Goal: Contribute content: Contribute content

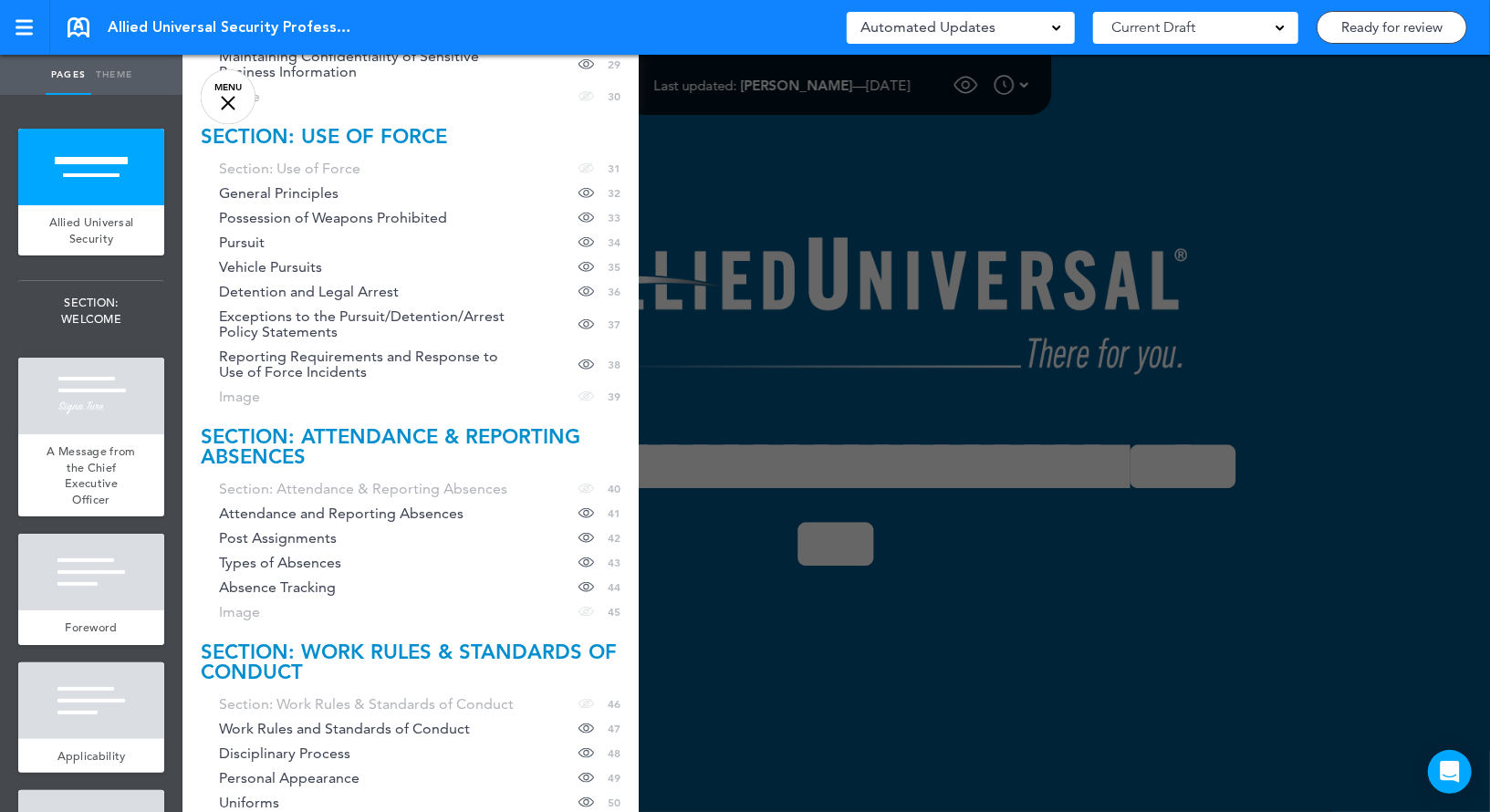
scroll to position [1508, 0]
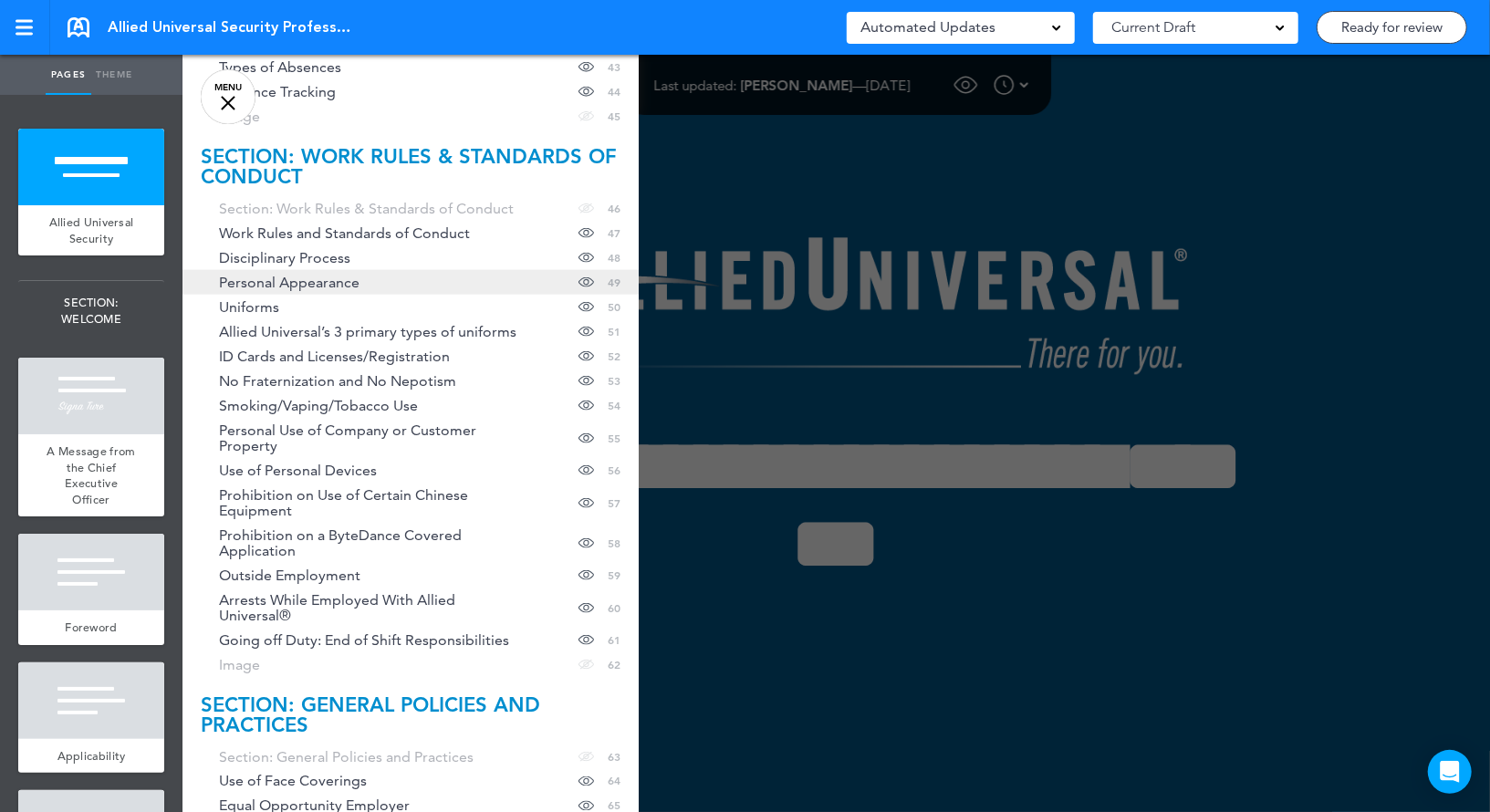
click at [330, 282] on span "Personal Appearance" at bounding box center [289, 282] width 141 height 16
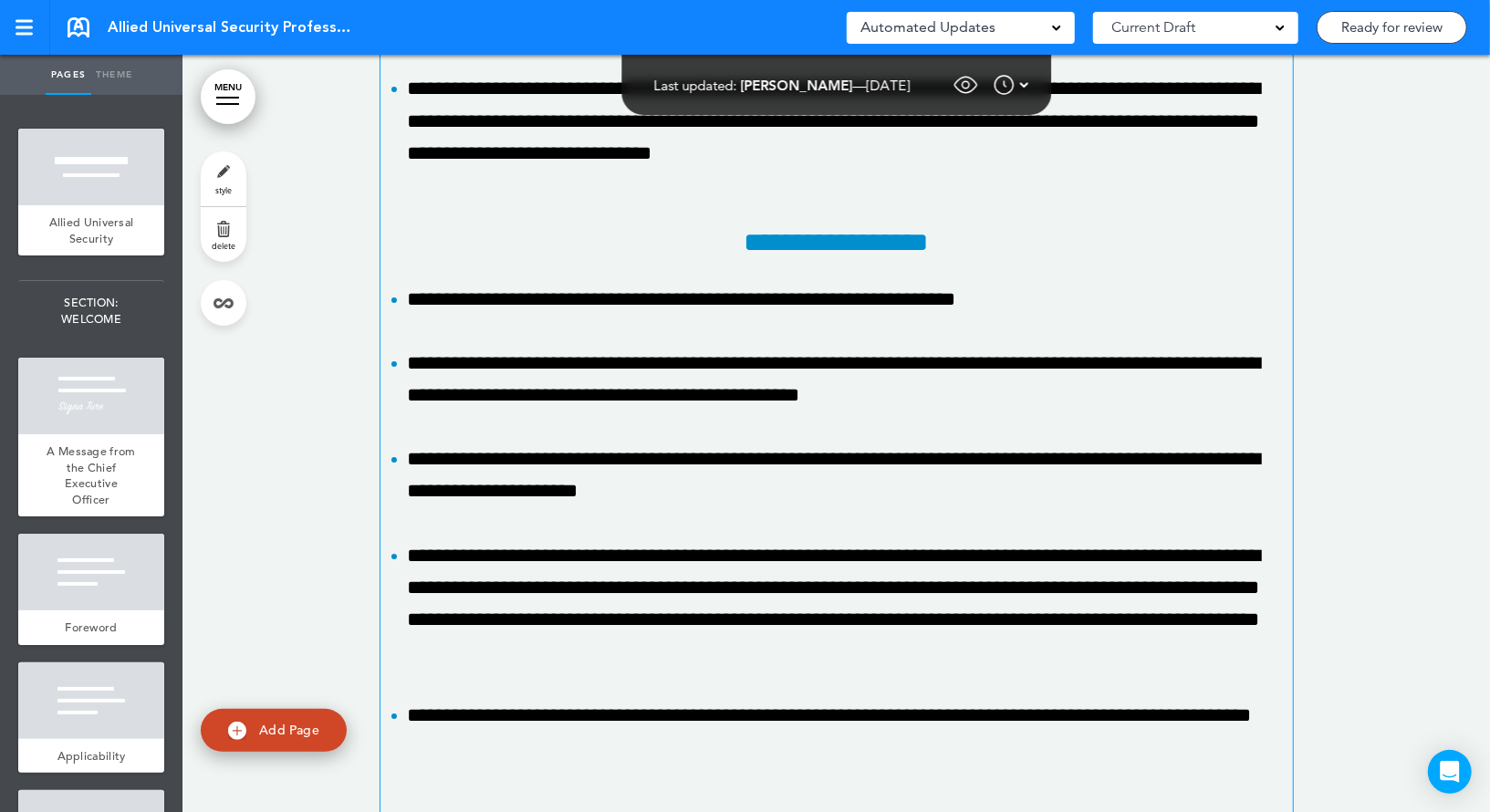
scroll to position [53199, 0]
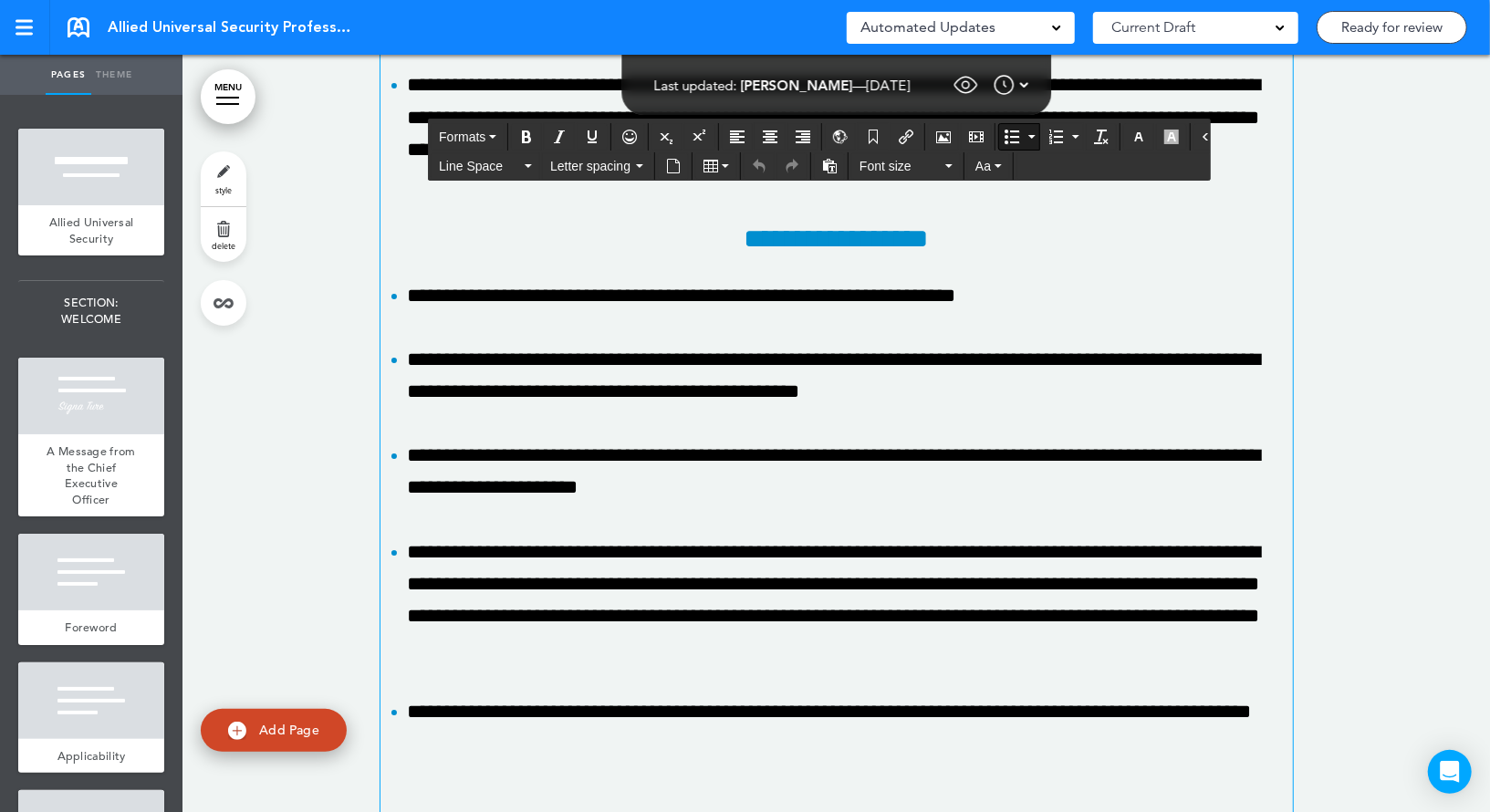
paste div
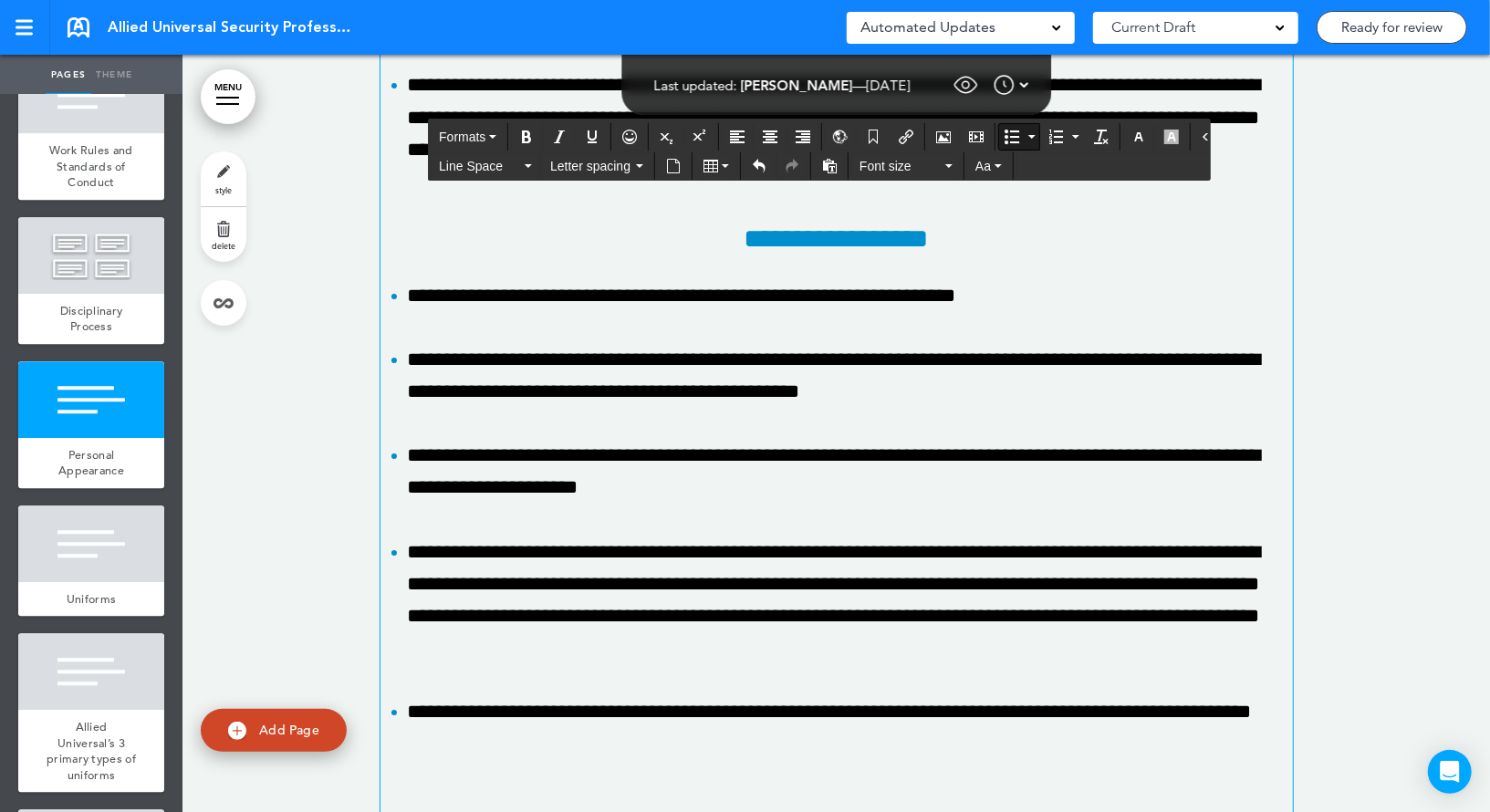
scroll to position [7560, 0]
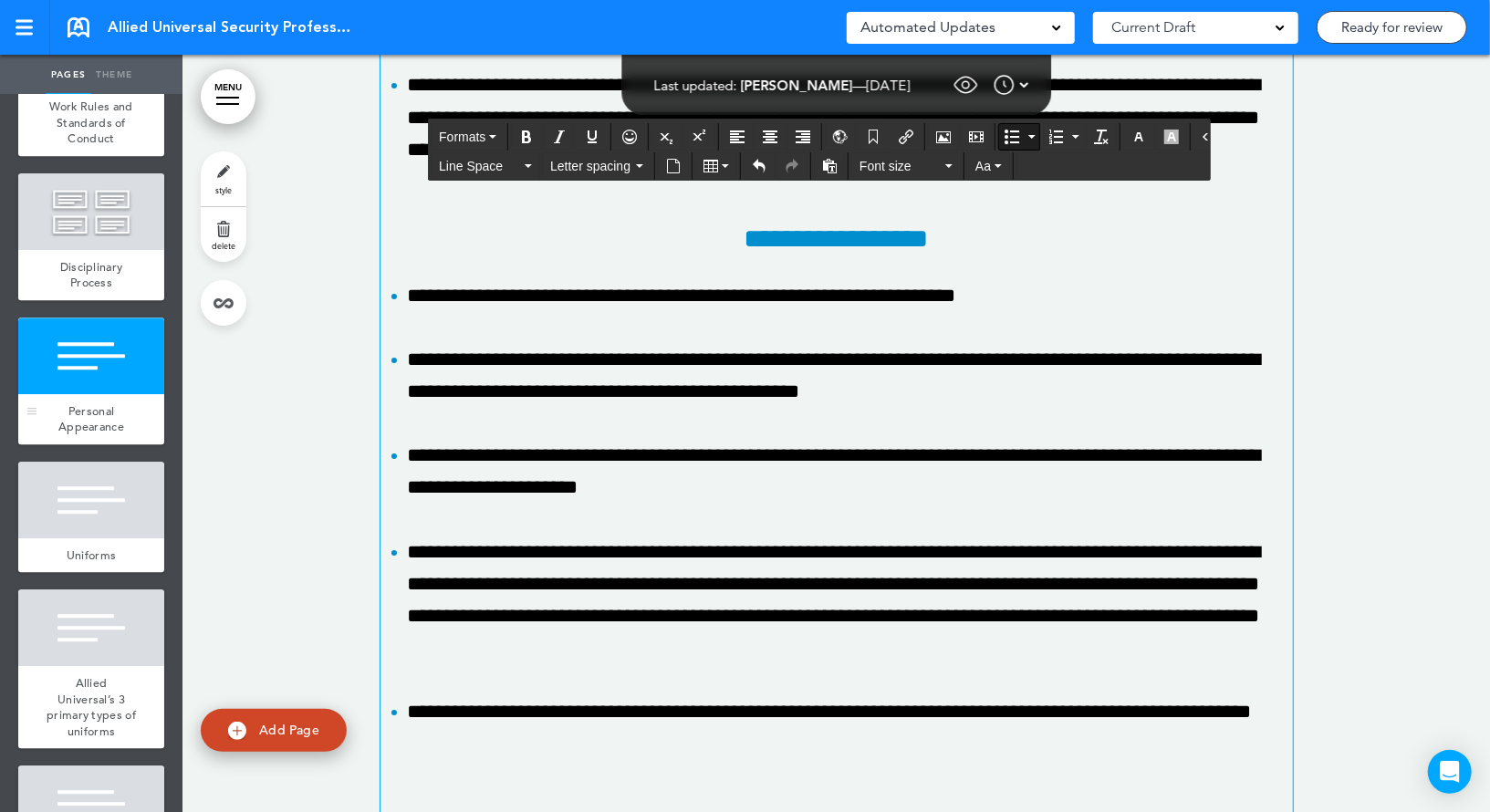
click at [111, 366] on div at bounding box center [91, 355] width 146 height 77
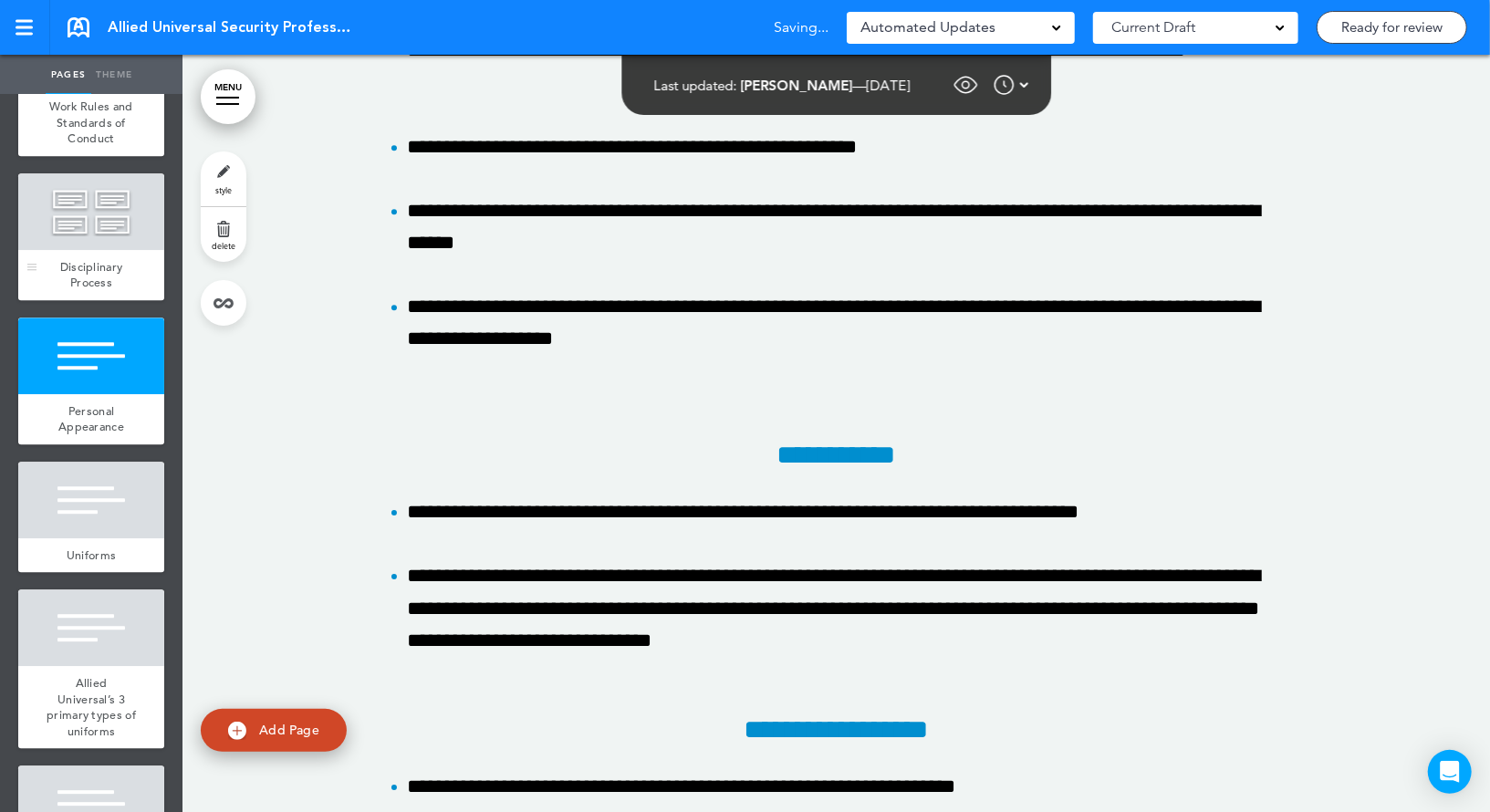
scroll to position [52698, 0]
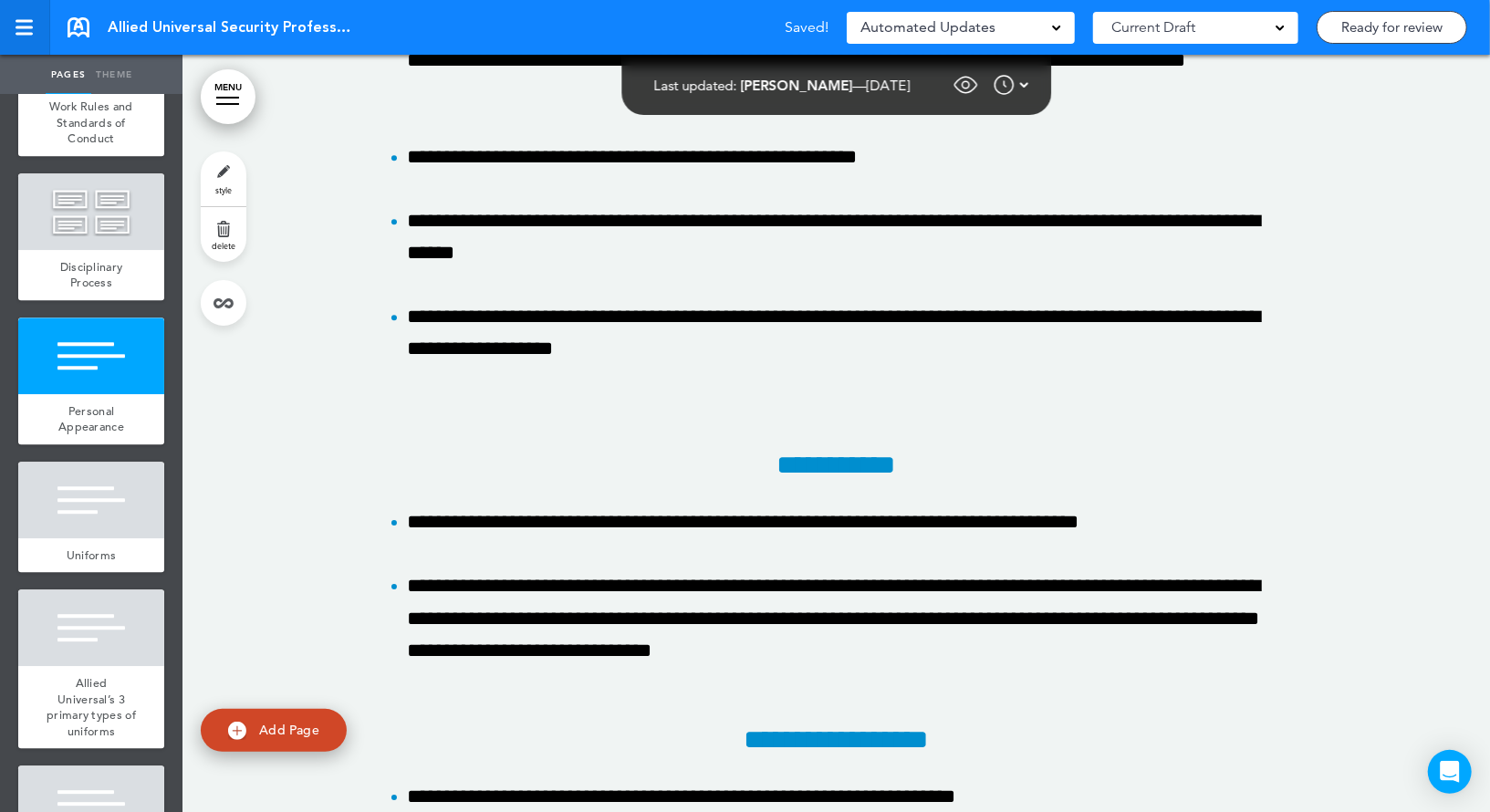
click at [26, 22] on div at bounding box center [23, 28] width 16 height 16
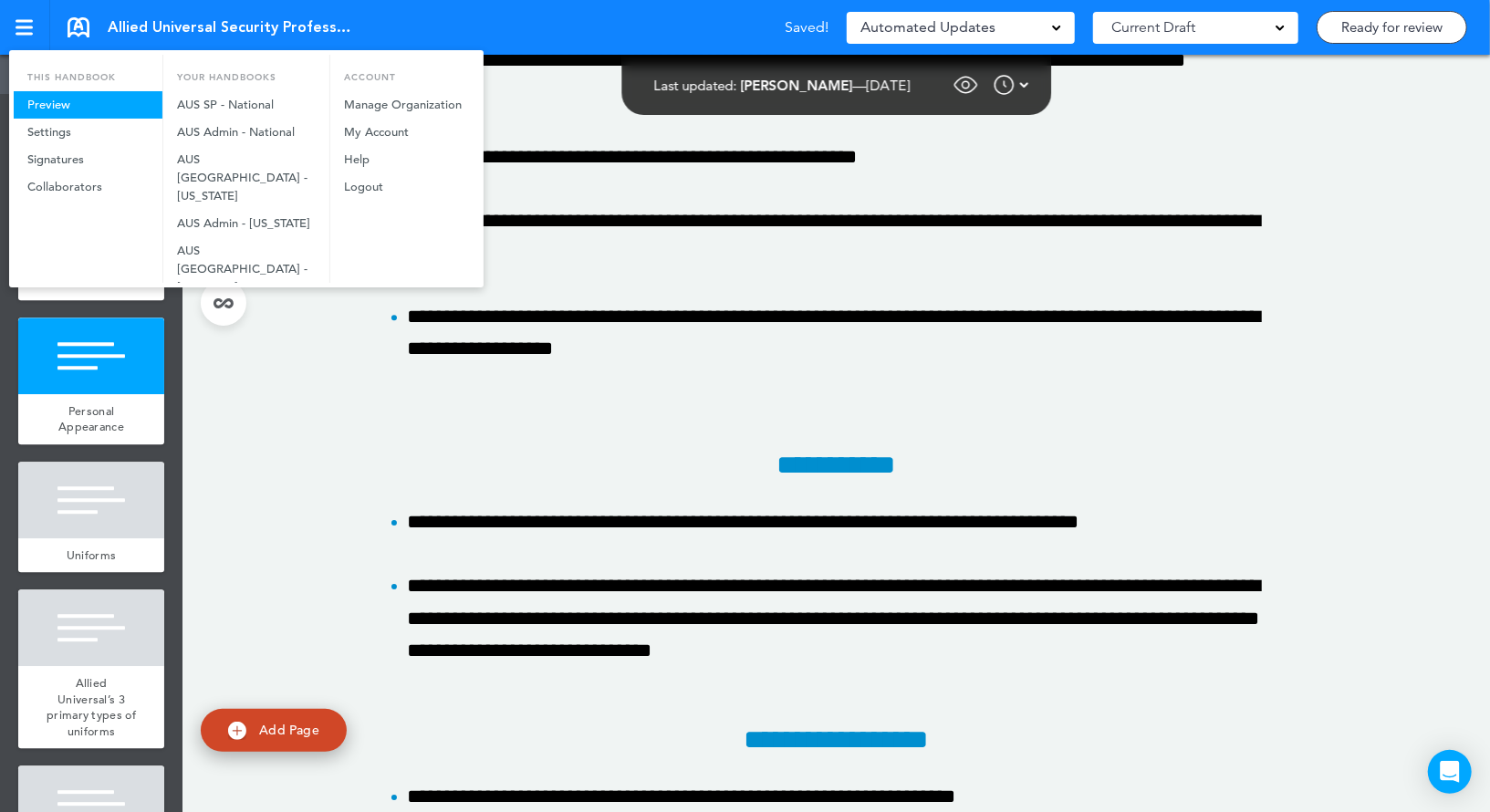
click at [83, 99] on link "Preview" at bounding box center [87, 105] width 148 height 27
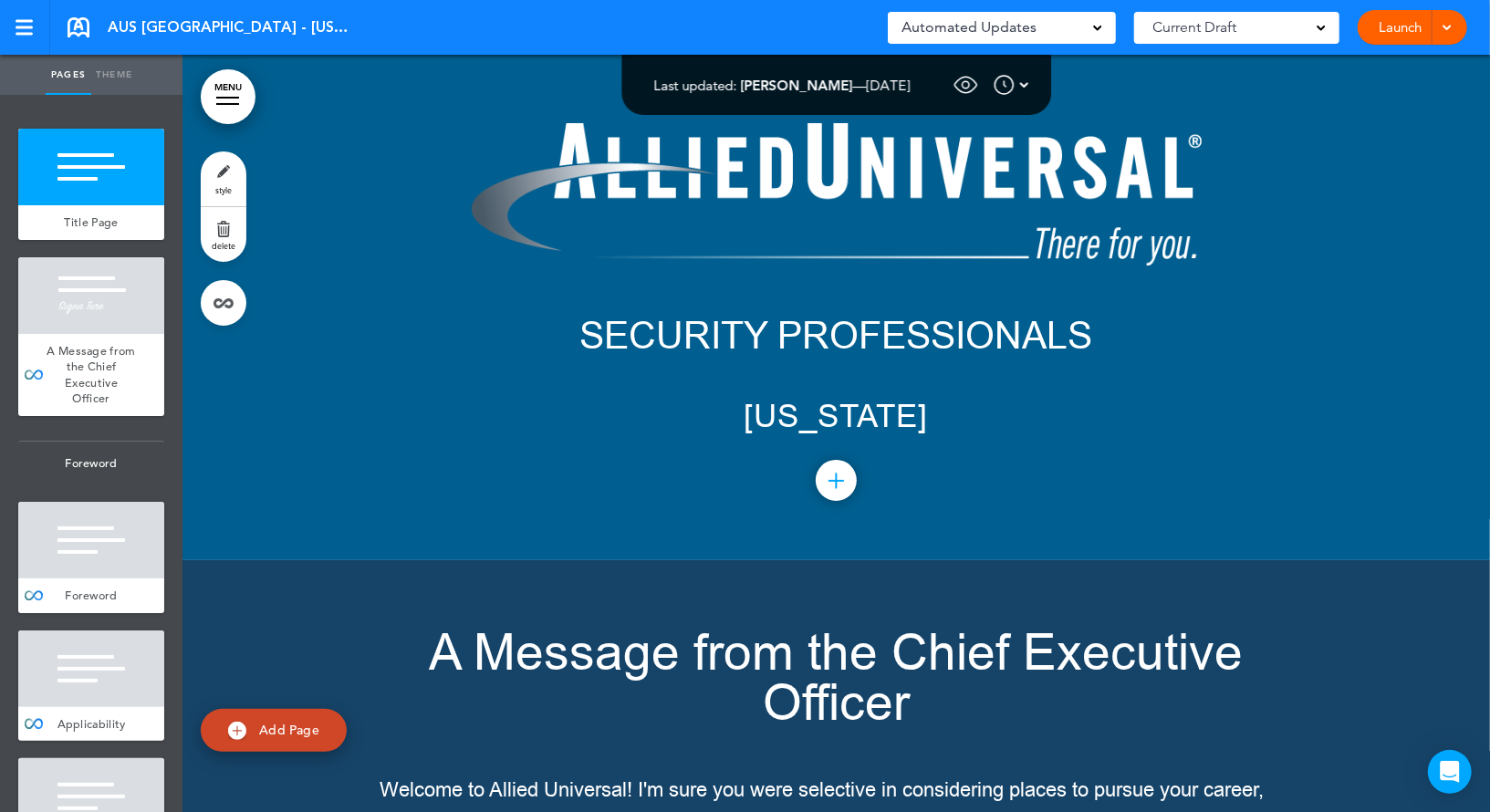
click at [223, 105] on link "MENU" at bounding box center [228, 97] width 54 height 54
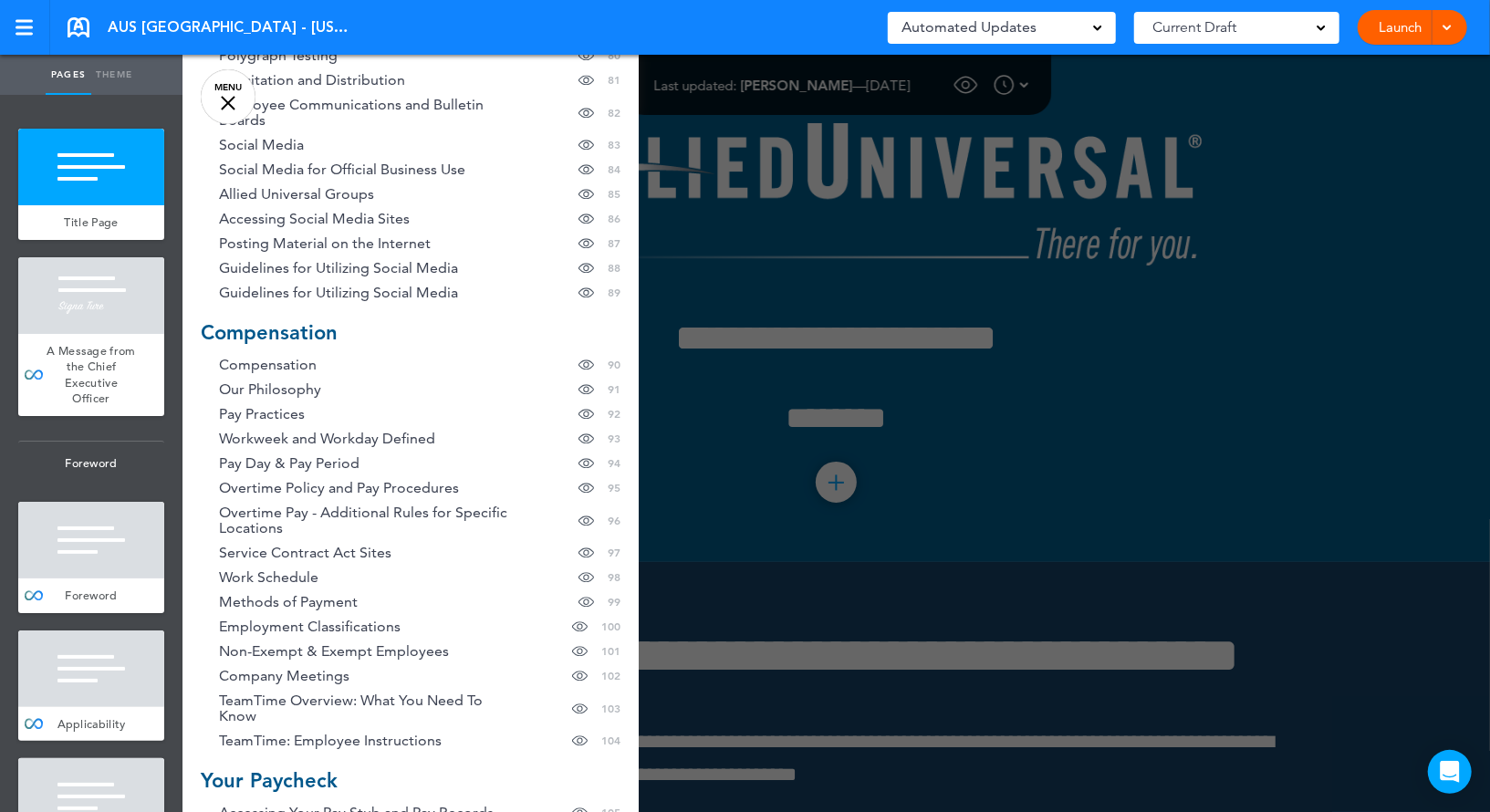
scroll to position [2840, 0]
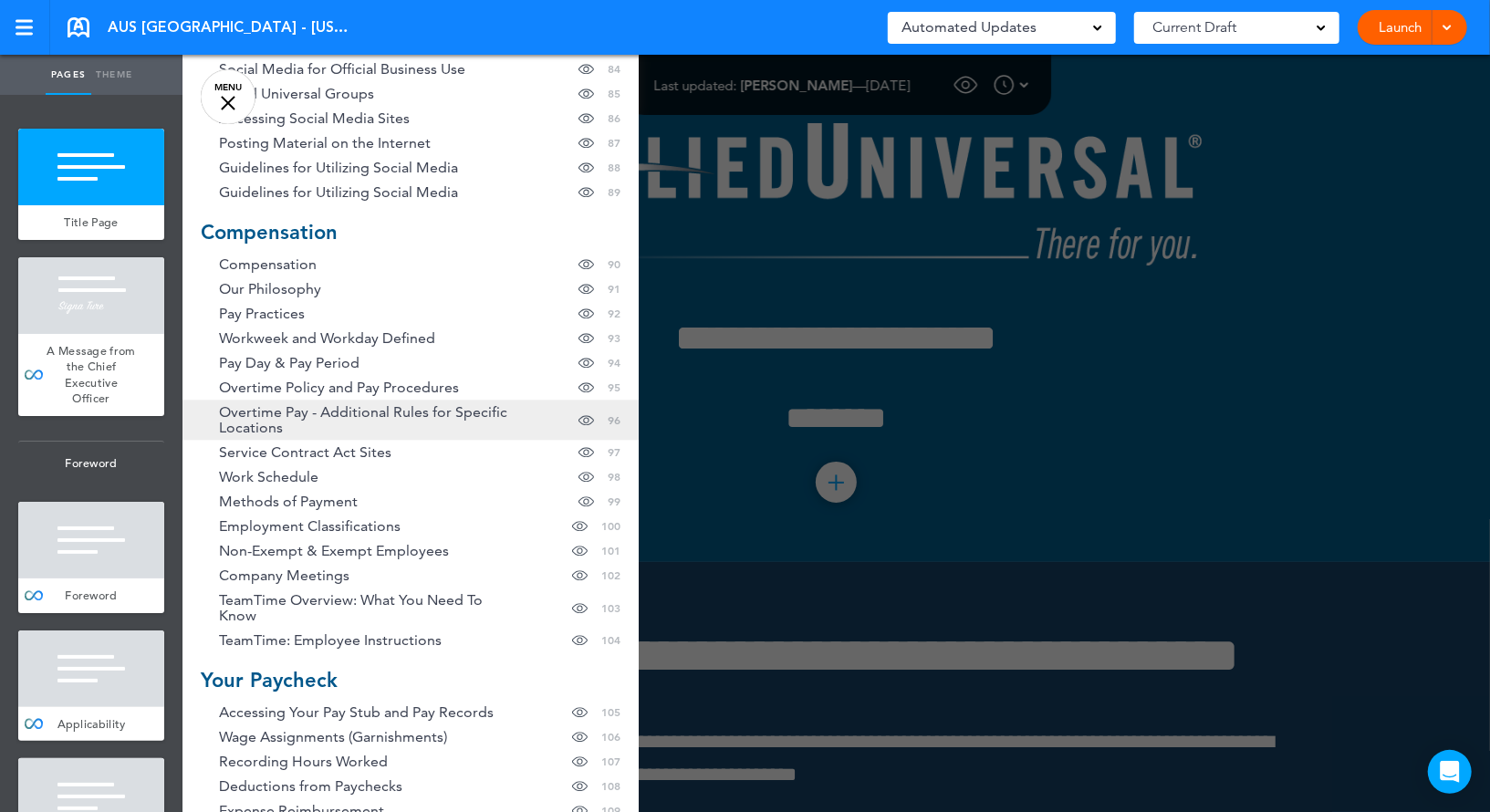
click at [341, 423] on span "Overtime Pay - Additional Rules for Specific Locations" at bounding box center [369, 420] width 301 height 31
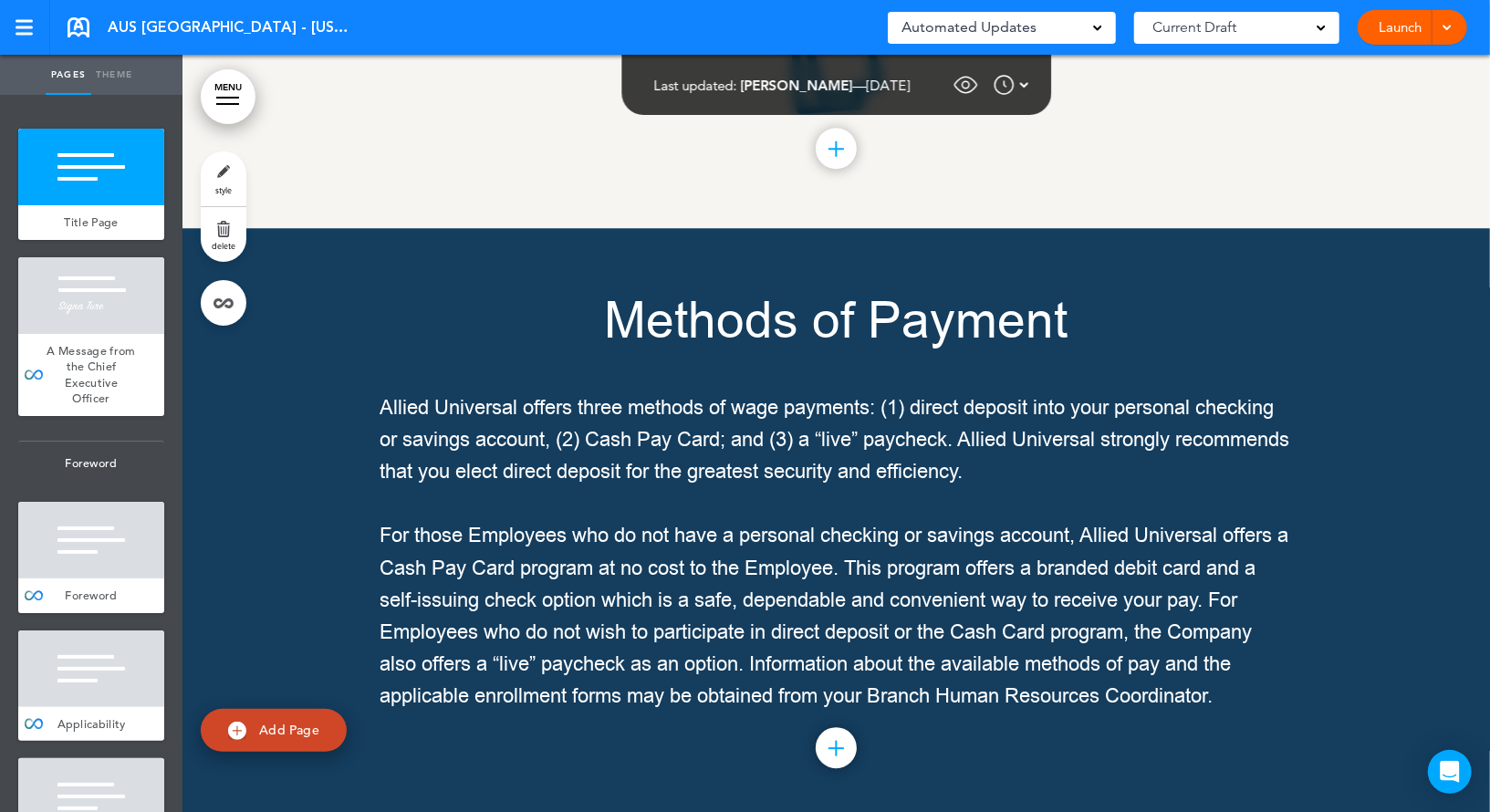
scroll to position [102113, 0]
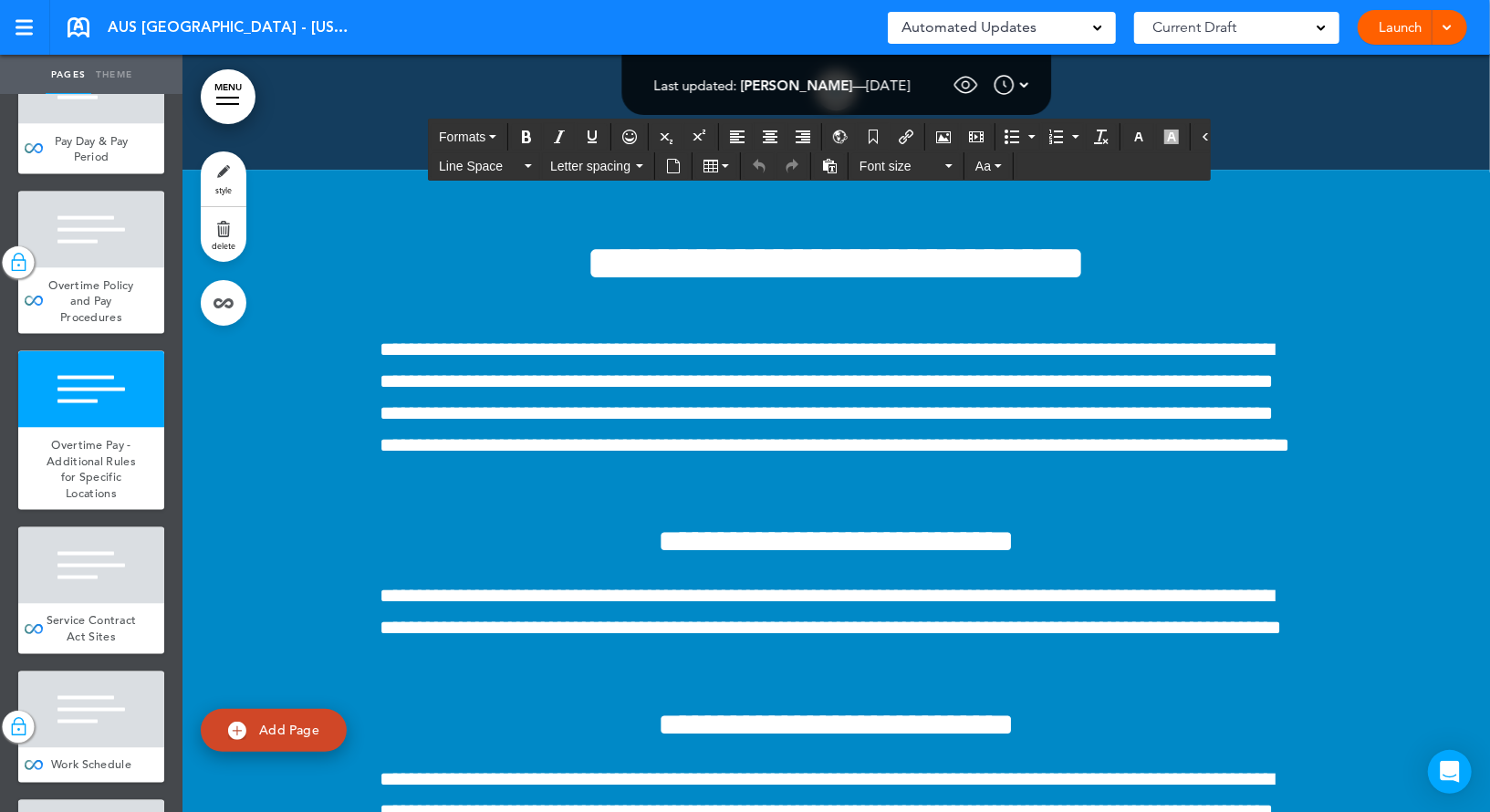
scroll to position [15134, 0]
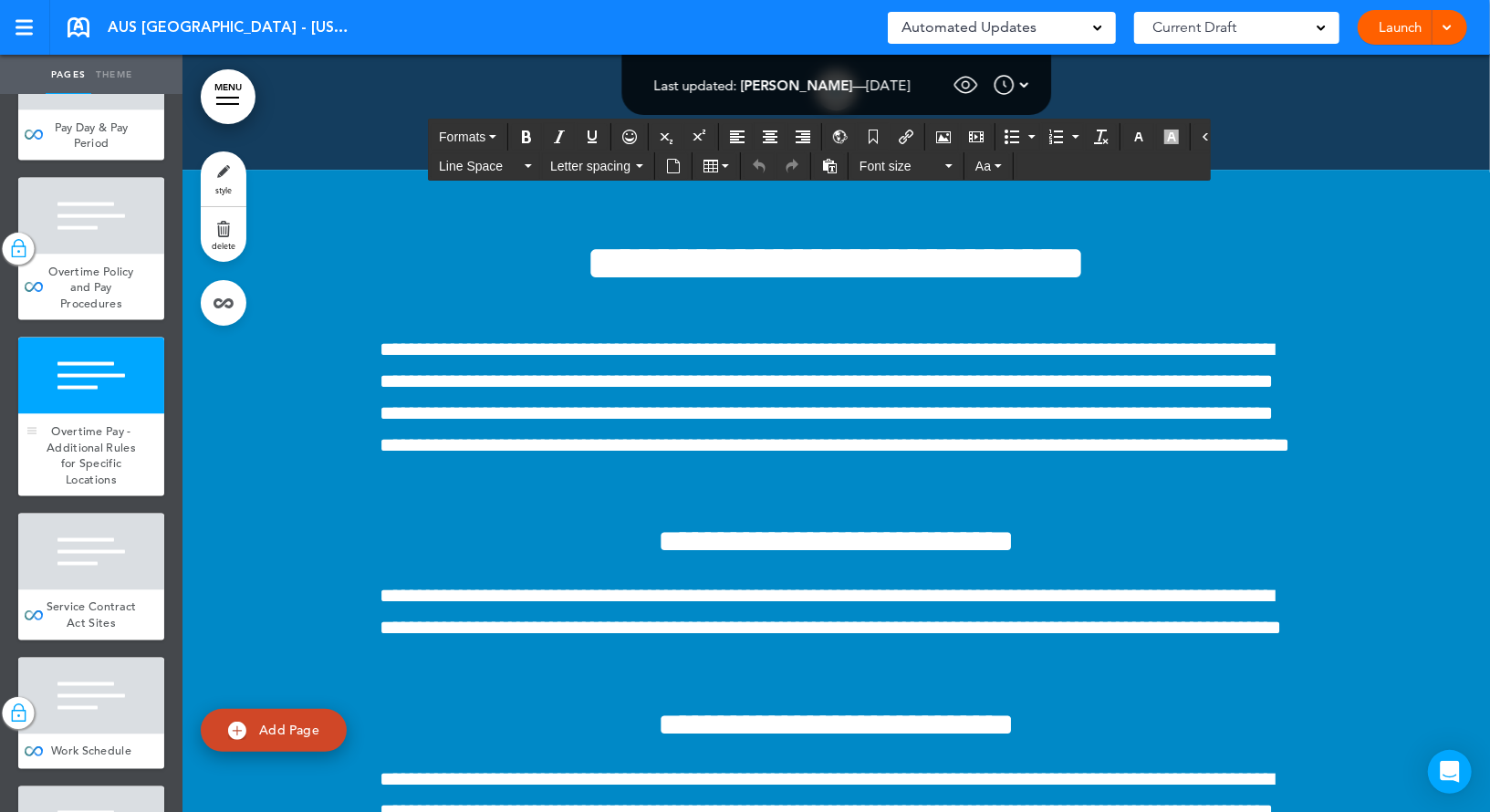
click at [129, 370] on div at bounding box center [91, 375] width 146 height 77
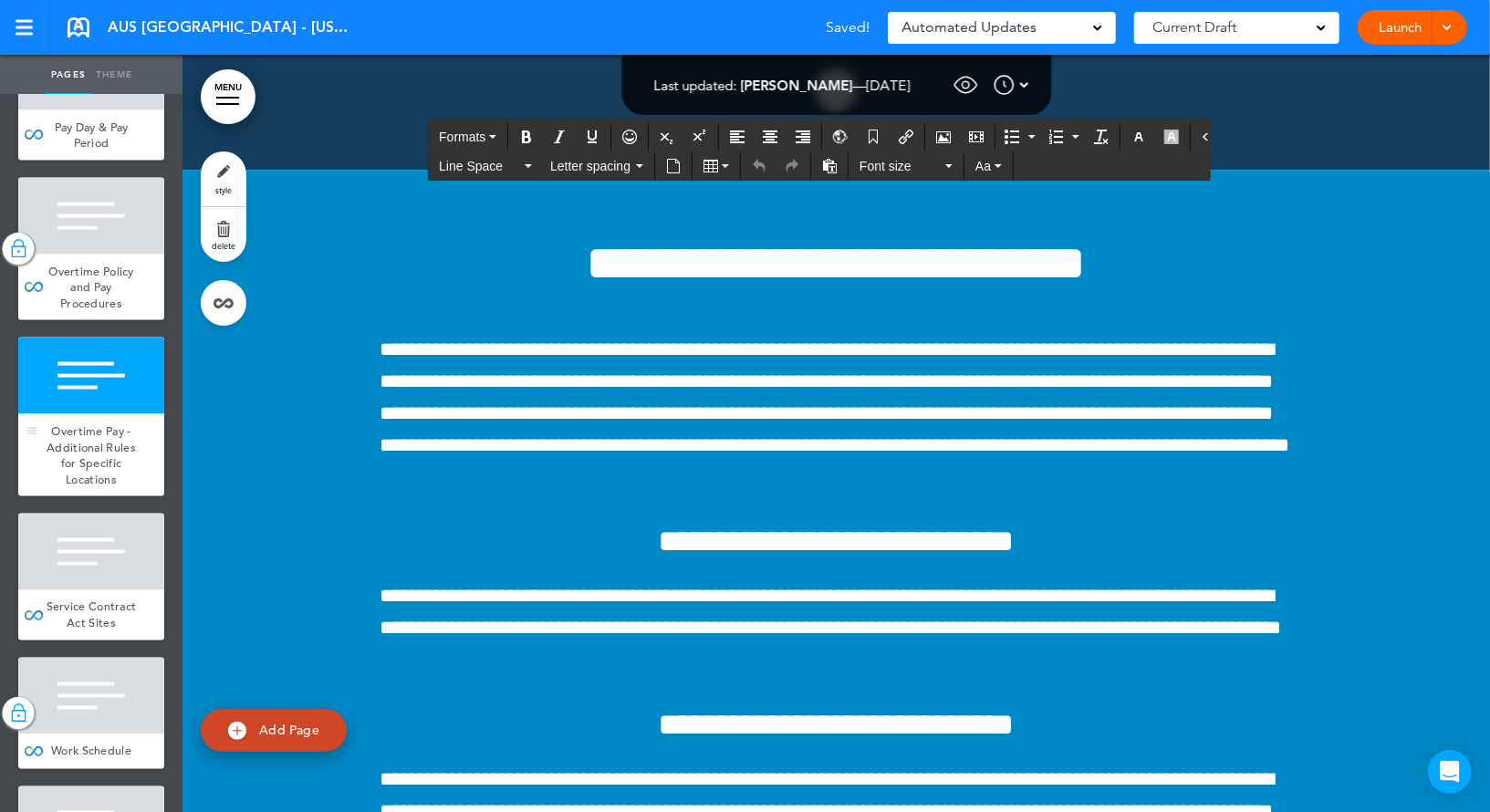
click at [111, 388] on div at bounding box center [91, 375] width 146 height 77
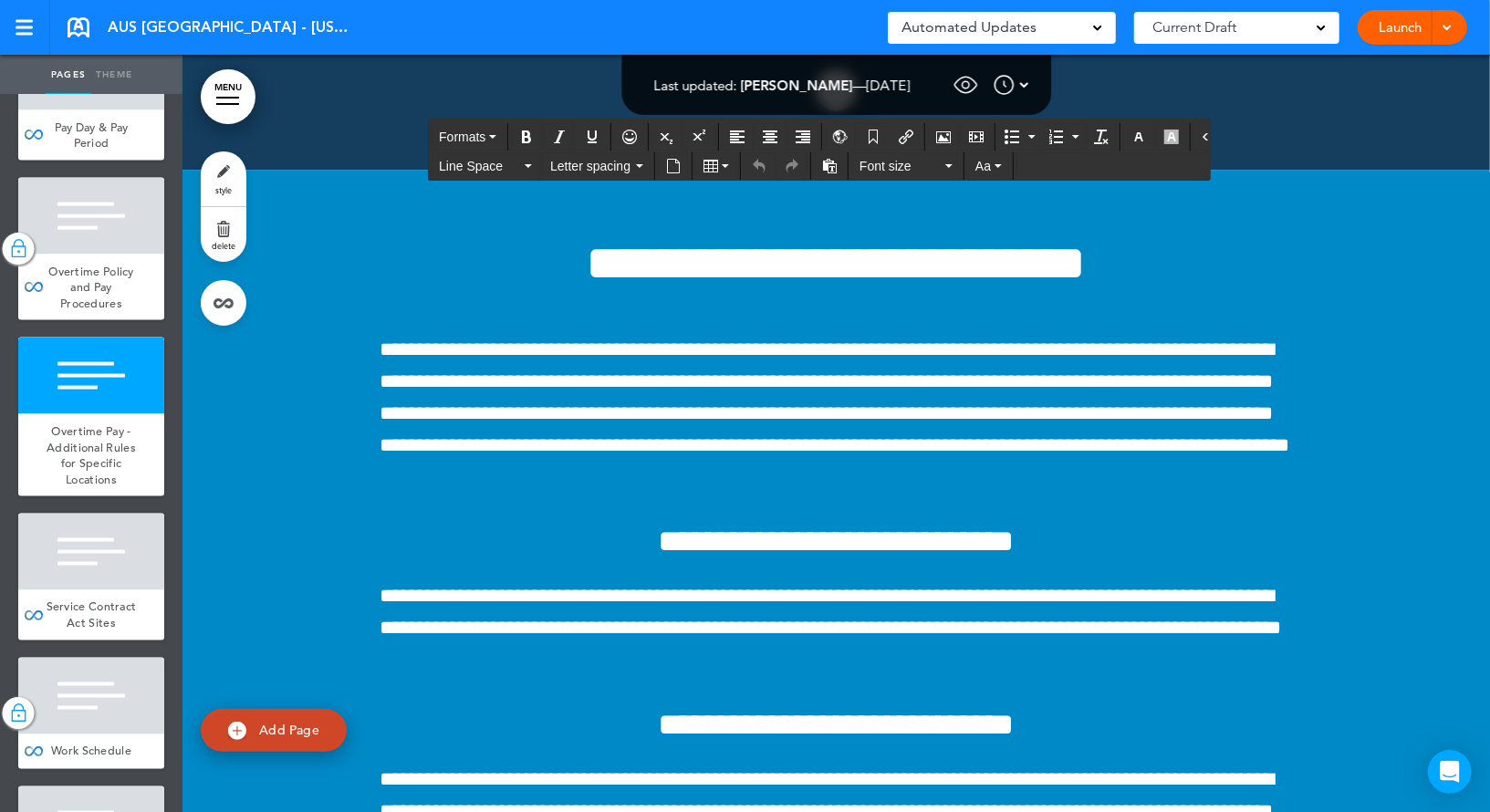
paste div
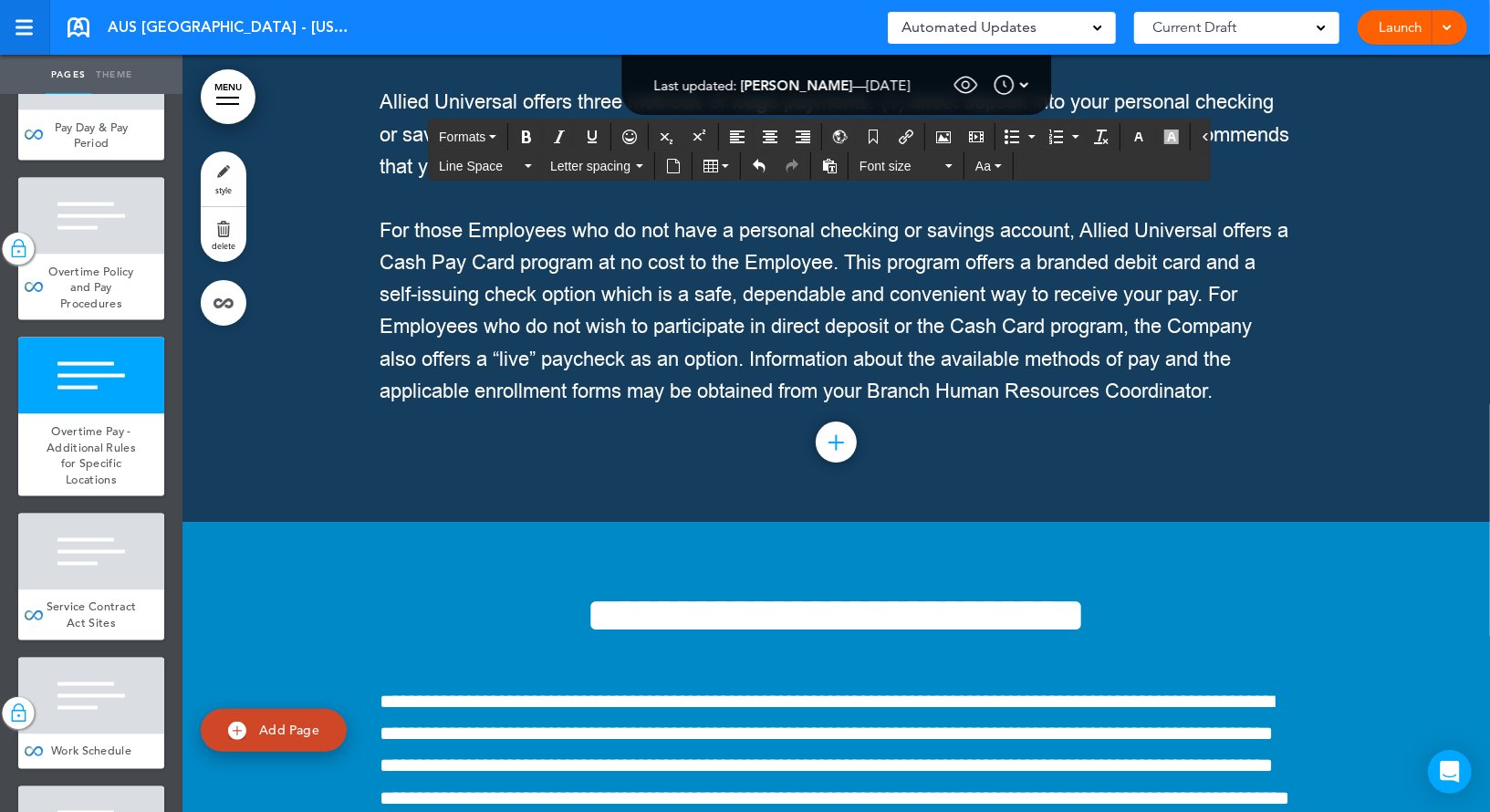
click at [32, 35] on link at bounding box center [25, 27] width 50 height 54
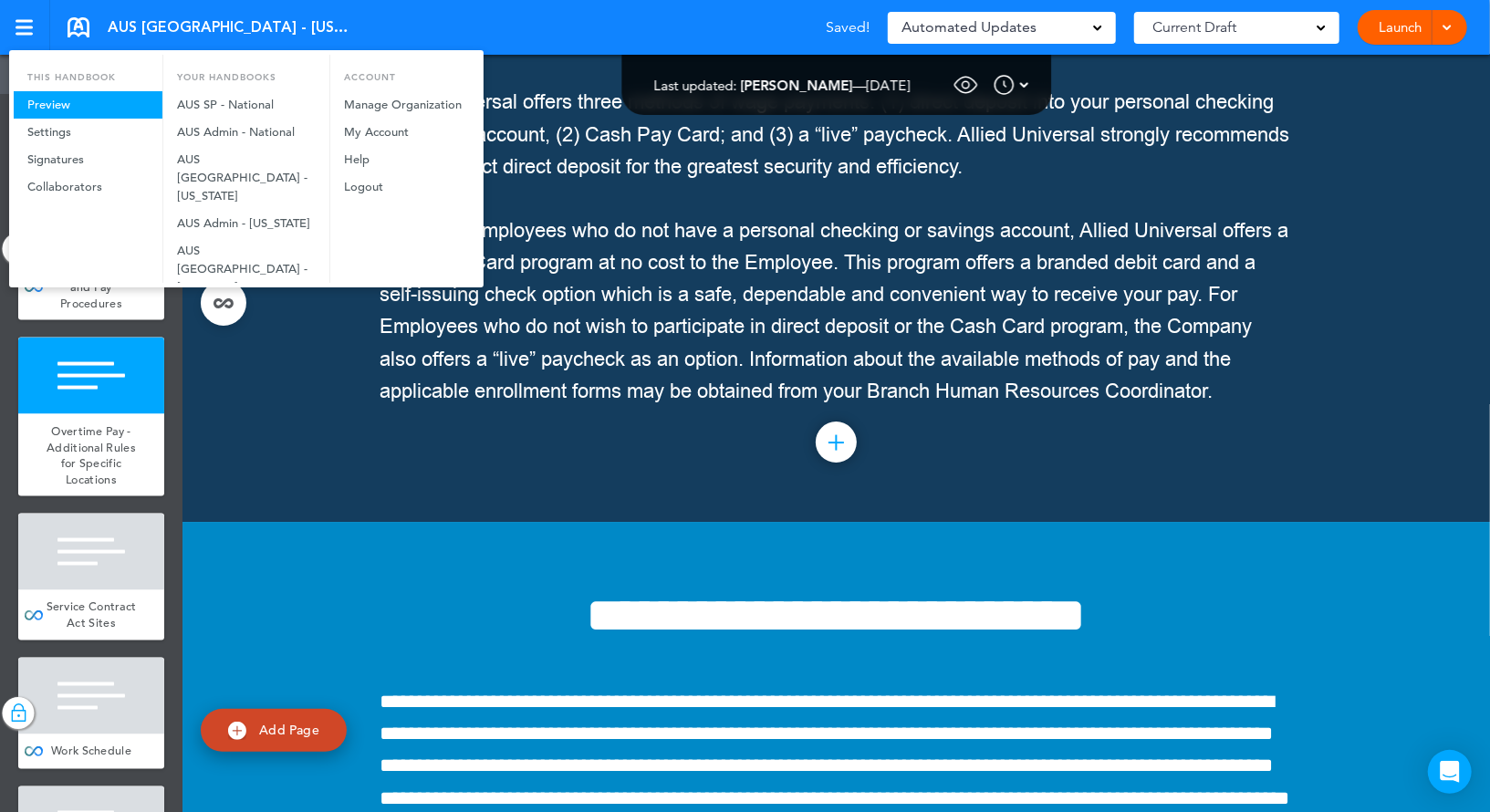
click at [69, 105] on link "Preview" at bounding box center [87, 105] width 148 height 27
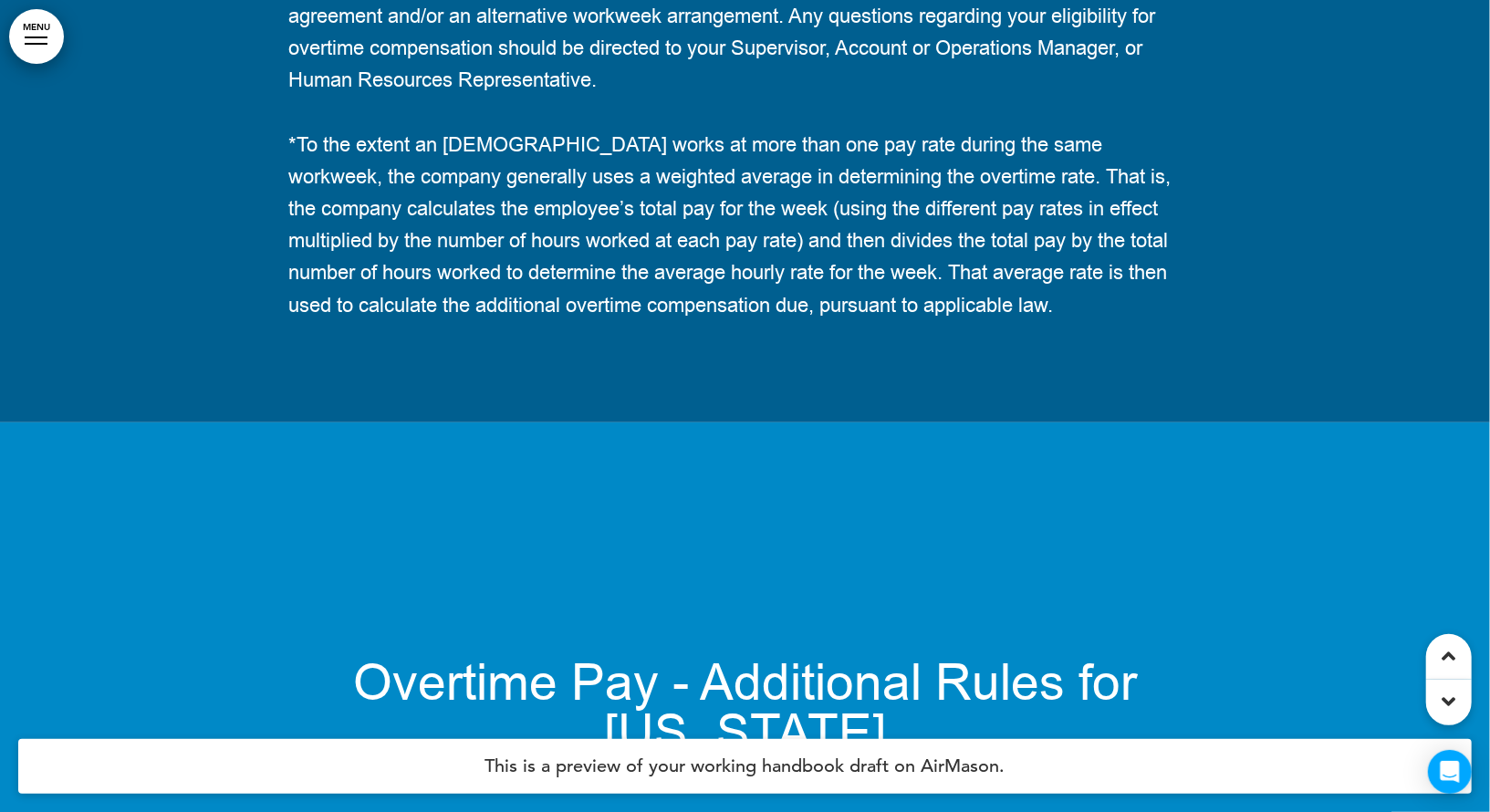
scroll to position [123664, 0]
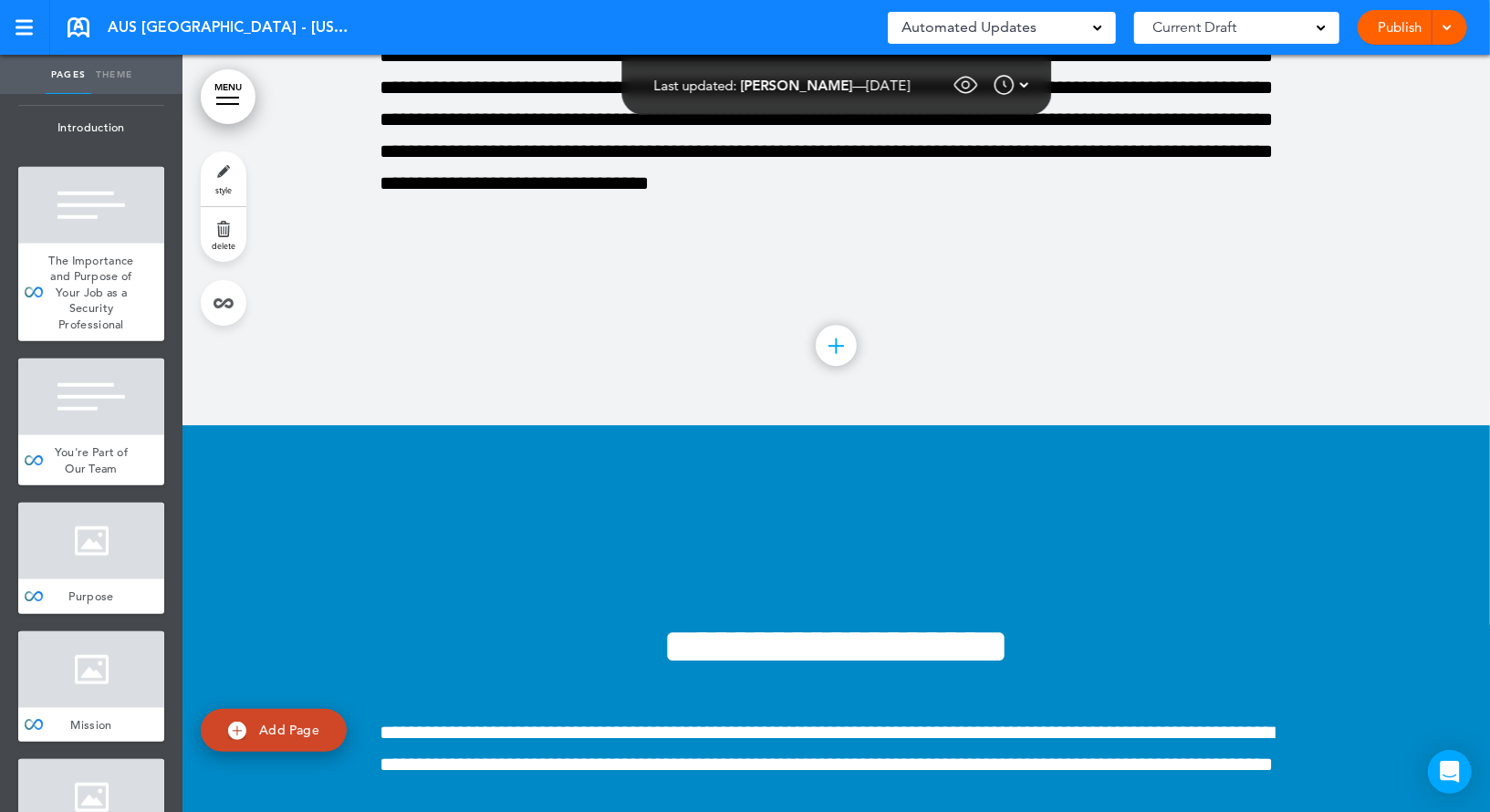
scroll to position [648, 0]
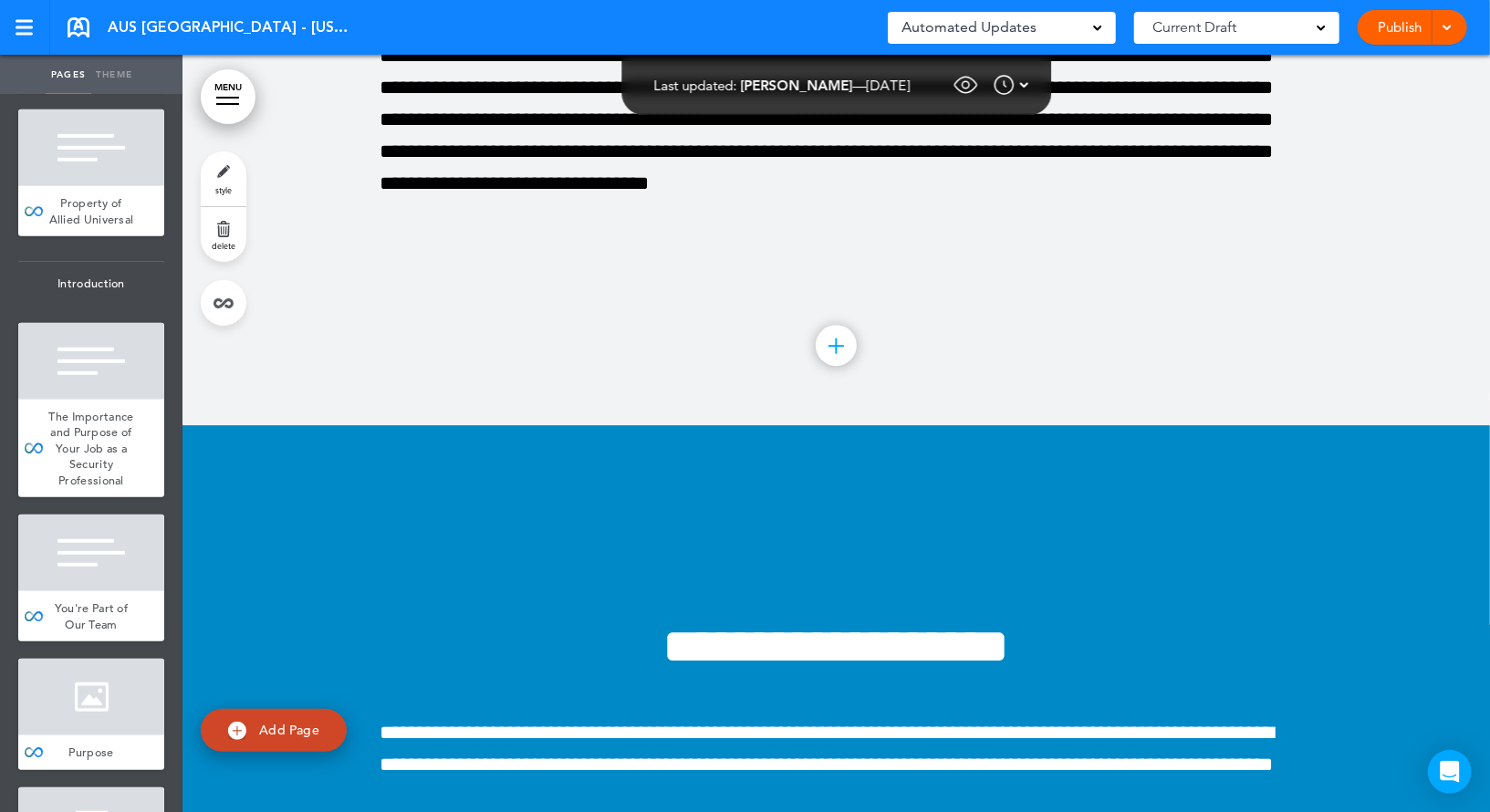
click at [209, 106] on link "MENU" at bounding box center [228, 97] width 54 height 54
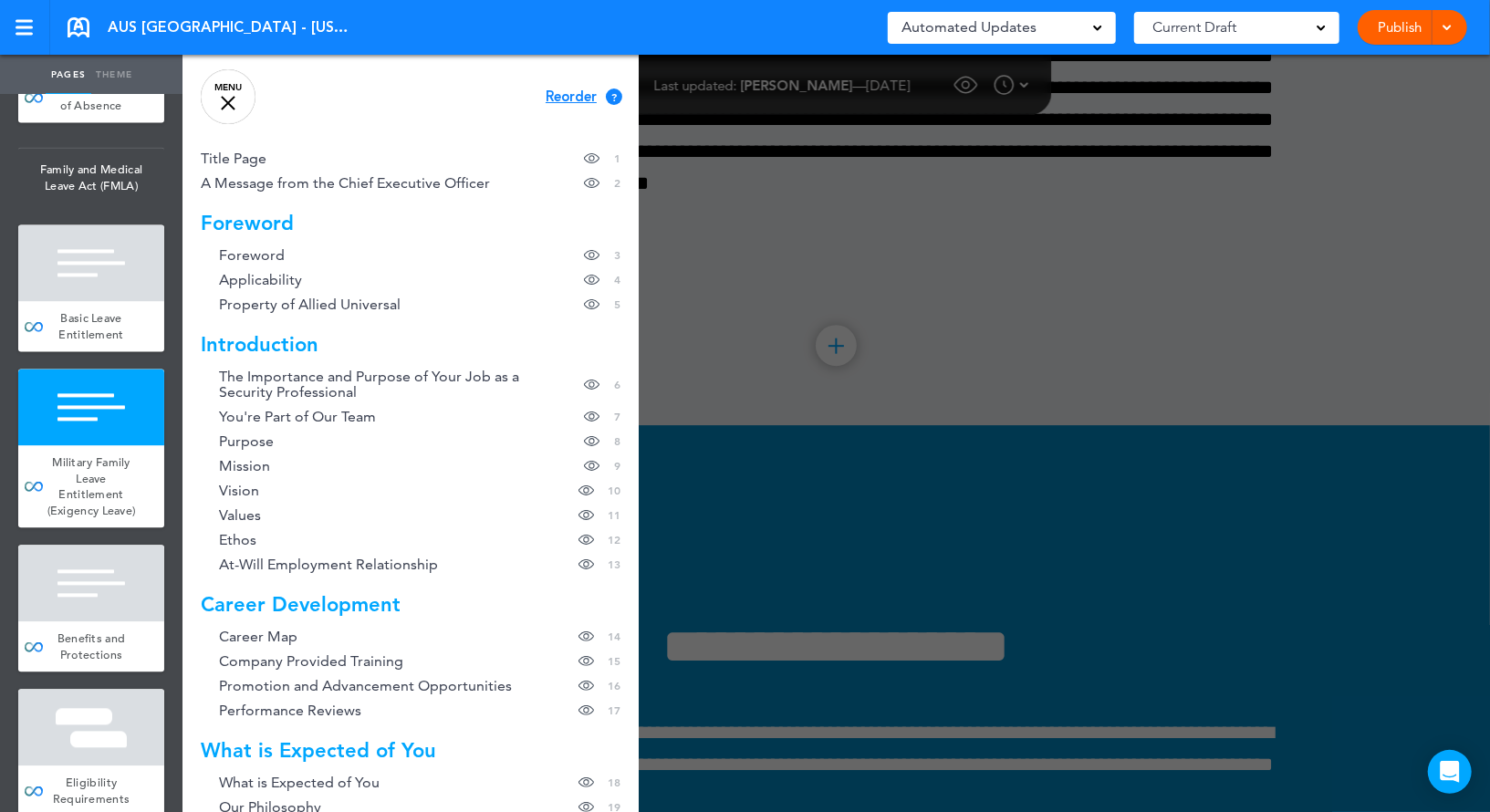
scroll to position [22009, 0]
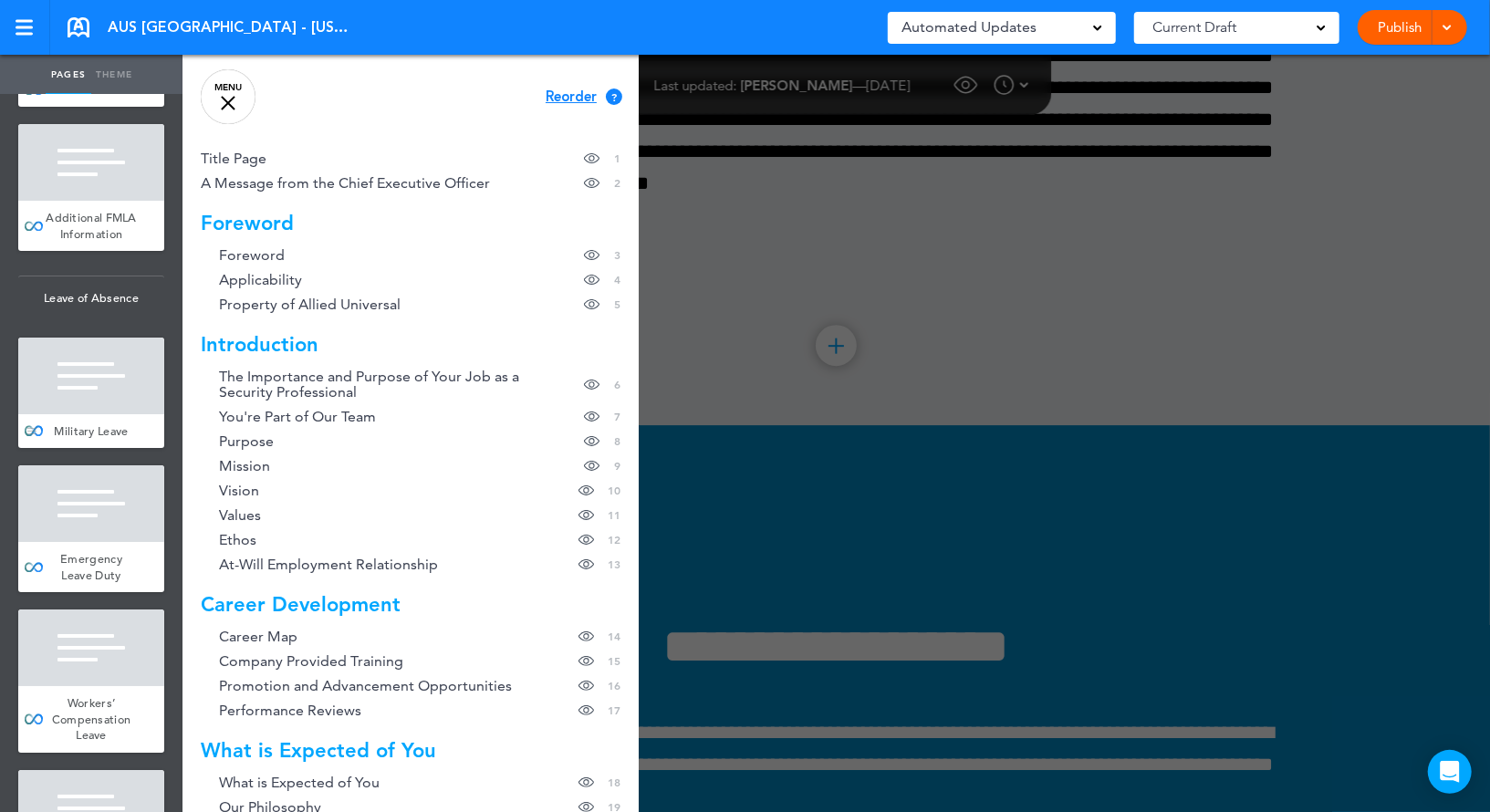
click at [134, 414] on div at bounding box center [91, 375] width 146 height 77
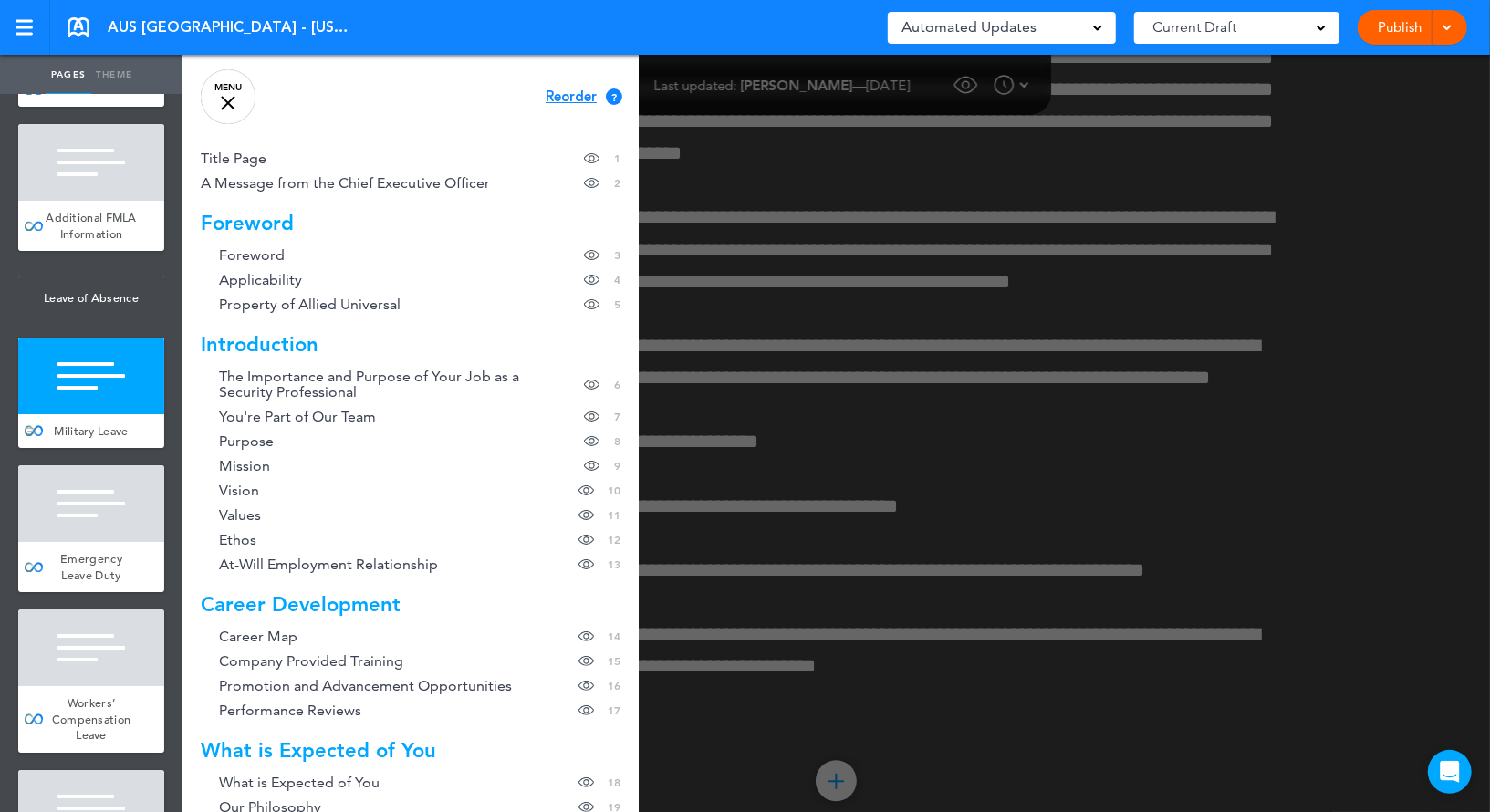
scroll to position [150362, 0]
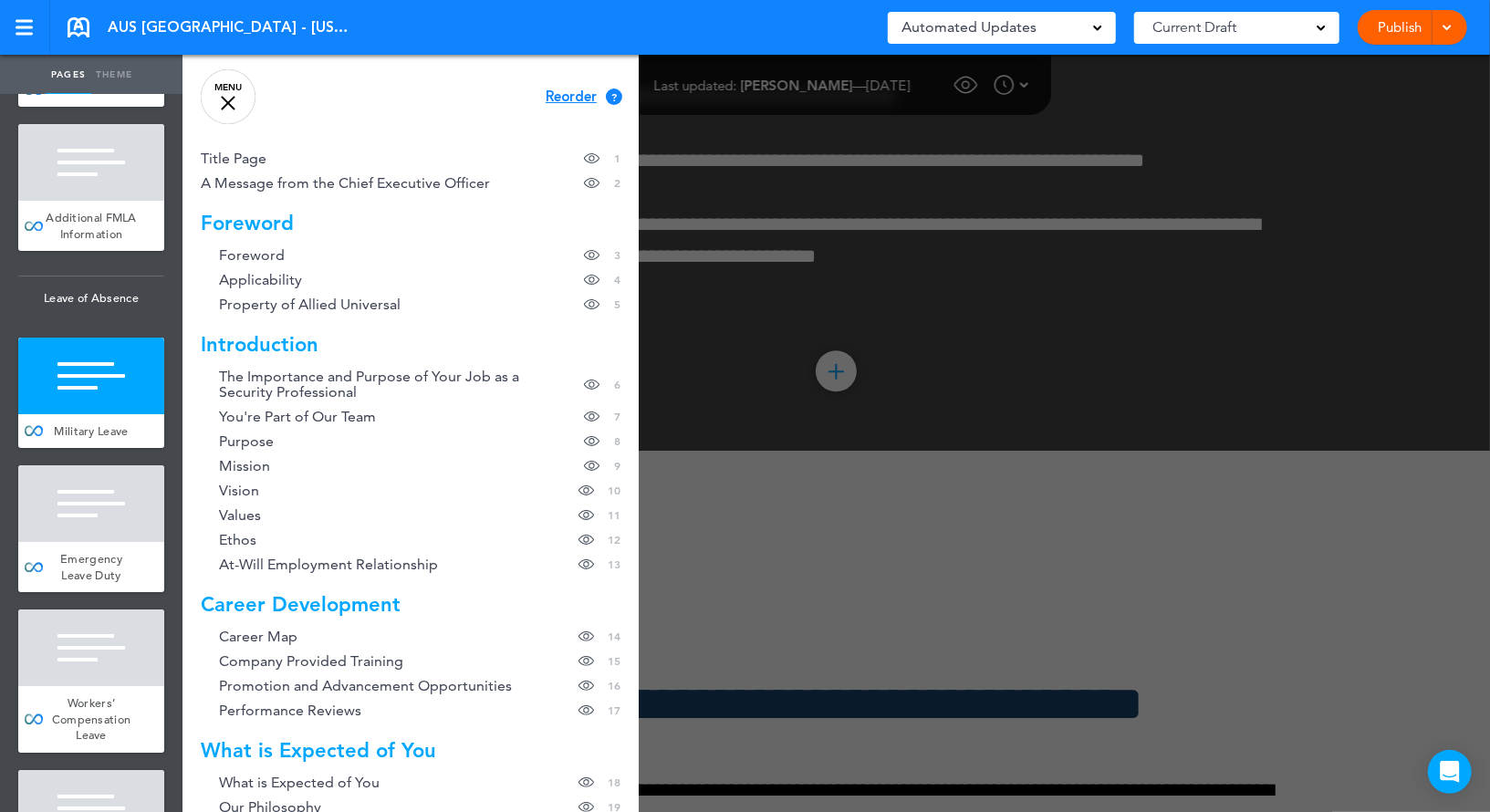
click at [238, 90] on link "MENU" at bounding box center [228, 97] width 54 height 54
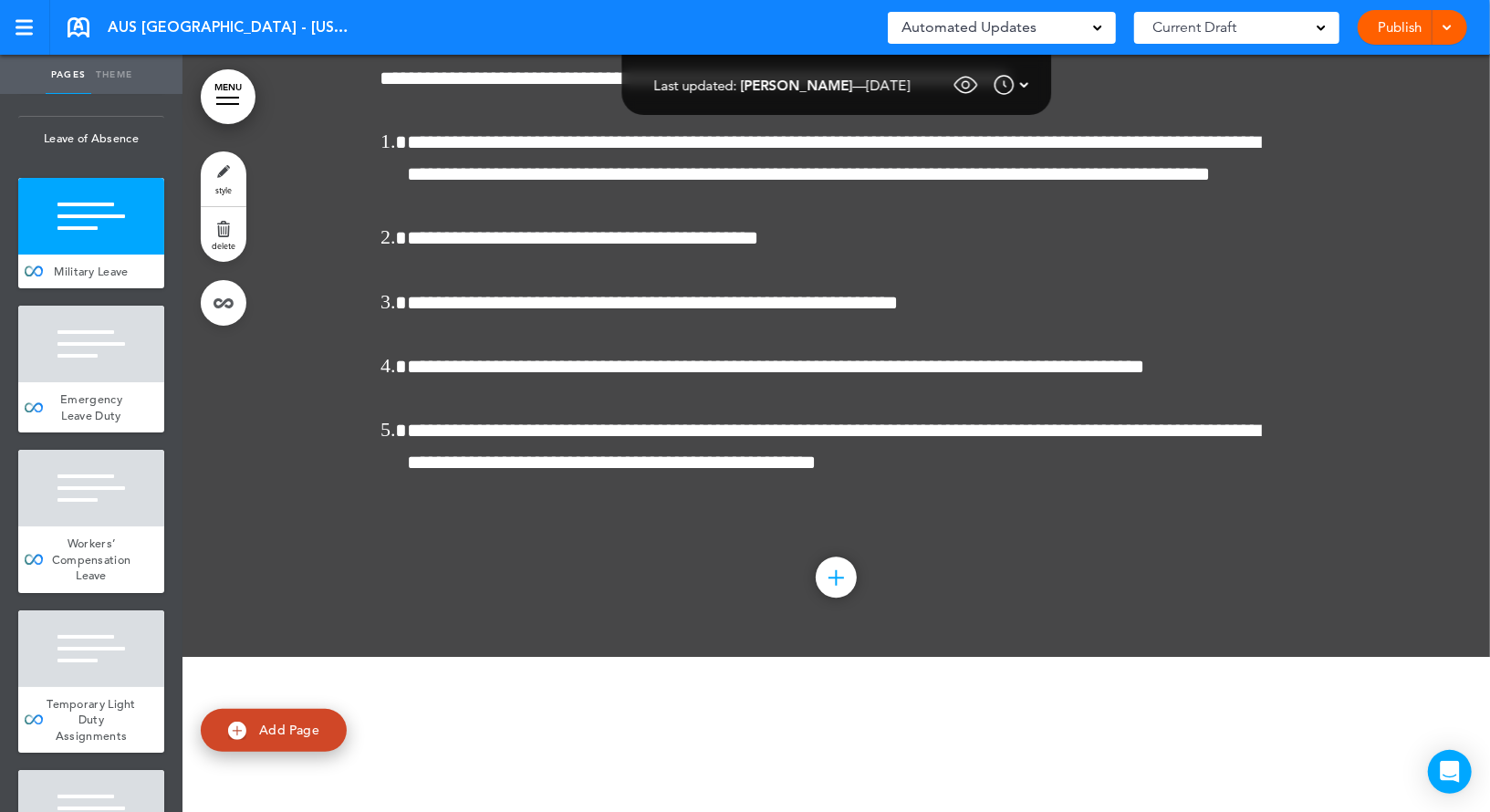
scroll to position [22179, 0]
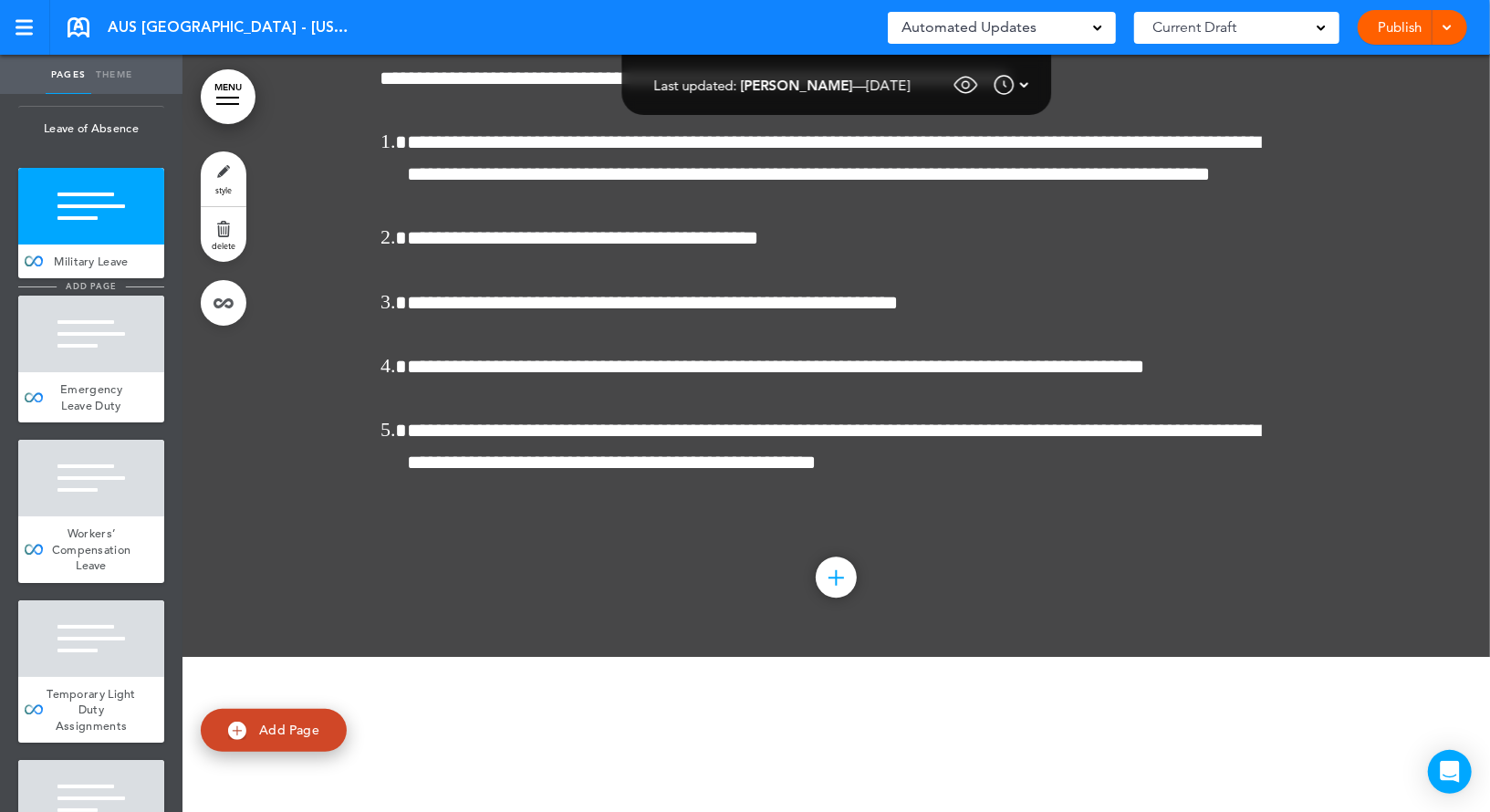
click at [130, 294] on li "add page" at bounding box center [91, 287] width 146 height 14
type input "********"
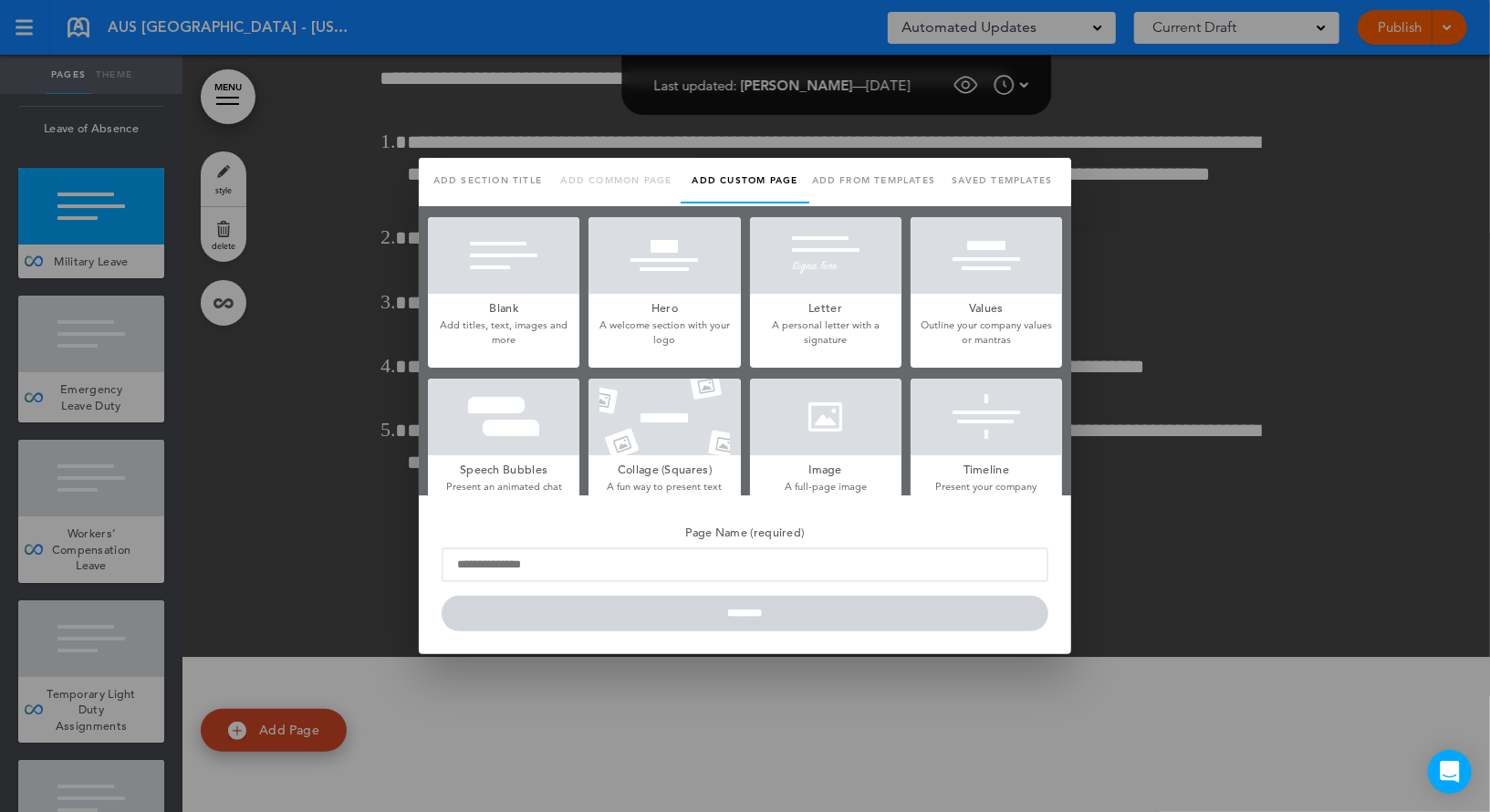
scroll to position [0, 0]
click at [464, 253] on div at bounding box center [503, 255] width 151 height 77
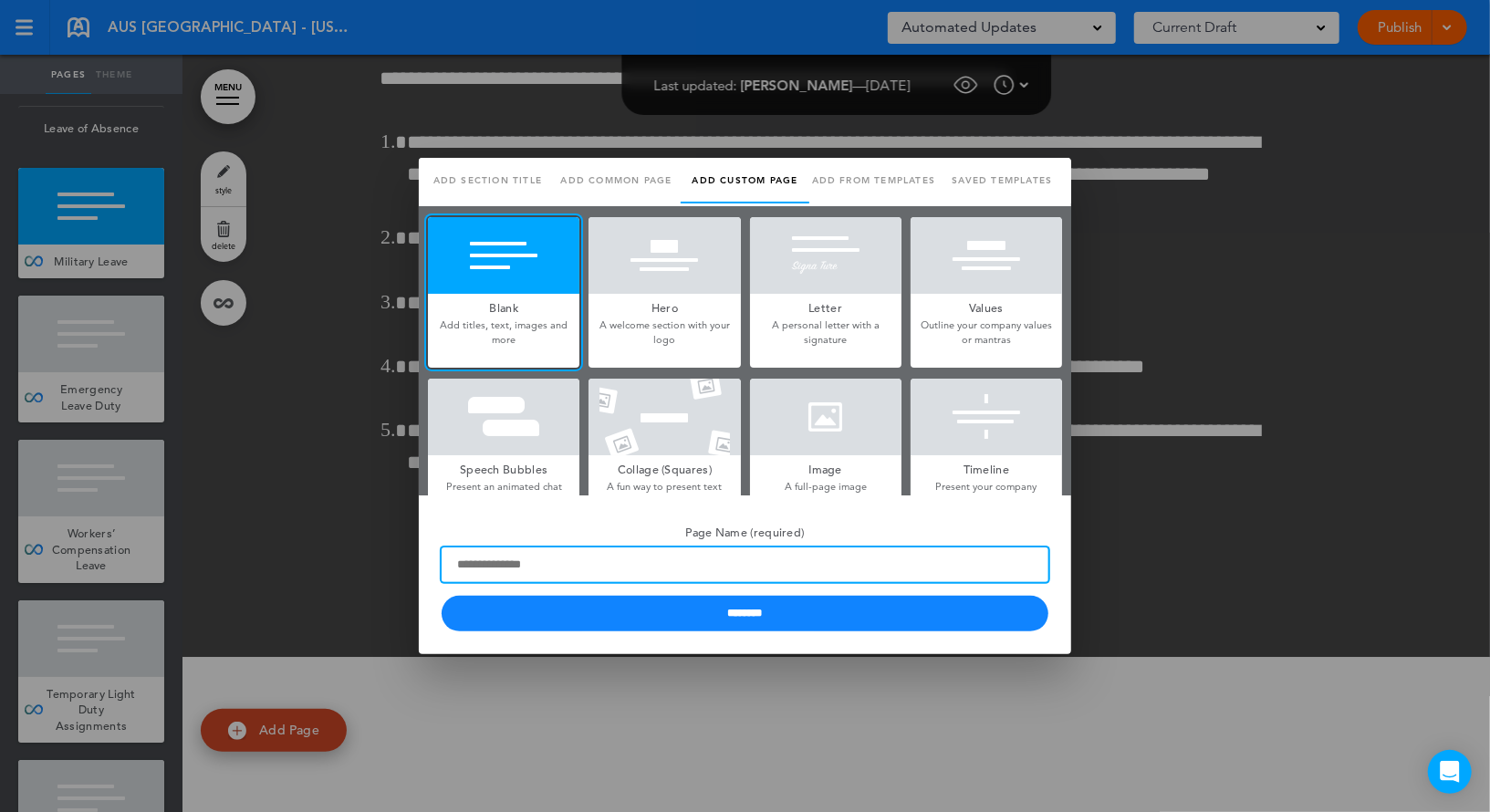
click at [510, 557] on input "Page Name (required)" at bounding box center [745, 565] width 607 height 35
paste input "**********"
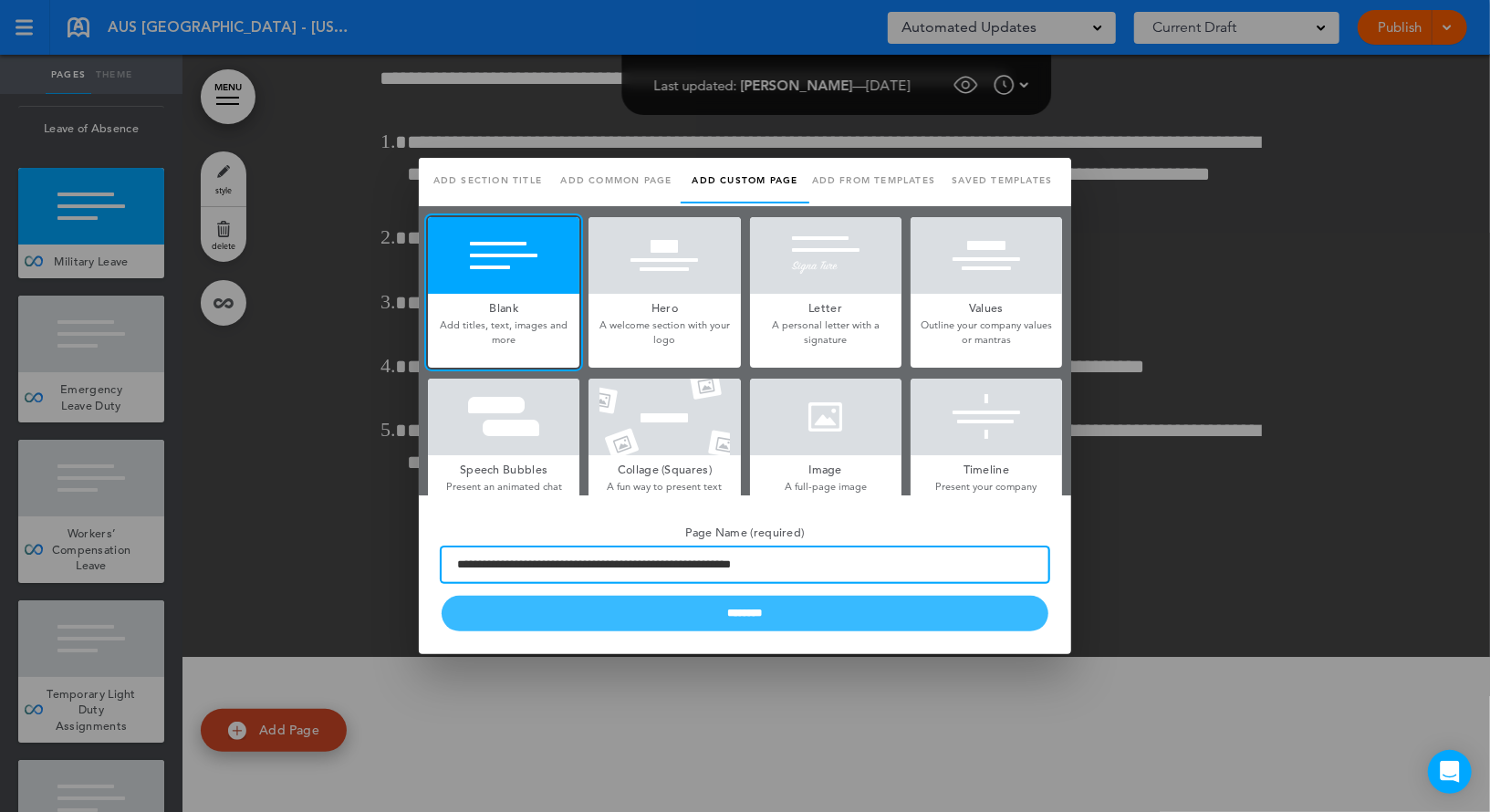
type input "**********"
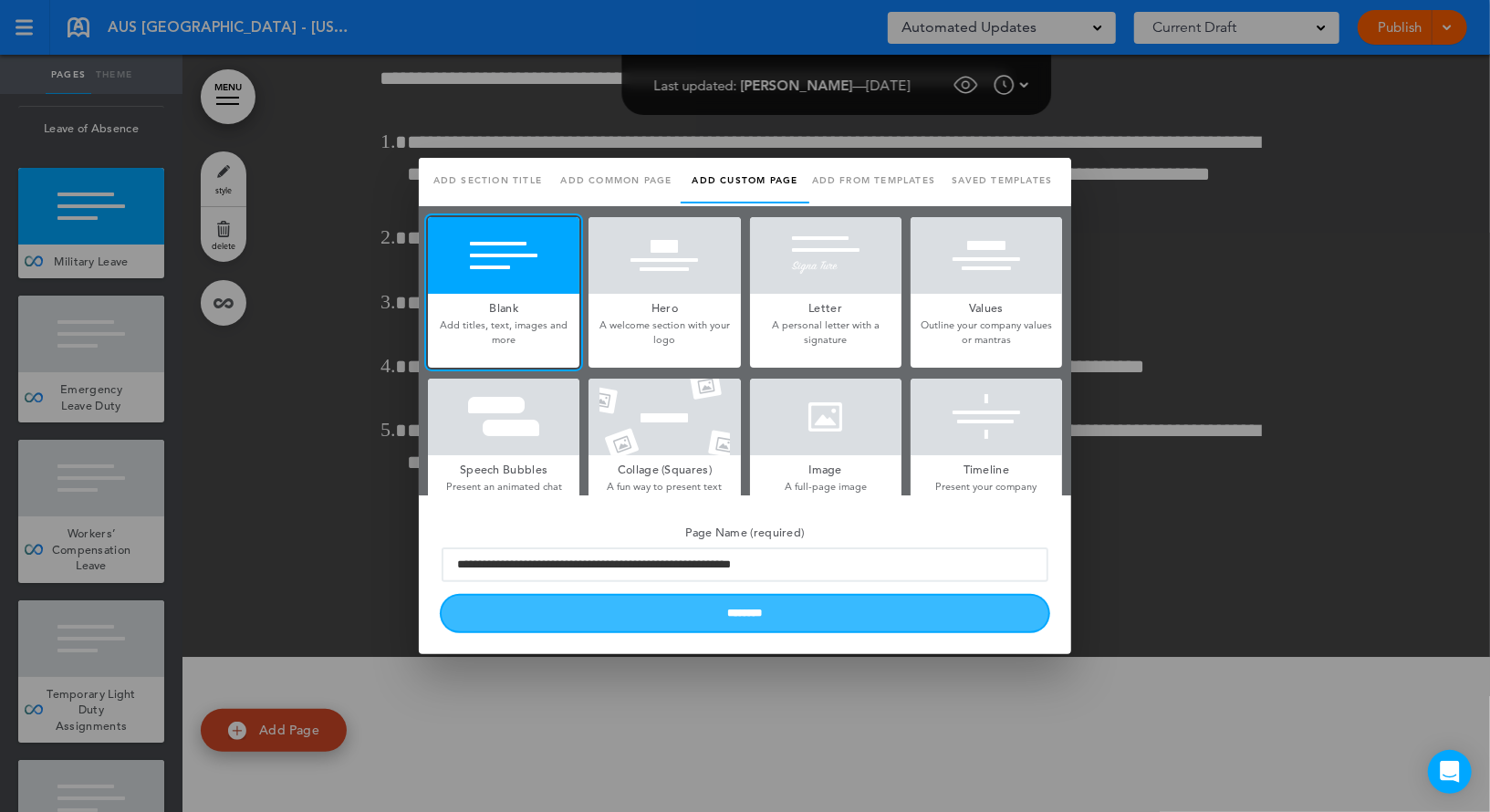
click at [543, 621] on input "********" at bounding box center [745, 613] width 607 height 36
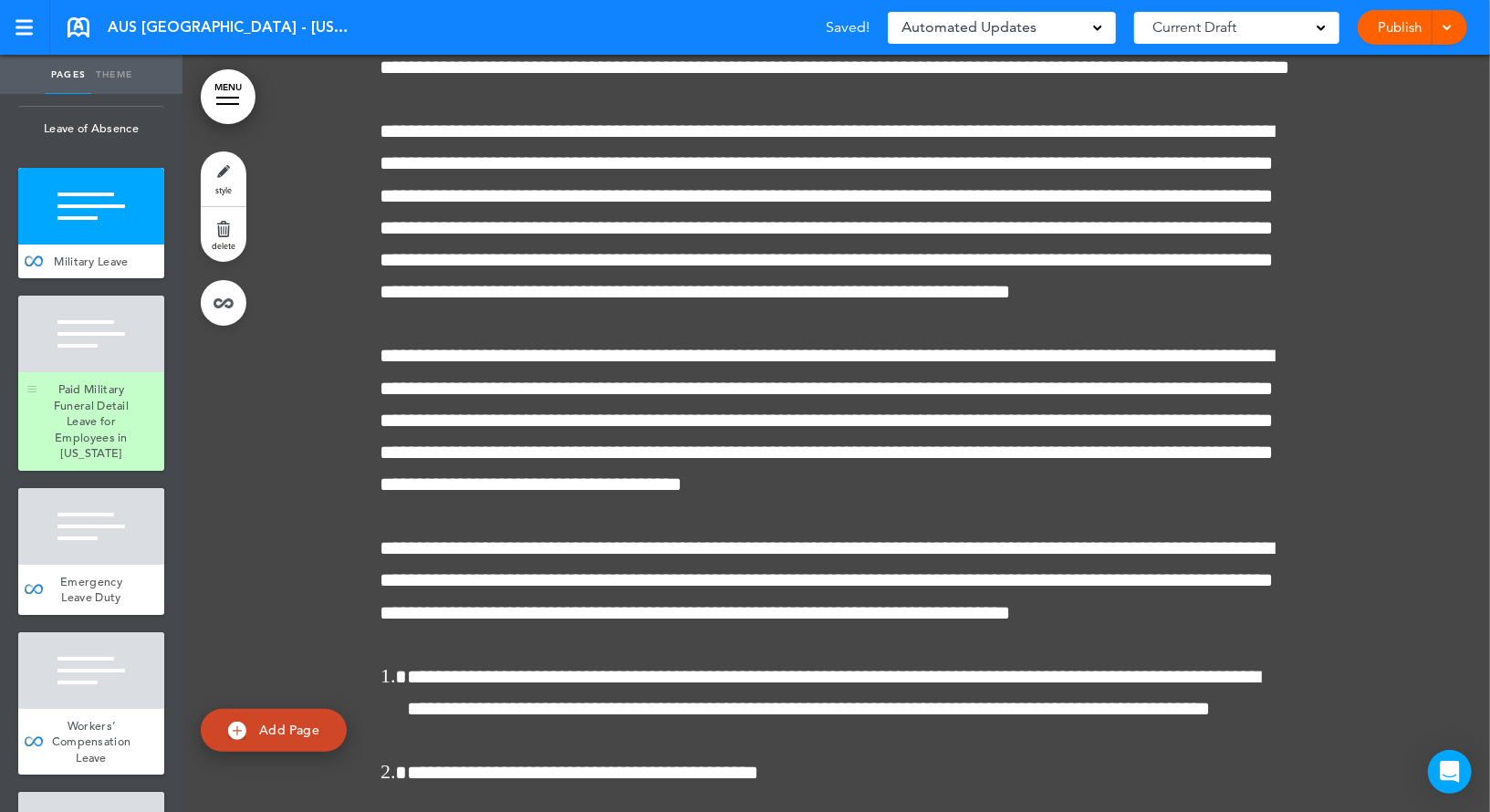
click at [120, 372] on div at bounding box center [91, 333] width 146 height 77
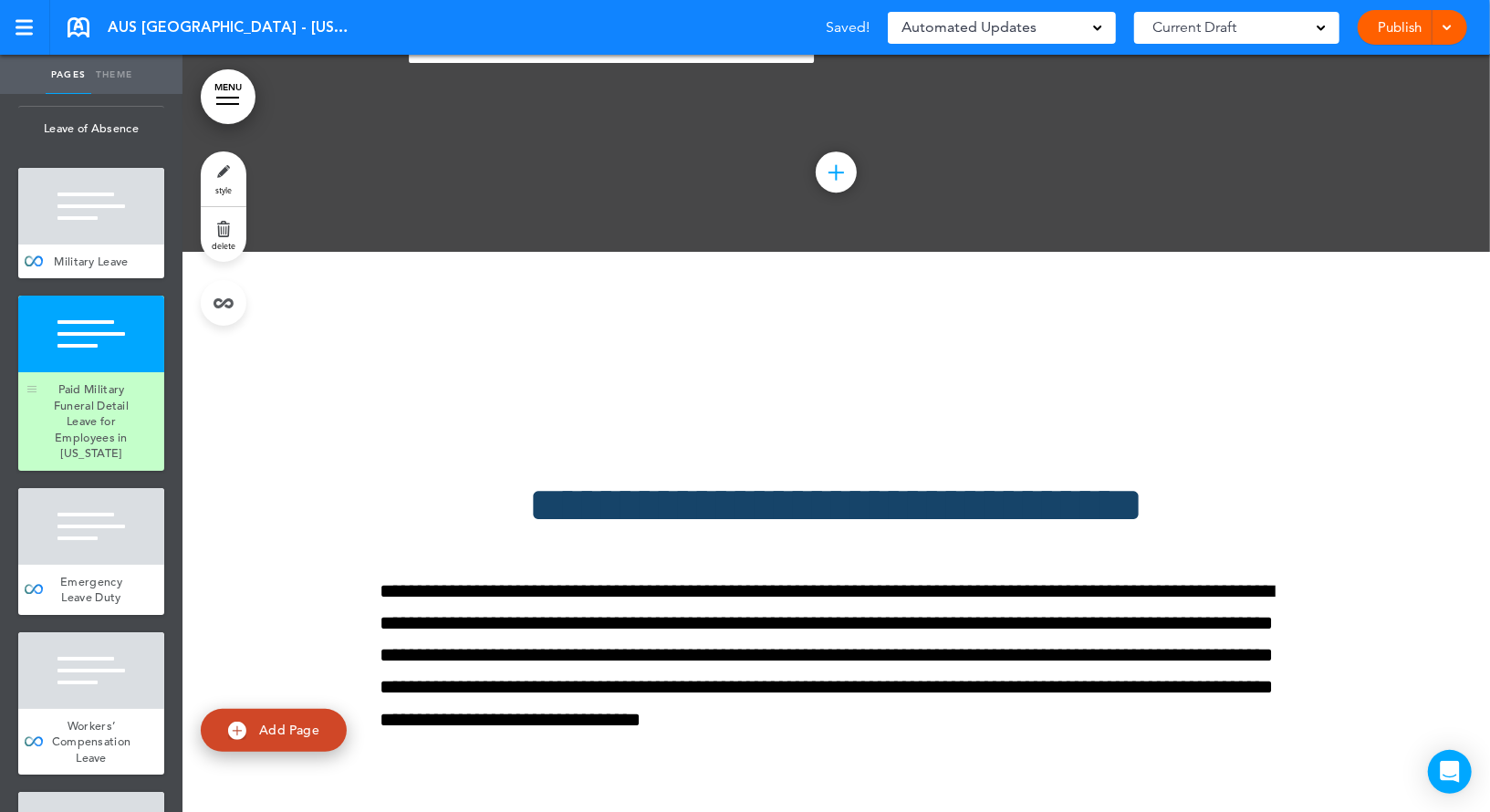
scroll to position [151119, 0]
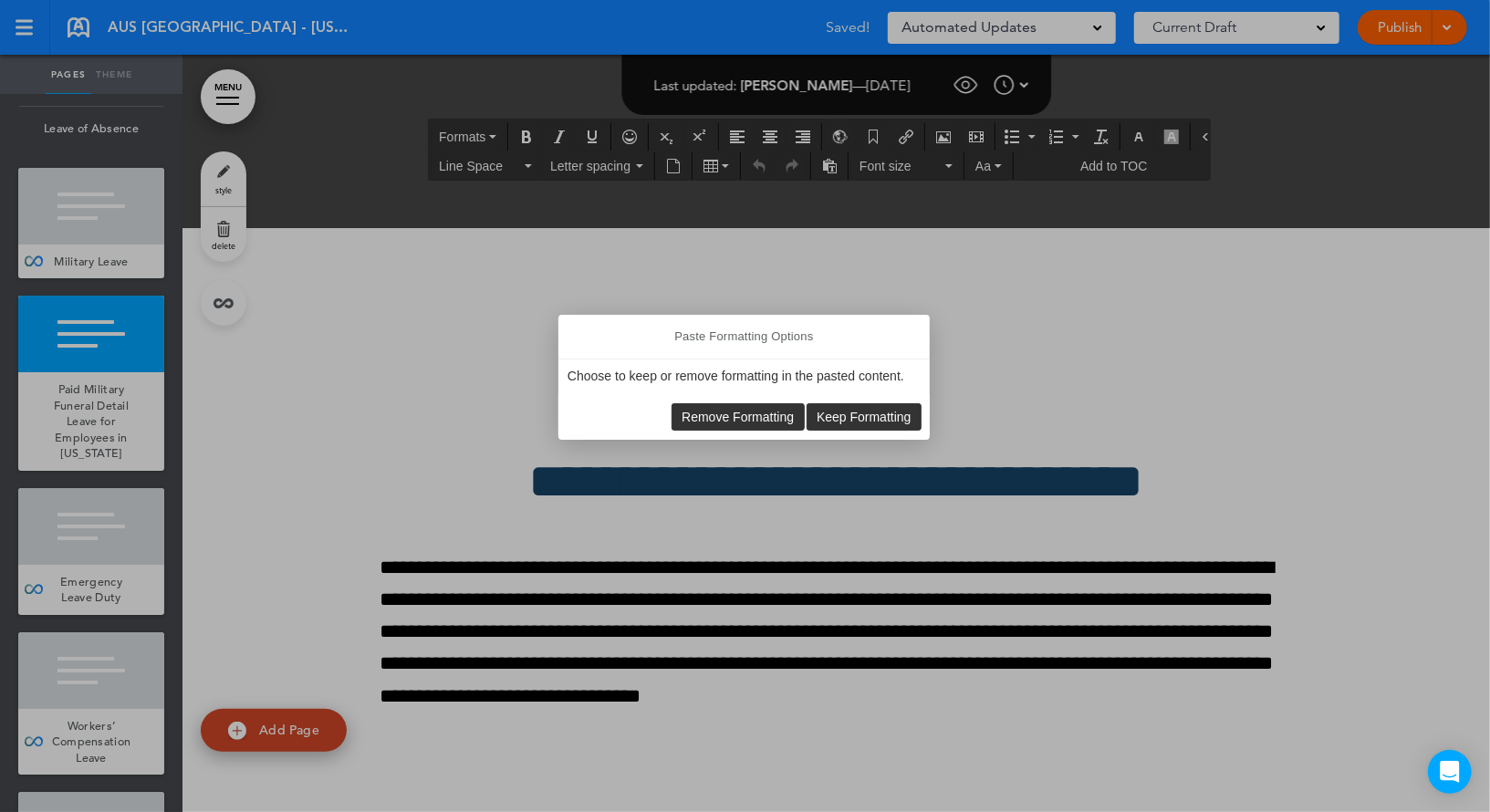
click at [687, 405] on button "Remove Formatting" at bounding box center [739, 417] width 132 height 25
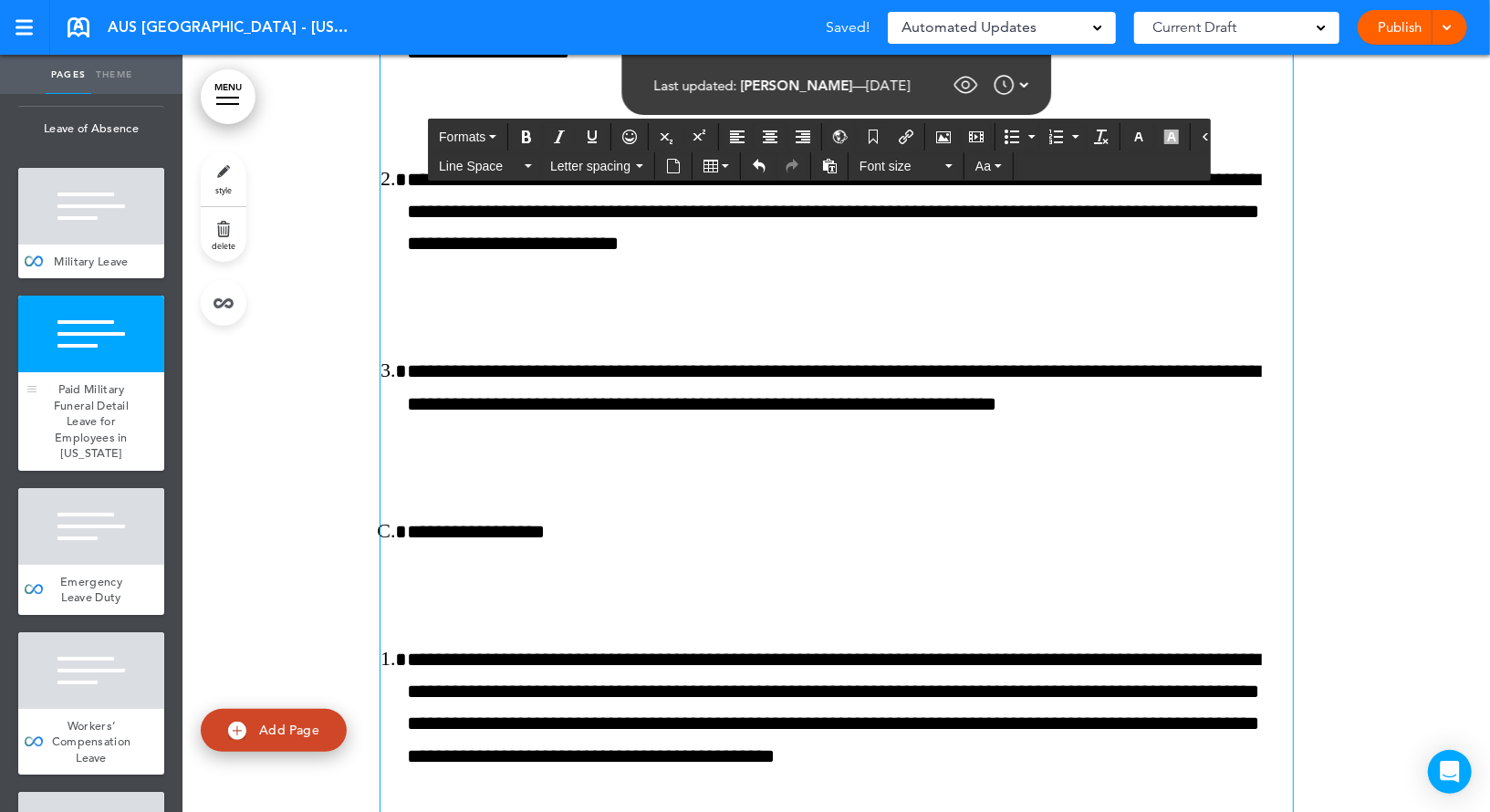
click at [132, 398] on div "Paid Military Funeral Detail Leave for Employees in Illinois" at bounding box center [91, 422] width 146 height 99
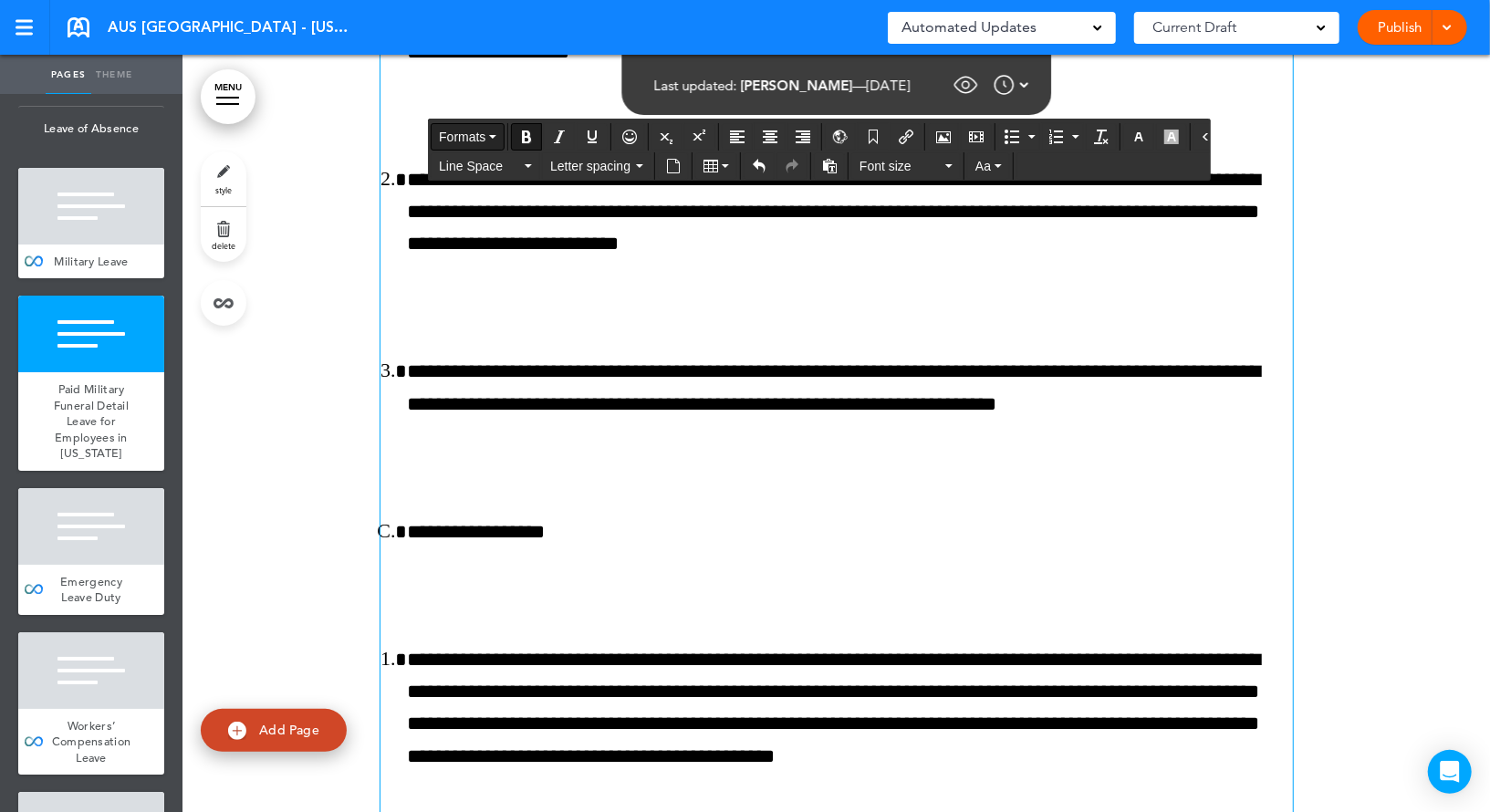
click at [454, 136] on span "Formats" at bounding box center [462, 137] width 47 height 15
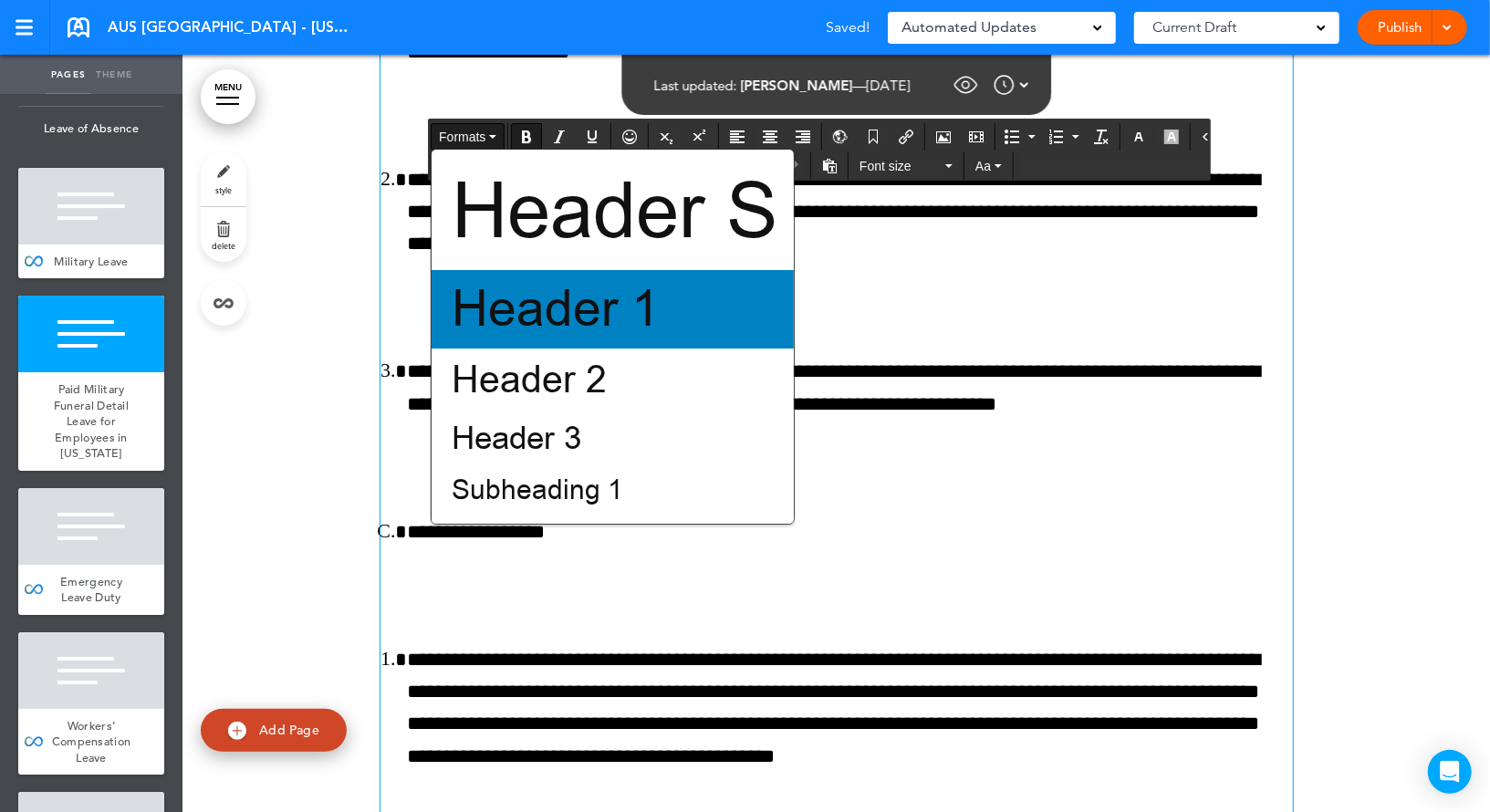
click at [521, 322] on span "Header 1" at bounding box center [555, 309] width 211 height 68
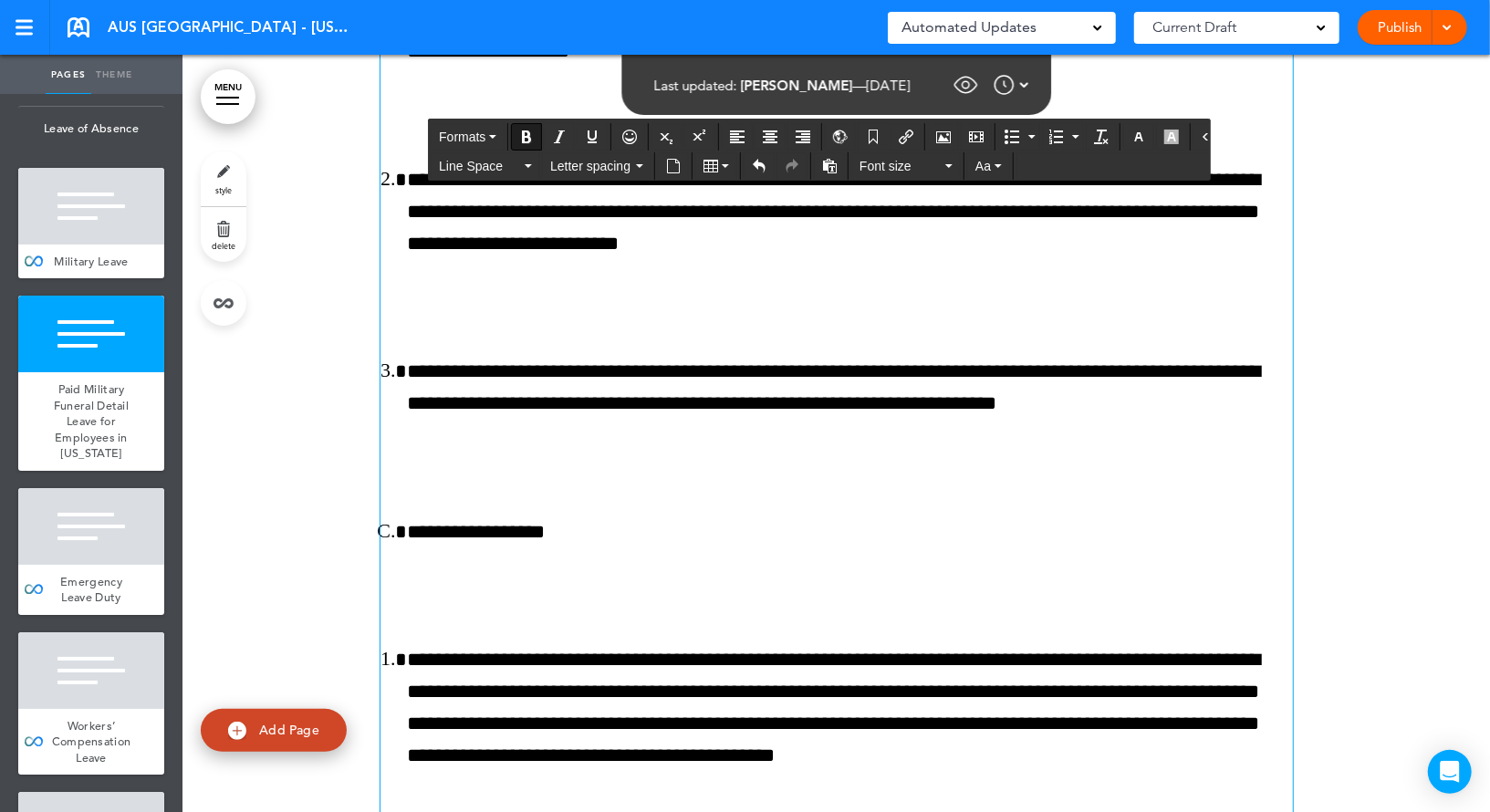
click at [428, 227] on div "**********" at bounding box center [836, 379] width 912 height 6095
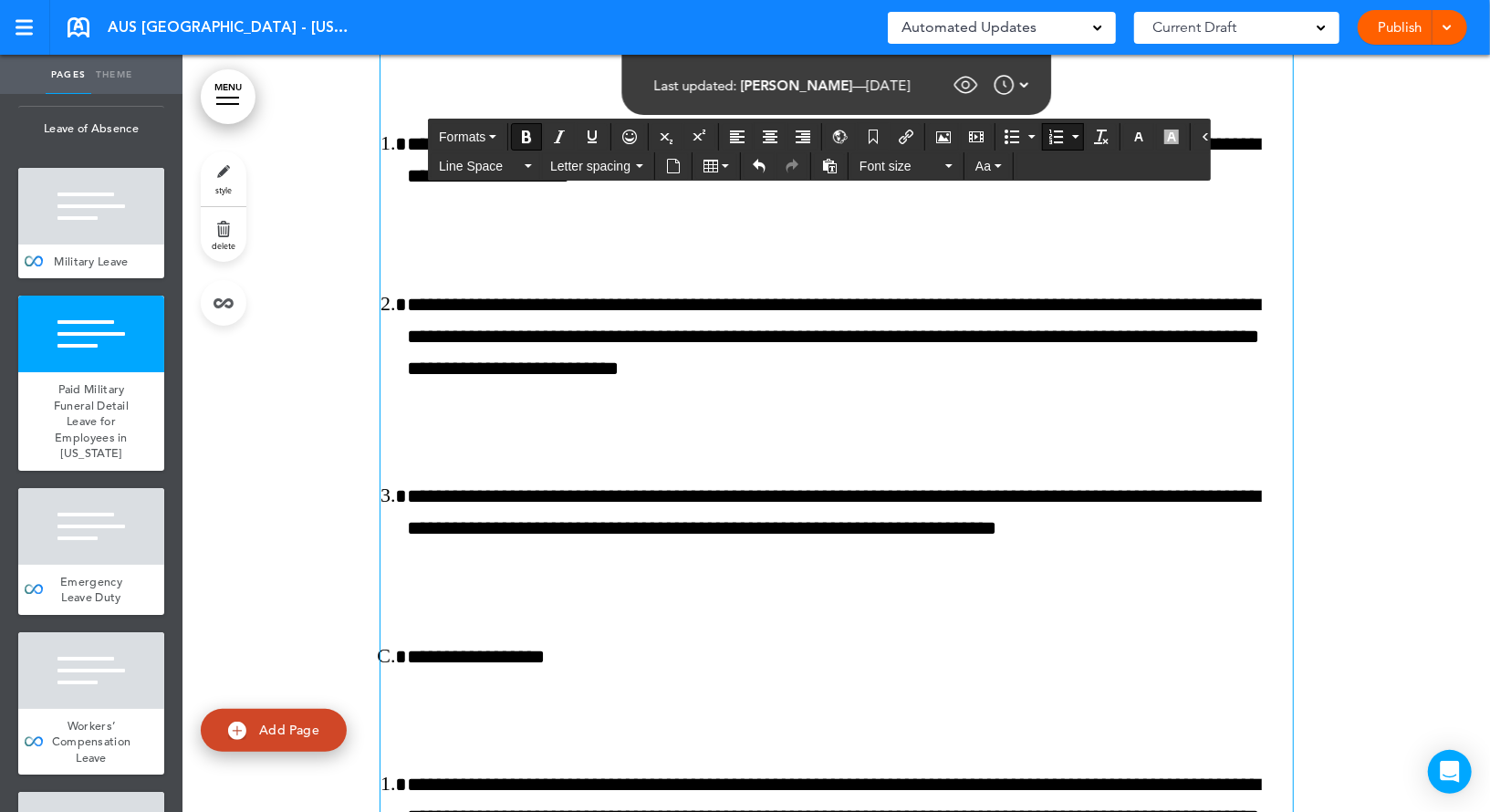
scroll to position [151072, 0]
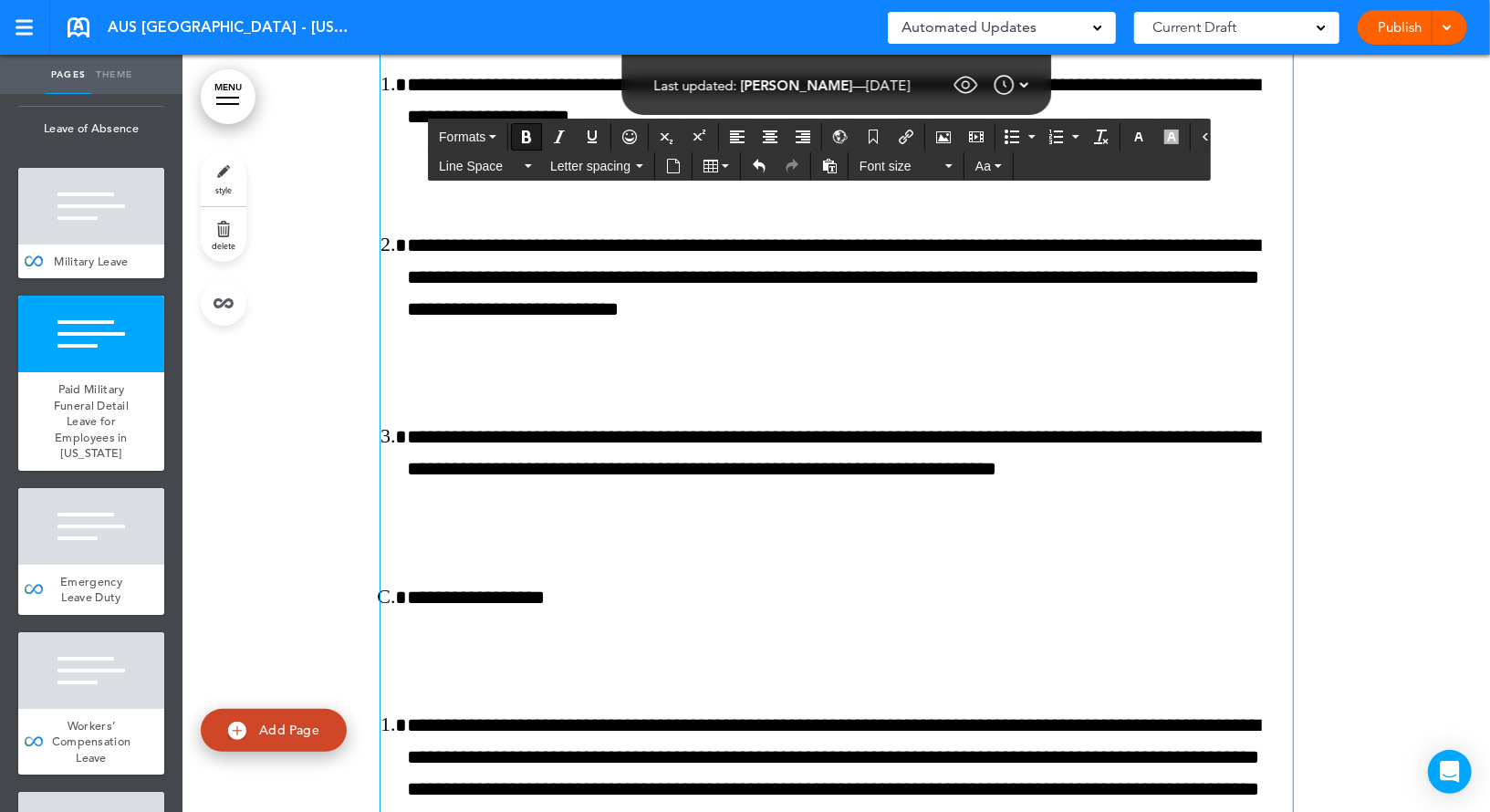
click at [477, 134] on span "Formats" at bounding box center [462, 137] width 47 height 15
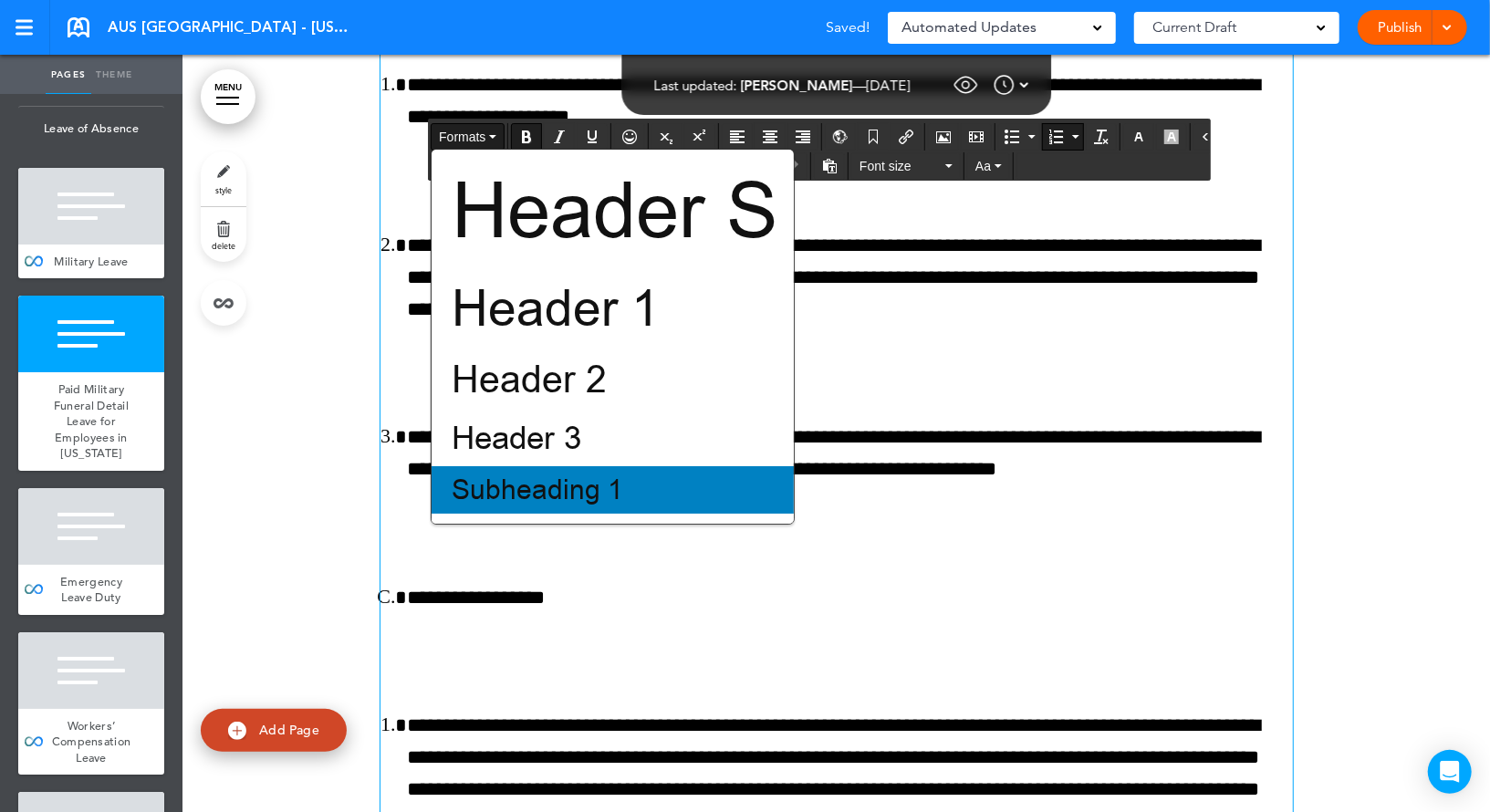
click at [526, 473] on span "Subheading 1" at bounding box center [537, 490] width 175 height 37
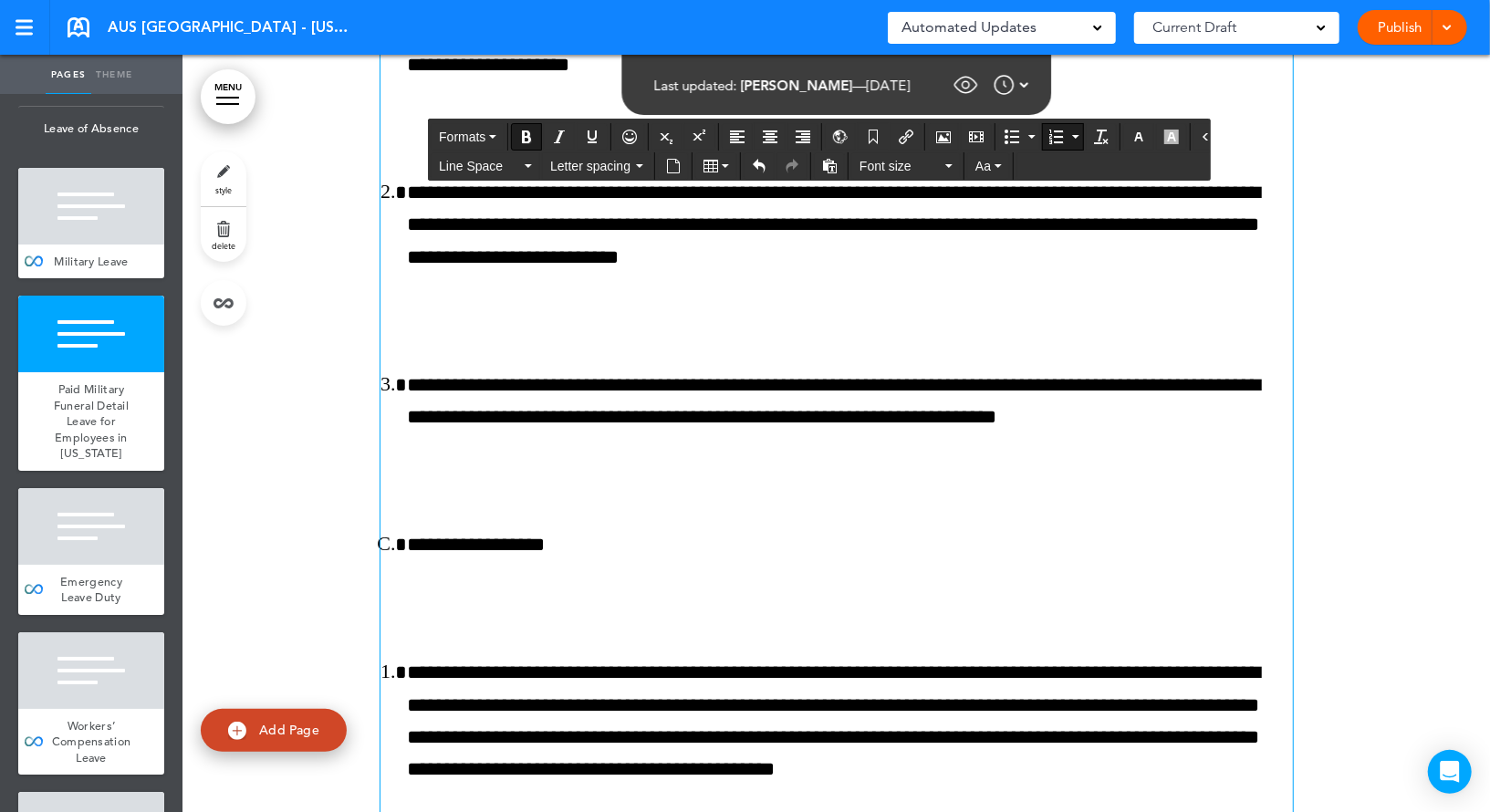
click at [1049, 133] on button "Numbered list" at bounding box center [1056, 137] width 25 height 25
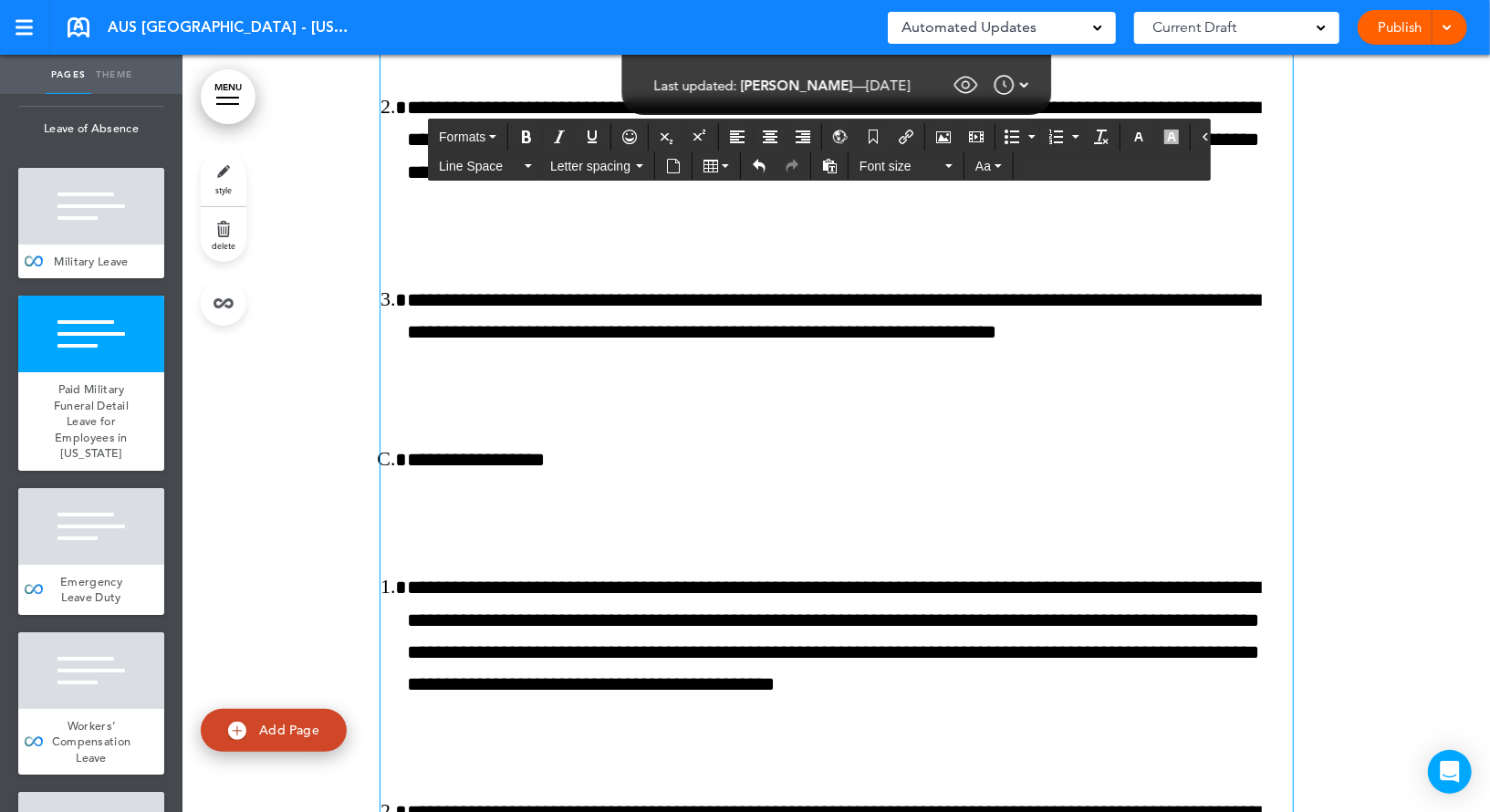
click at [1048, 142] on icon "Numbered list" at bounding box center [1055, 137] width 15 height 15
click at [472, 135] on span "Formats" at bounding box center [462, 137] width 47 height 15
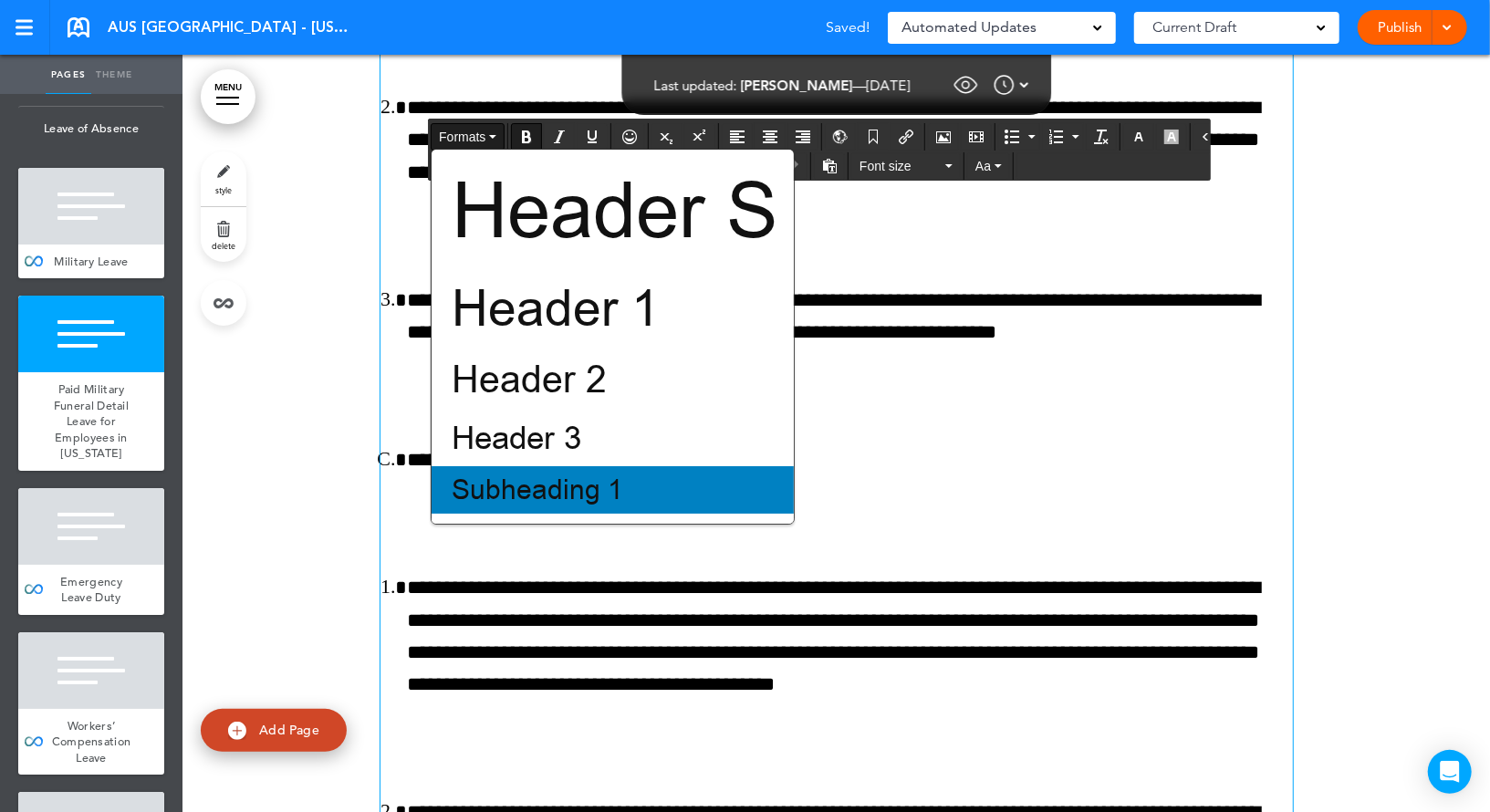
click at [525, 473] on span "Subheading 1" at bounding box center [537, 490] width 175 height 37
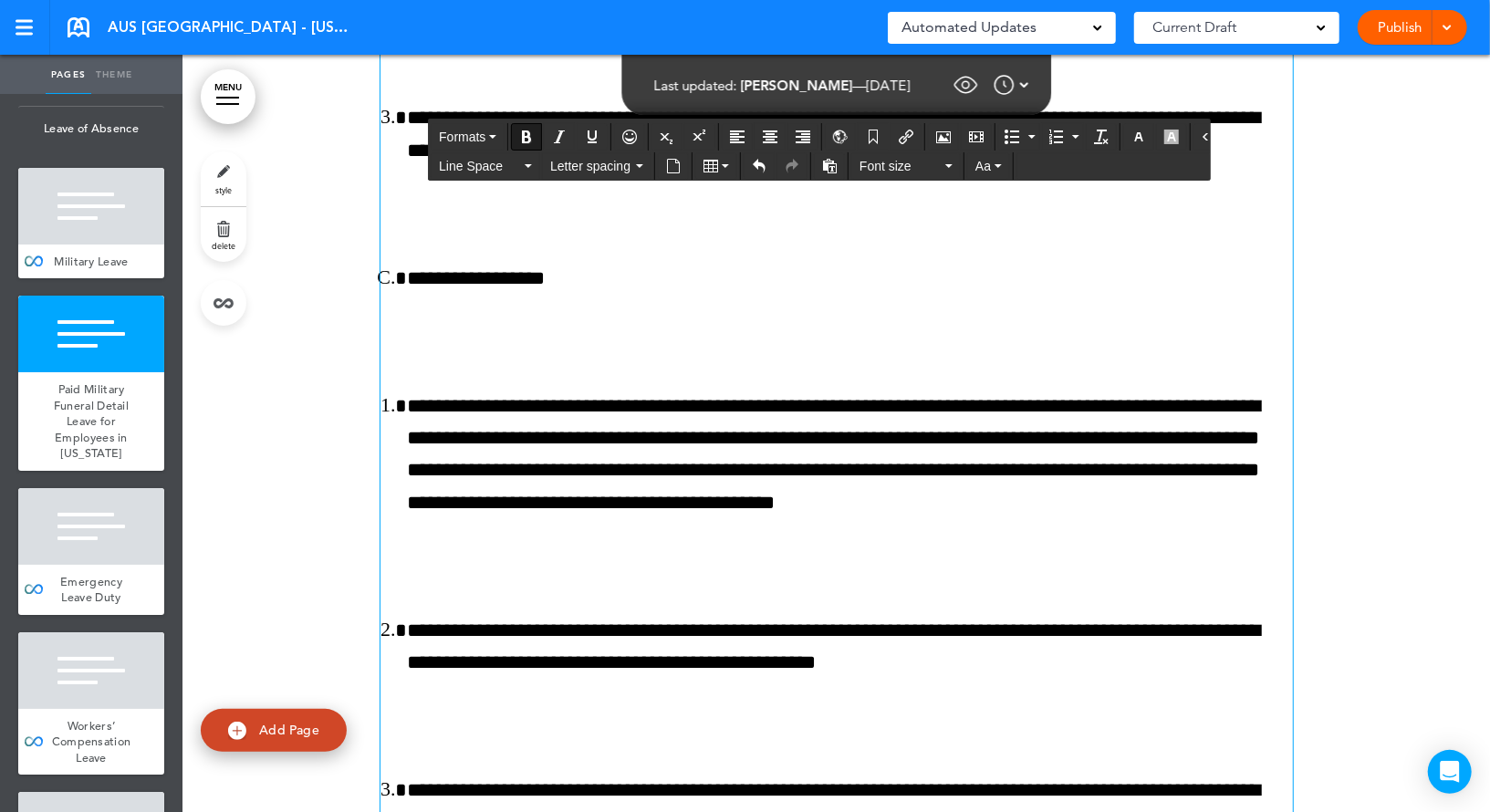
scroll to position [151182, 0]
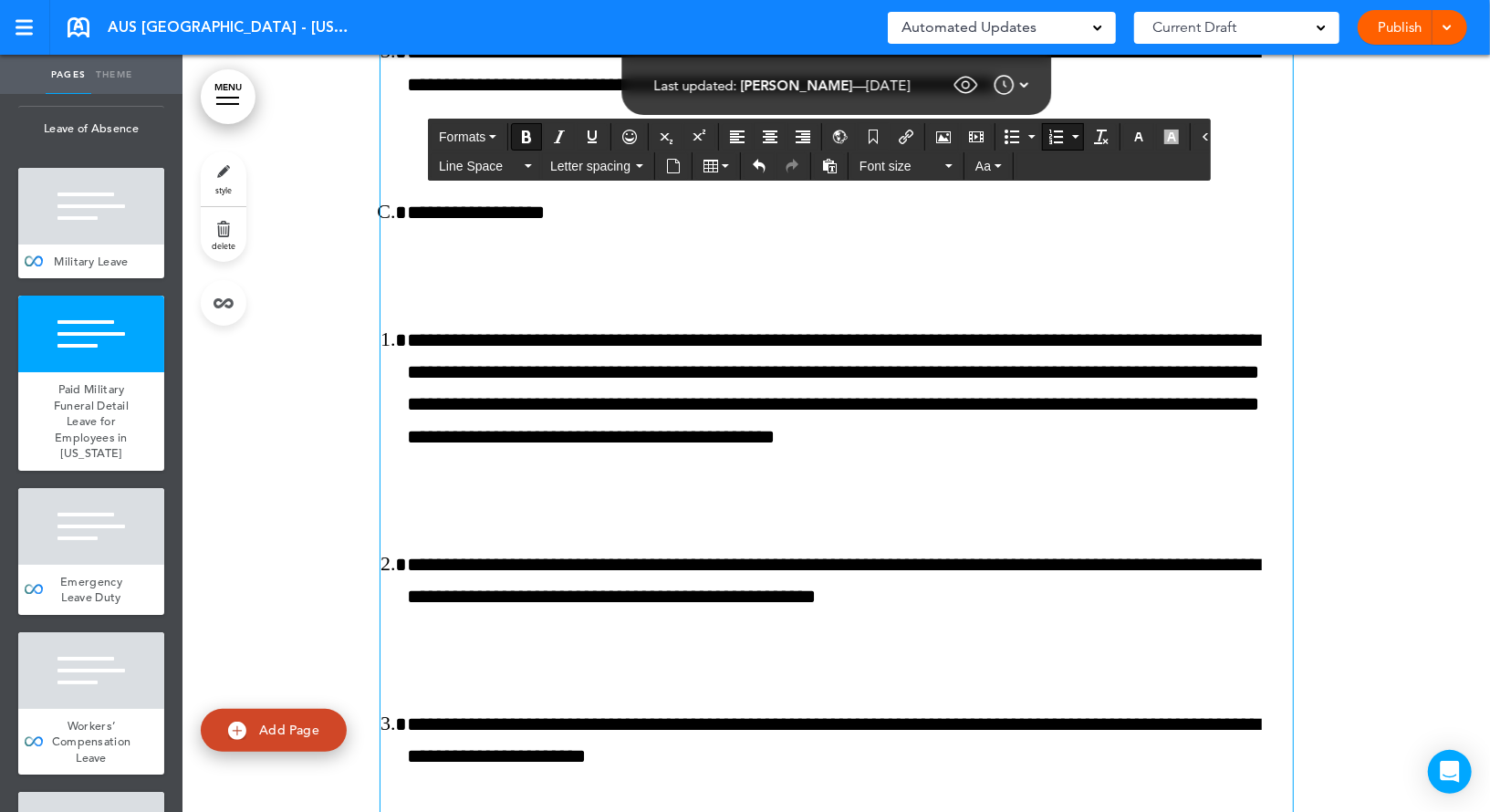
click at [1048, 133] on icon "Numbered list" at bounding box center [1055, 137] width 15 height 15
click at [463, 133] on span "Formats" at bounding box center [462, 137] width 47 height 15
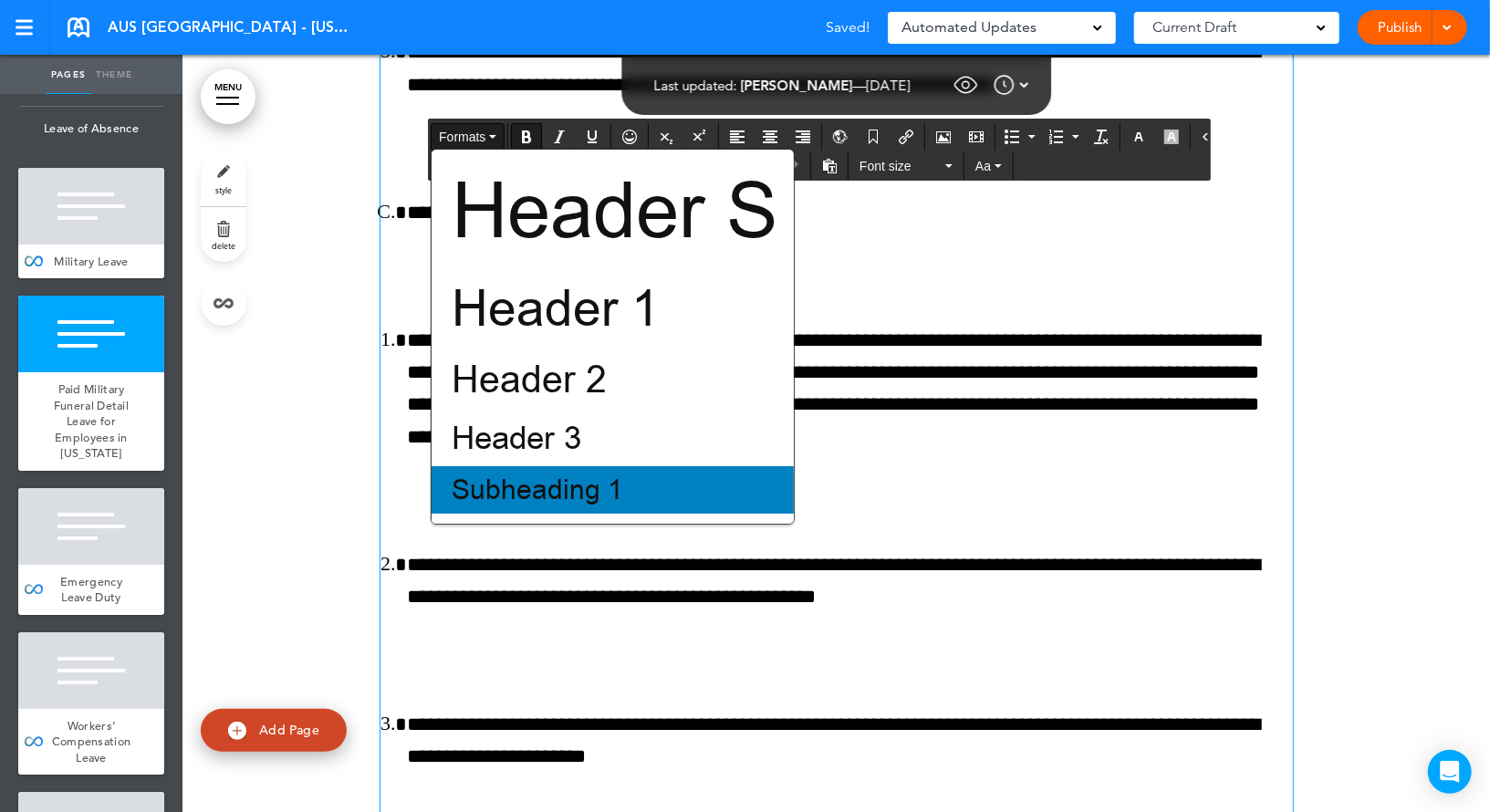
click at [520, 492] on span "Subheading 1" at bounding box center [537, 490] width 175 height 37
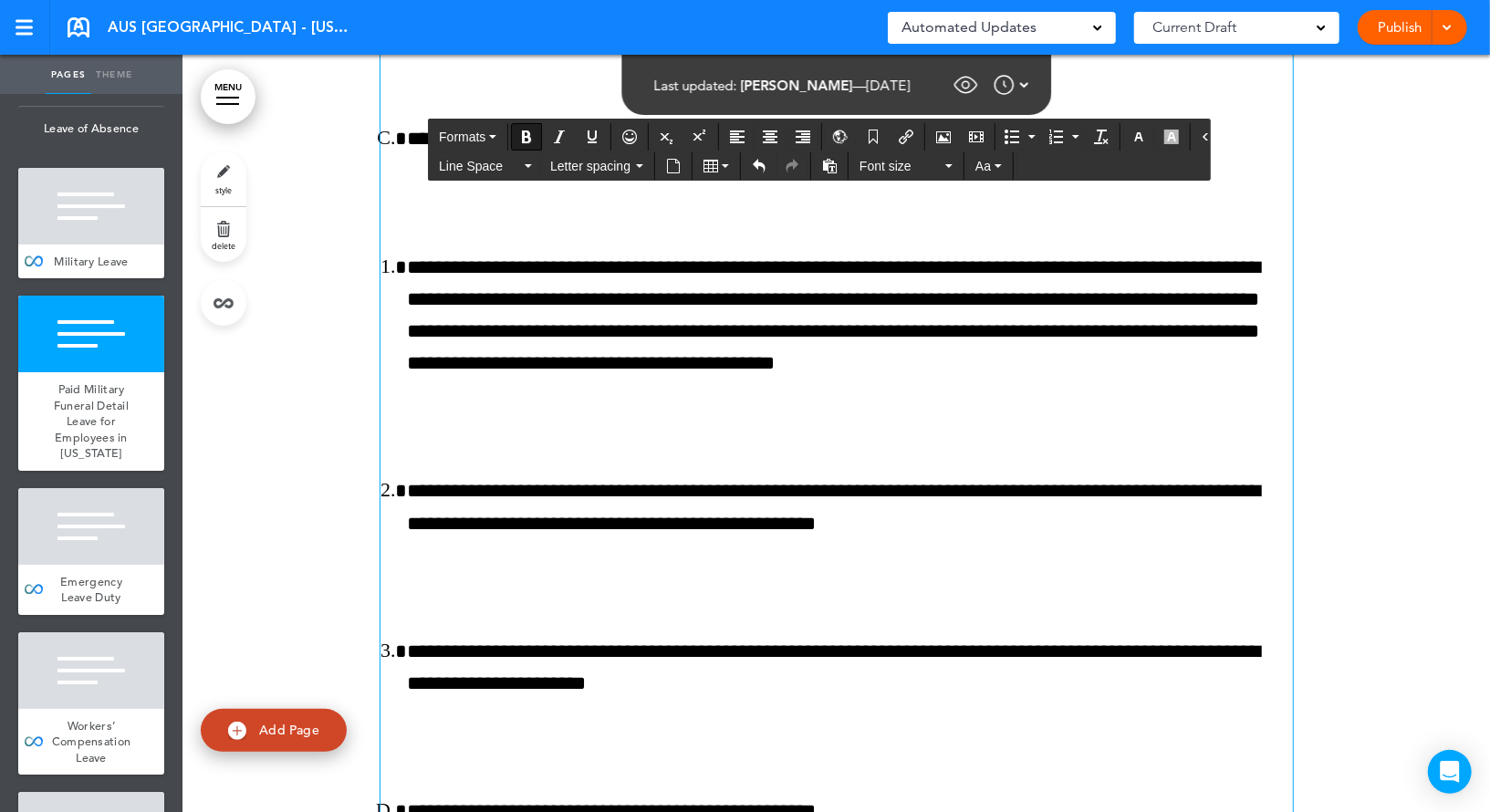
click at [522, 587] on div "**********" at bounding box center [836, 193] width 912 height 5684
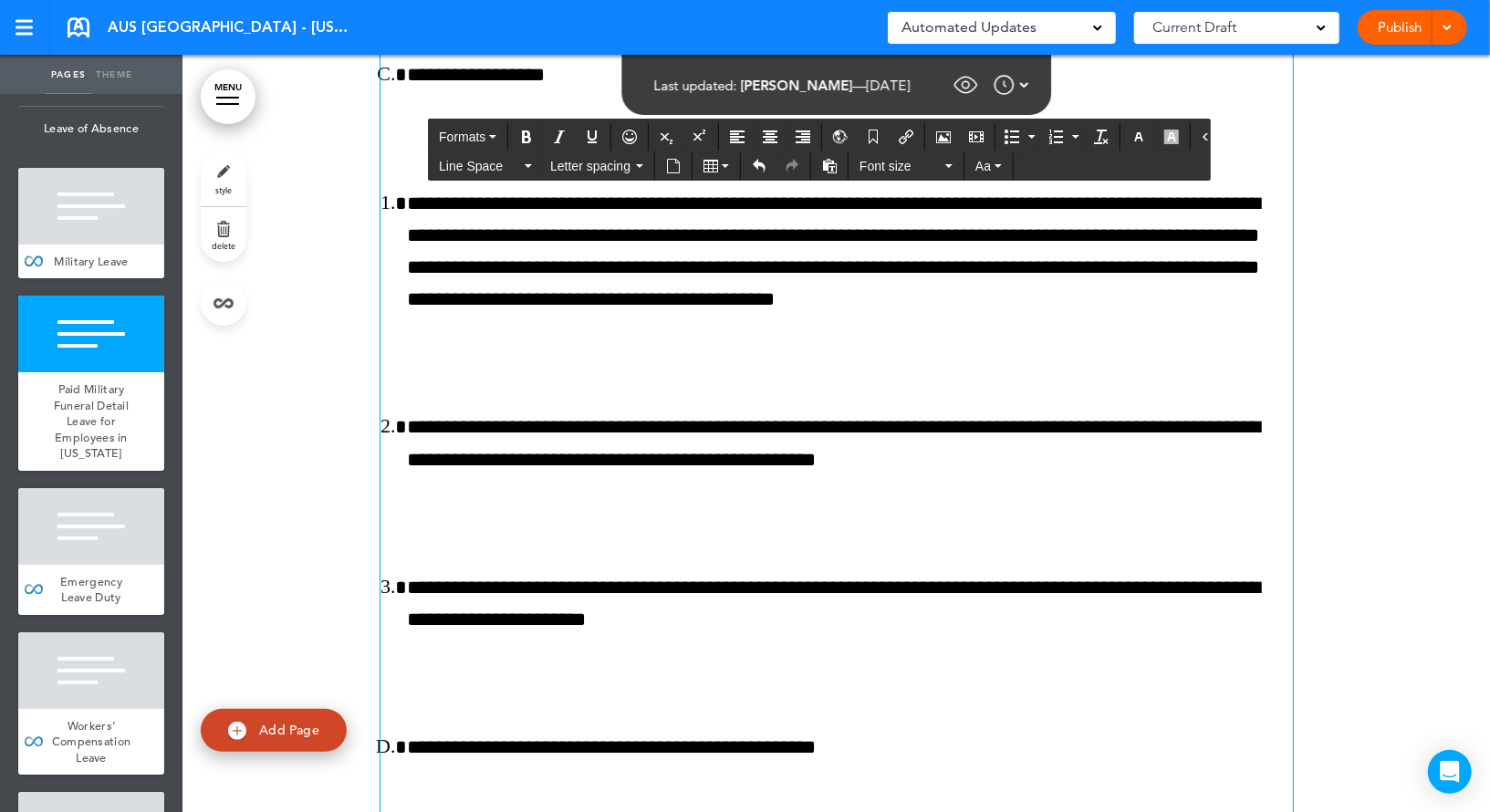
click at [1048, 139] on icon "Numbered list" at bounding box center [1055, 137] width 15 height 15
click at [483, 135] on span "Formats" at bounding box center [462, 137] width 47 height 15
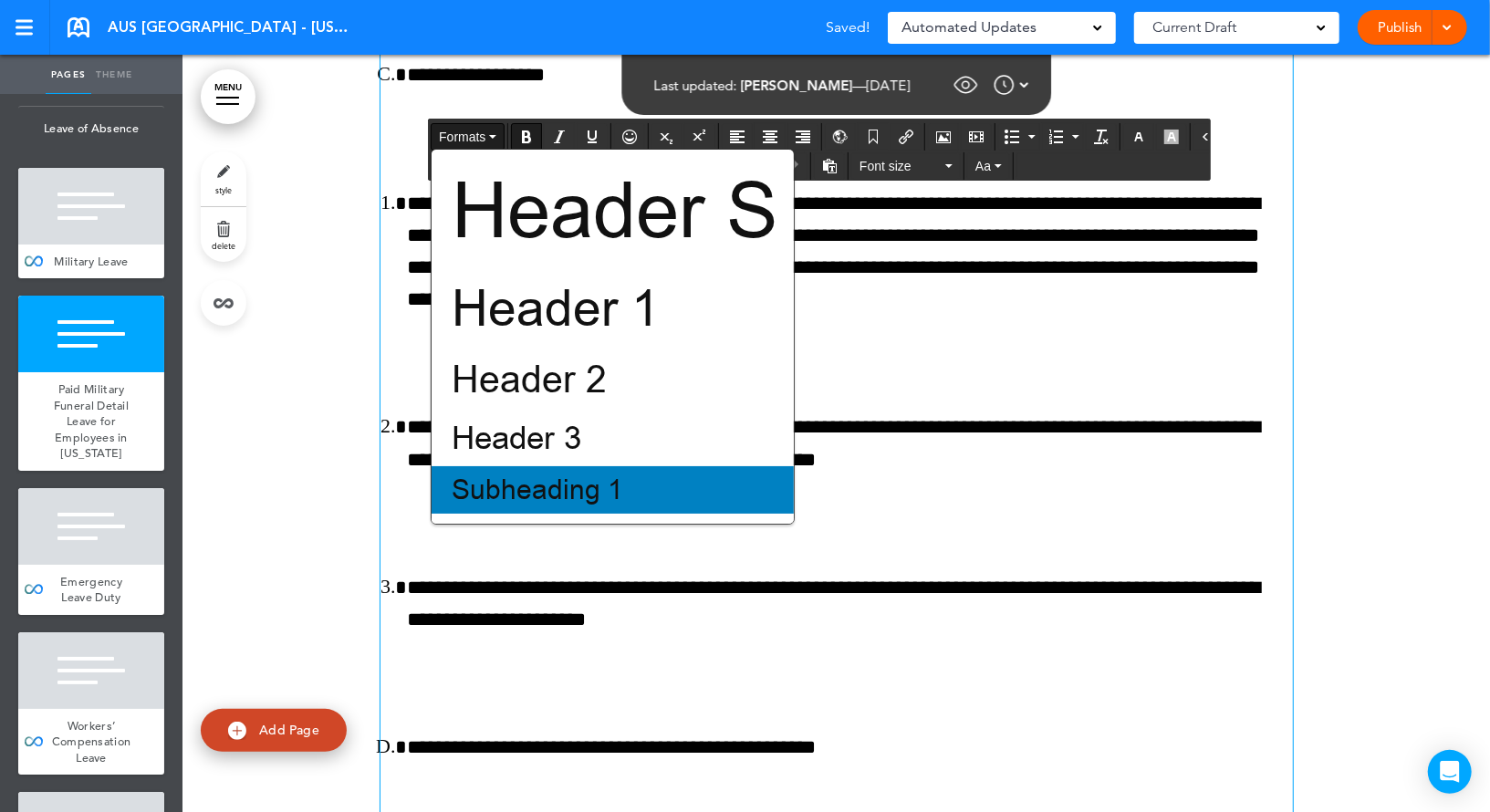
click at [523, 482] on span "Subheading 1" at bounding box center [537, 490] width 175 height 37
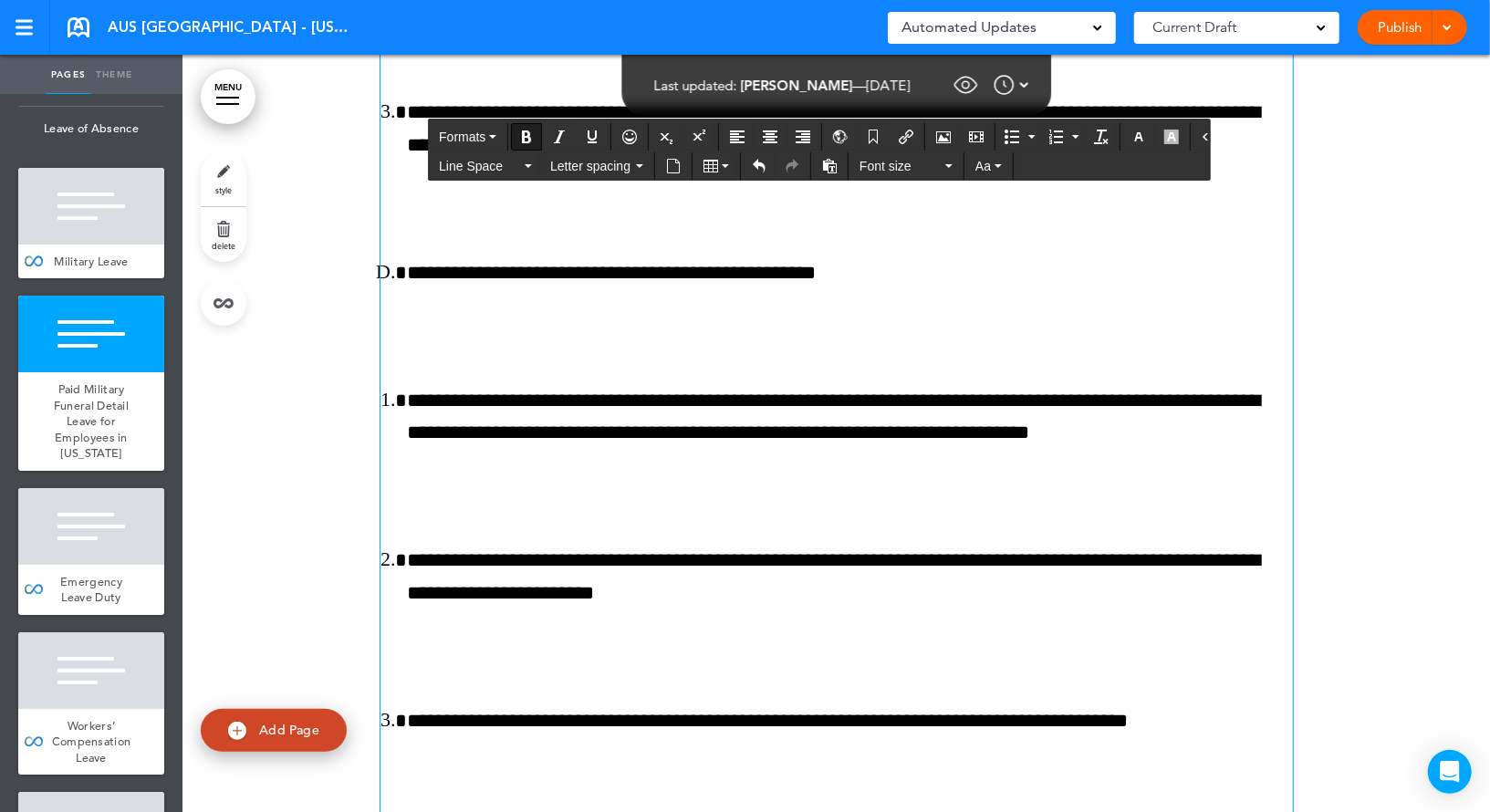
scroll to position [151604, 0]
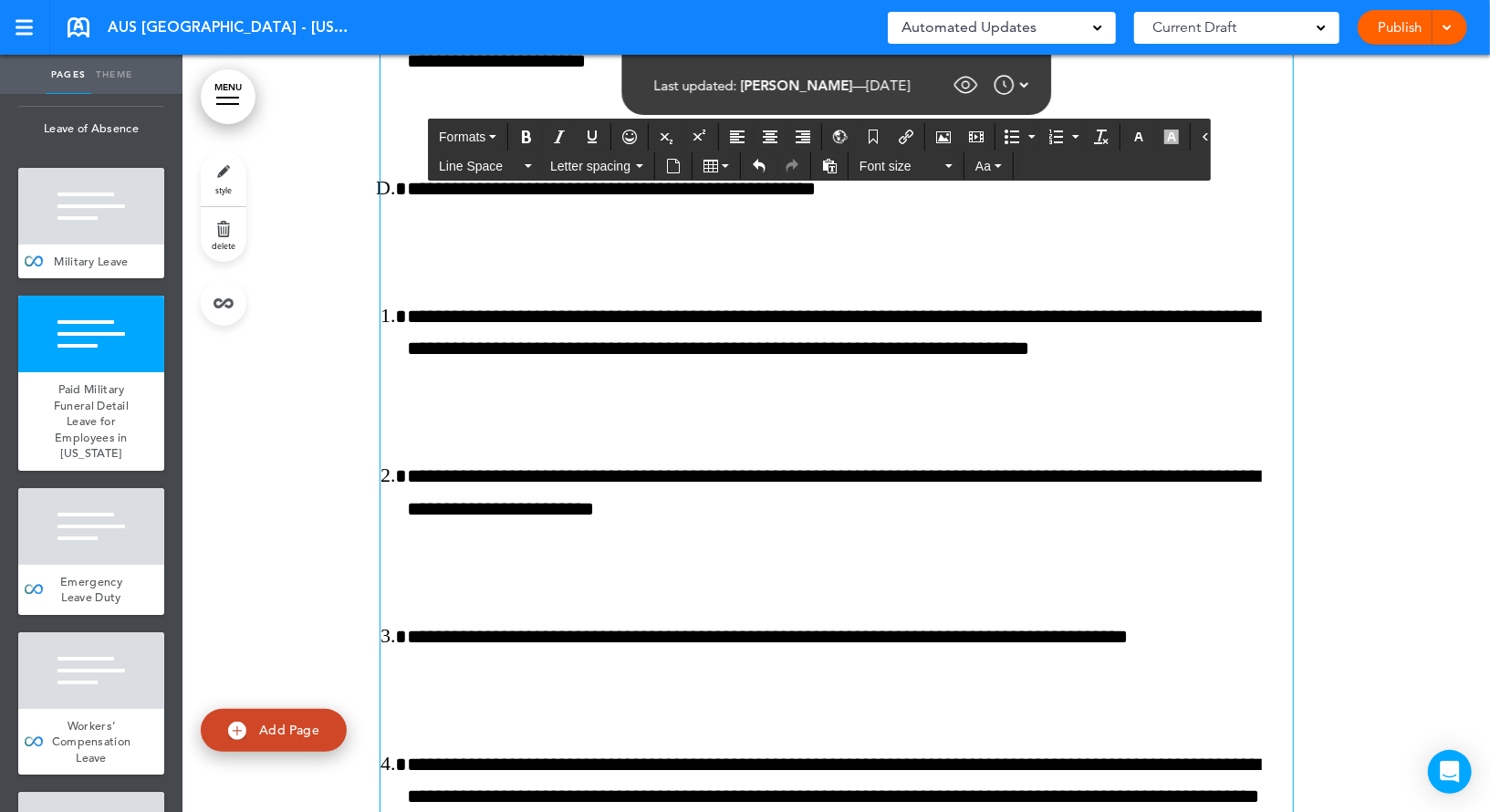
click at [468, 139] on span "Formats" at bounding box center [462, 137] width 47 height 15
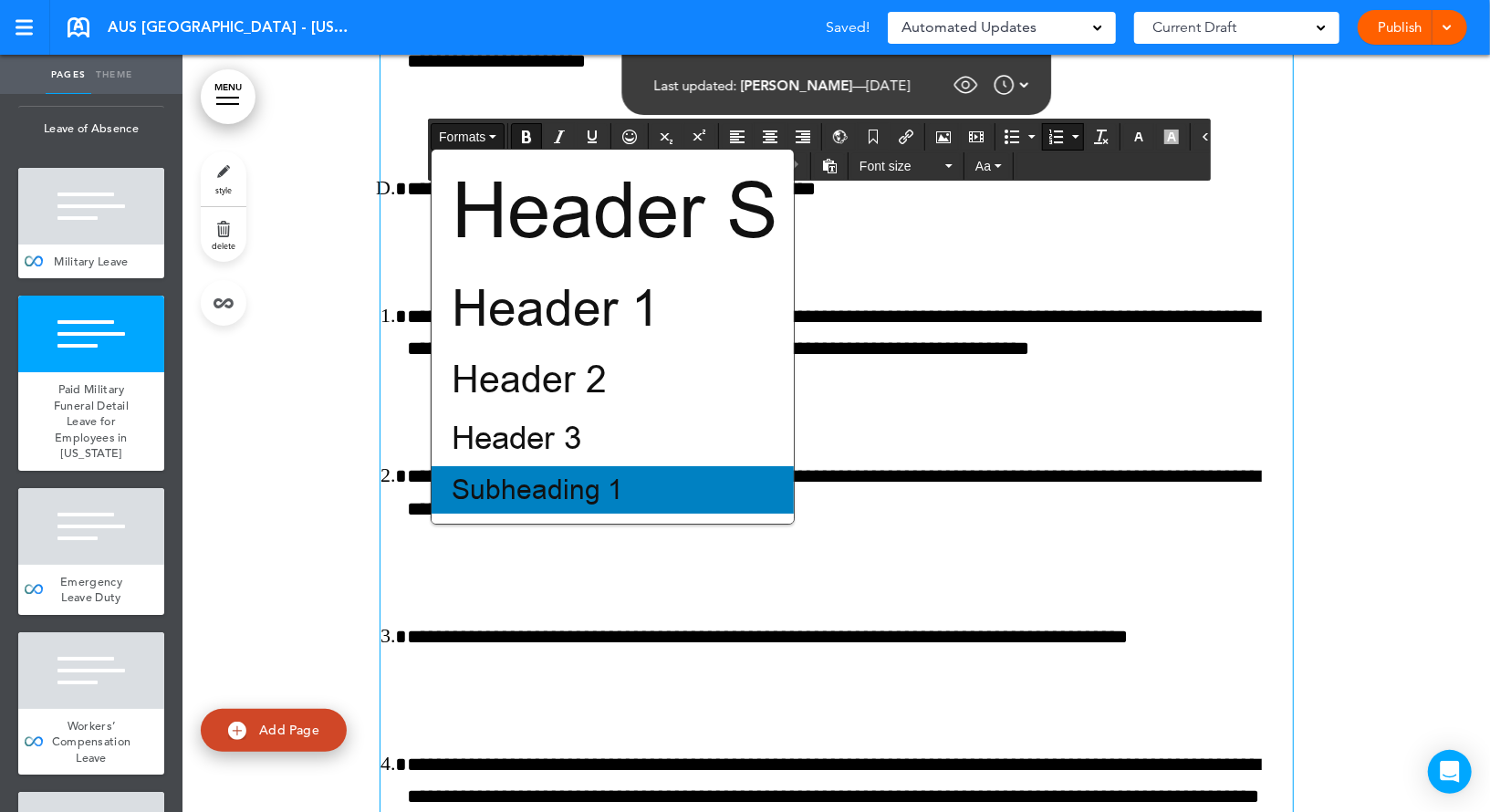
click at [511, 487] on span "Subheading 1" at bounding box center [537, 490] width 175 height 37
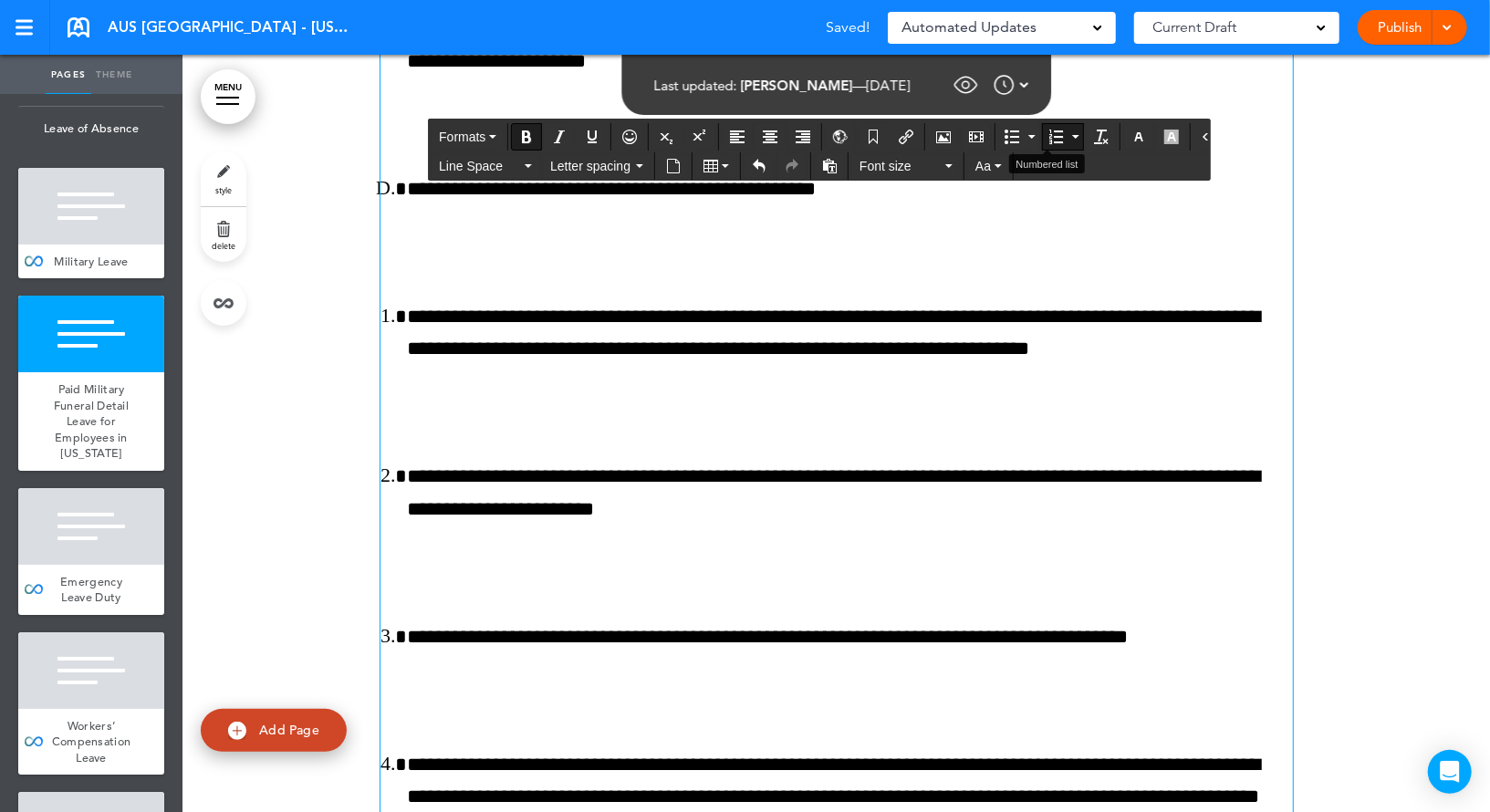
click at [1048, 135] on icon "Numbered list" at bounding box center [1055, 137] width 15 height 15
click at [483, 132] on span "Formats" at bounding box center [462, 137] width 47 height 15
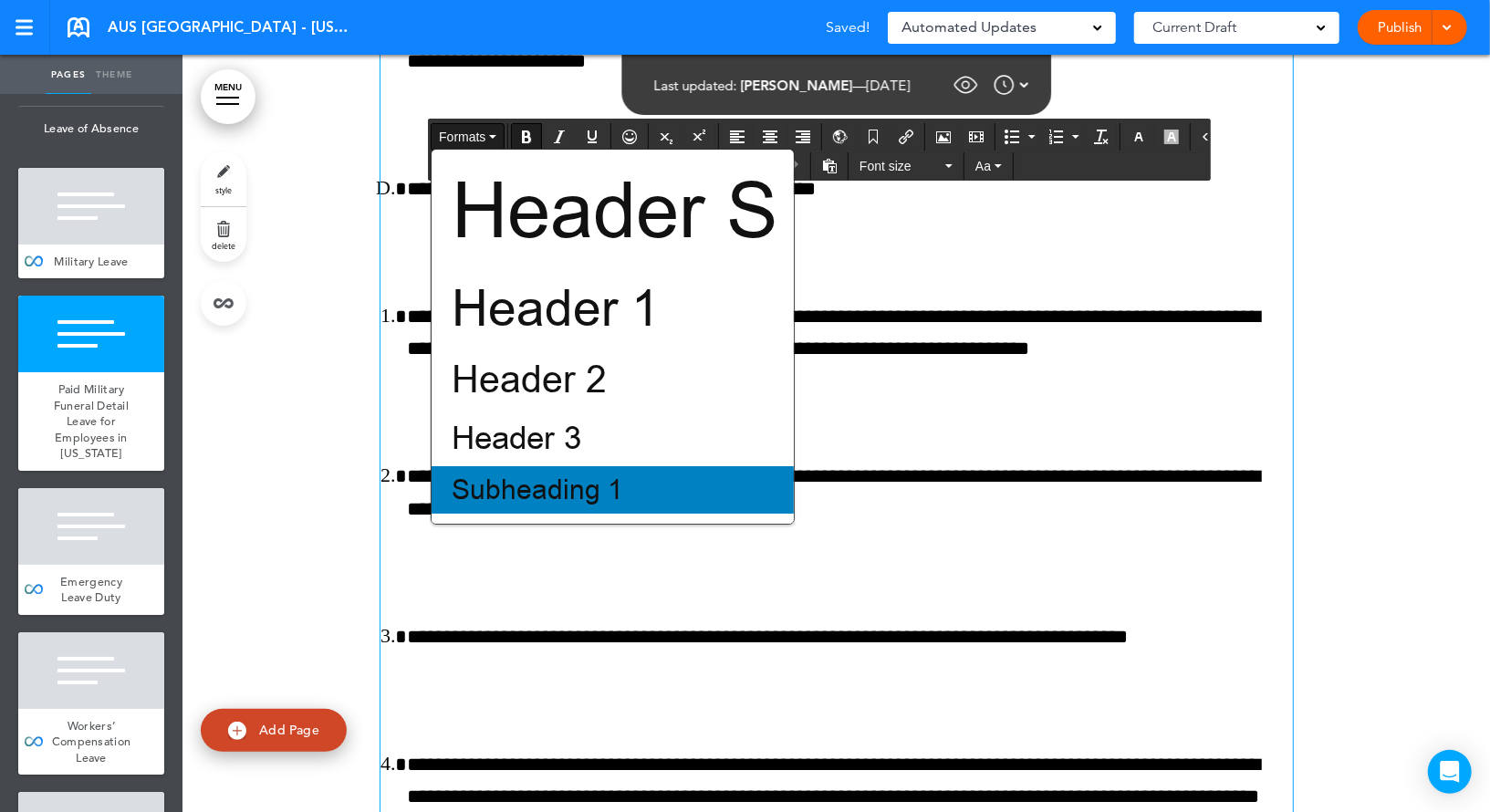
click at [509, 504] on span "Subheading 1" at bounding box center [537, 490] width 175 height 37
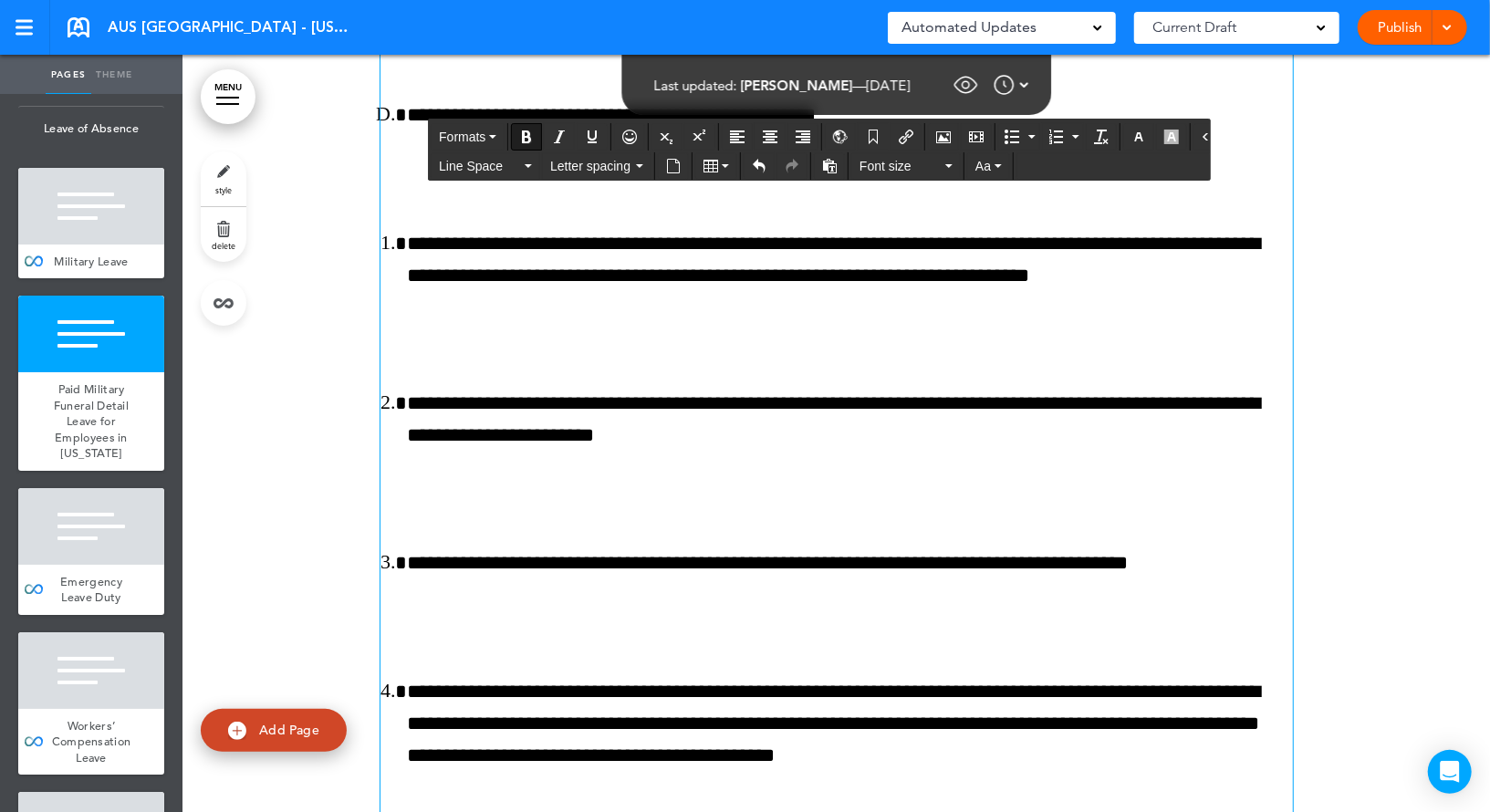
click at [1072, 135] on icon "Numbered list" at bounding box center [1076, 137] width 8 height 4
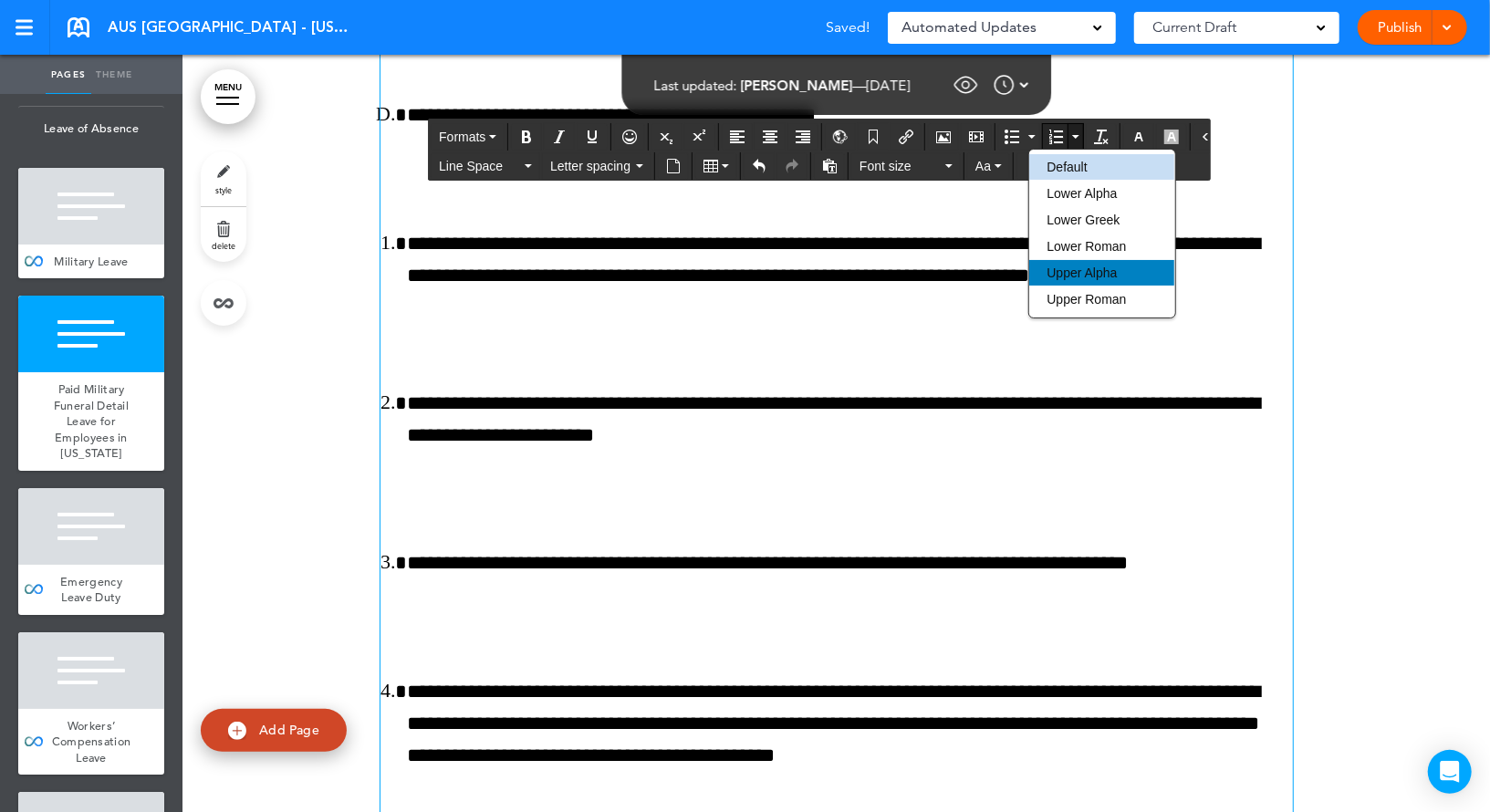
click at [1093, 275] on span "Upper Alpha" at bounding box center [1081, 272] width 70 height 15
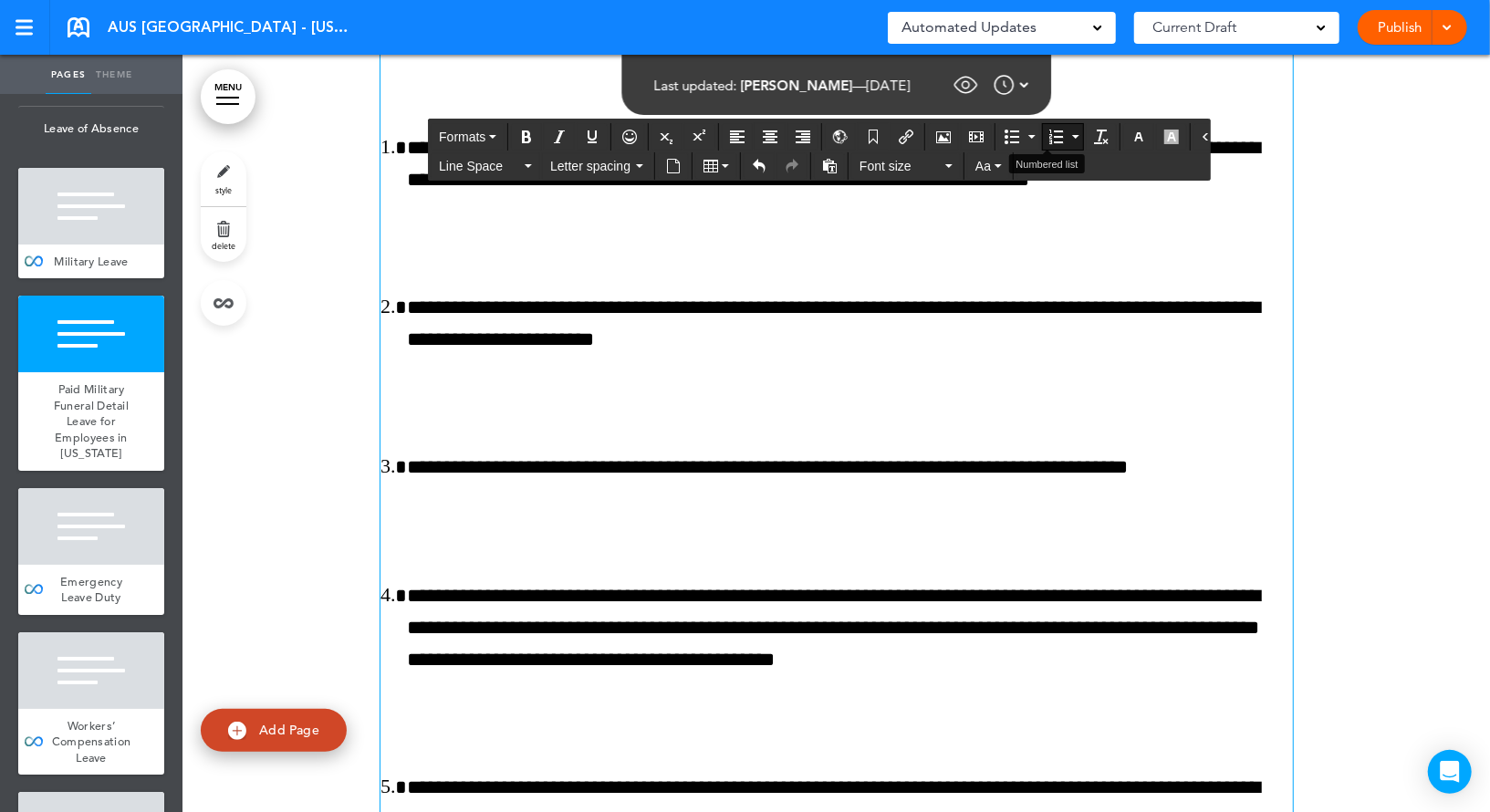
click at [1068, 138] on button "Numbered list" at bounding box center [1075, 137] width 15 height 25
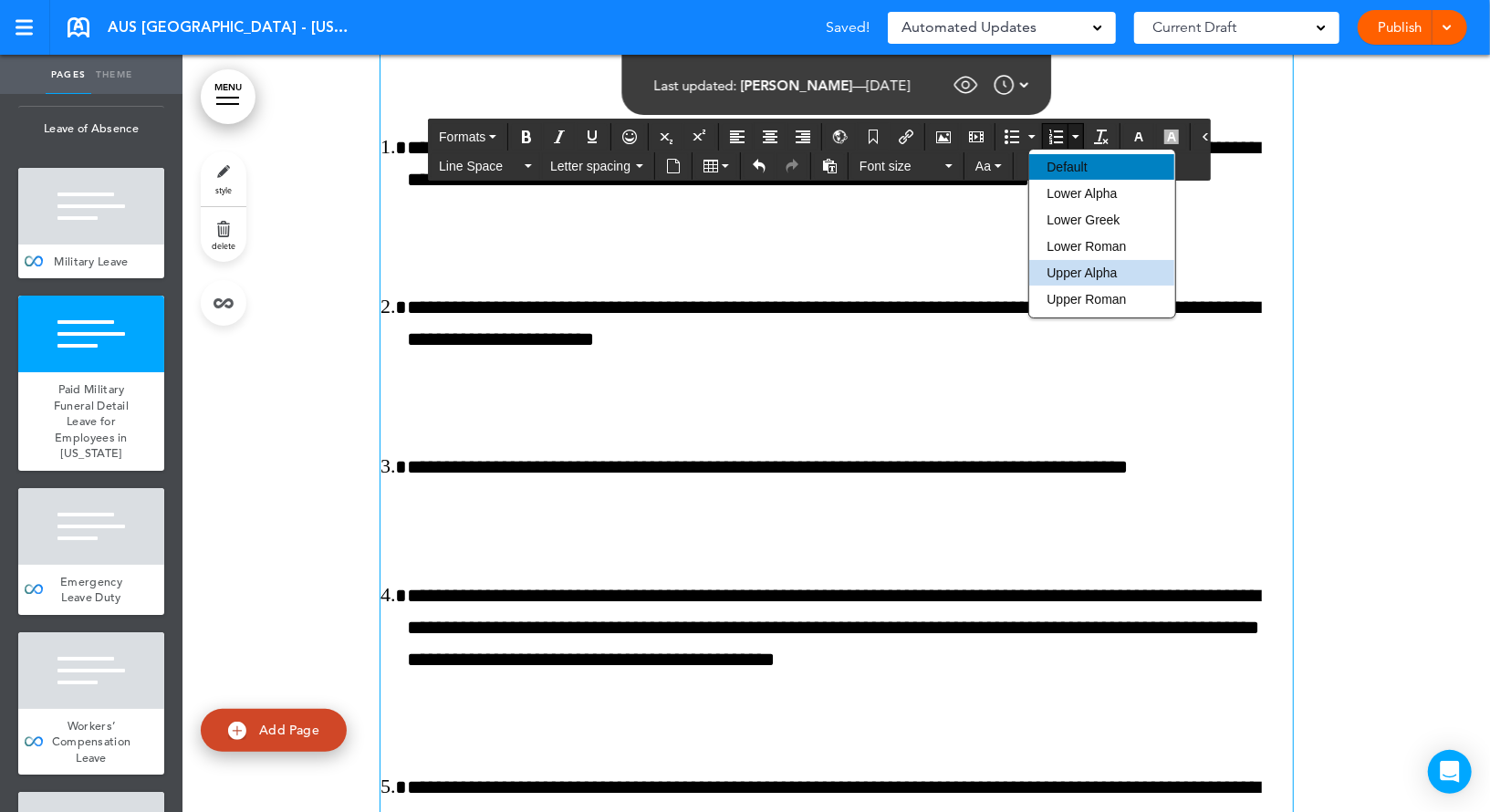
click at [1056, 174] on div "Default" at bounding box center [1102, 167] width 145 height 25
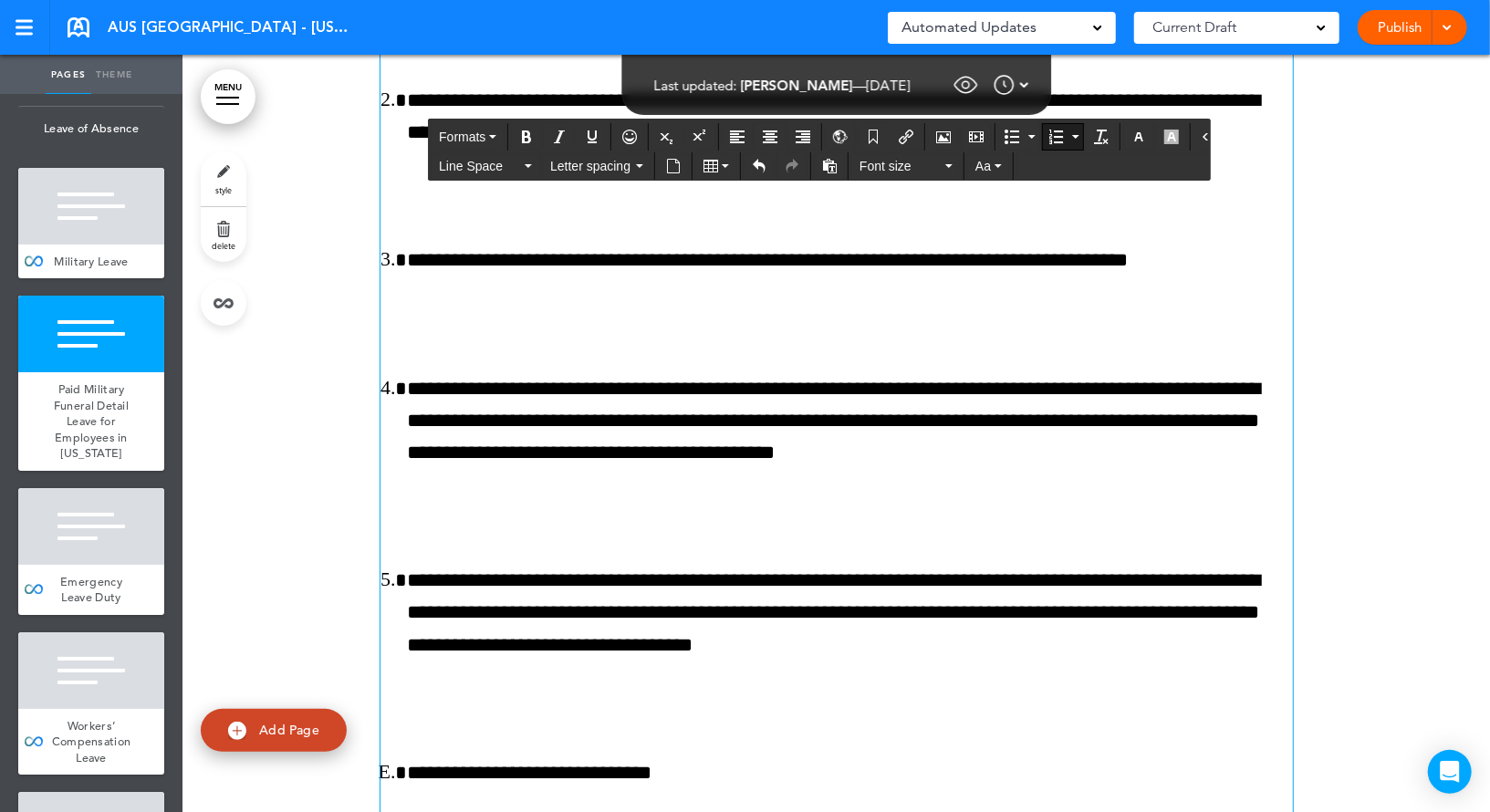
scroll to position [151749, 0]
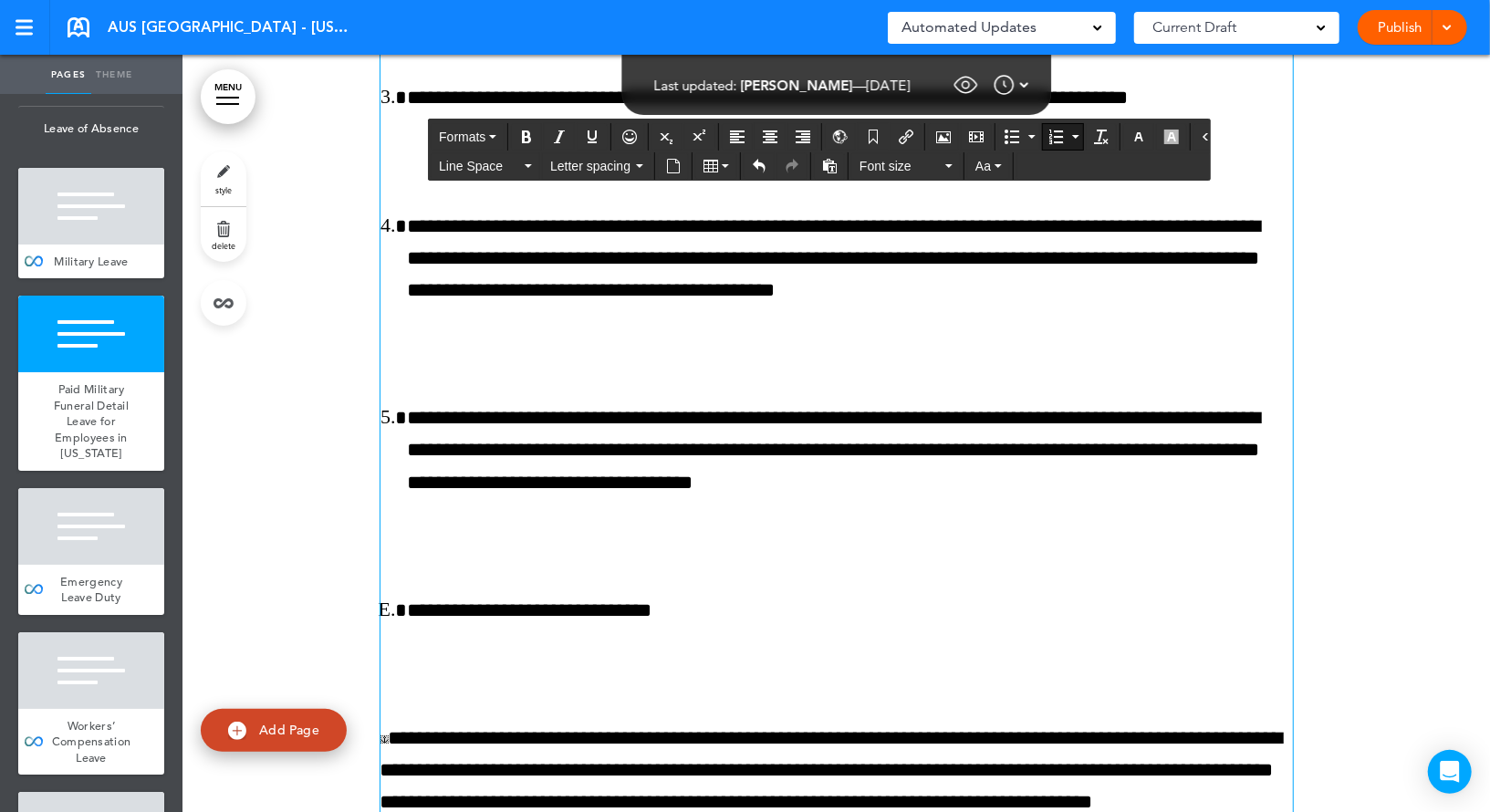
click at [1068, 140] on button "Numbered list" at bounding box center [1075, 137] width 15 height 25
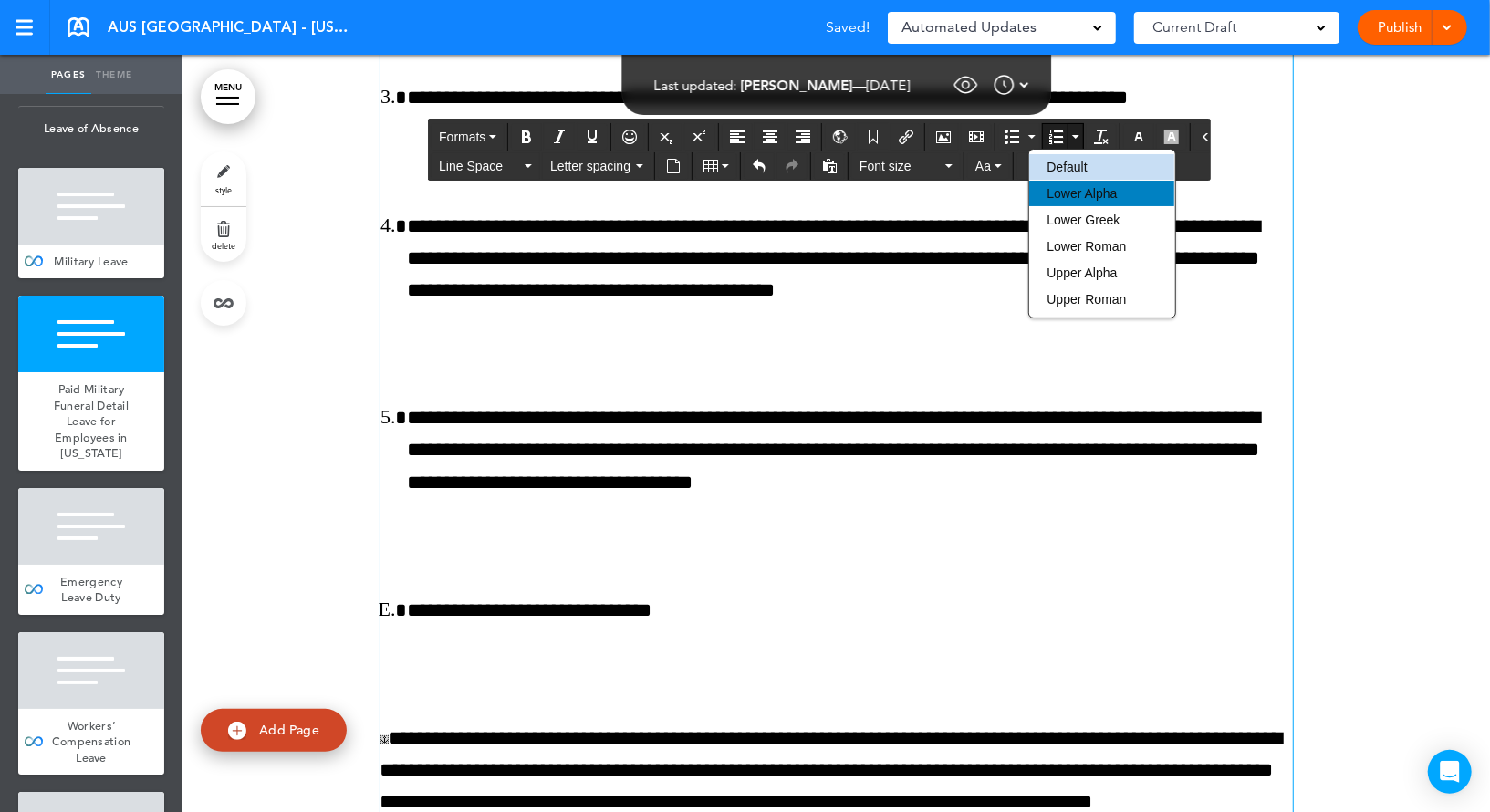
click at [1070, 193] on span "Lower Alpha" at bounding box center [1081, 193] width 70 height 15
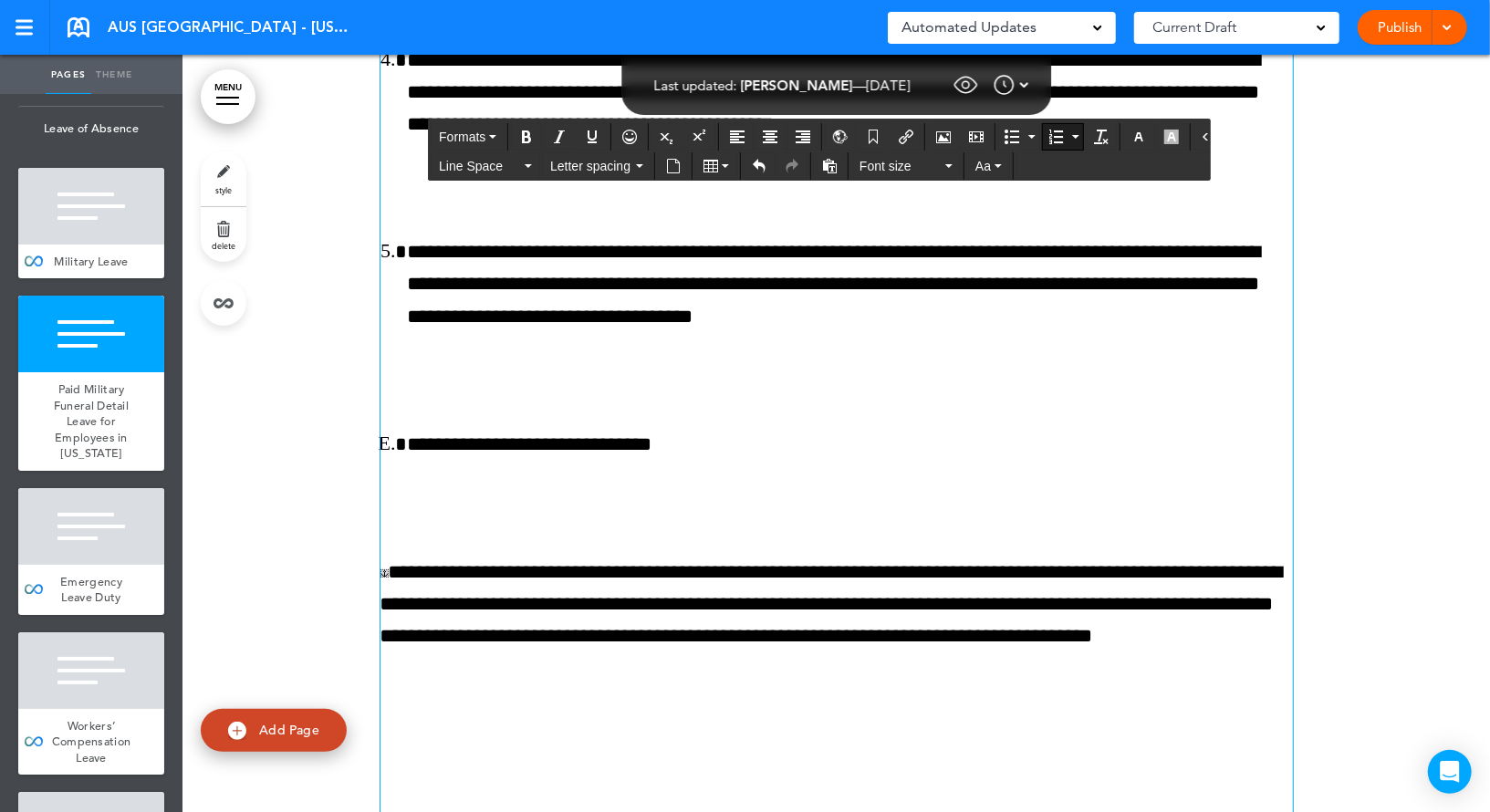
scroll to position [152079, 0]
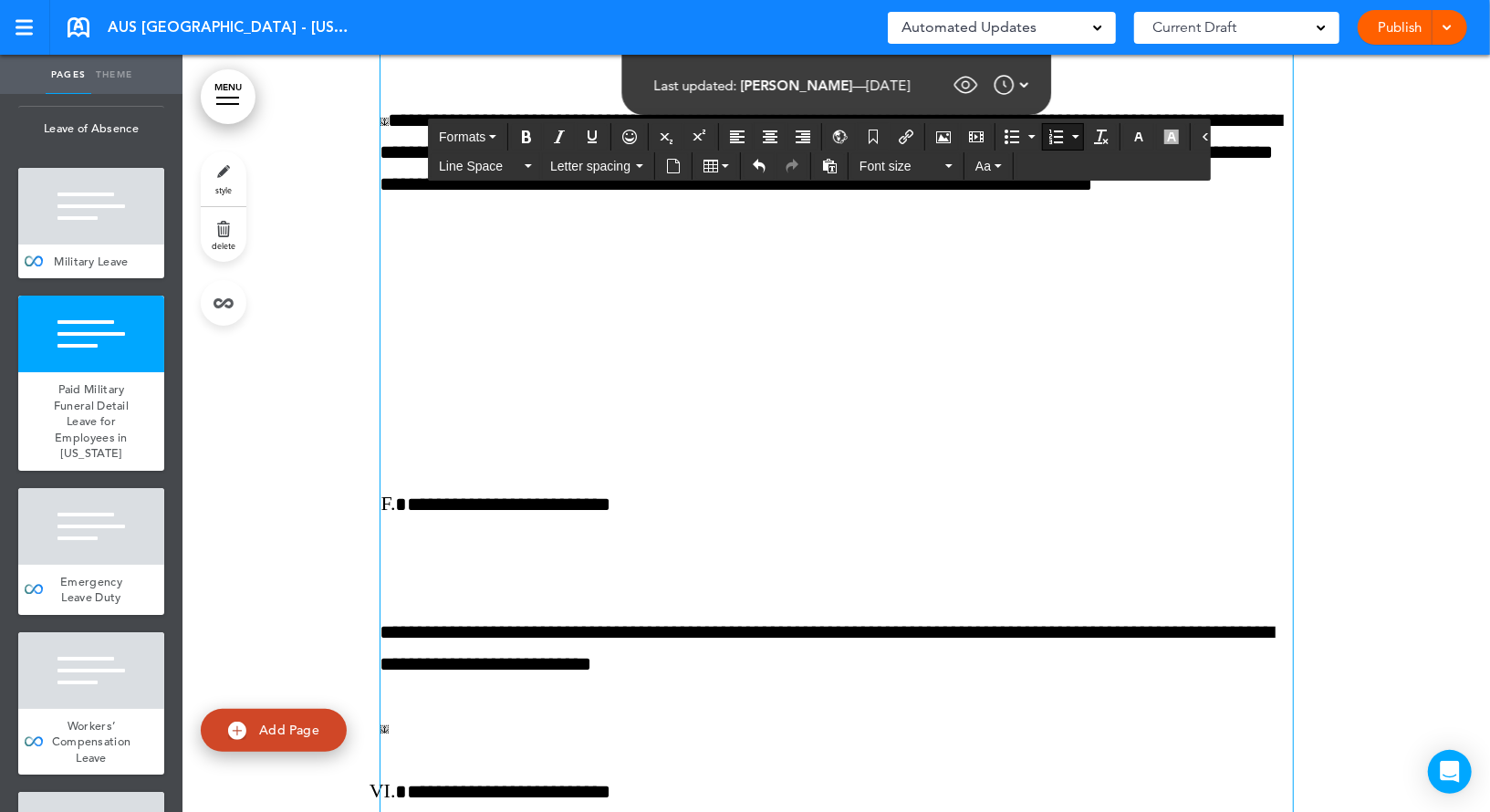
scroll to position [152047, 0]
click at [1068, 138] on button "Numbered list" at bounding box center [1075, 137] width 15 height 25
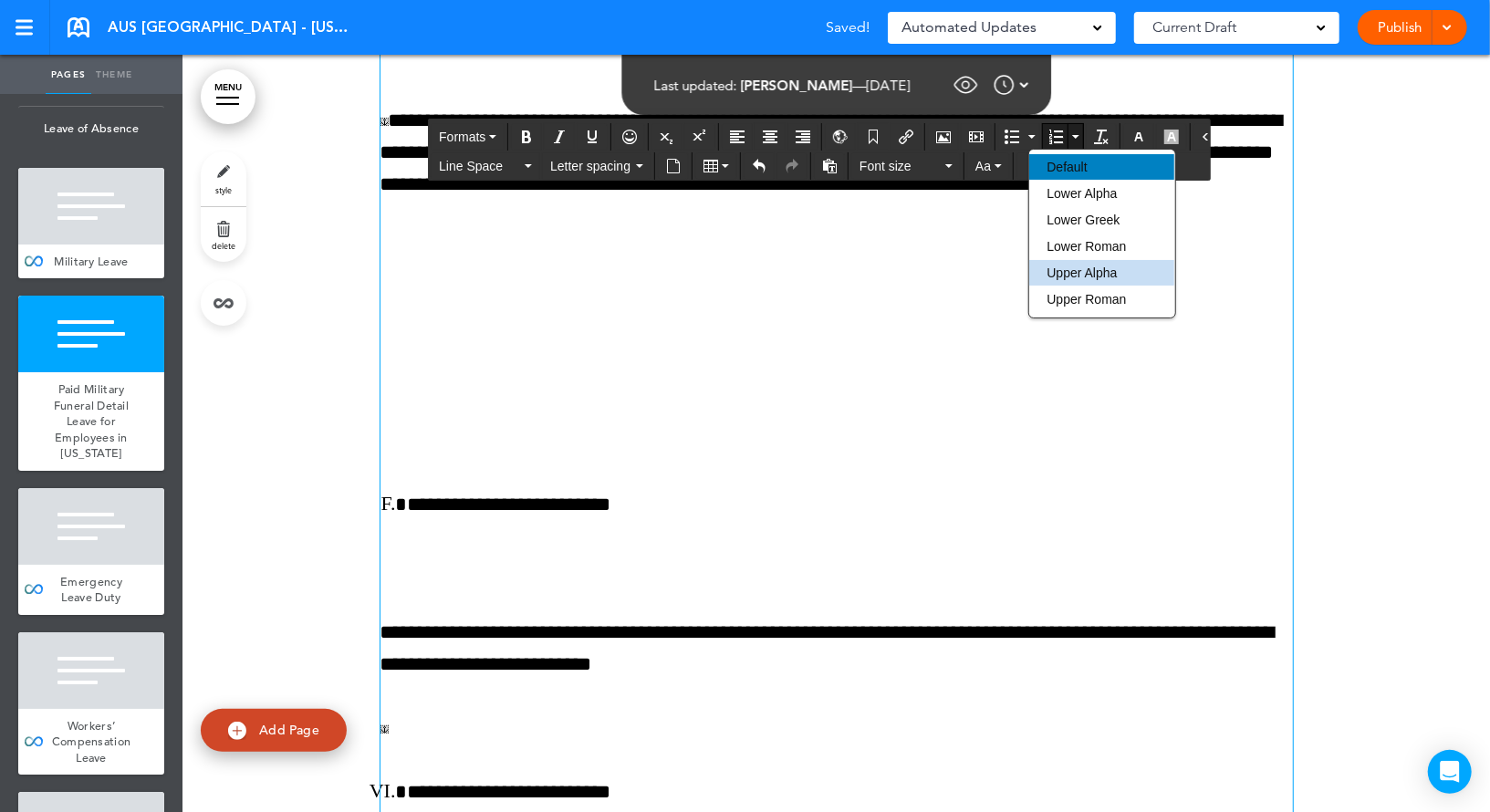
click at [1062, 166] on span "Default" at bounding box center [1065, 167] width 40 height 15
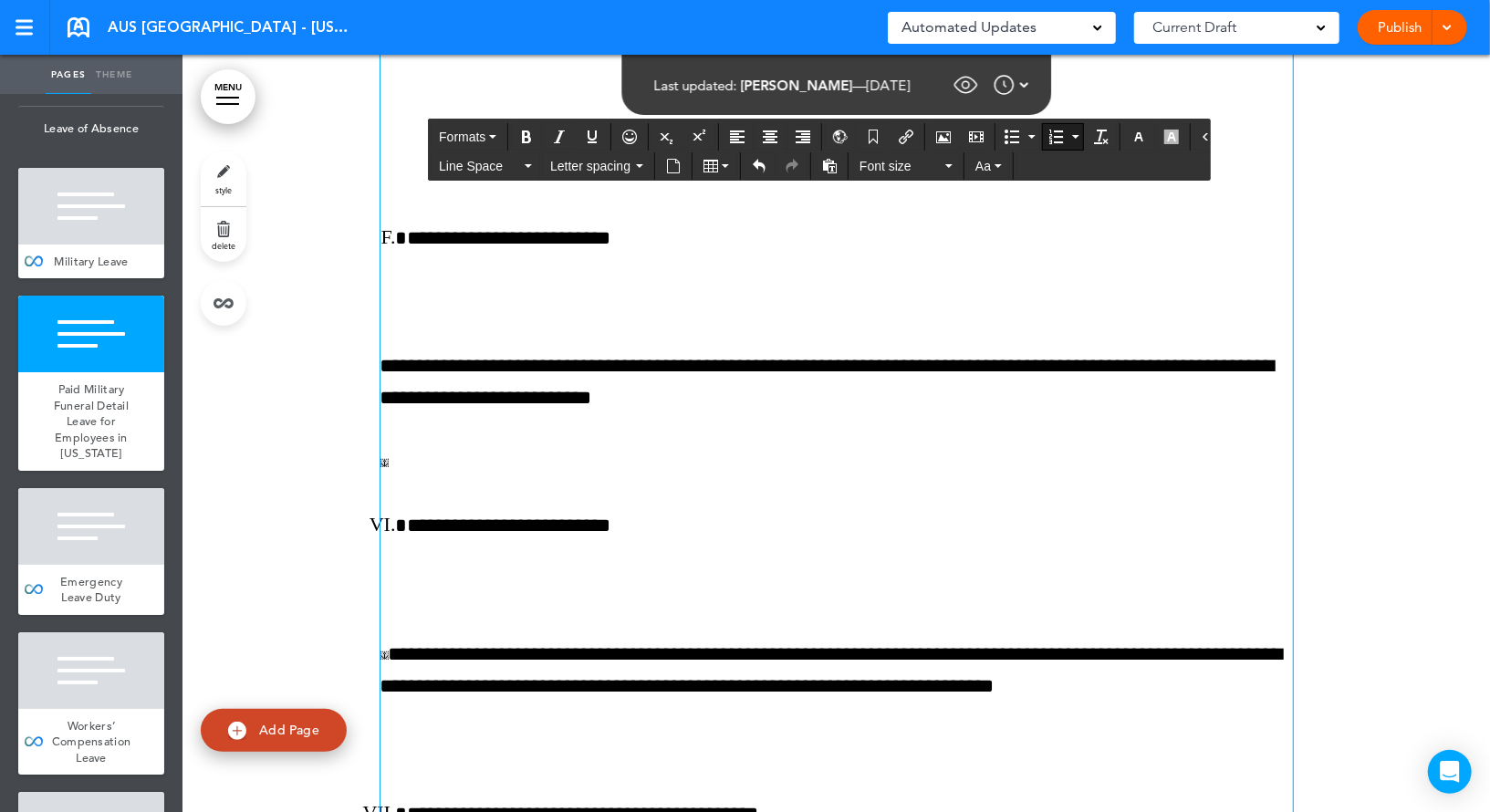
scroll to position [152260, 0]
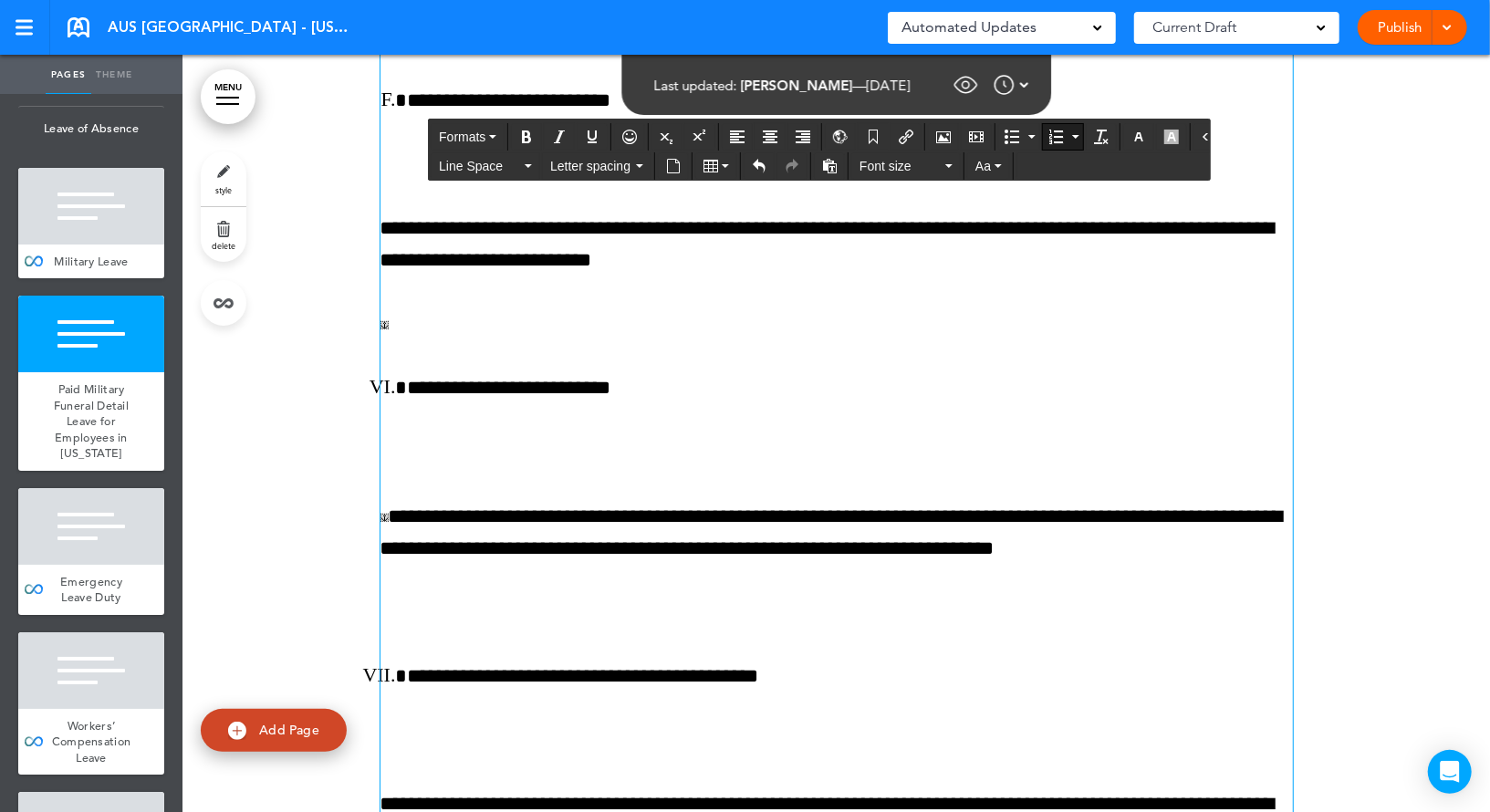
scroll to position [152449, 0]
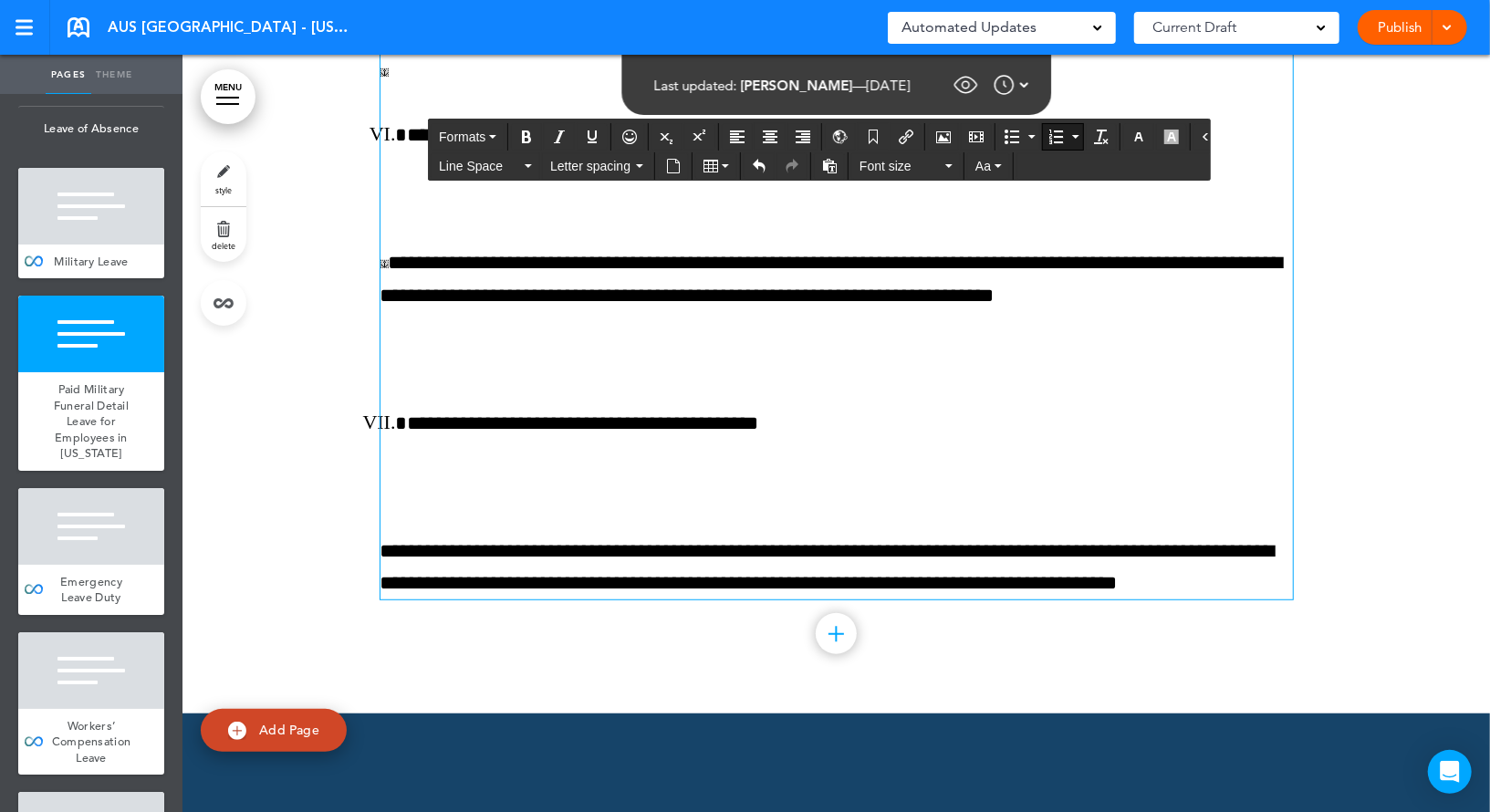
scroll to position [152417, 0]
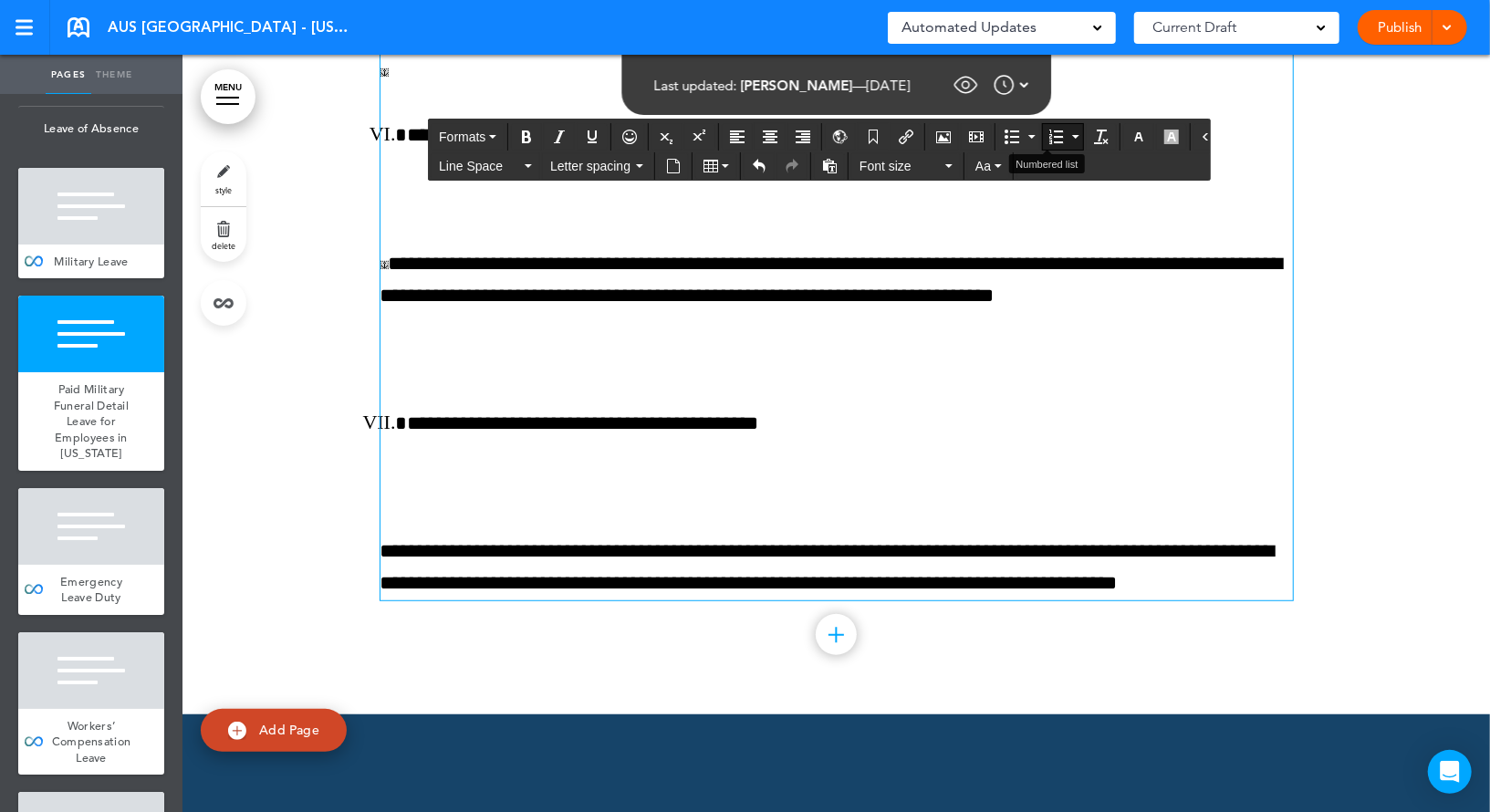
click at [1068, 132] on button "Numbered list" at bounding box center [1075, 137] width 15 height 25
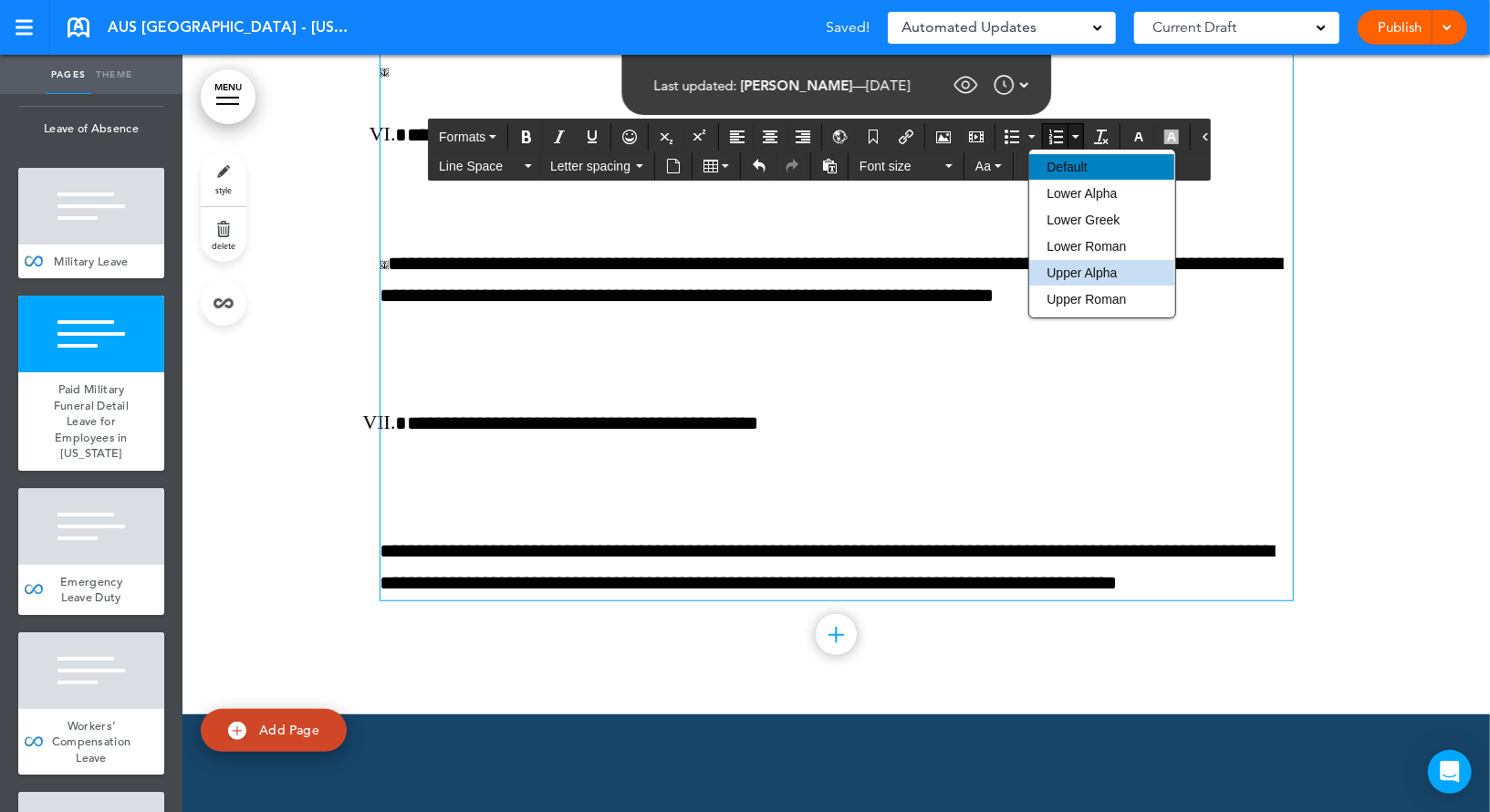
click at [1057, 157] on div "Default" at bounding box center [1102, 167] width 145 height 25
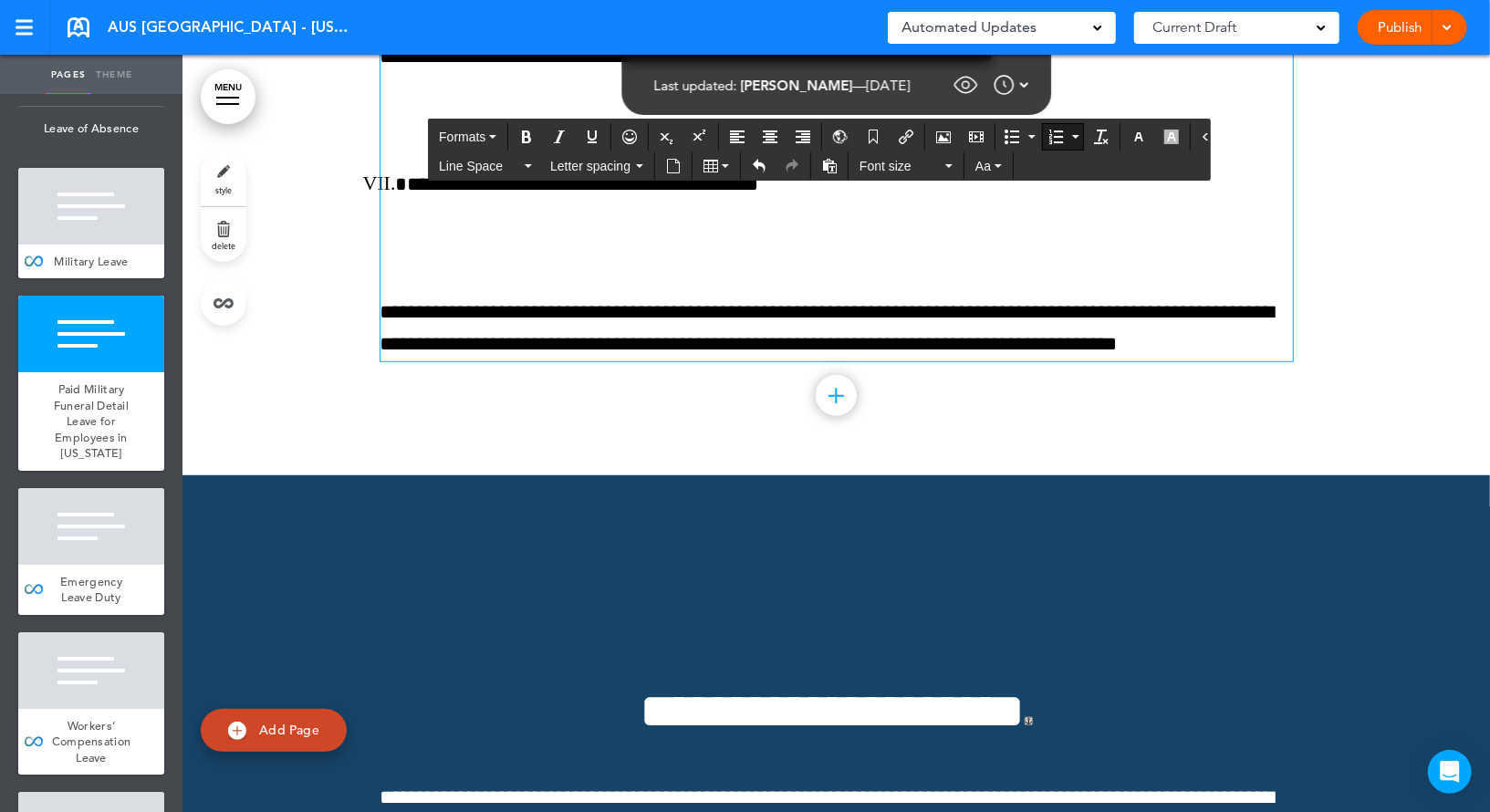
scroll to position [152594, 0]
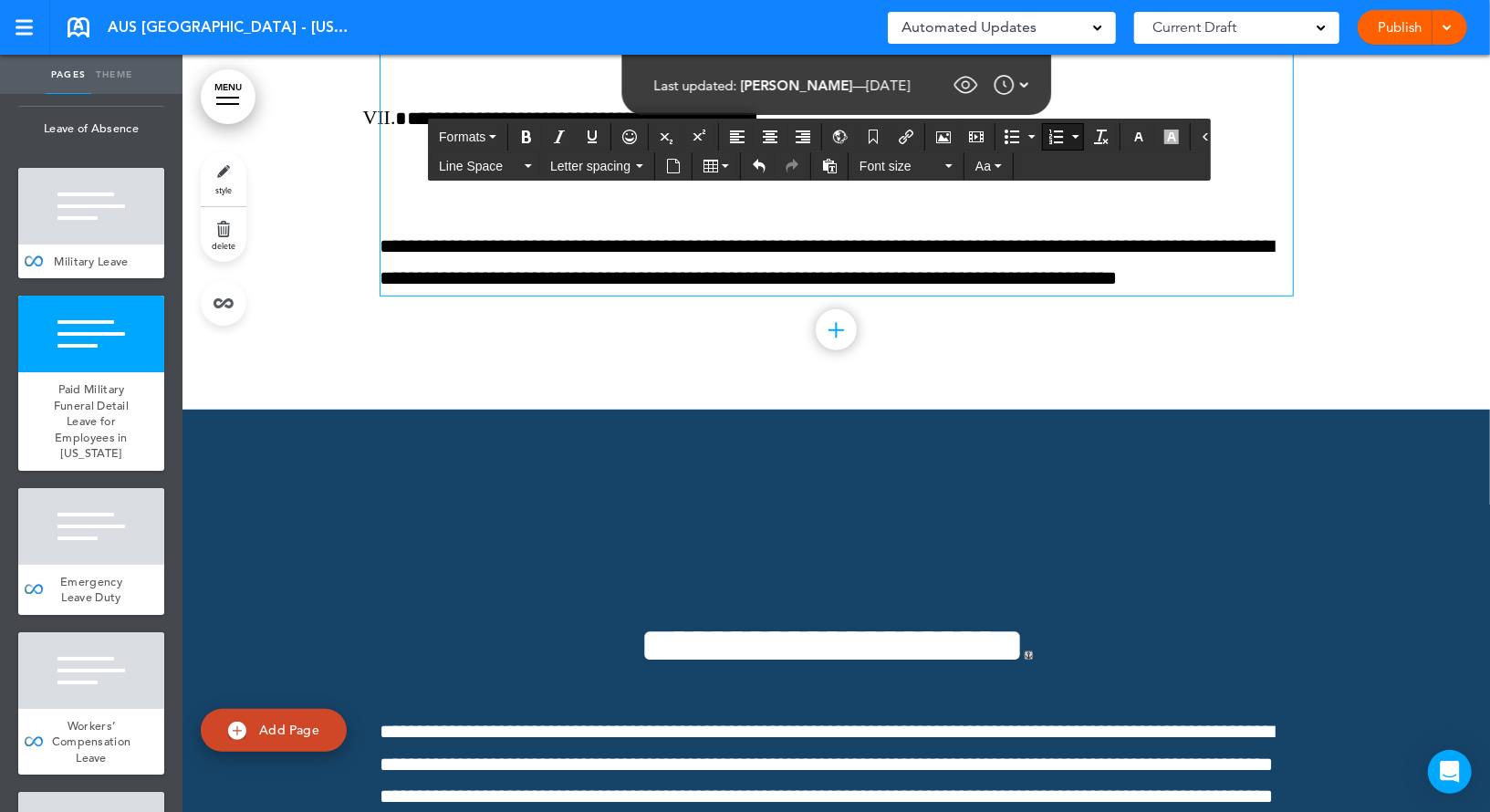
scroll to position [152833, 0]
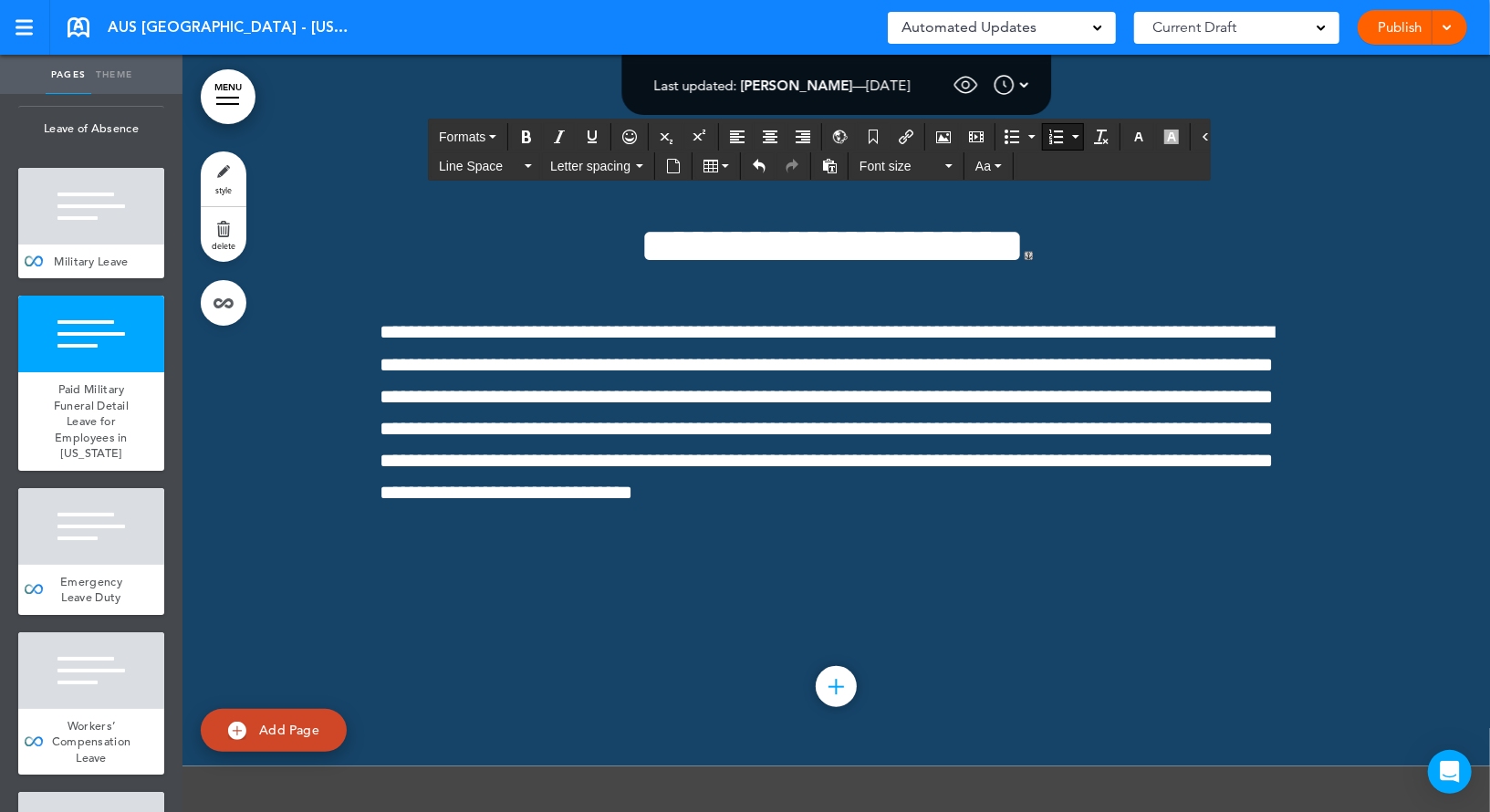
scroll to position [152801, 0]
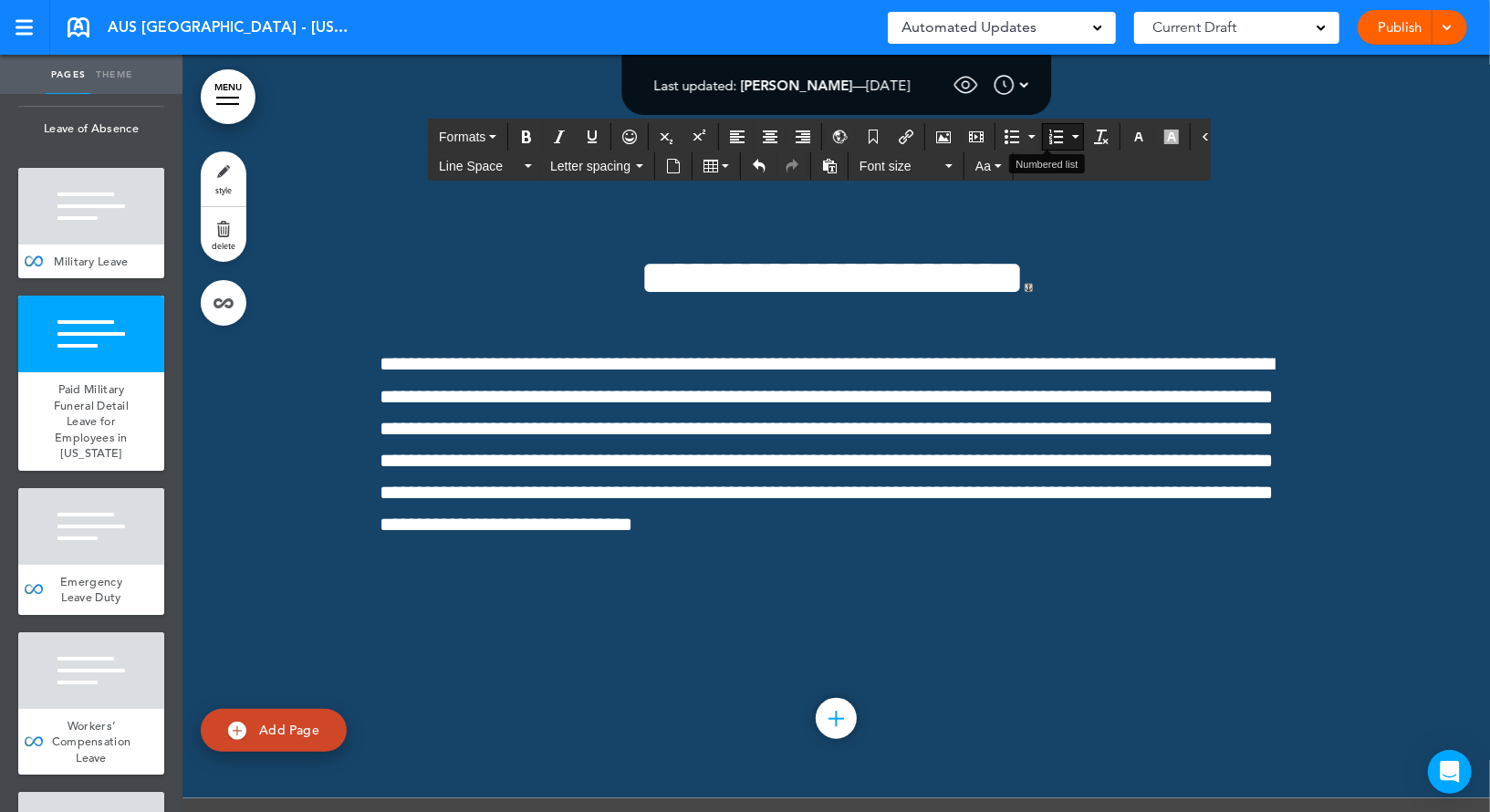
click at [1072, 135] on icon "Numbered list" at bounding box center [1076, 137] width 8 height 4
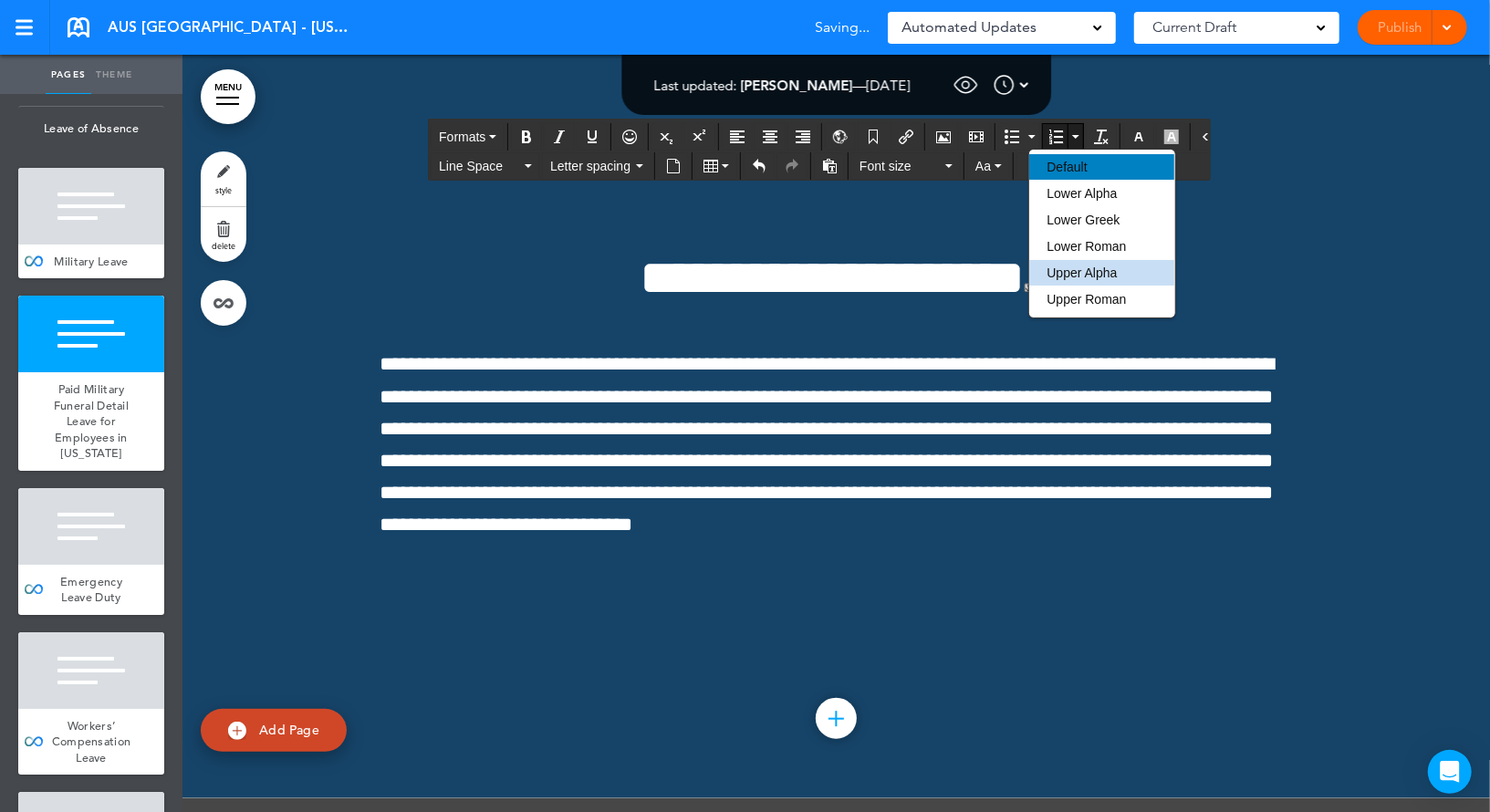
click at [1063, 170] on span "Default" at bounding box center [1065, 167] width 40 height 15
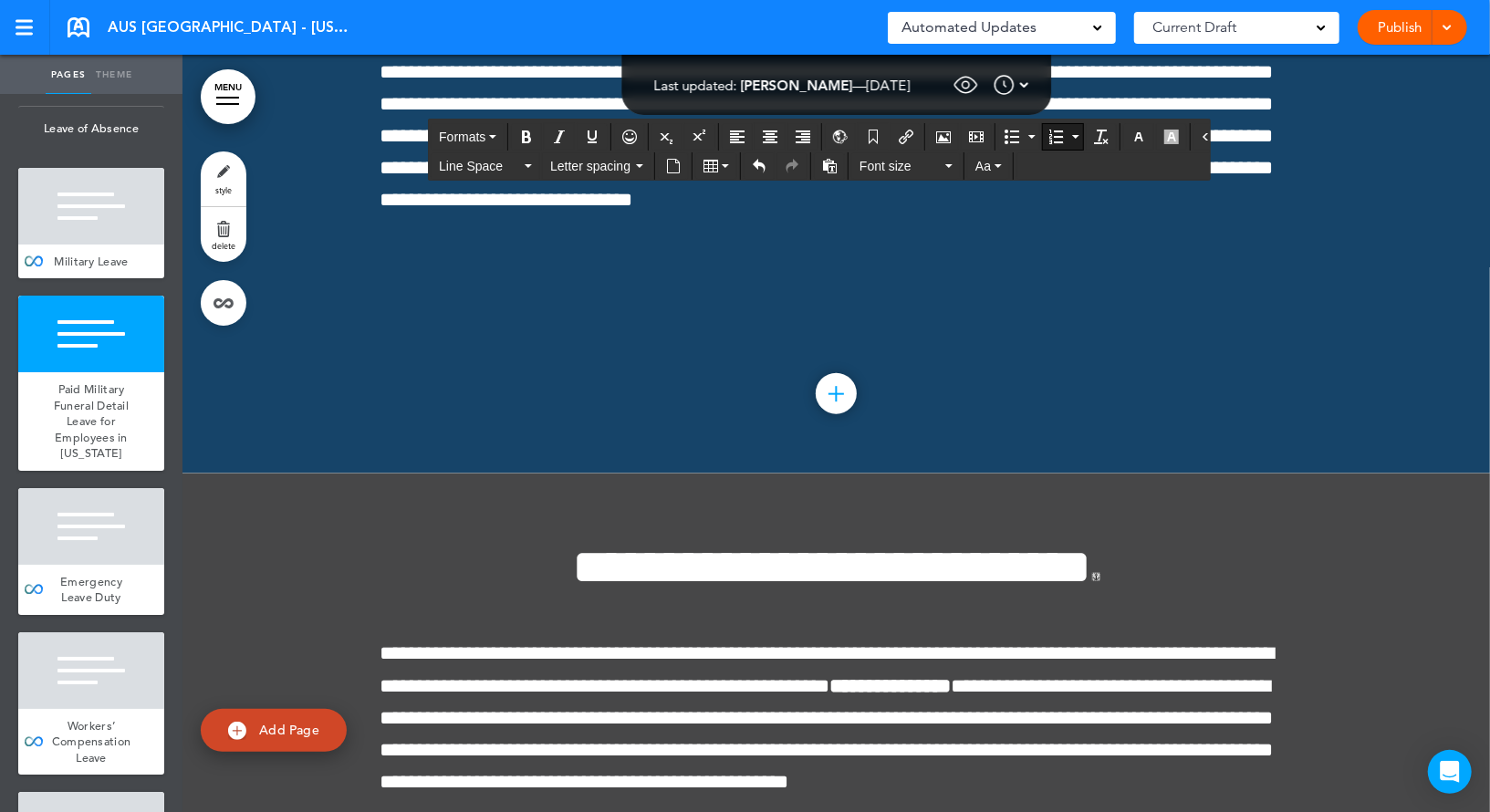
scroll to position [153064, 0]
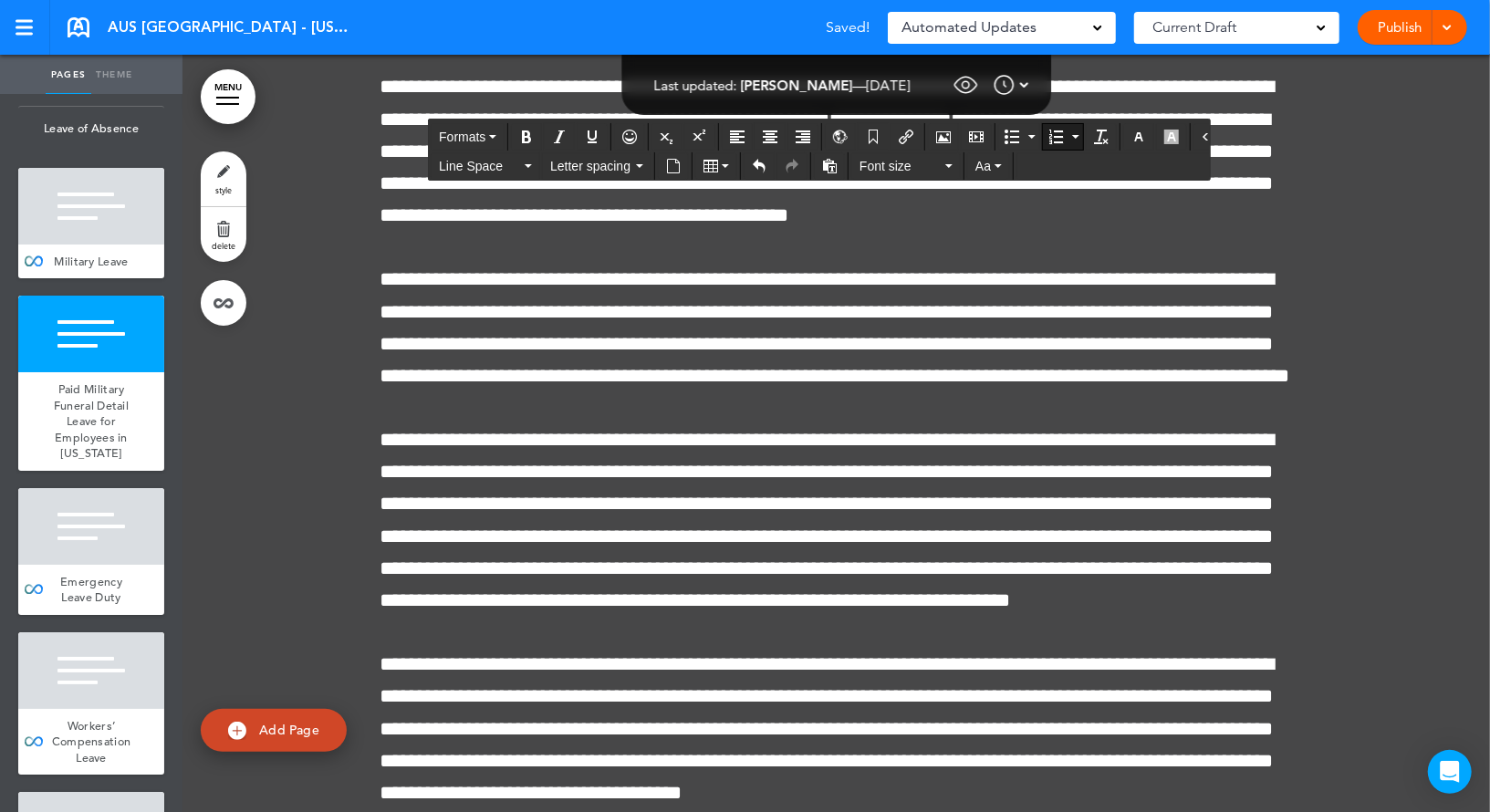
scroll to position [153445, 0]
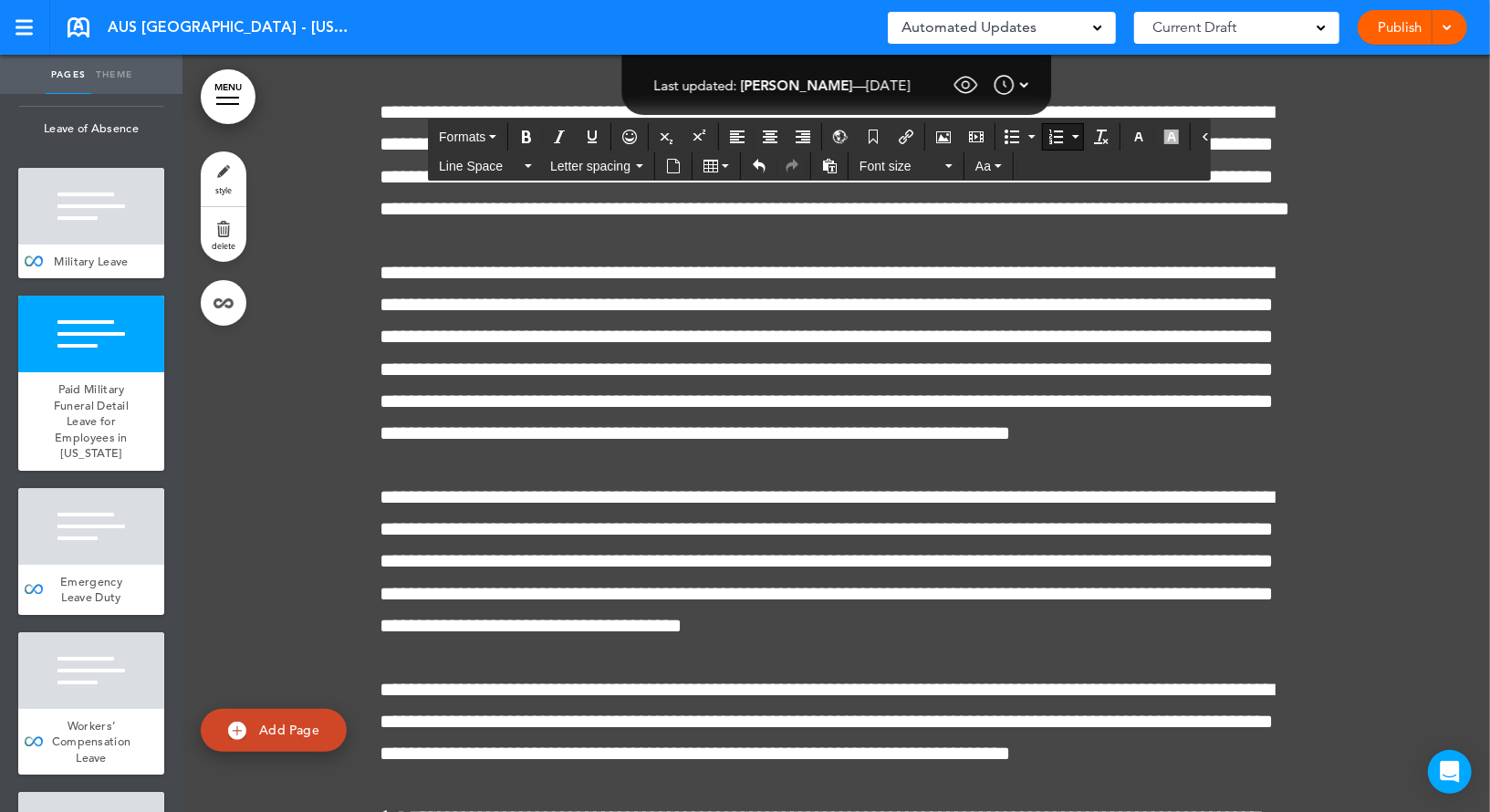
scroll to position [153515, 0]
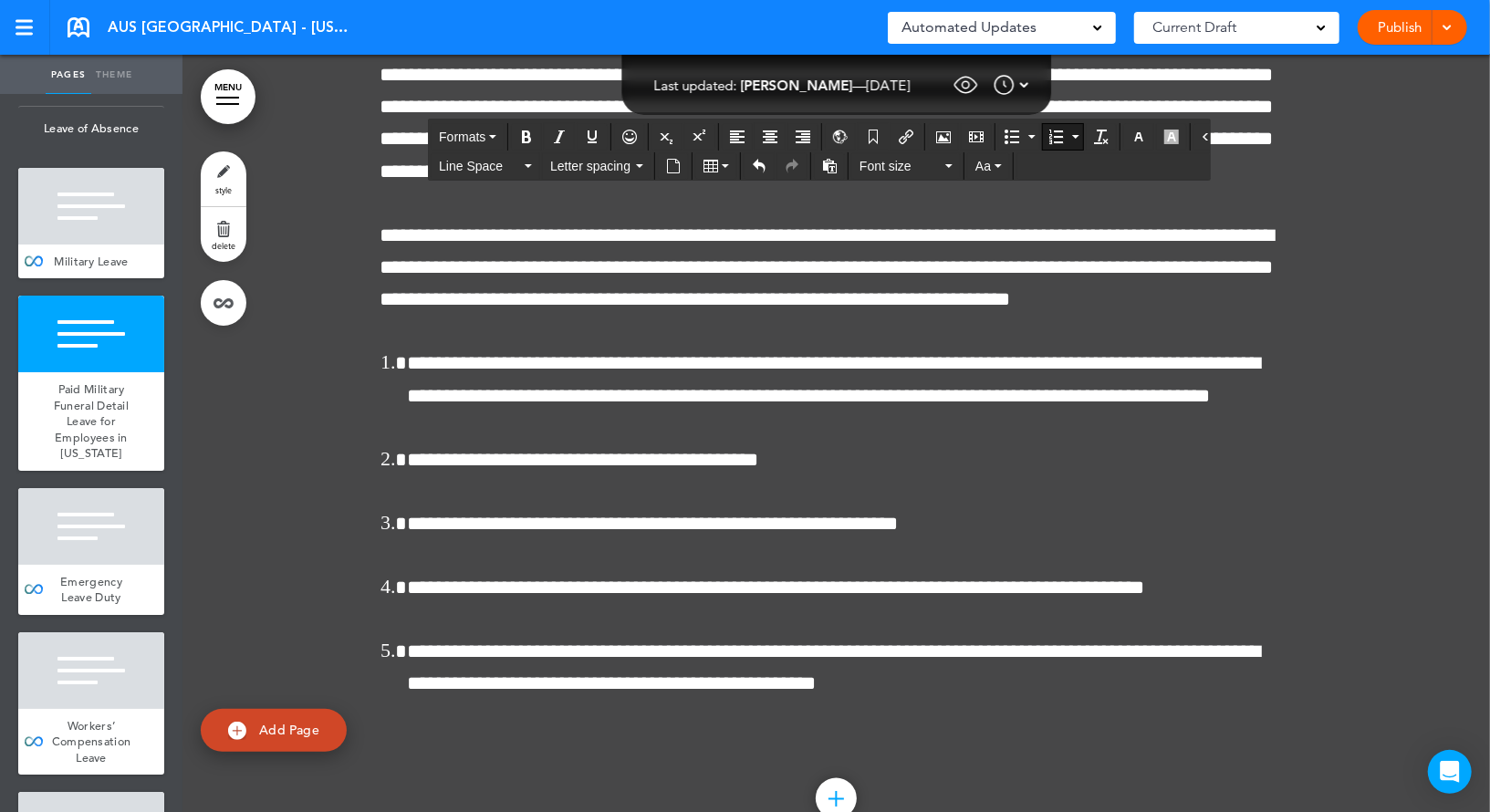
click at [1048, 132] on icon "Numbered list" at bounding box center [1055, 137] width 15 height 15
click at [491, 129] on button "Formats" at bounding box center [467, 137] width 72 height 25
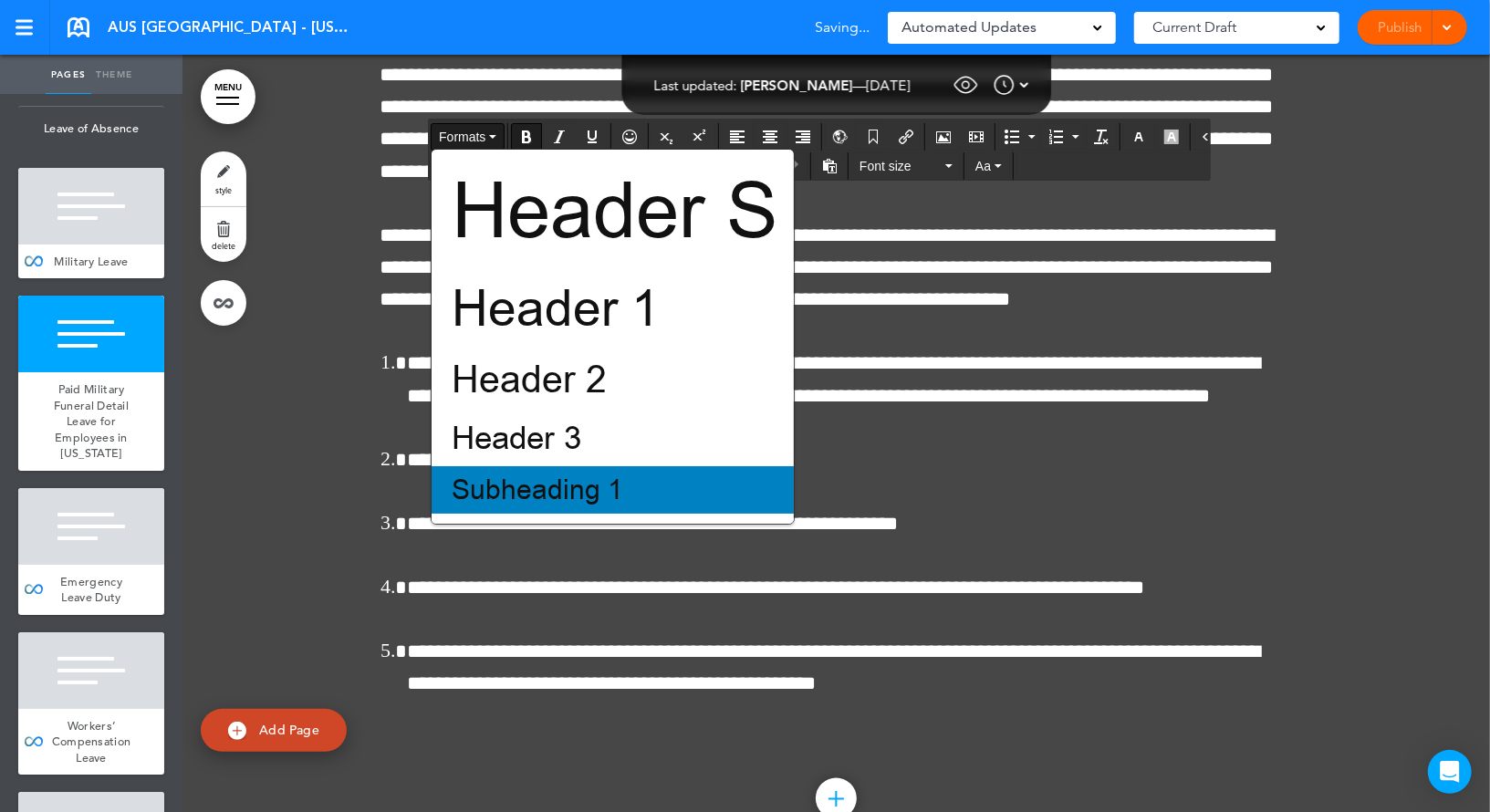
click at [486, 482] on span "Subheading 1" at bounding box center [537, 490] width 175 height 37
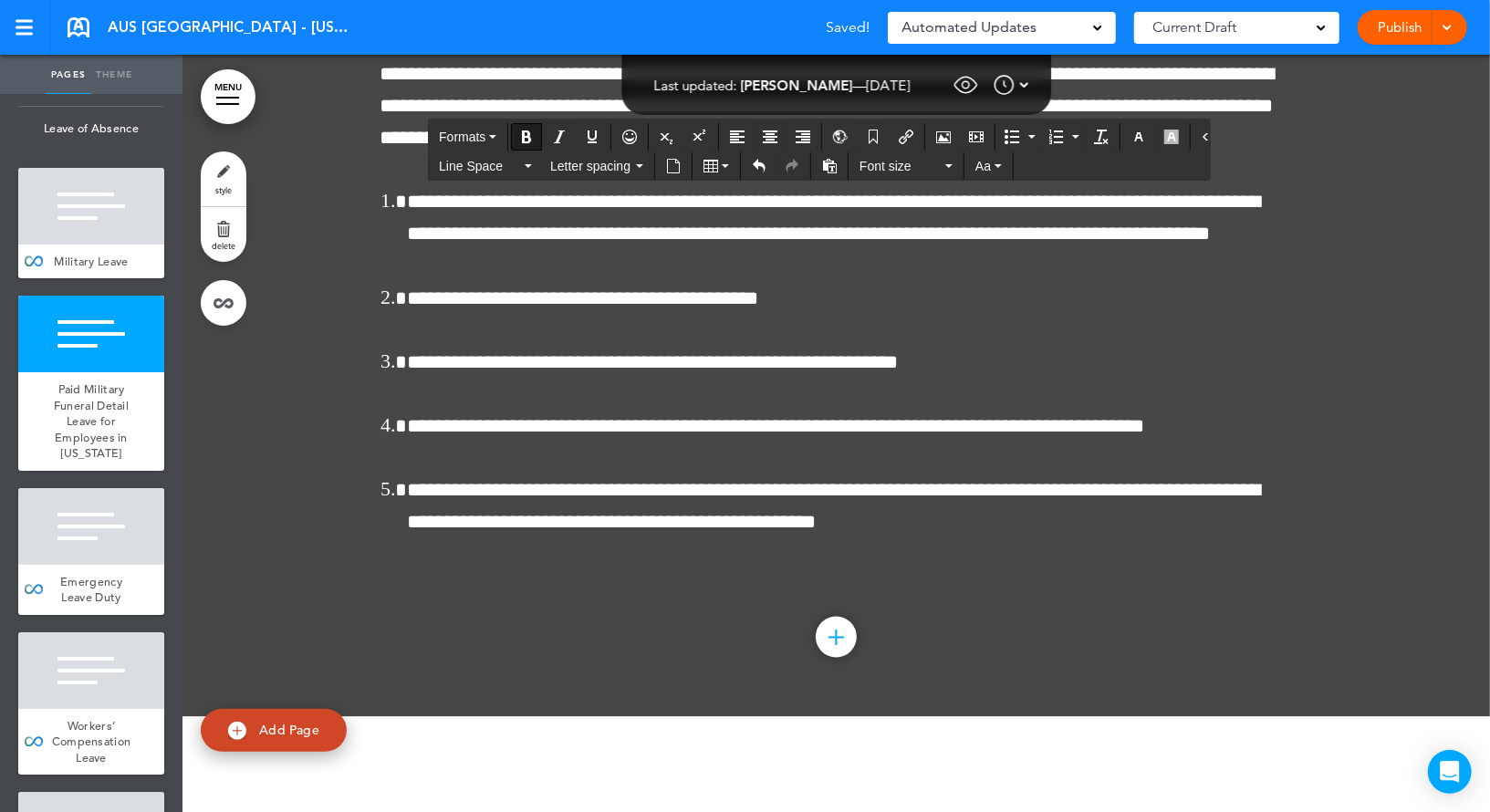
scroll to position [153720, 0]
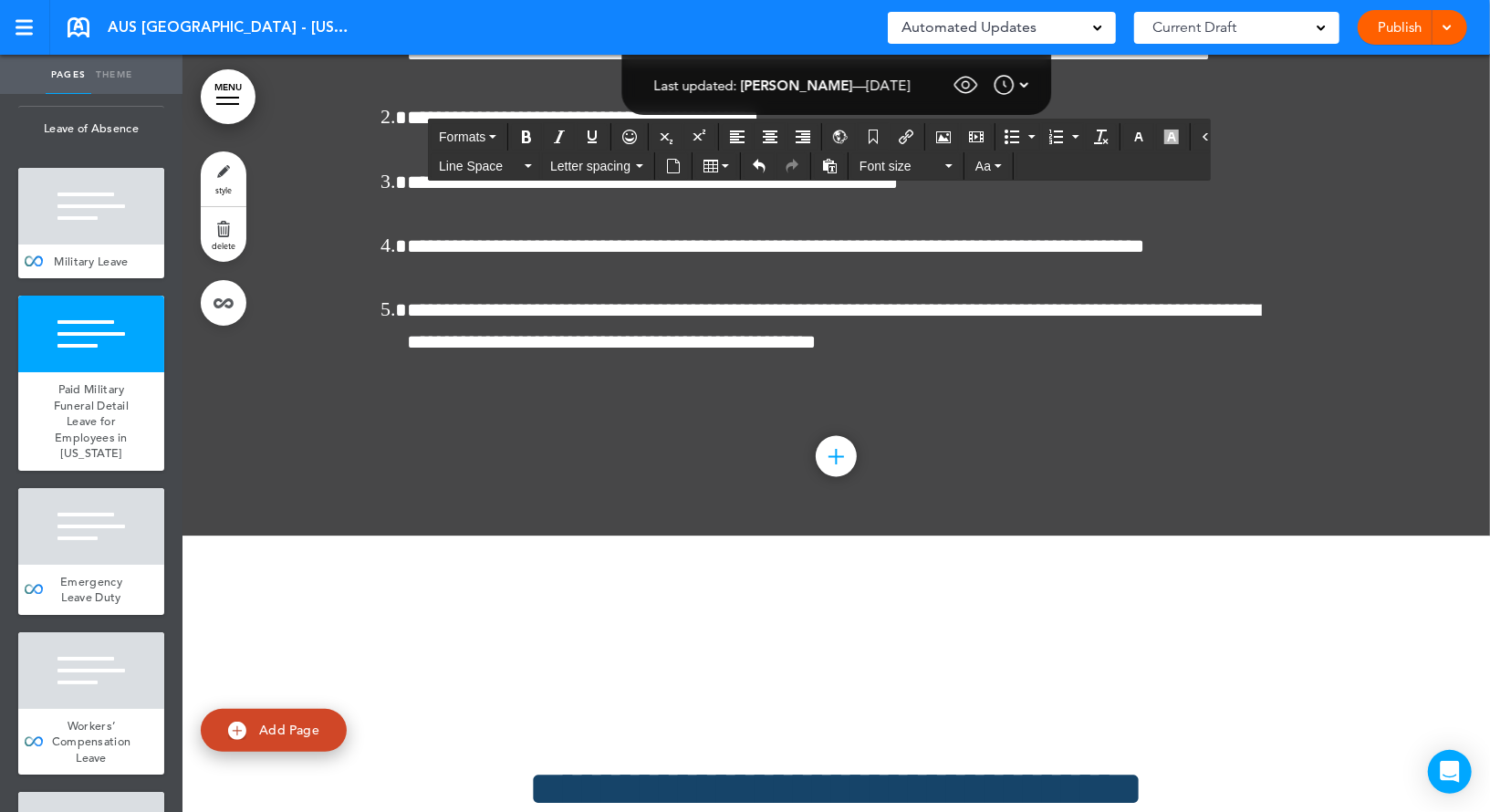
click at [1048, 141] on icon "Numbered list" at bounding box center [1055, 137] width 15 height 15
click at [466, 138] on span "Formats" at bounding box center [462, 137] width 47 height 15
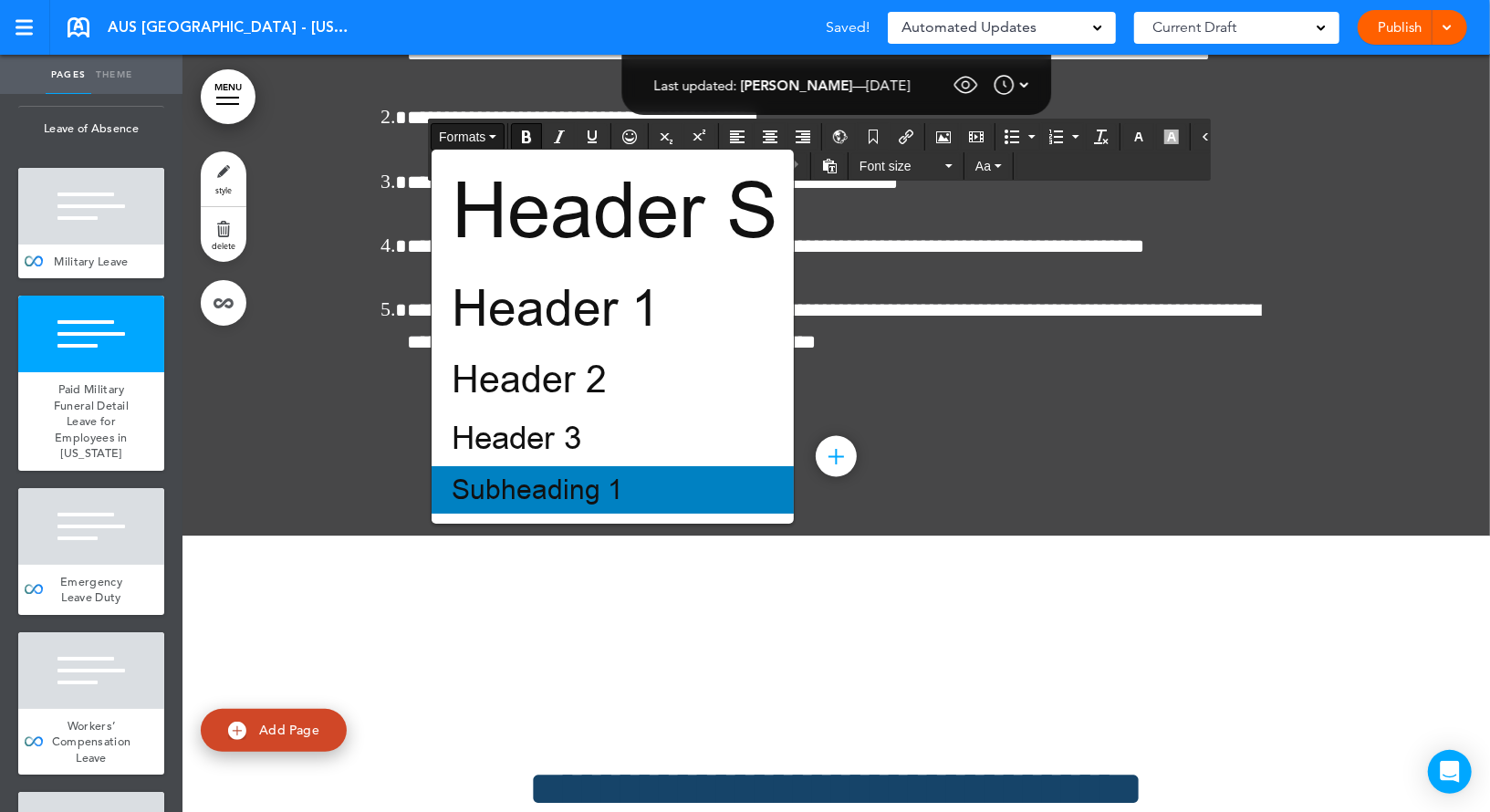
click at [496, 475] on span "Subheading 1" at bounding box center [537, 490] width 175 height 37
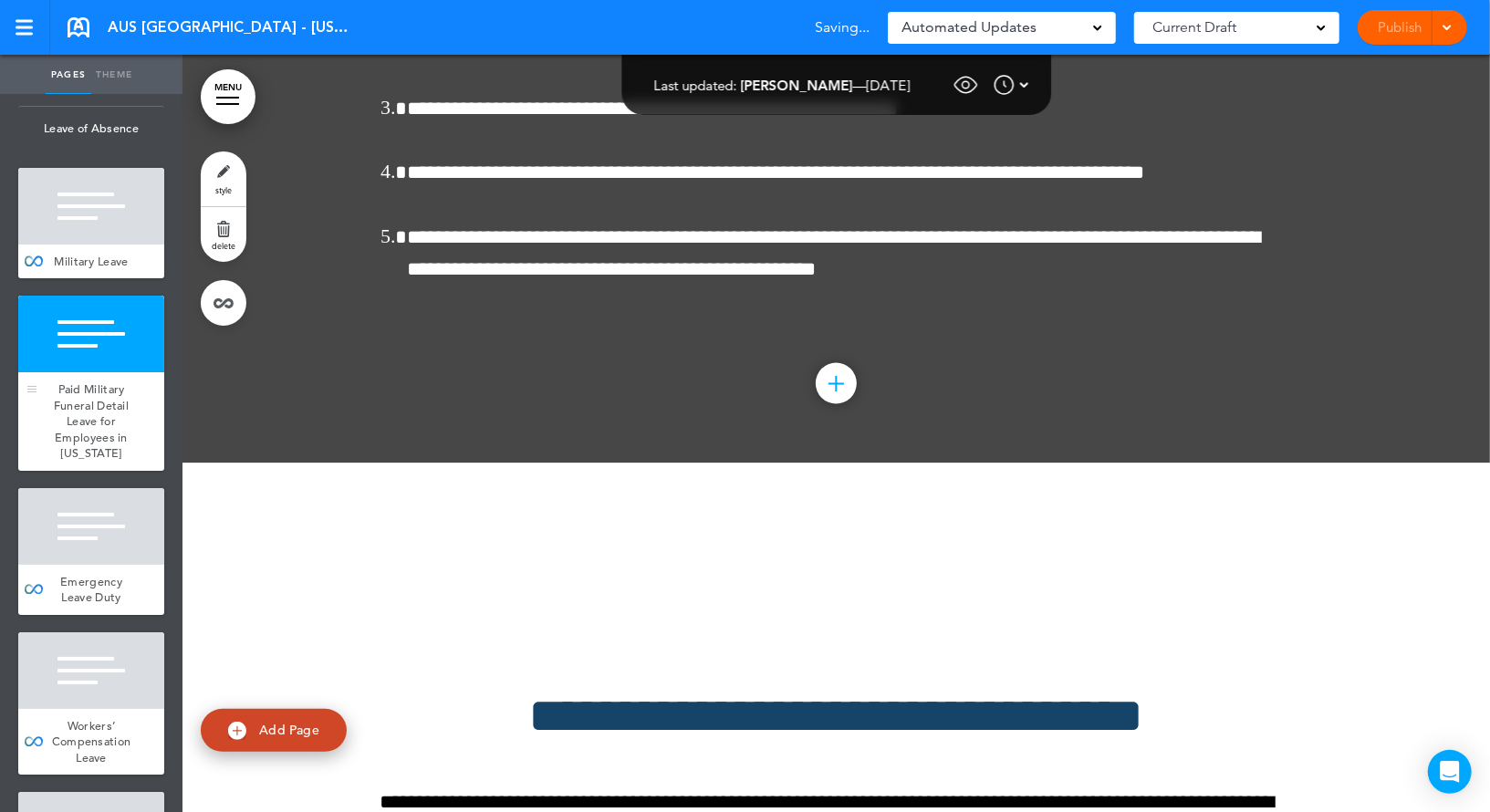
click at [136, 372] on div at bounding box center [91, 333] width 146 height 77
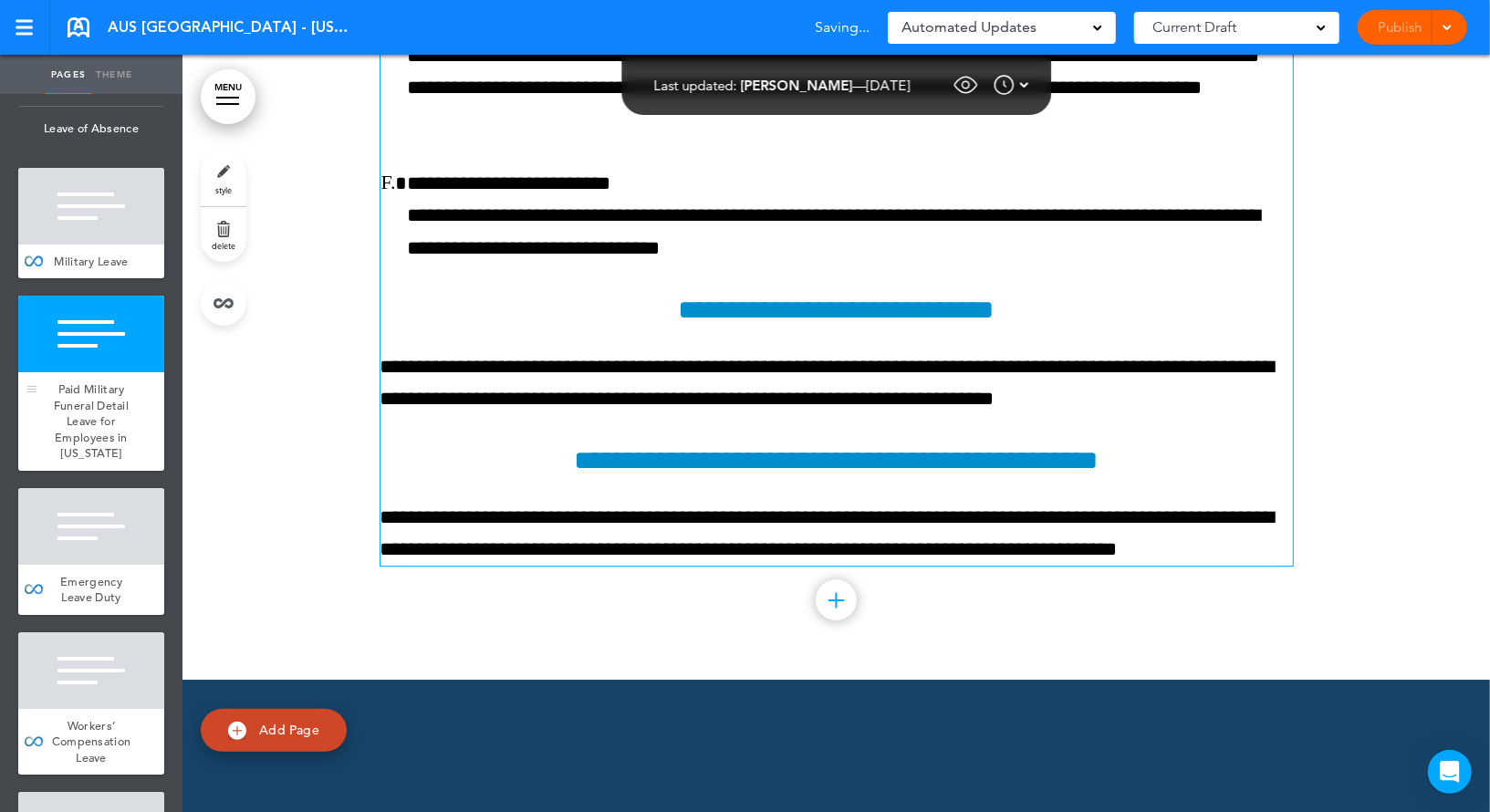
scroll to position [151119, 0]
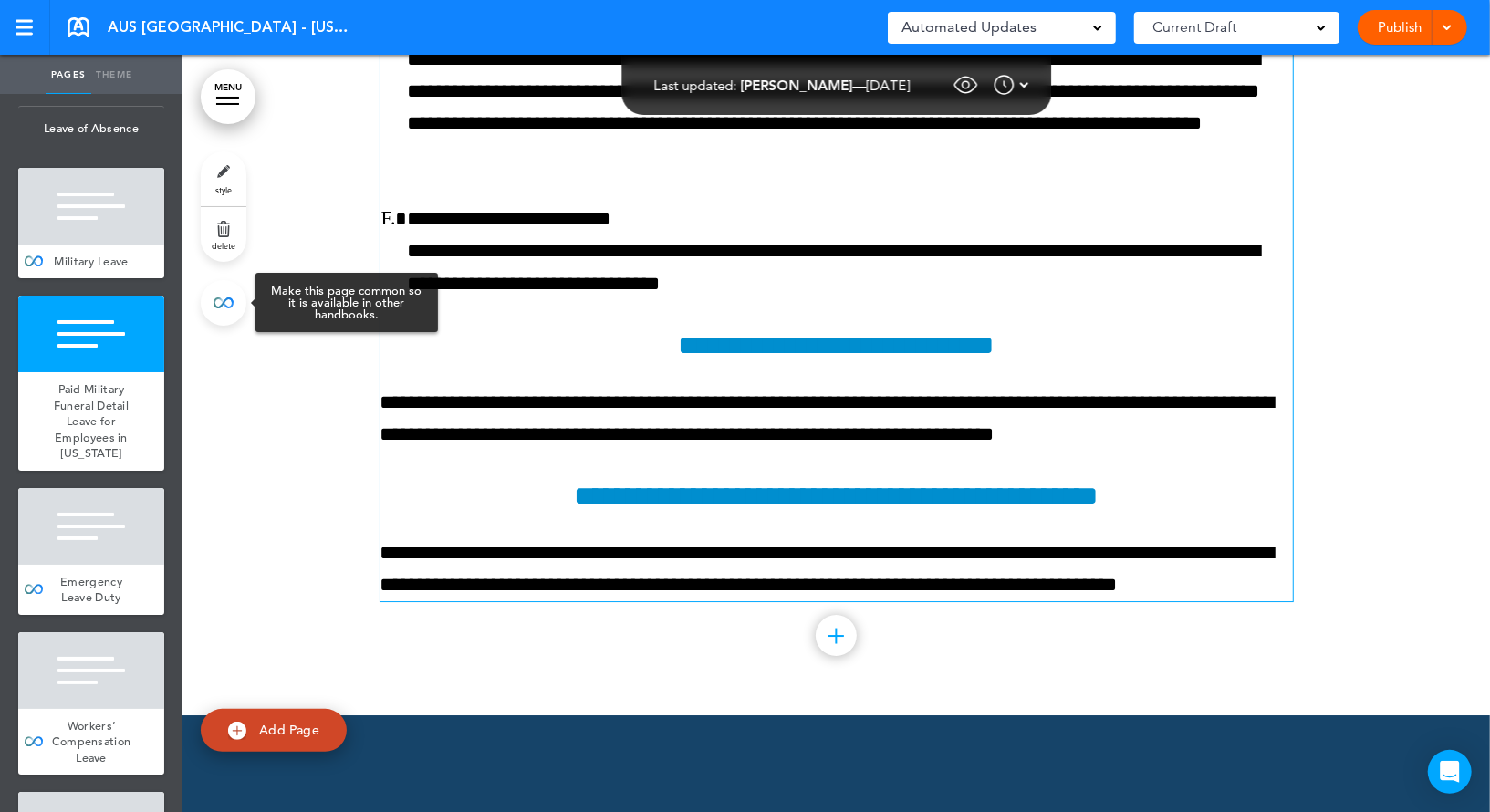
click at [230, 293] on link at bounding box center [223, 302] width 46 height 46
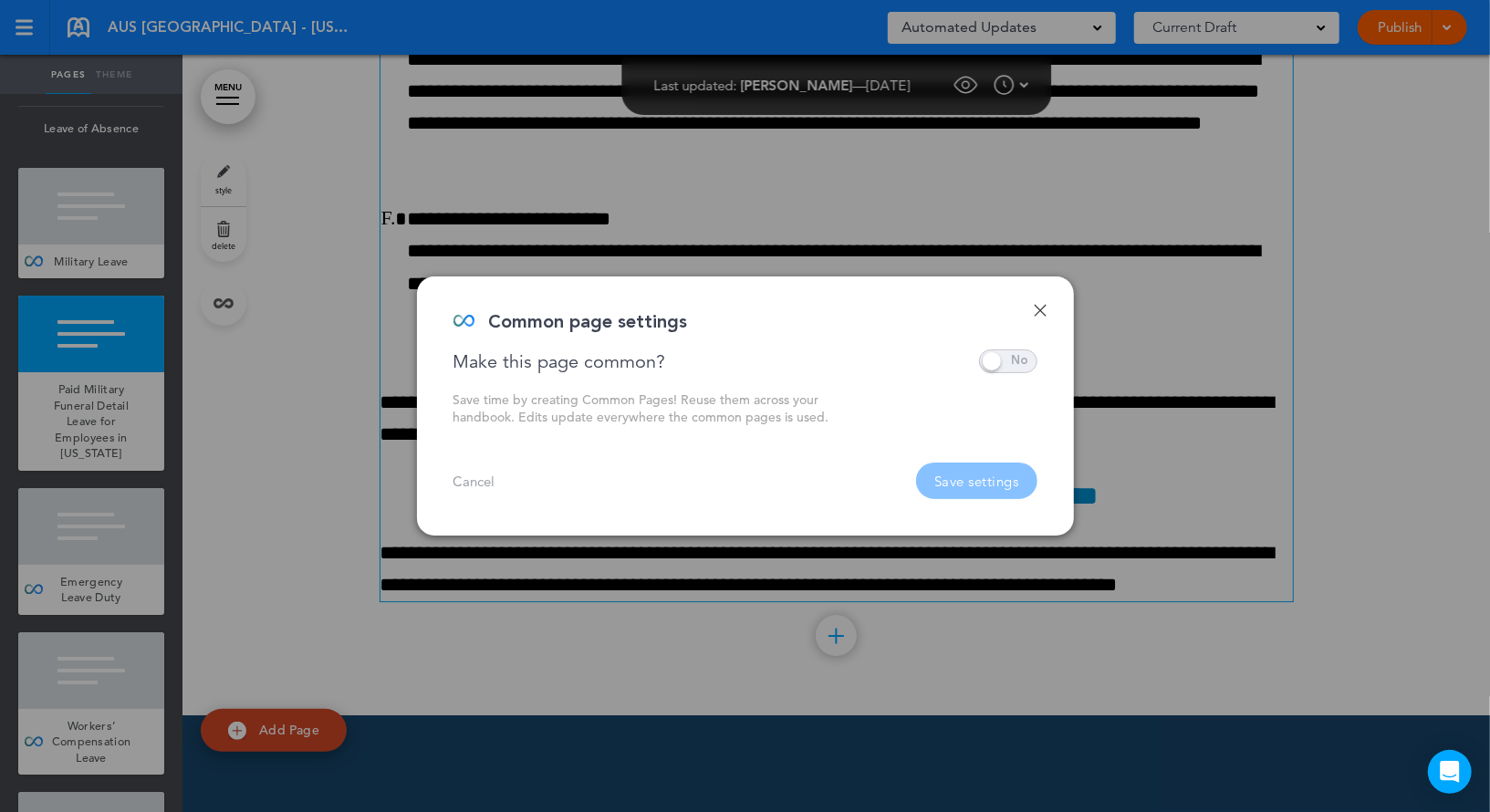
click at [1024, 359] on span at bounding box center [1008, 360] width 58 height 23
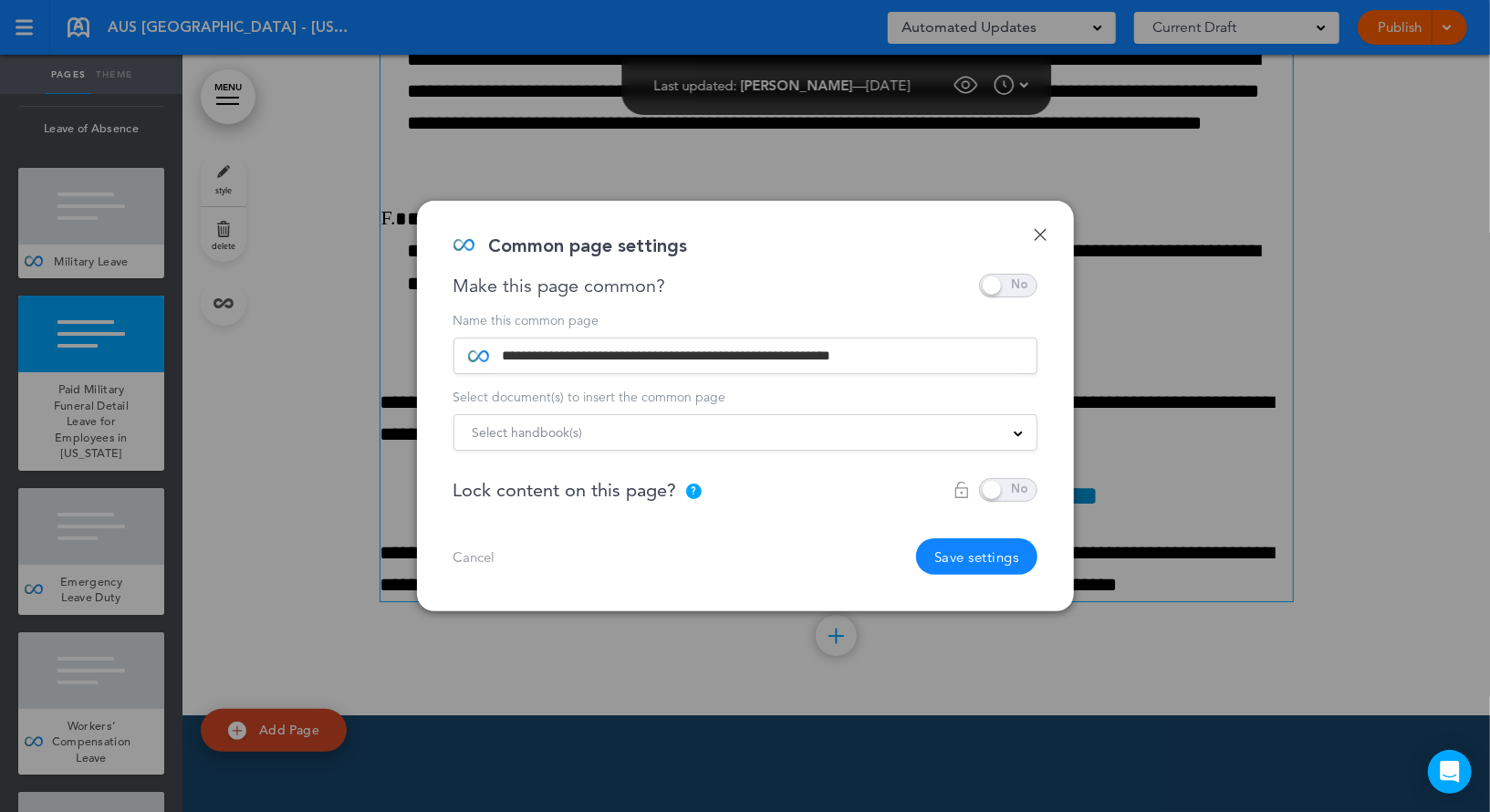
click at [966, 554] on button "Save settings" at bounding box center [976, 556] width 121 height 37
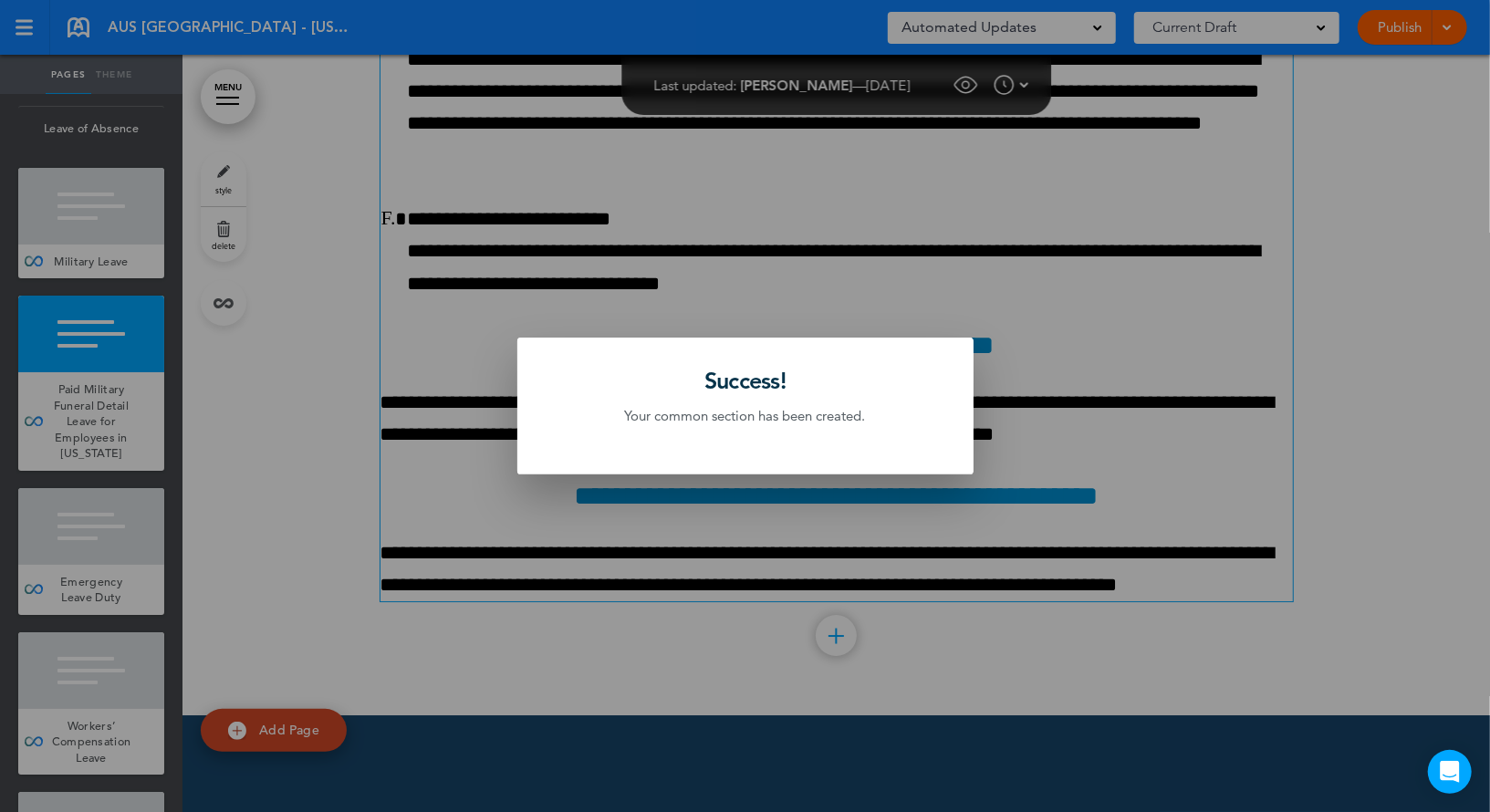
click at [685, 225] on div at bounding box center [745, 406] width 1490 height 812
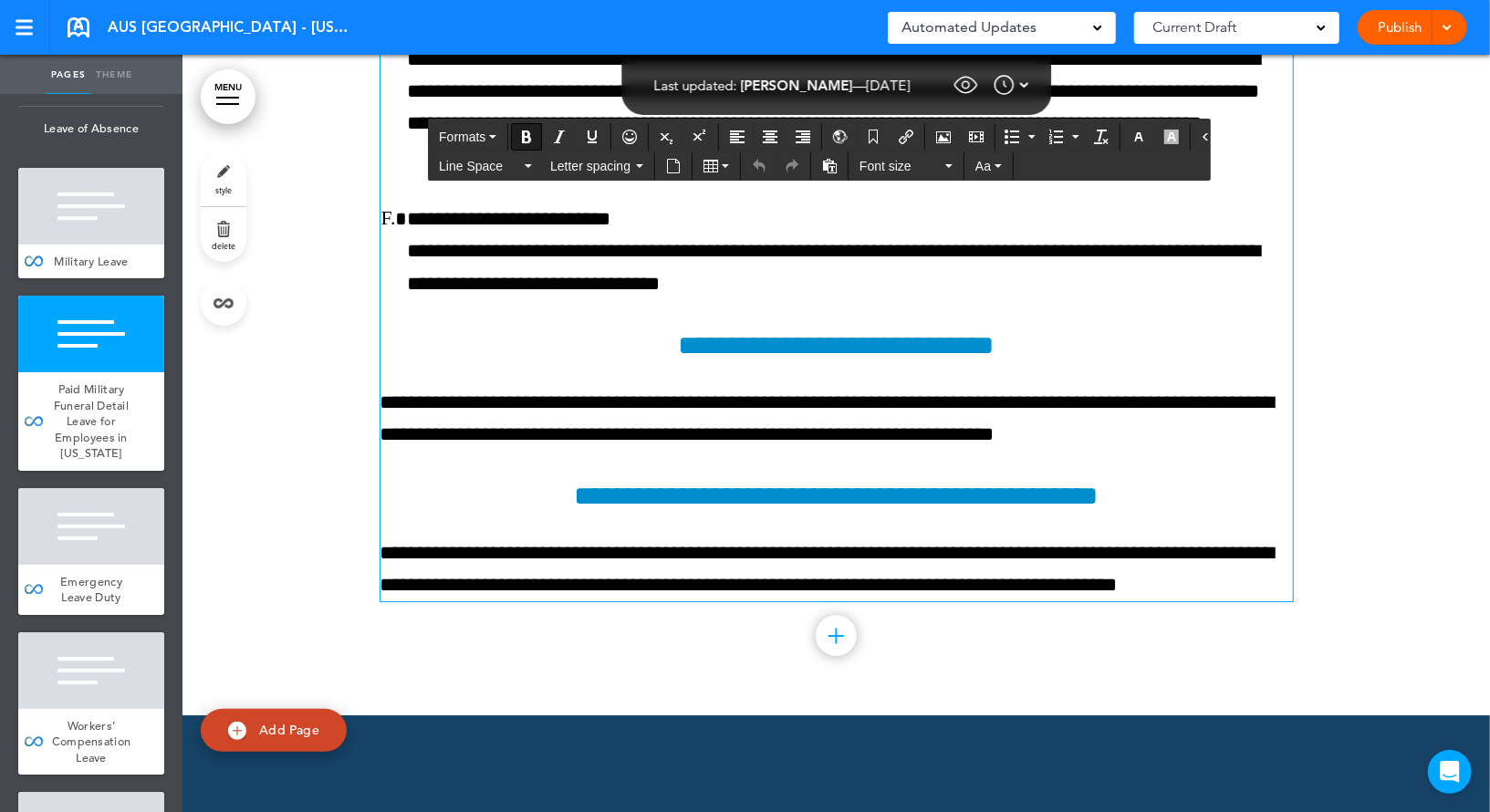
copy b "**********"
click at [132, 28] on span "AUS SP - Illinois" at bounding box center [231, 27] width 246 height 20
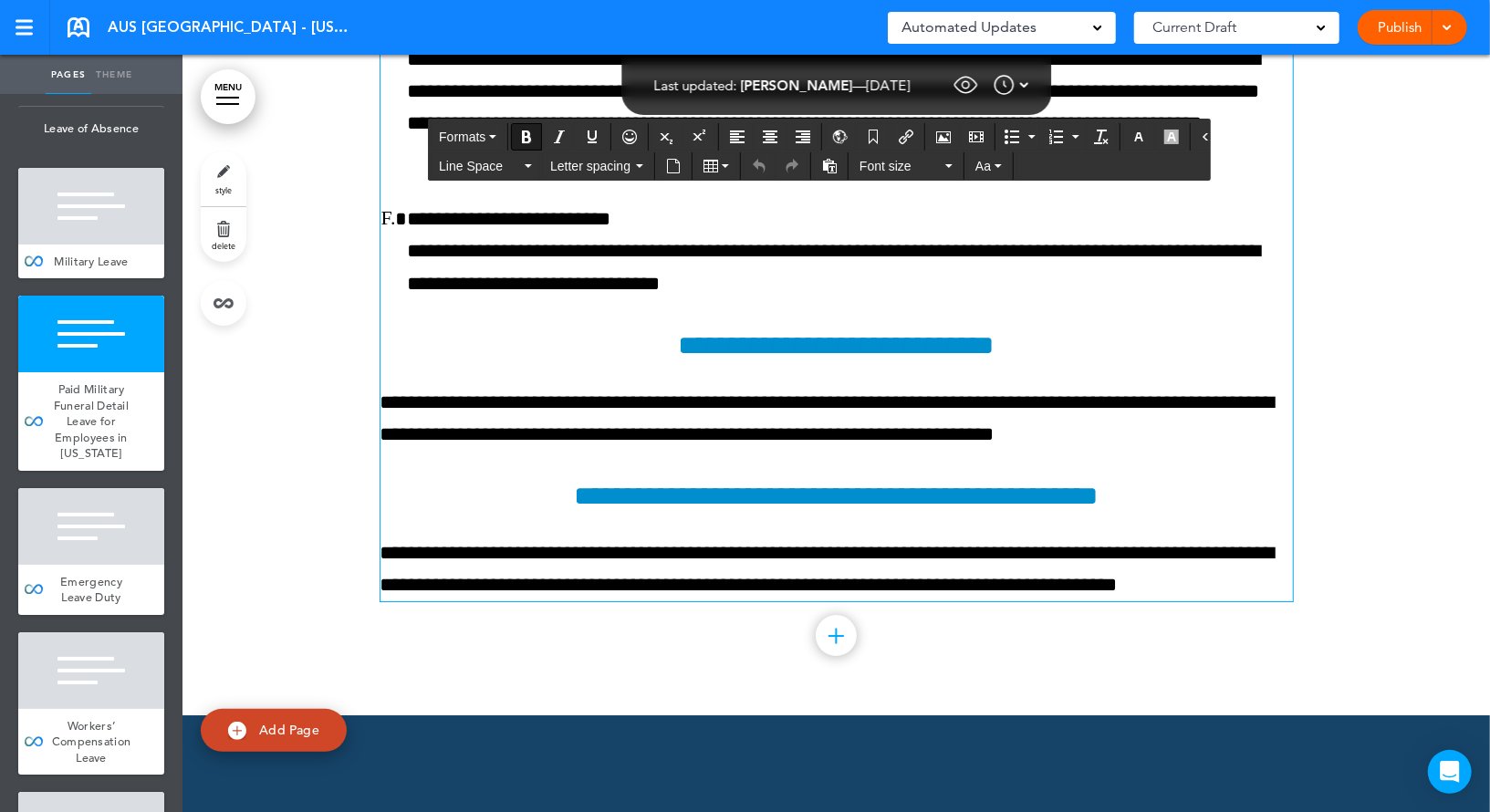
click at [132, 28] on span "AUS SP - Illinois" at bounding box center [231, 27] width 246 height 20
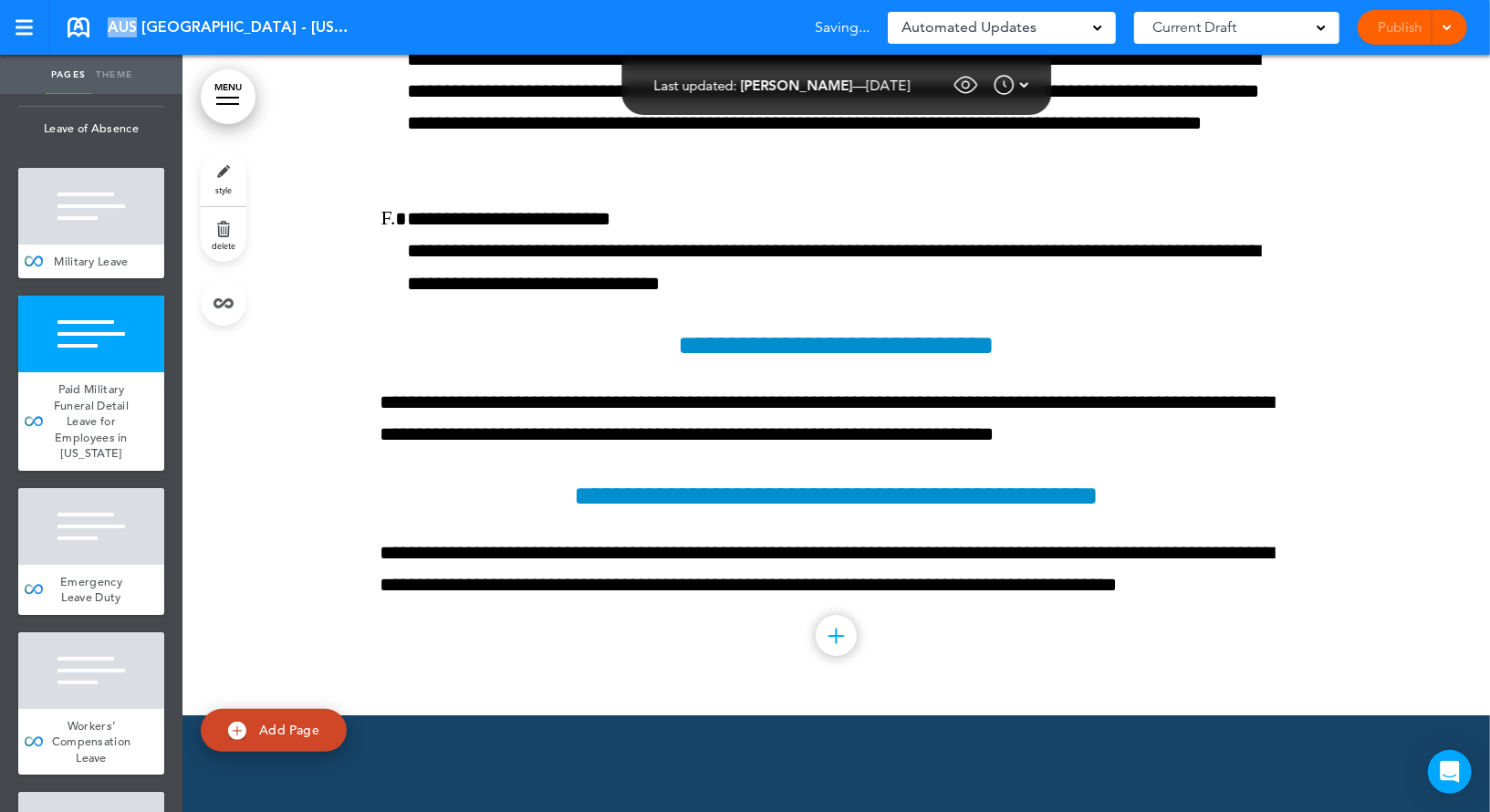
click at [132, 28] on span "AUS SP - Illinois" at bounding box center [231, 27] width 246 height 20
copy div "AUS SP - Illinois"
click at [30, 30] on div at bounding box center [23, 28] width 16 height 16
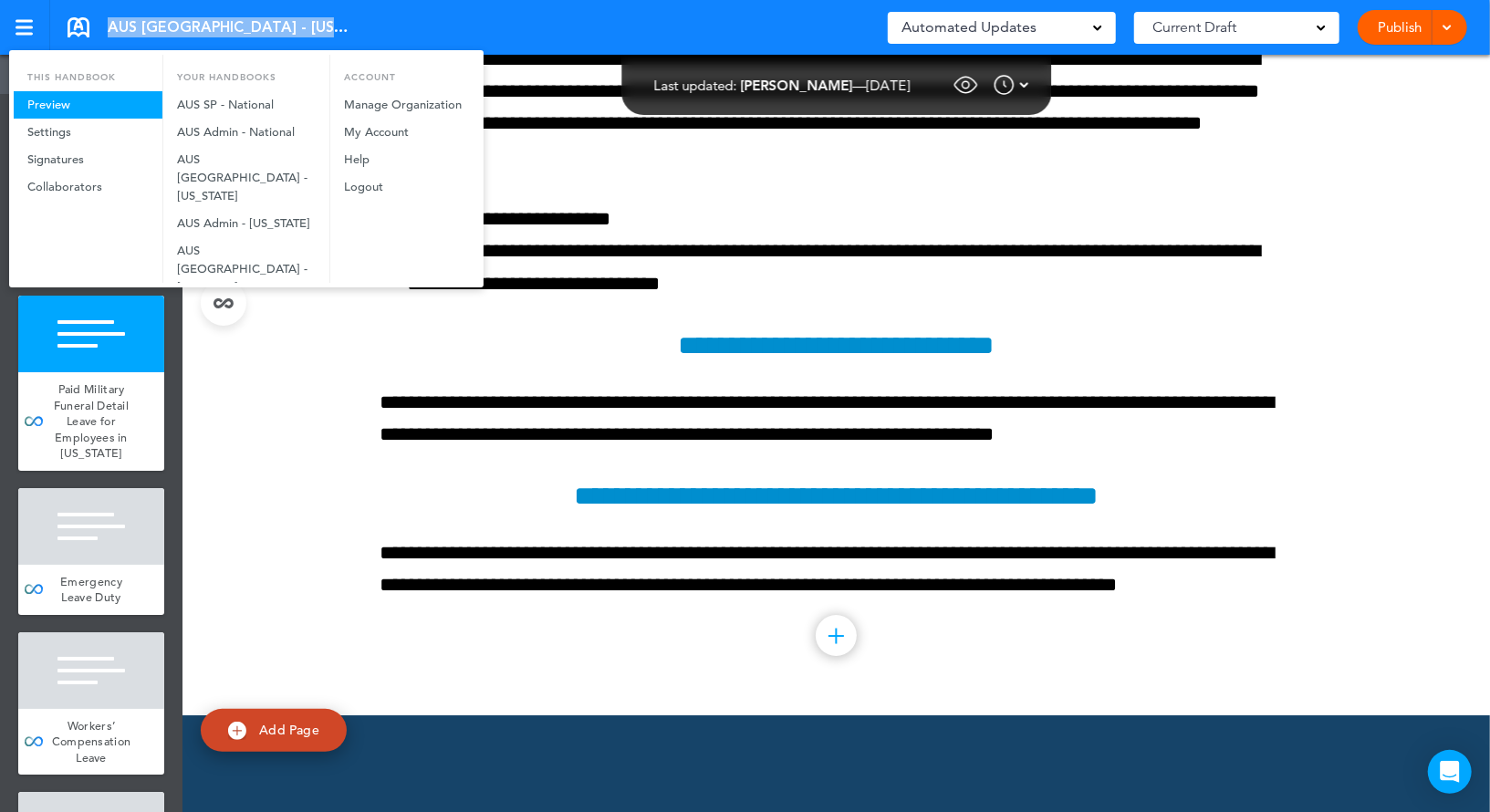
click at [60, 109] on link "Preview" at bounding box center [87, 105] width 148 height 27
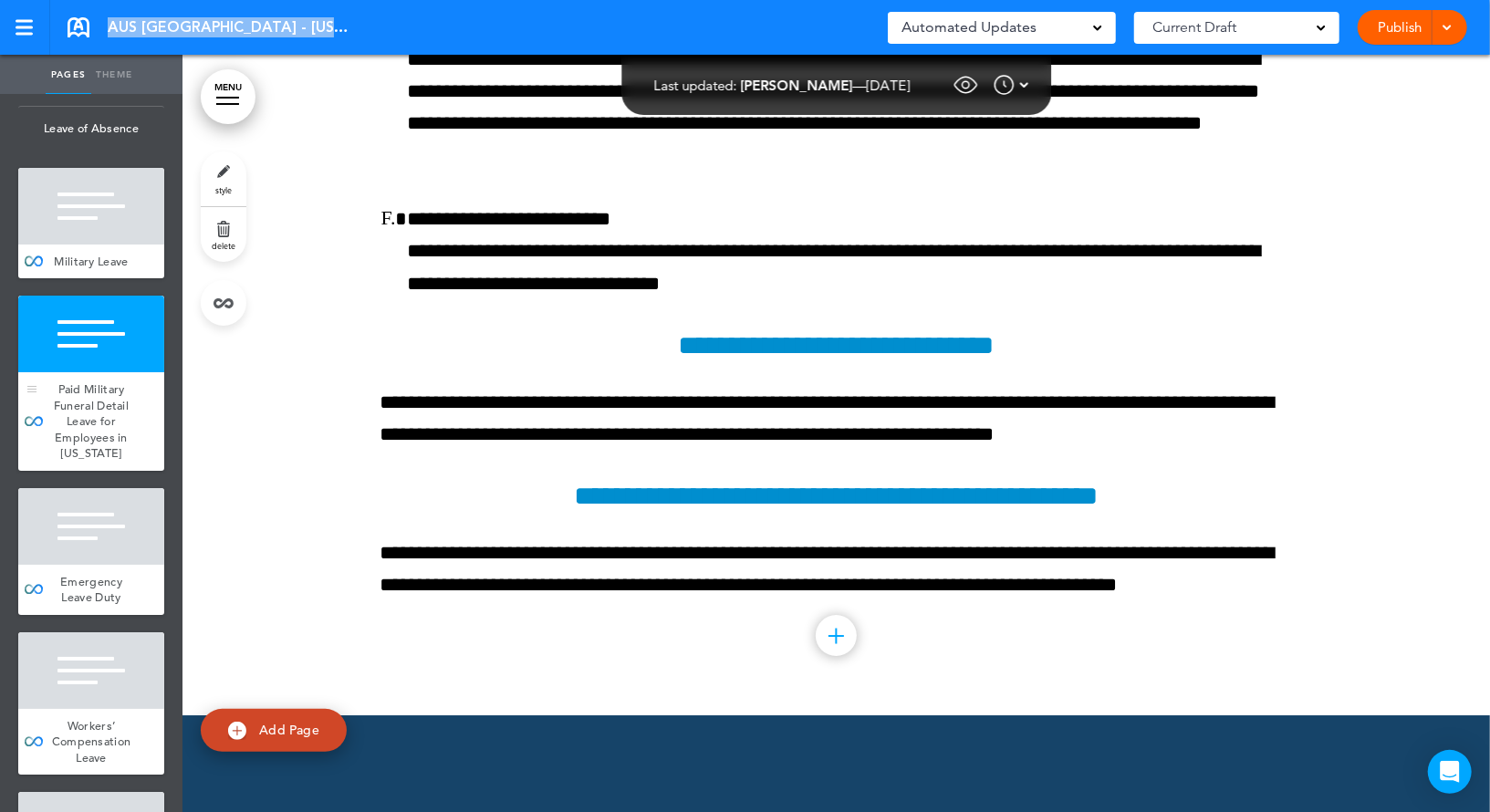
click at [108, 349] on div at bounding box center [91, 333] width 146 height 77
click at [227, 101] on link "MENU" at bounding box center [228, 97] width 54 height 54
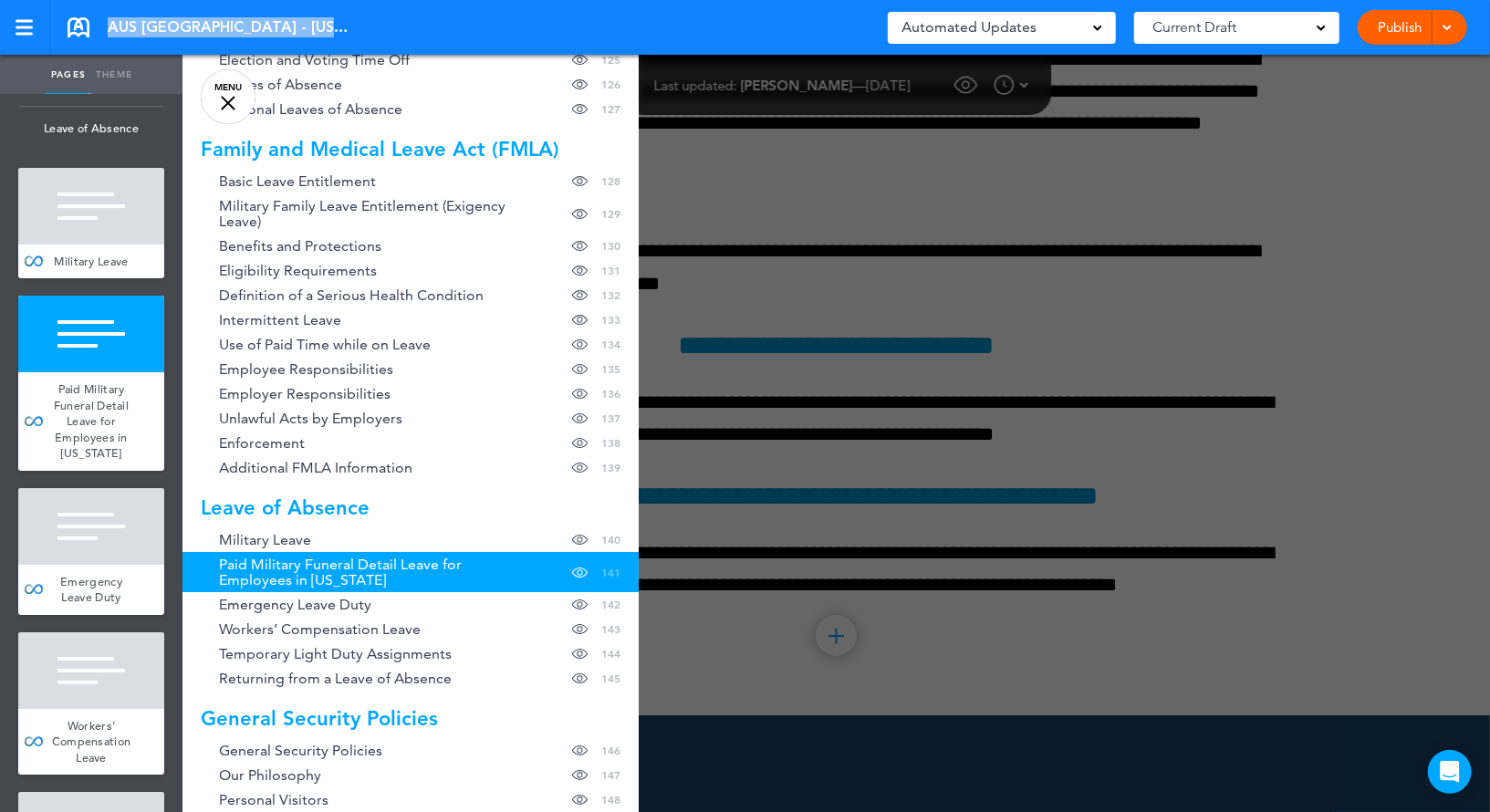
scroll to position [4100, 0]
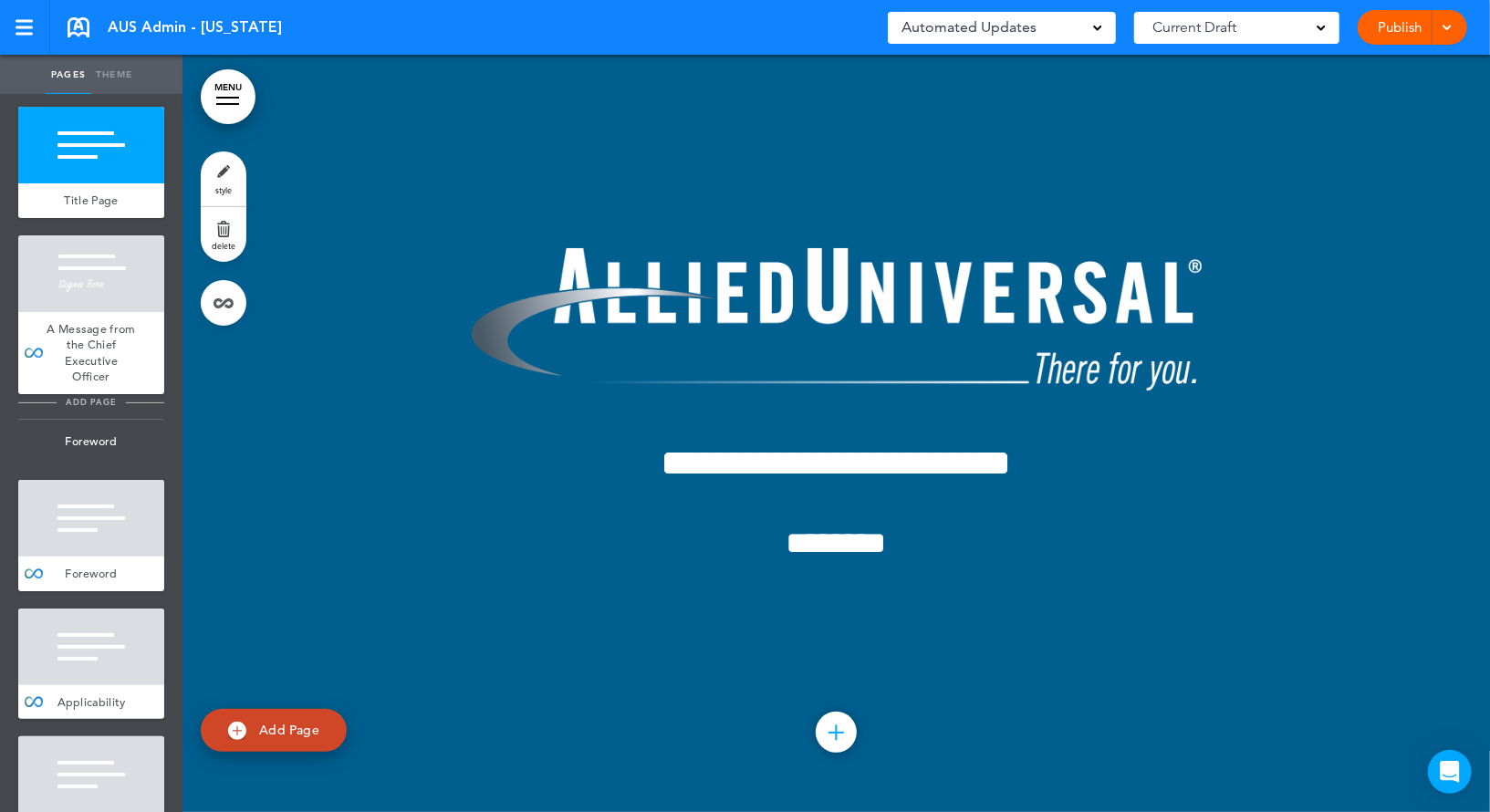
scroll to position [19553, 0]
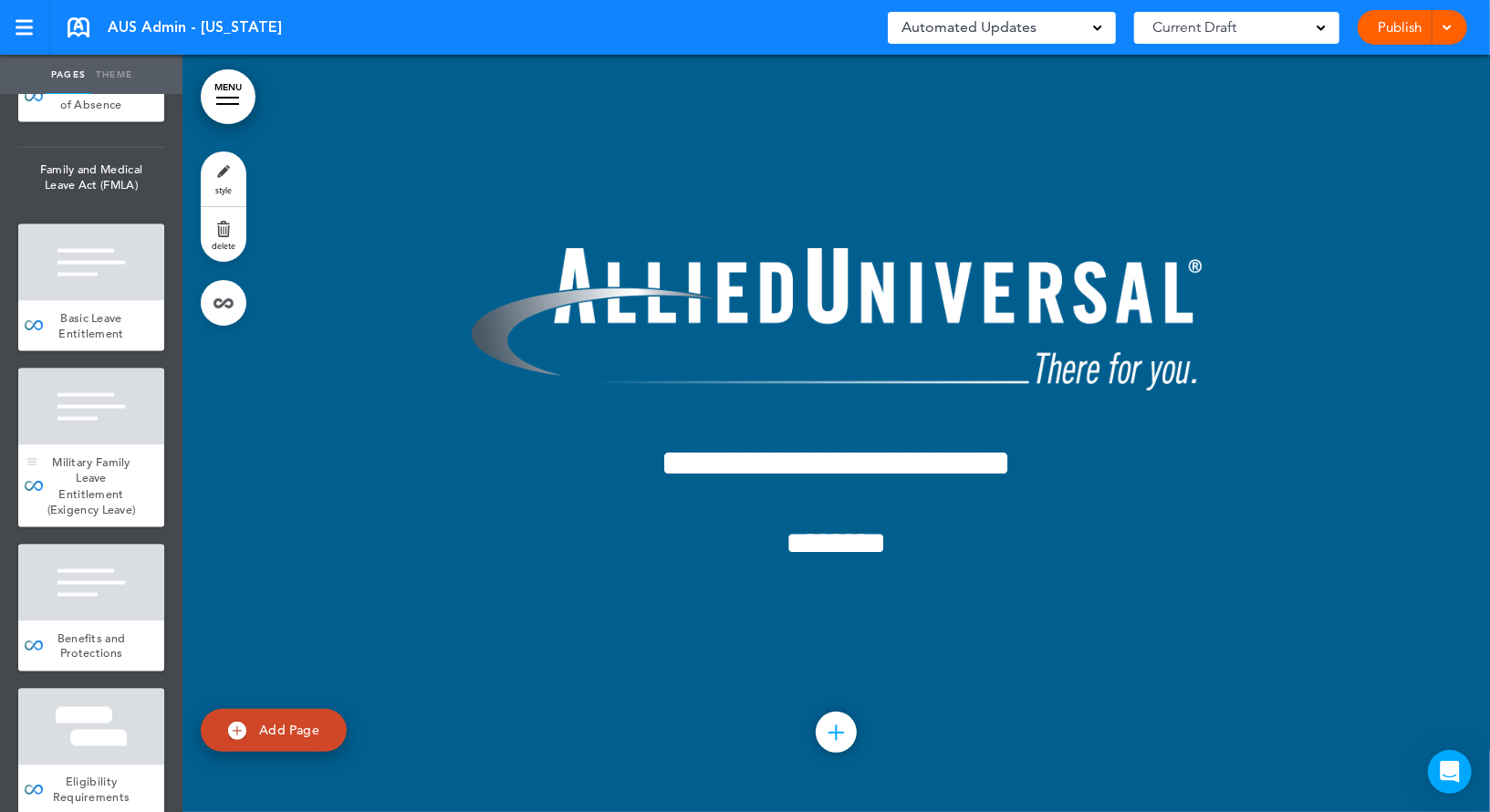
click at [116, 420] on div at bounding box center [91, 406] width 146 height 77
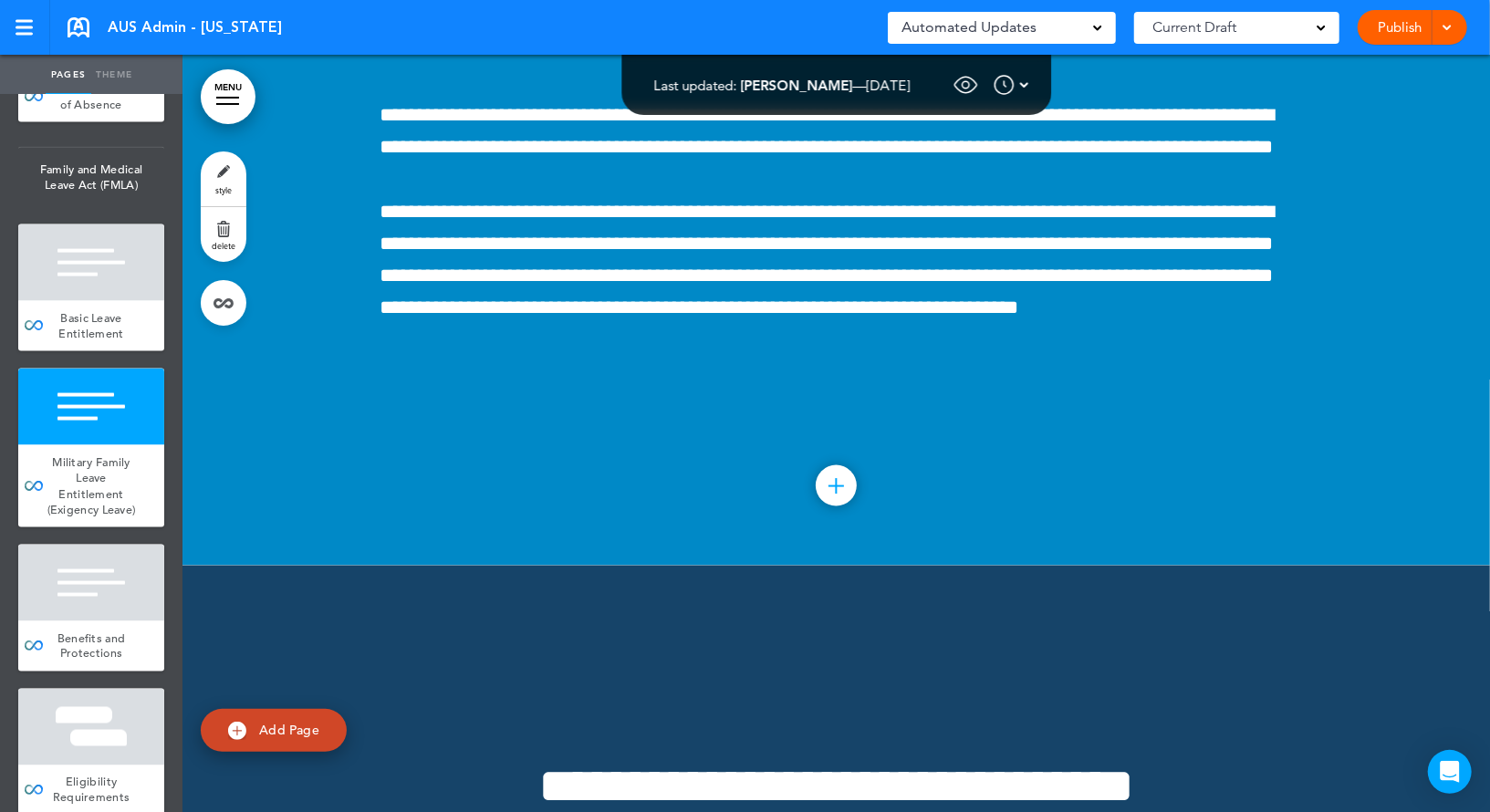
scroll to position [21270, 0]
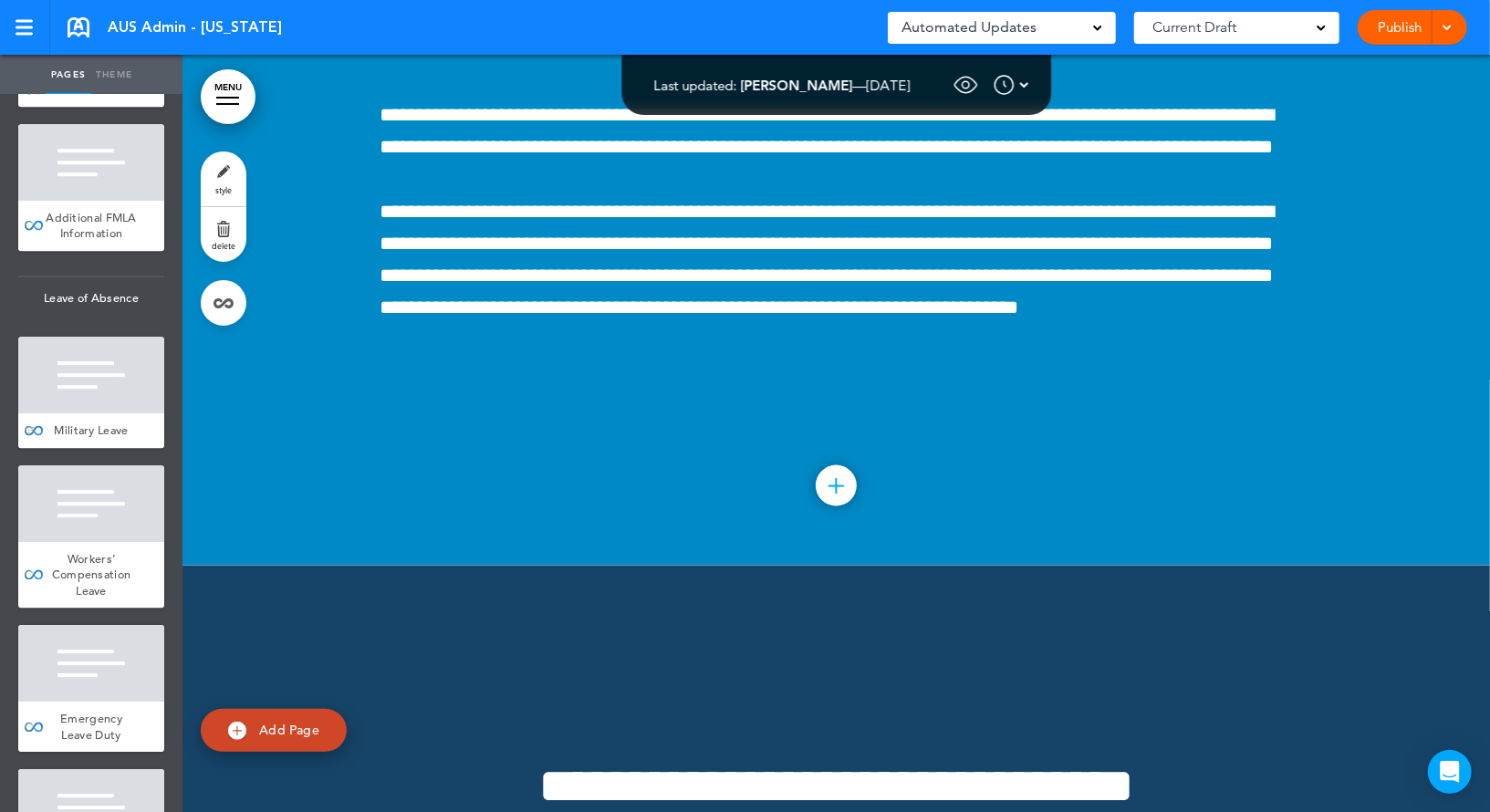
click at [94, 413] on div at bounding box center [91, 374] width 146 height 77
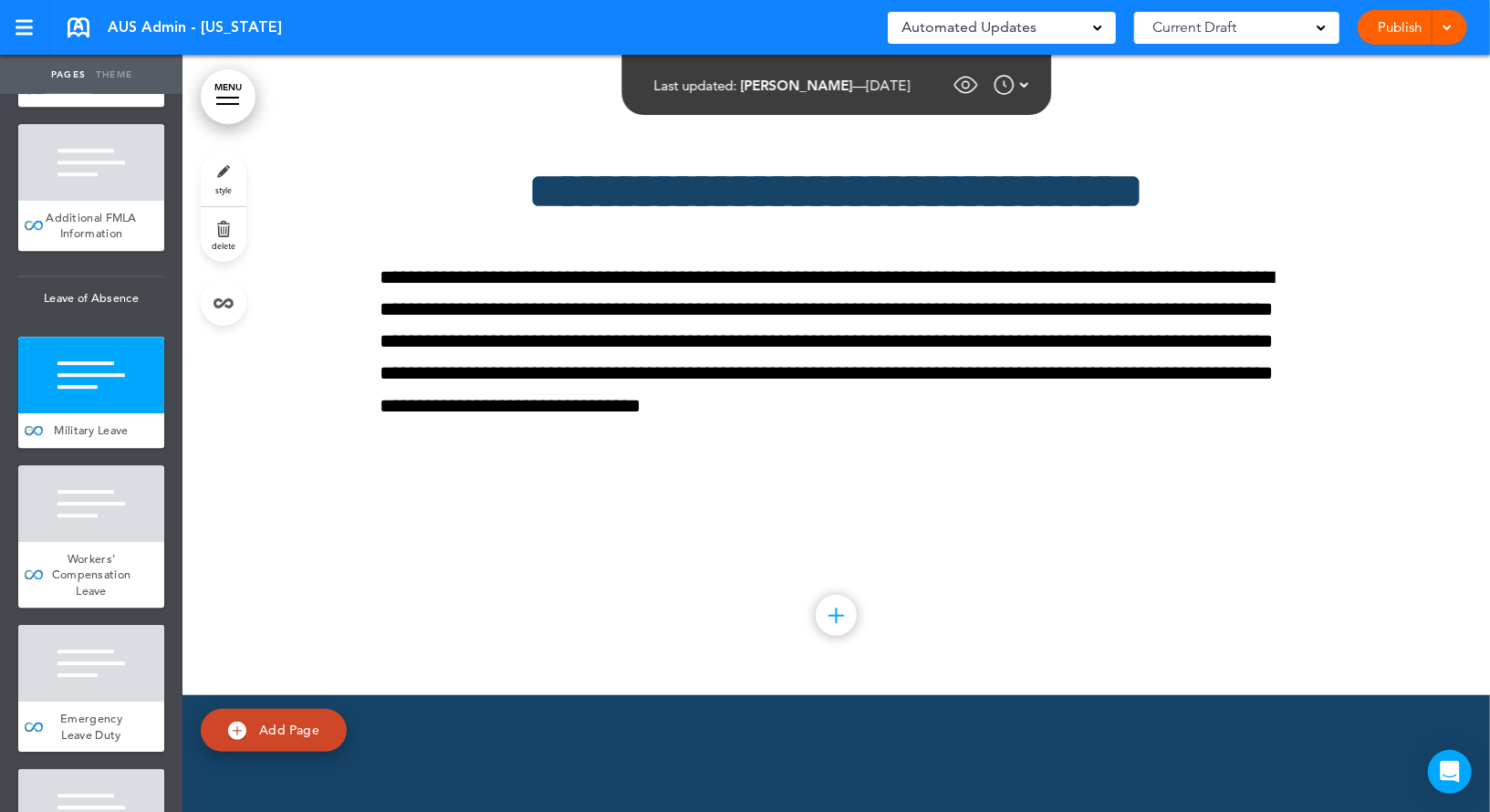
scroll to position [152917, 0]
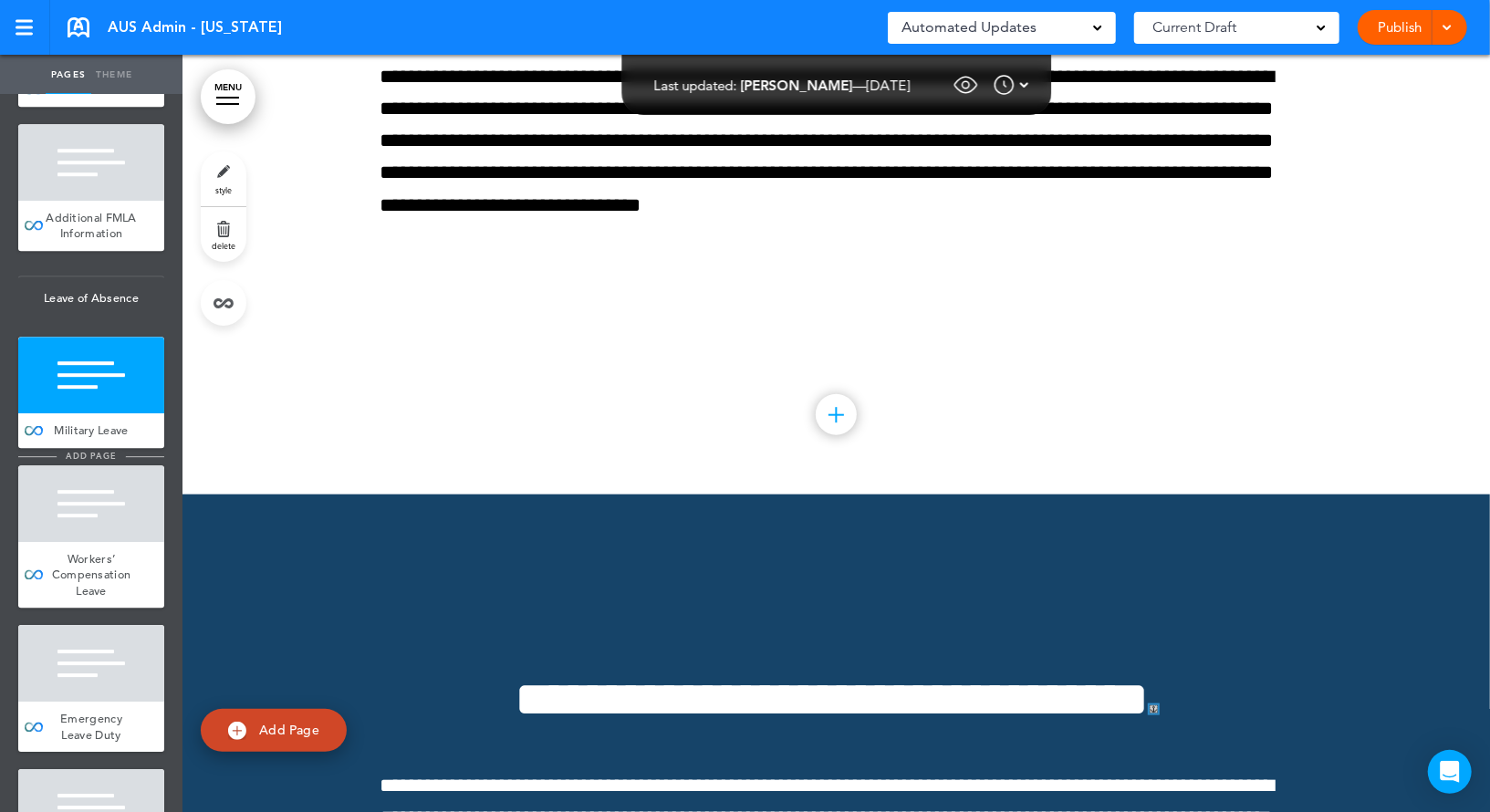
click at [145, 463] on li "add page" at bounding box center [91, 456] width 146 height 14
type input "********"
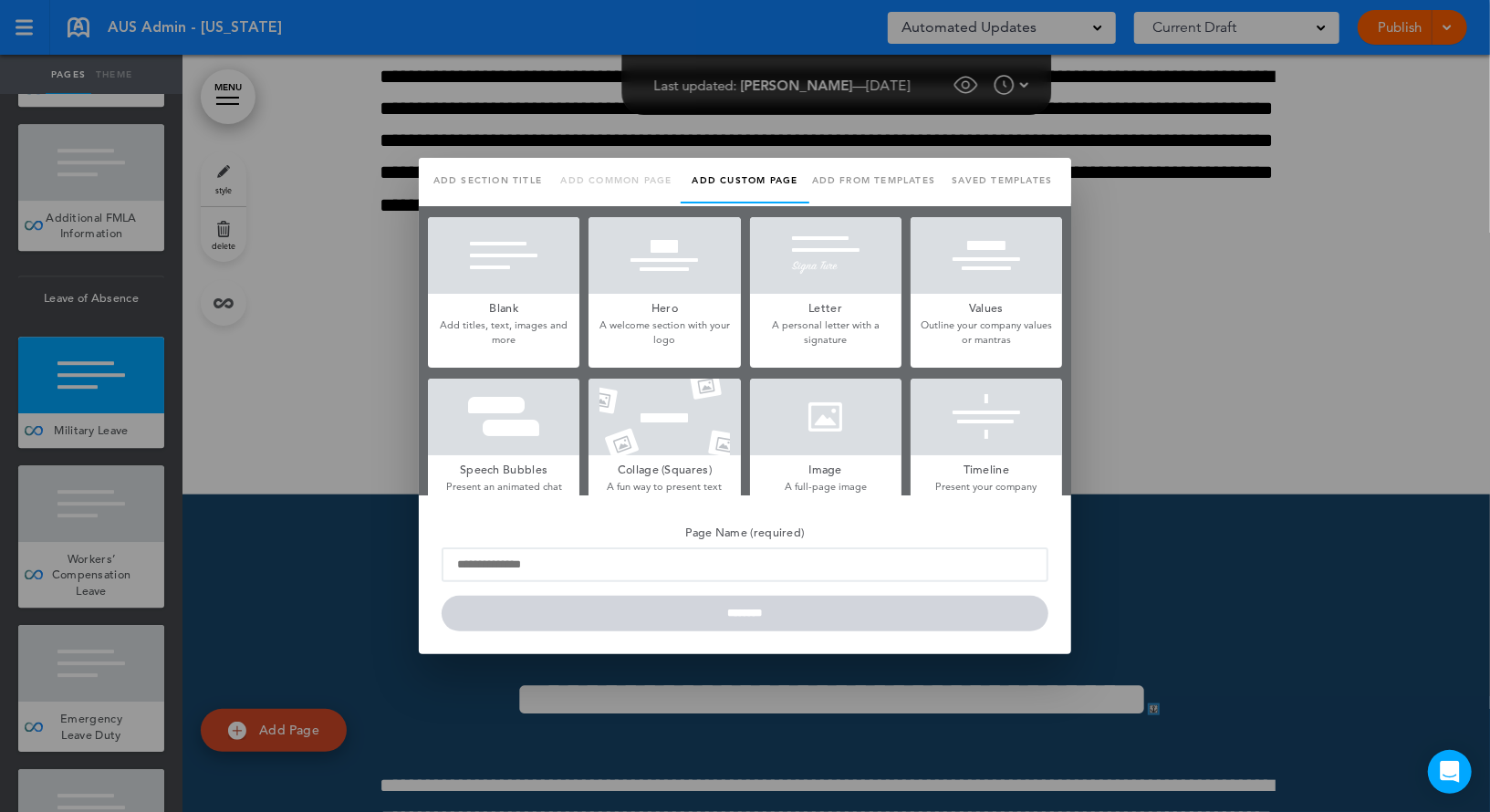
scroll to position [0, 0]
click at [550, 218] on div at bounding box center [503, 255] width 151 height 77
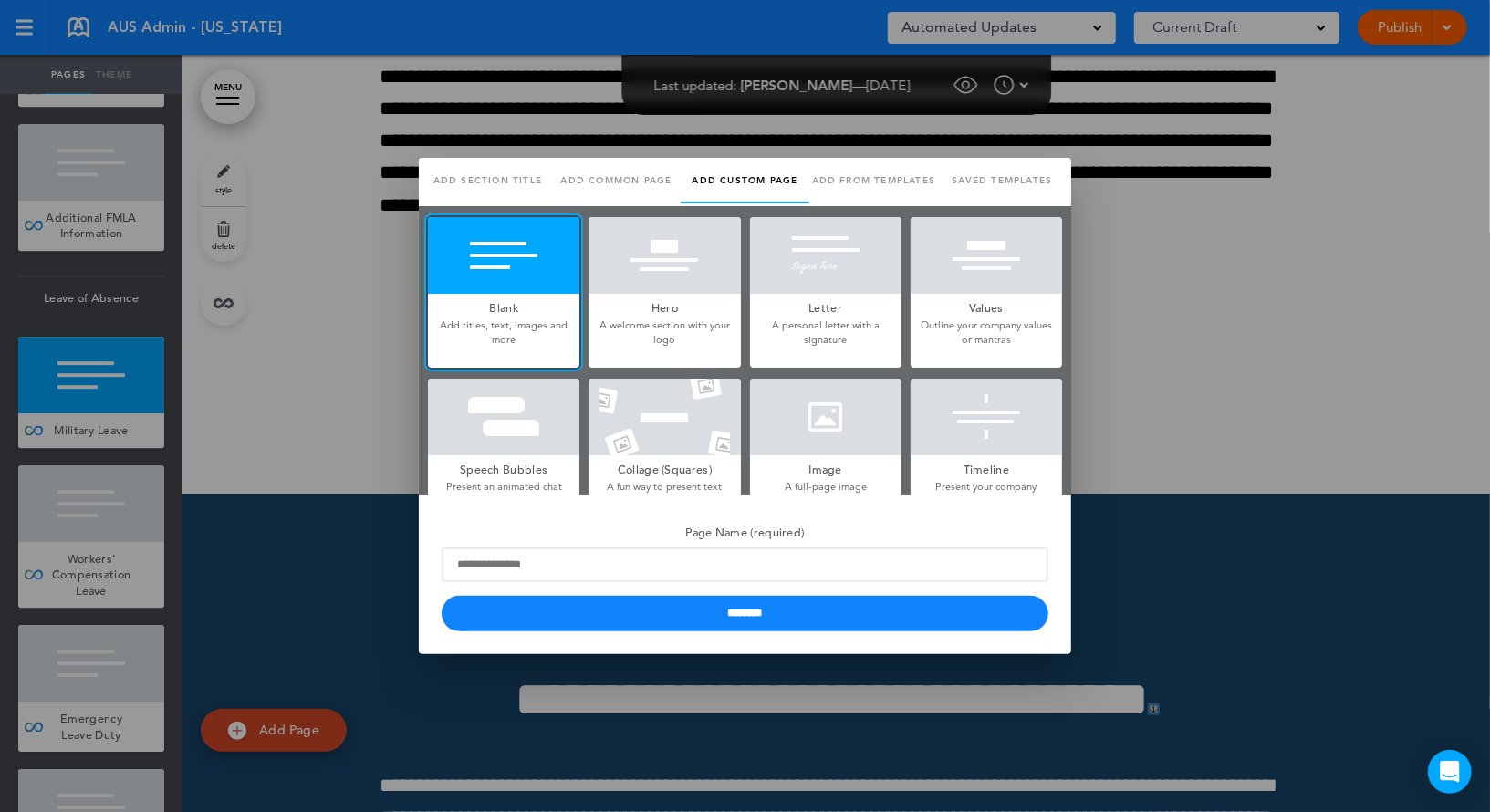
click at [618, 175] on link "Add common page" at bounding box center [616, 180] width 129 height 46
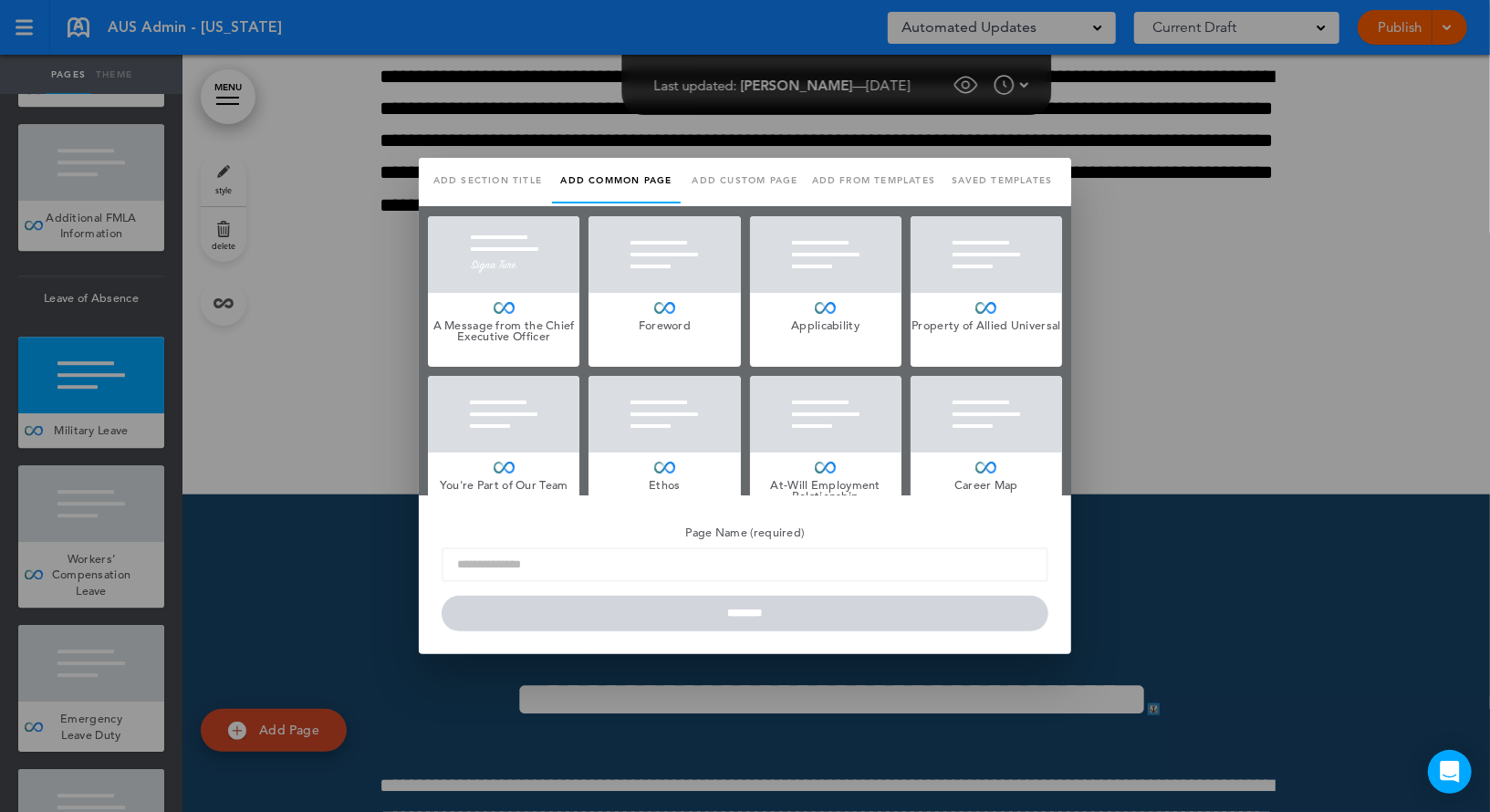
scroll to position [9402, 0]
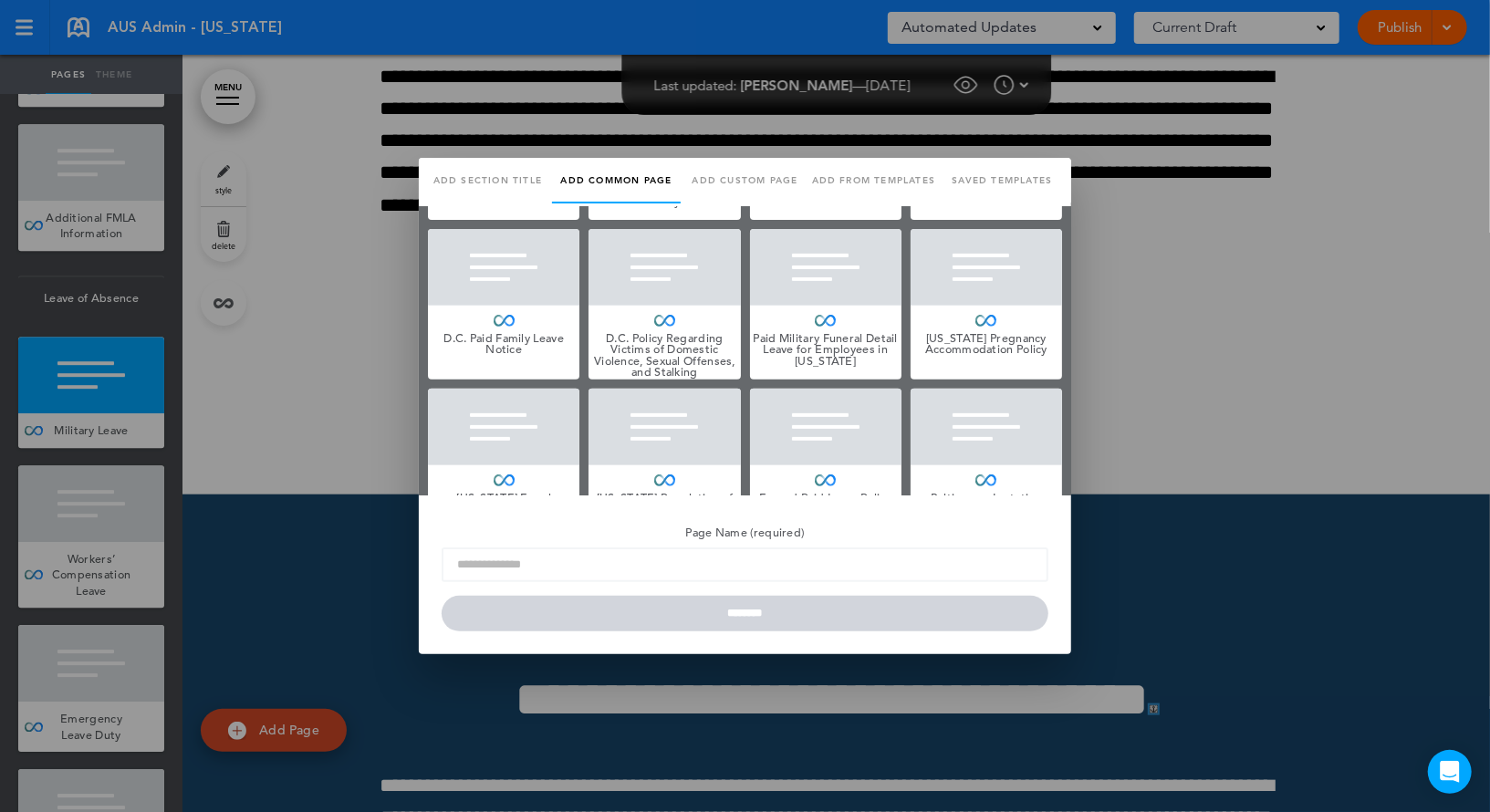
click at [763, 274] on div at bounding box center [826, 266] width 151 height 77
type input "**********"
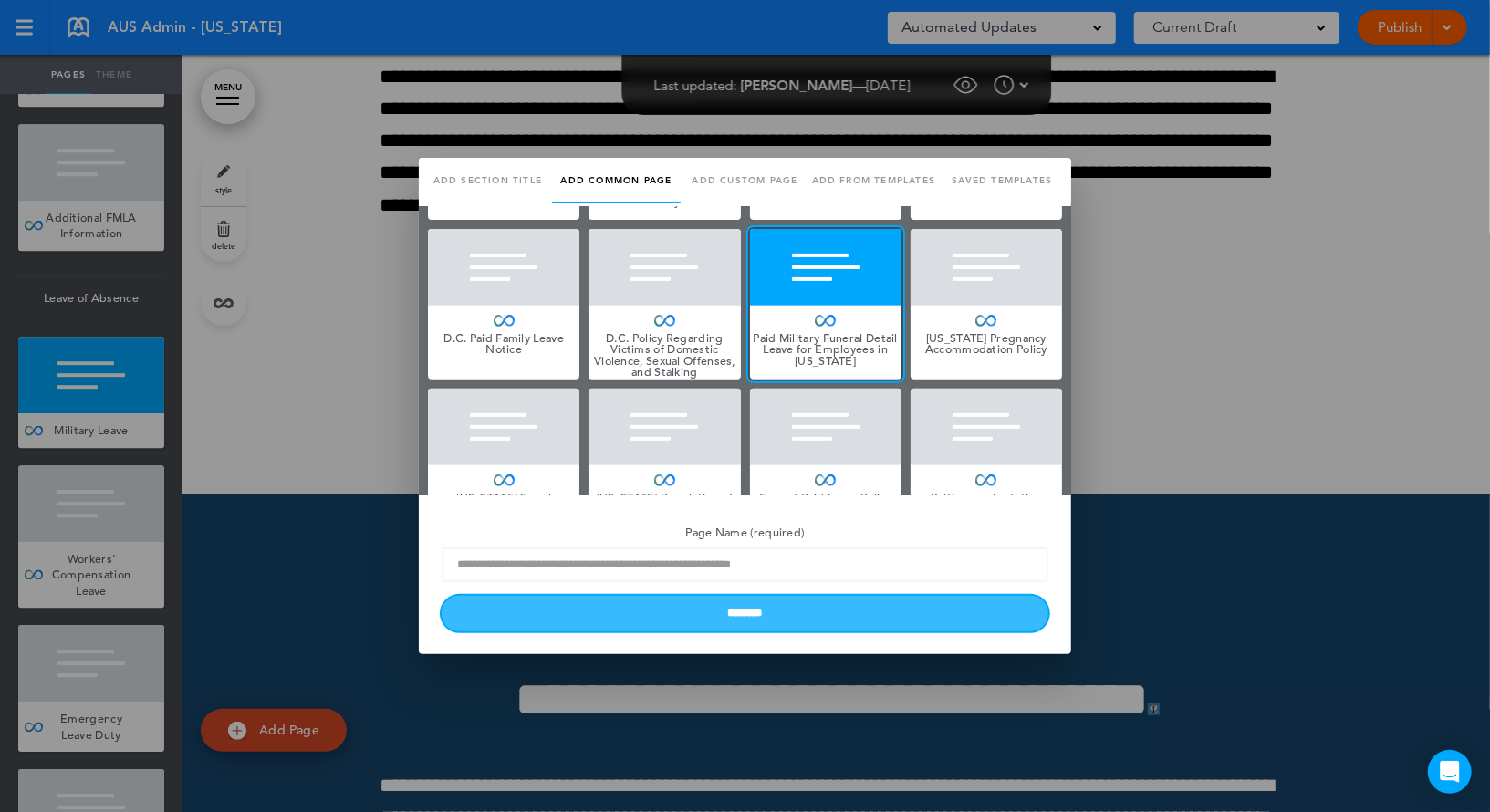
click at [648, 605] on input "********" at bounding box center [745, 613] width 607 height 36
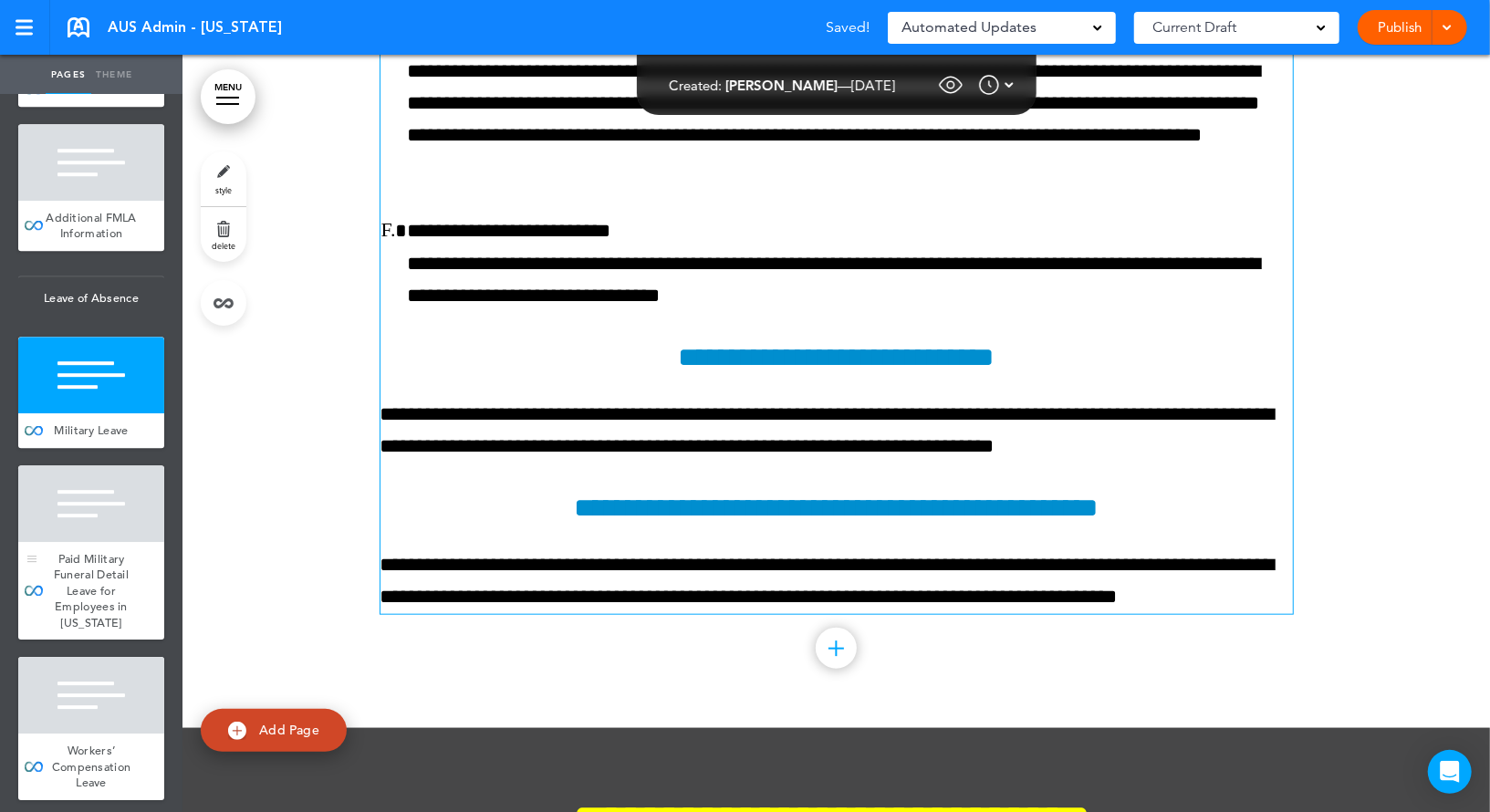
click at [123, 542] on div at bounding box center [91, 503] width 146 height 77
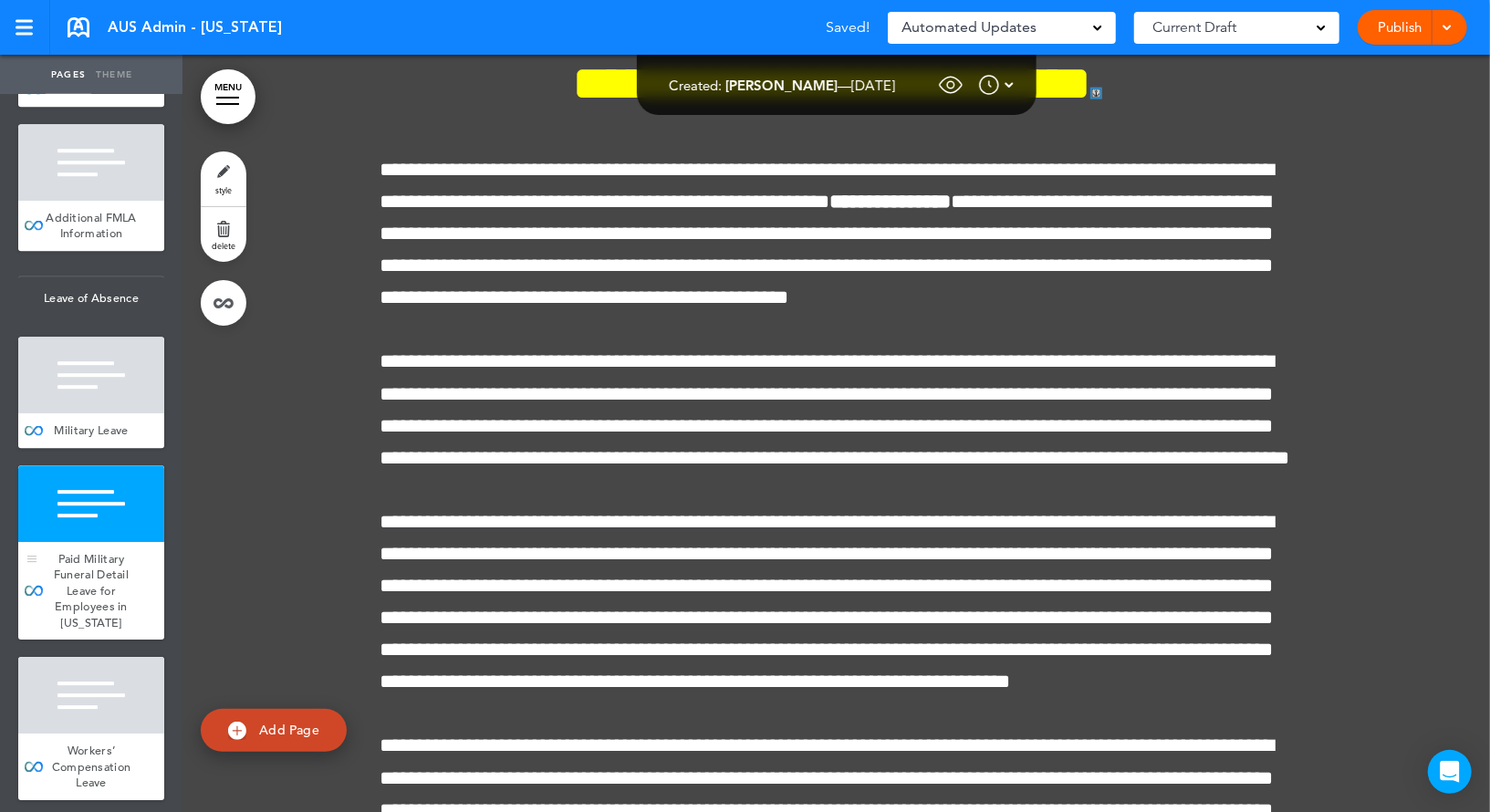
scroll to position [153673, 0]
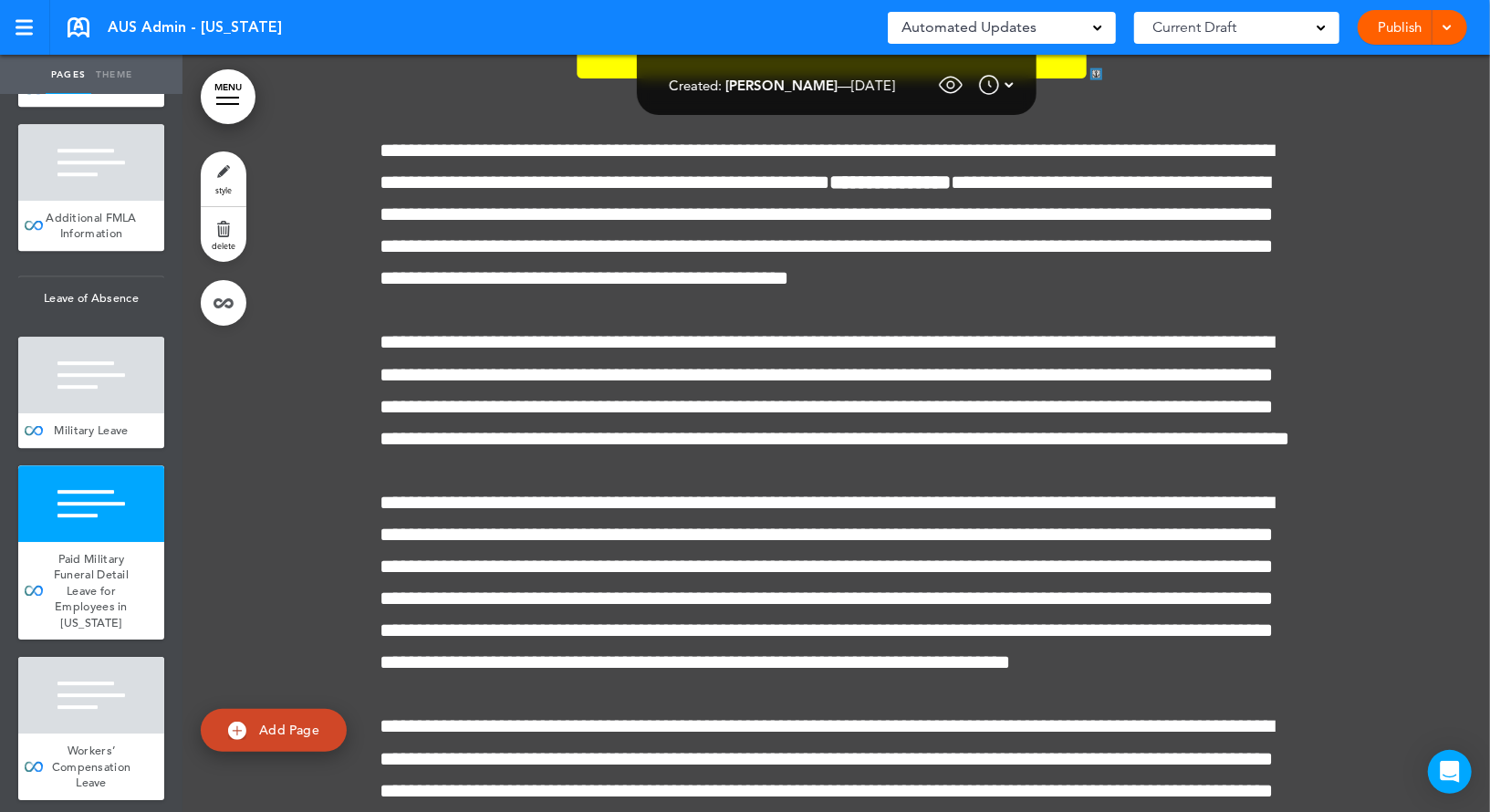
click at [199, 32] on span "AUS Admin - [US_STATE]" at bounding box center [195, 27] width 174 height 20
copy div "AUS Admin - Illinois Saved!"
click at [29, 20] on div at bounding box center [24, 21] width 17 height 3
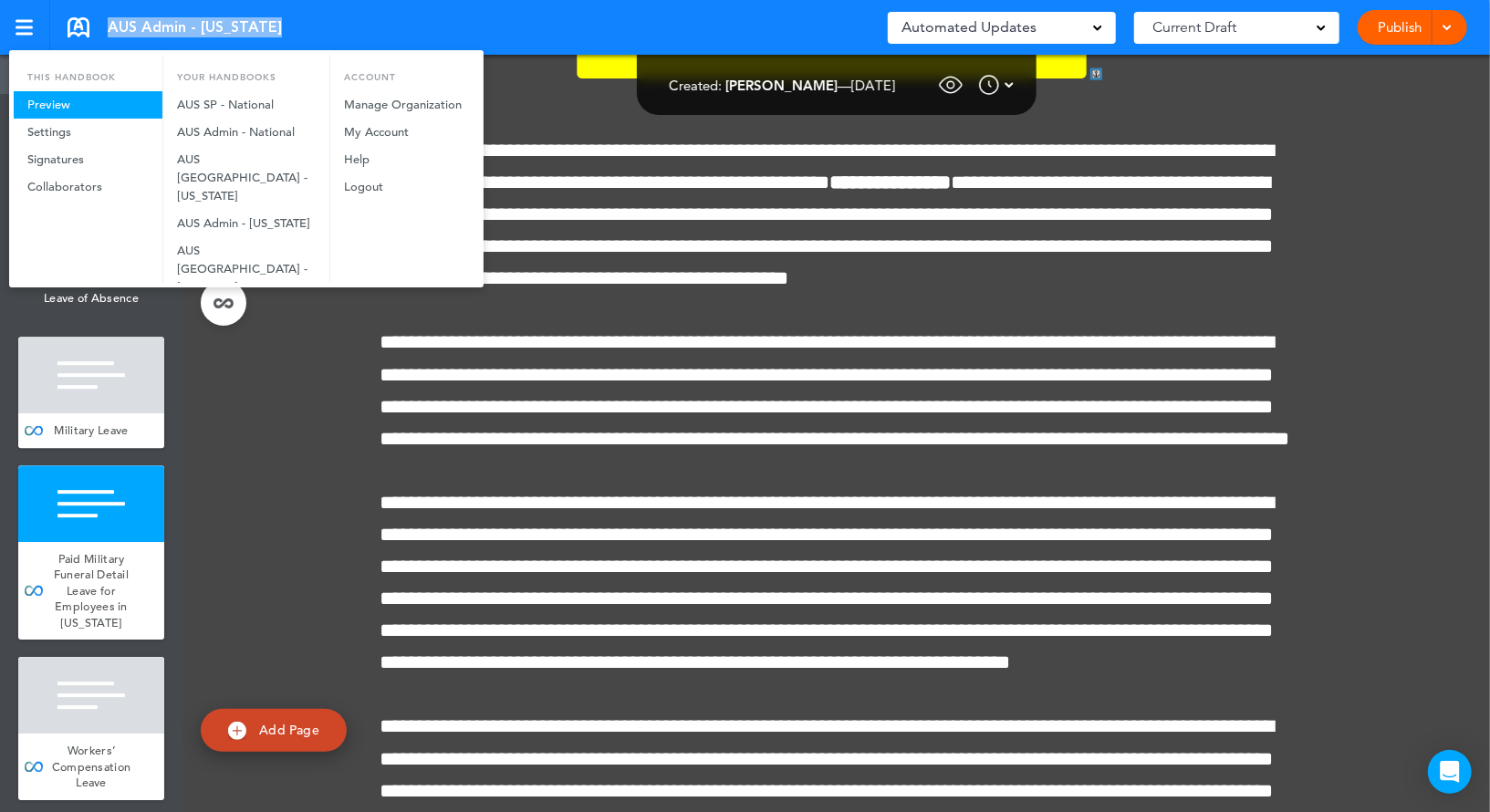
click at [89, 106] on link "Preview" at bounding box center [87, 105] width 148 height 27
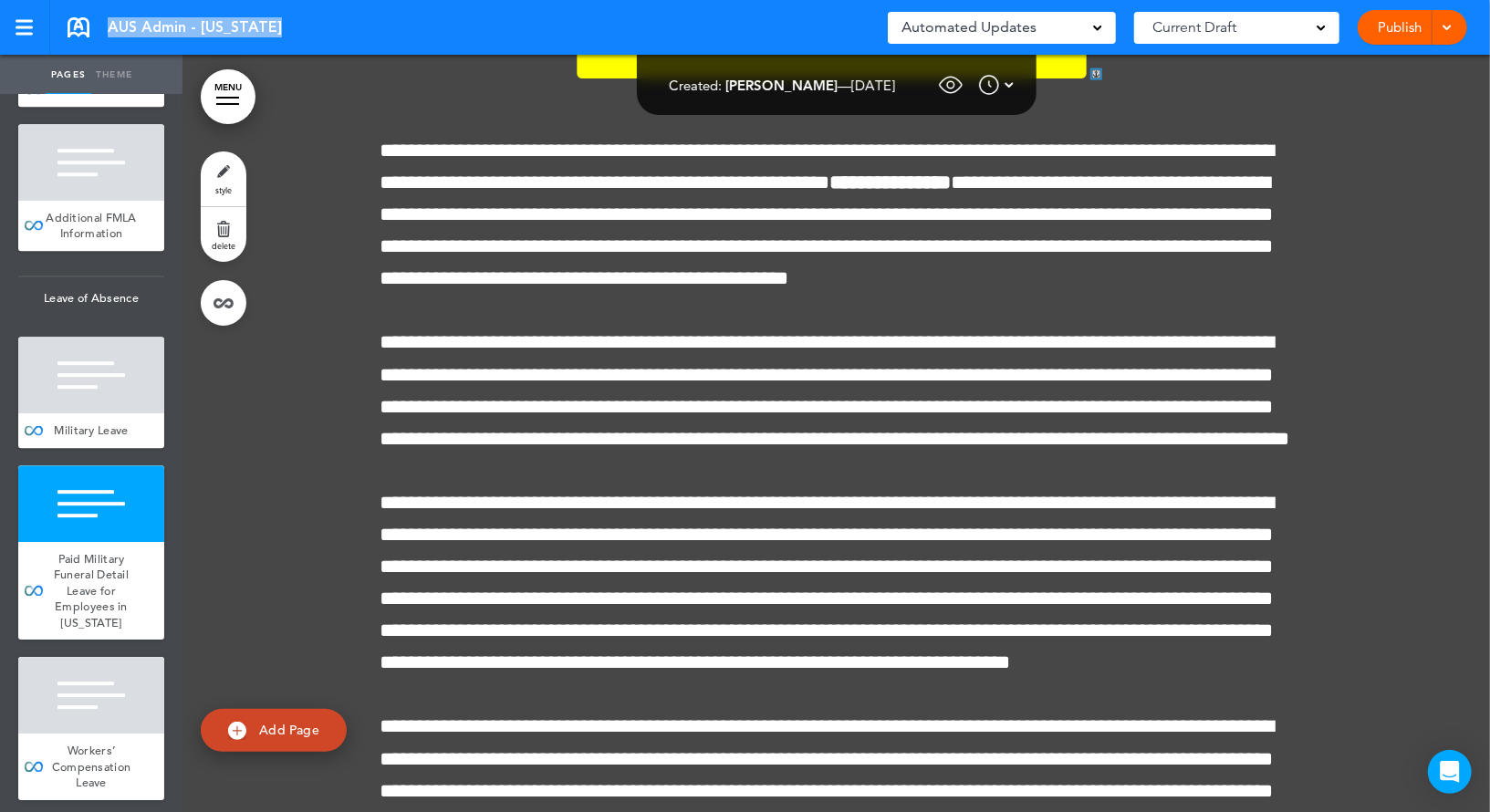
click at [206, 97] on link "MENU" at bounding box center [228, 97] width 54 height 54
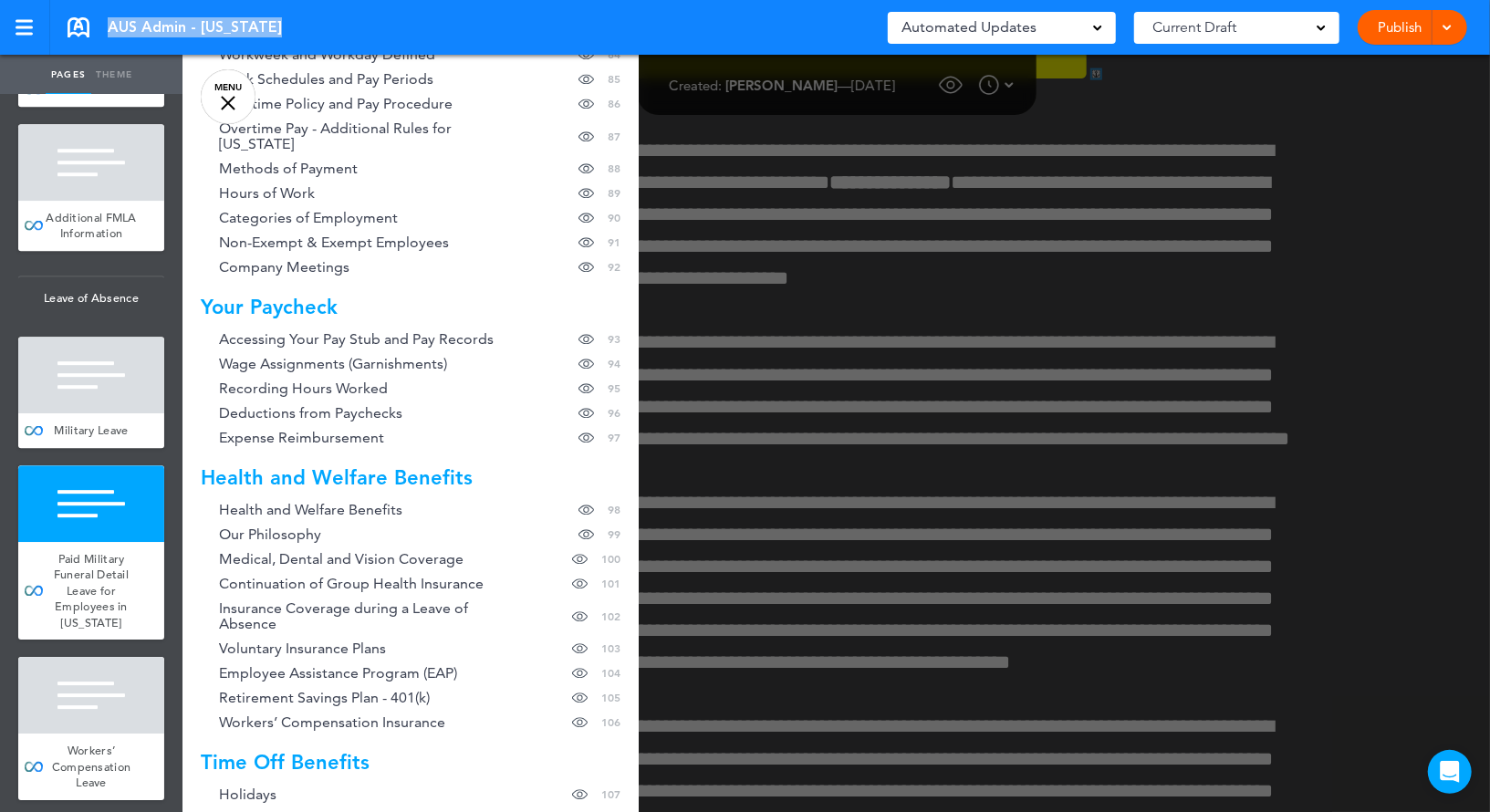
scroll to position [3995, 0]
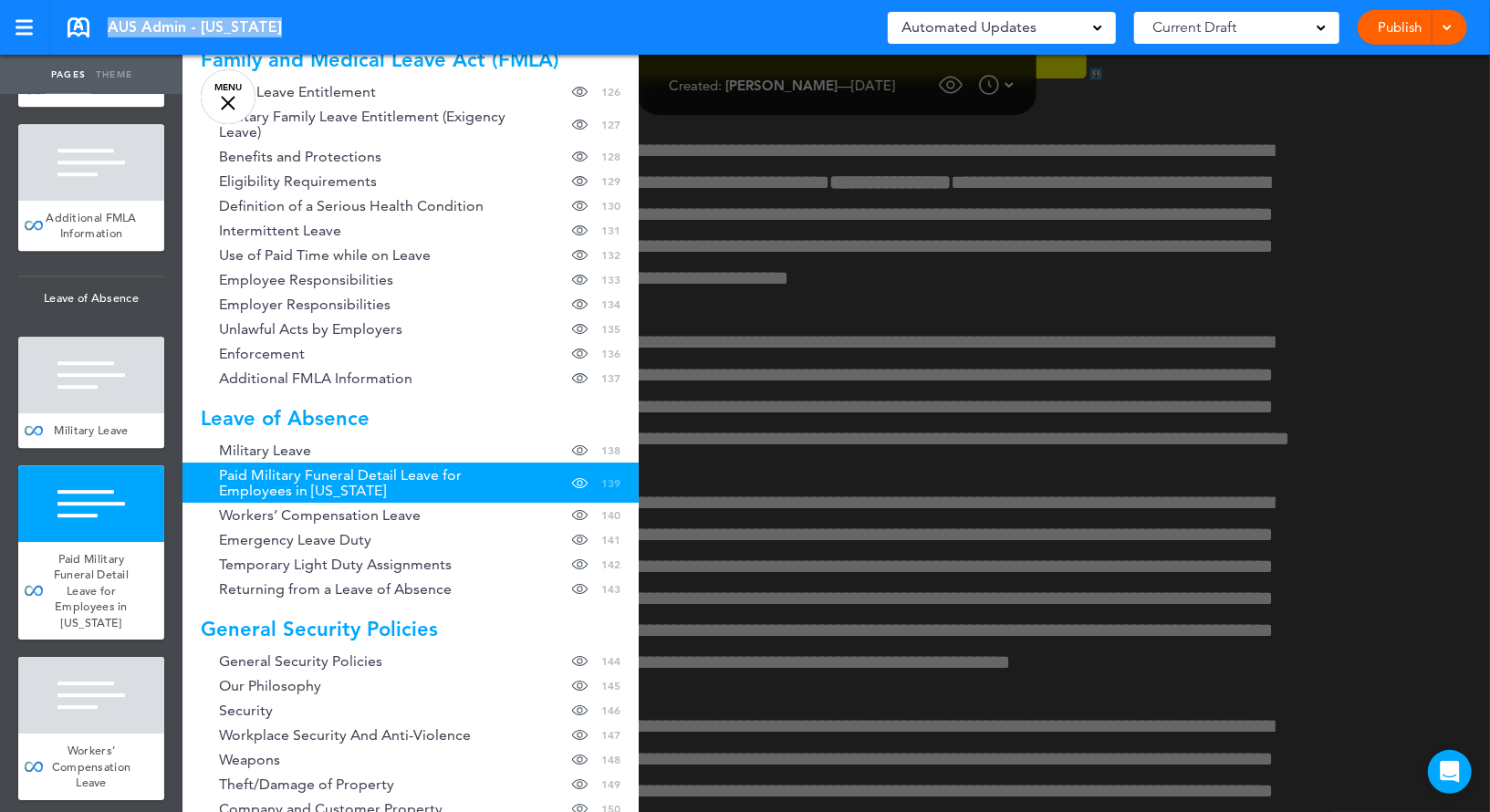
click at [366, 475] on span "Paid Military Funeral Detail Leave for Employees in [US_STATE]" at bounding box center [369, 483] width 301 height 31
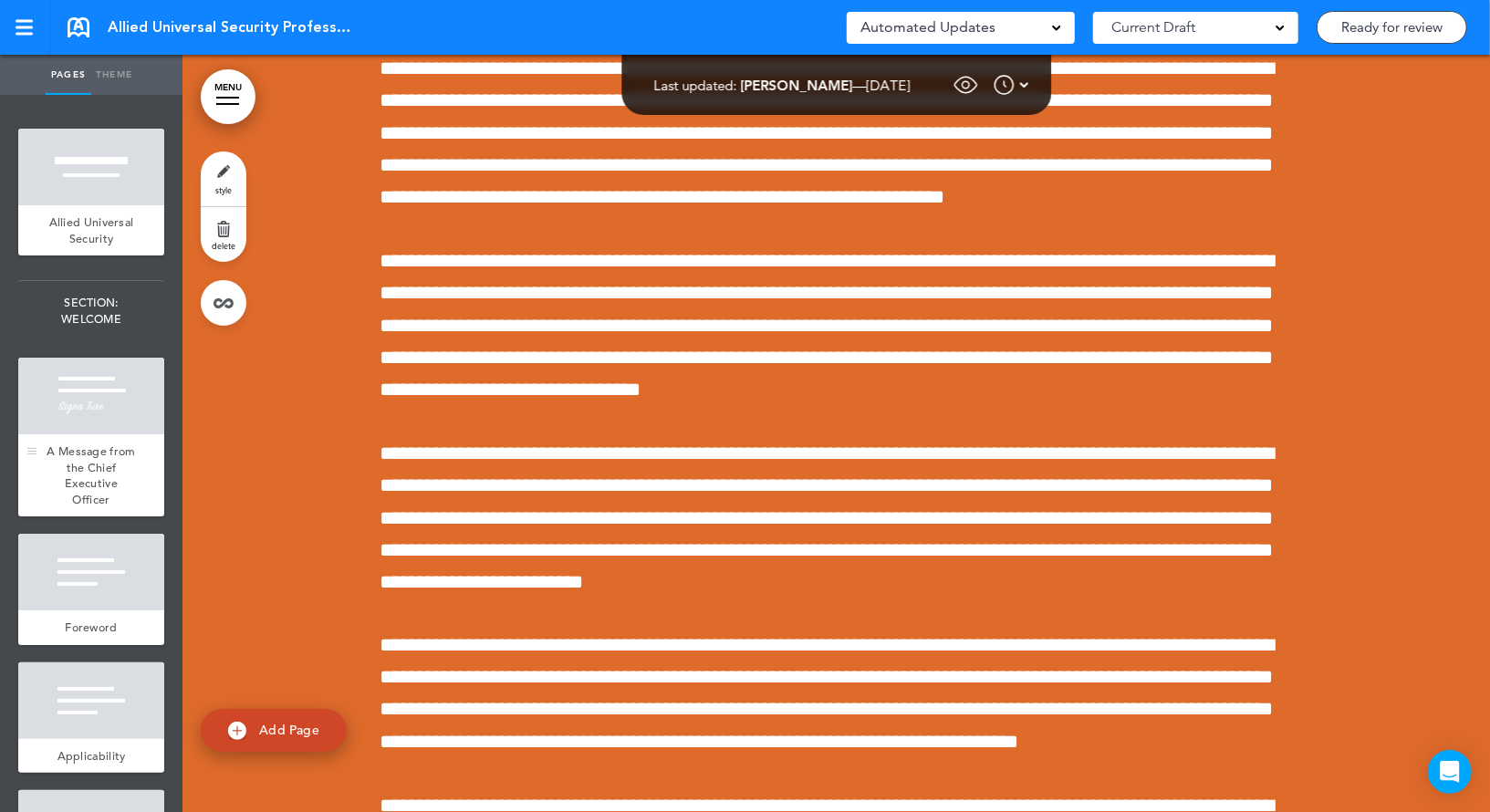
scroll to position [106396, 0]
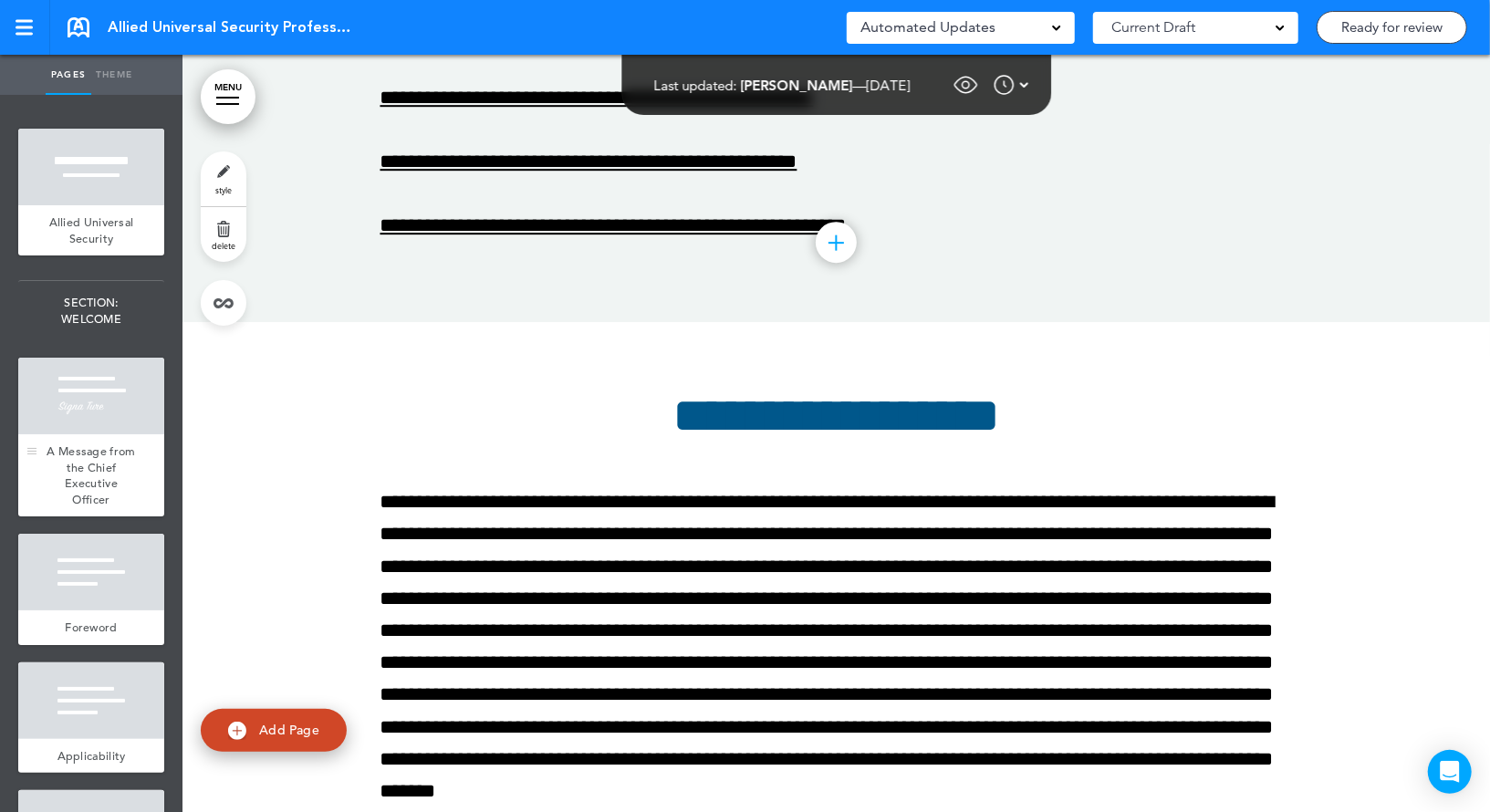
click at [95, 402] on div at bounding box center [91, 395] width 146 height 77
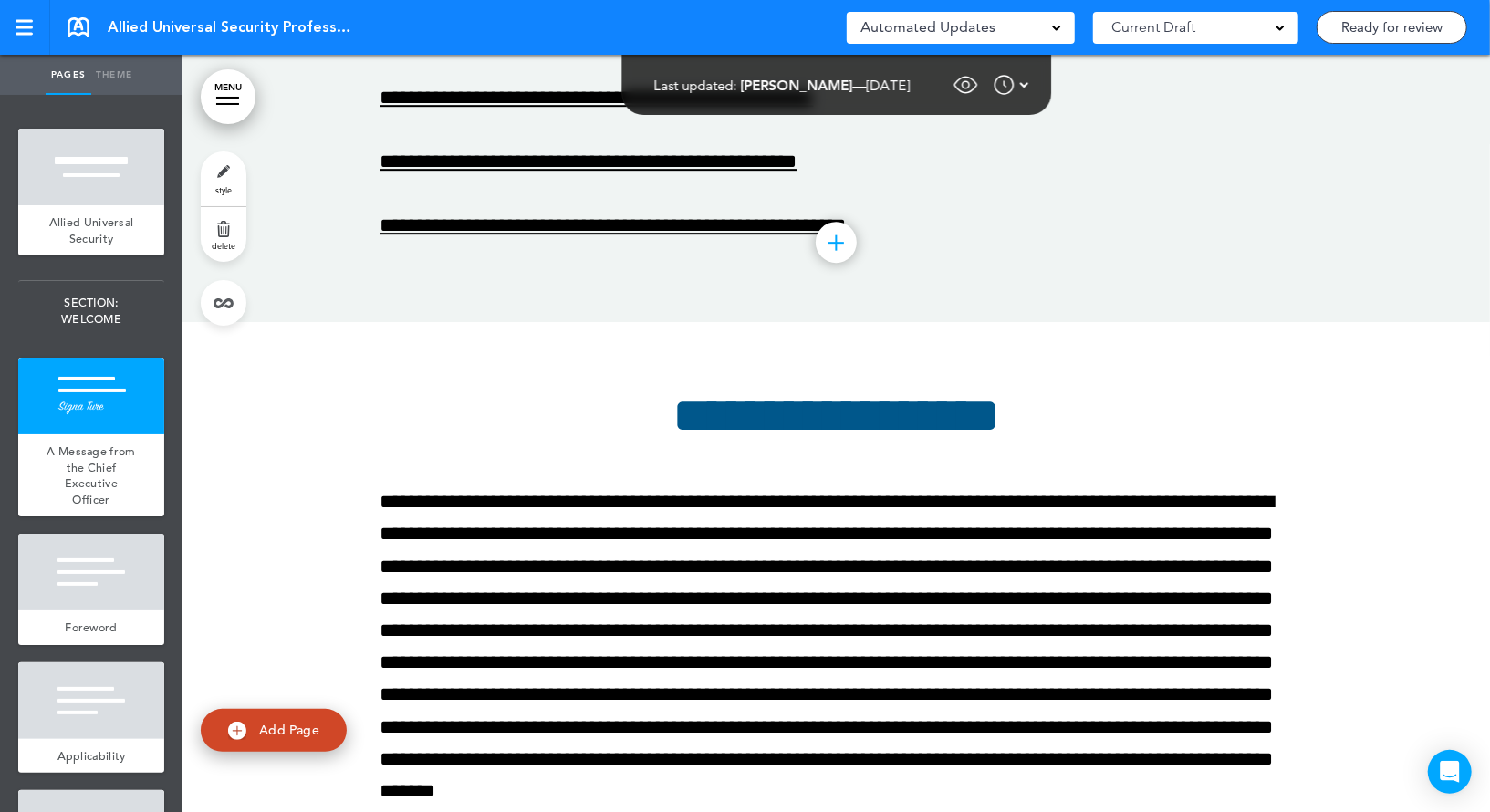
click at [235, 97] on div at bounding box center [228, 98] width 23 height 2
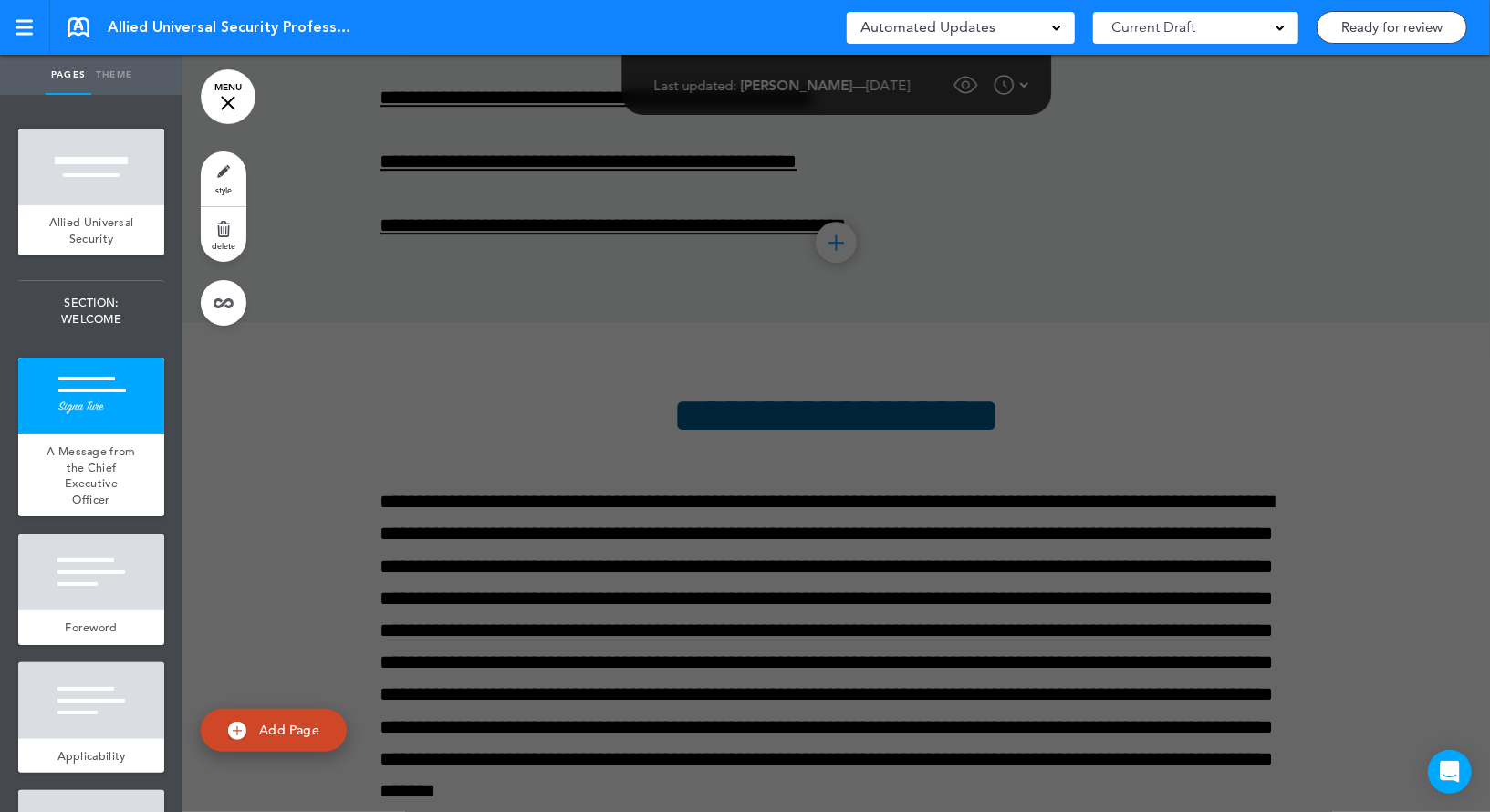
click at [224, 110] on link "MENU" at bounding box center [228, 97] width 54 height 54
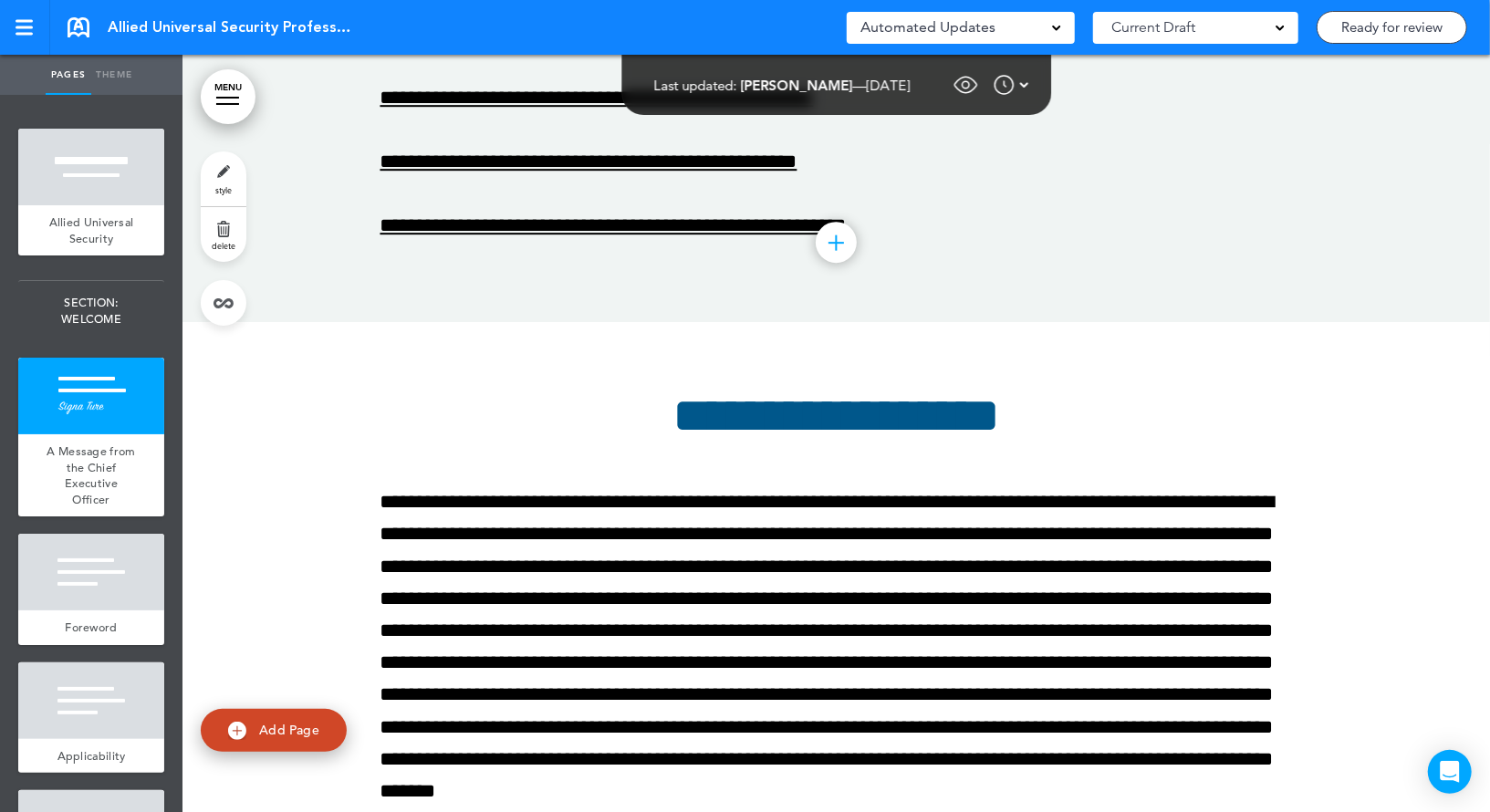
click at [227, 93] on link "MENU" at bounding box center [228, 97] width 54 height 54
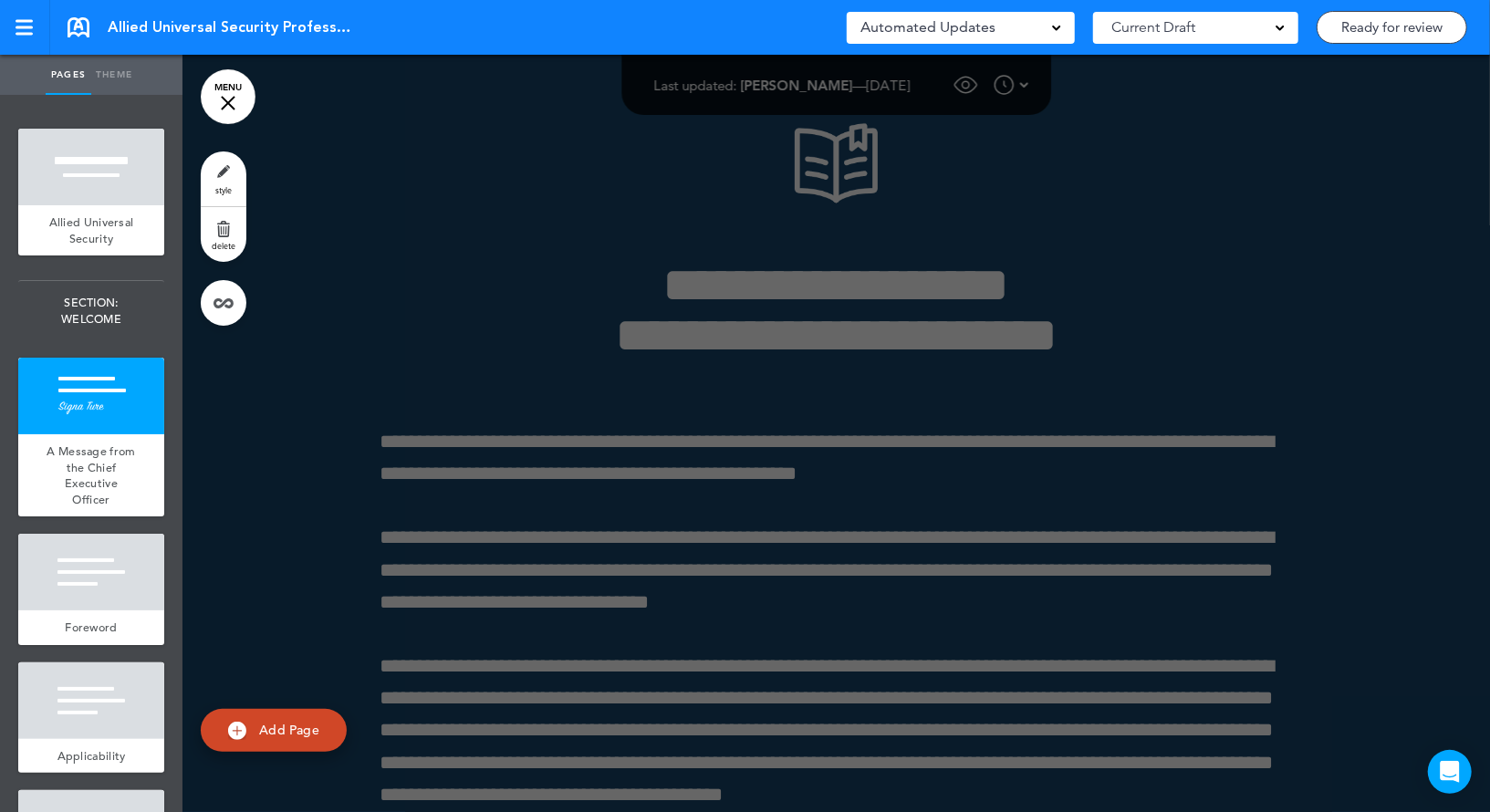
click at [228, 94] on link "MENU" at bounding box center [228, 97] width 54 height 54
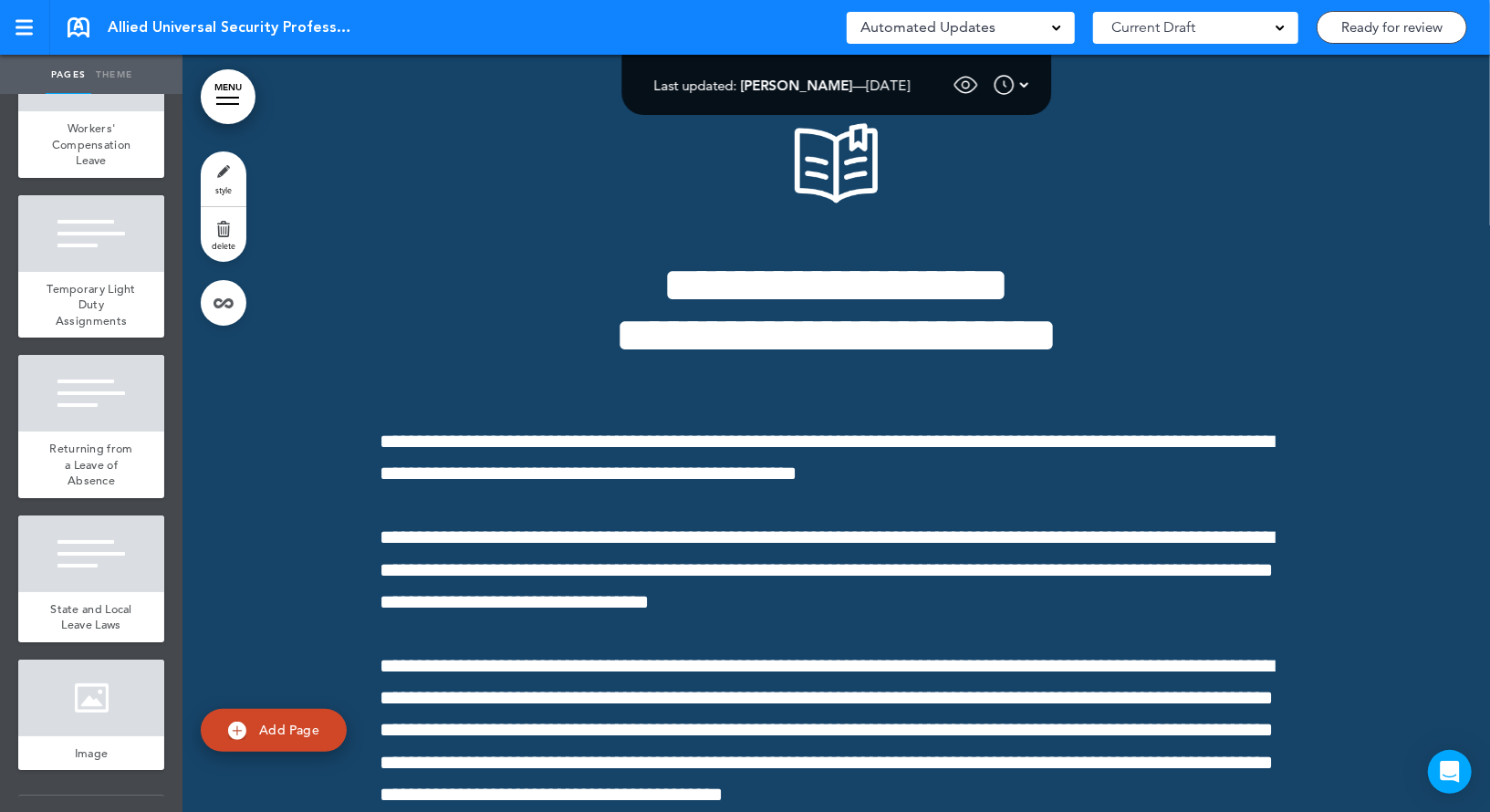
scroll to position [26481, 0]
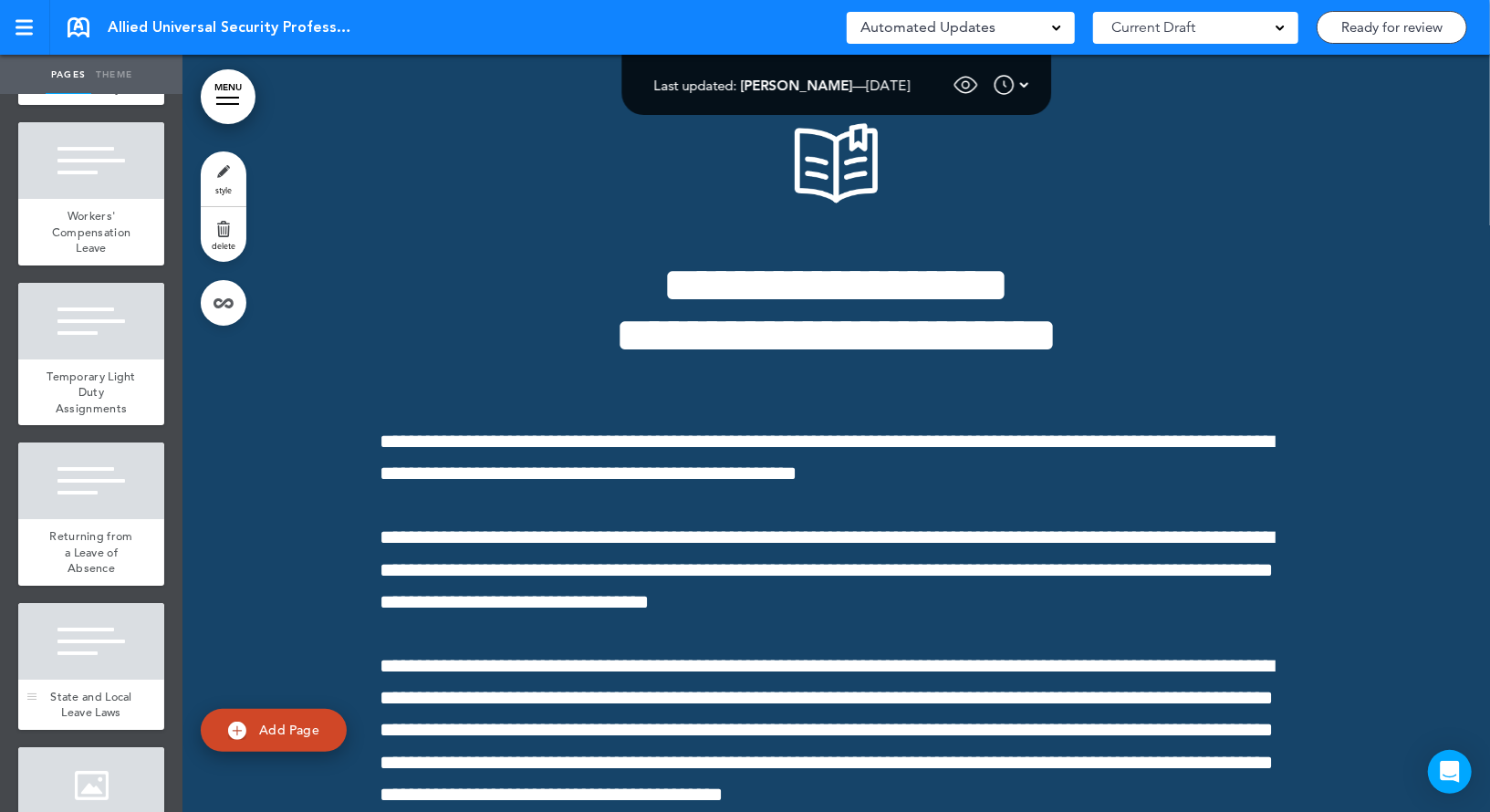
click at [115, 679] on div at bounding box center [91, 640] width 146 height 77
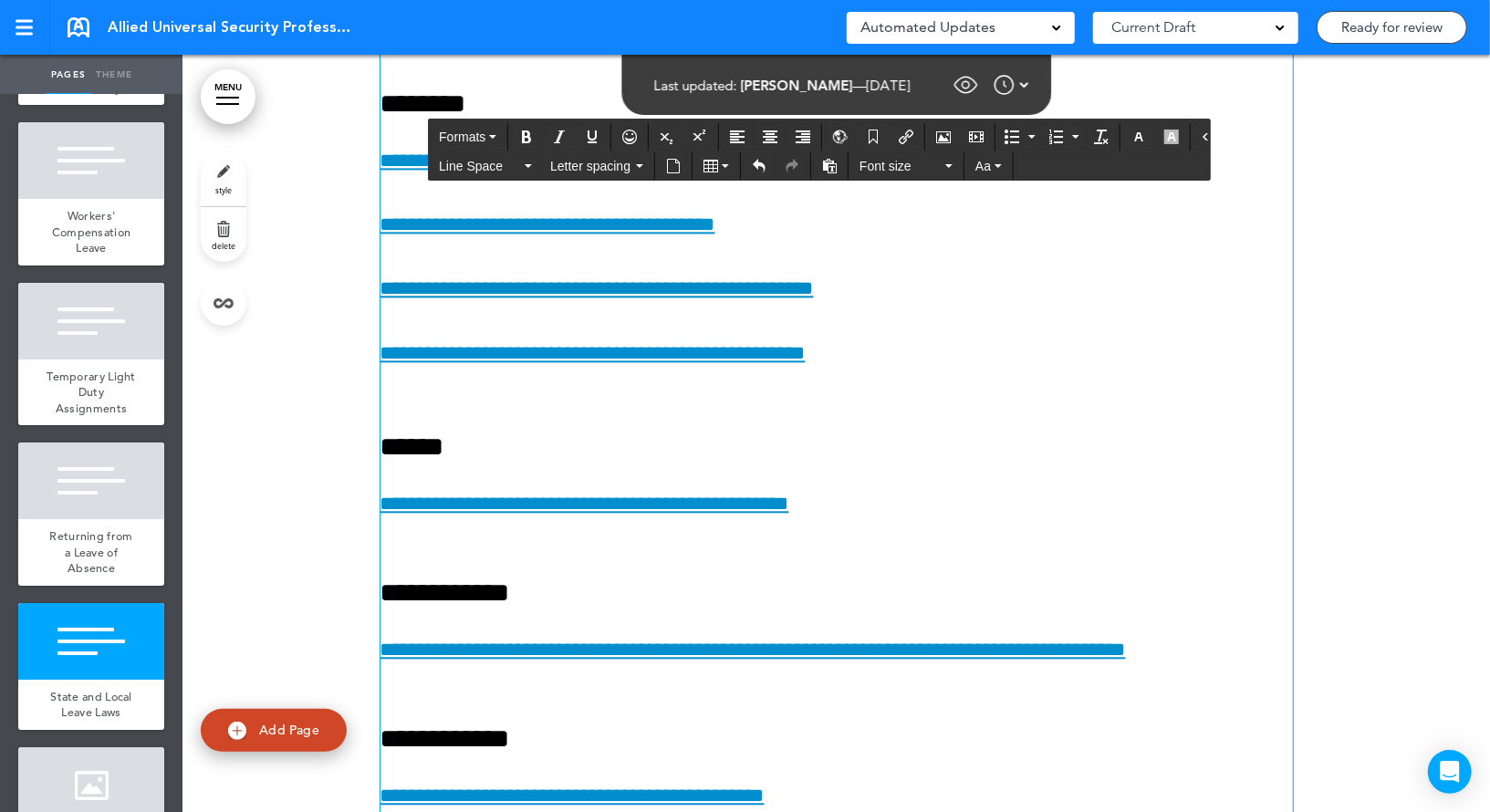
click at [902, 130] on icon "Insert/edit airmason link" at bounding box center [905, 137] width 15 height 15
type input "**********"
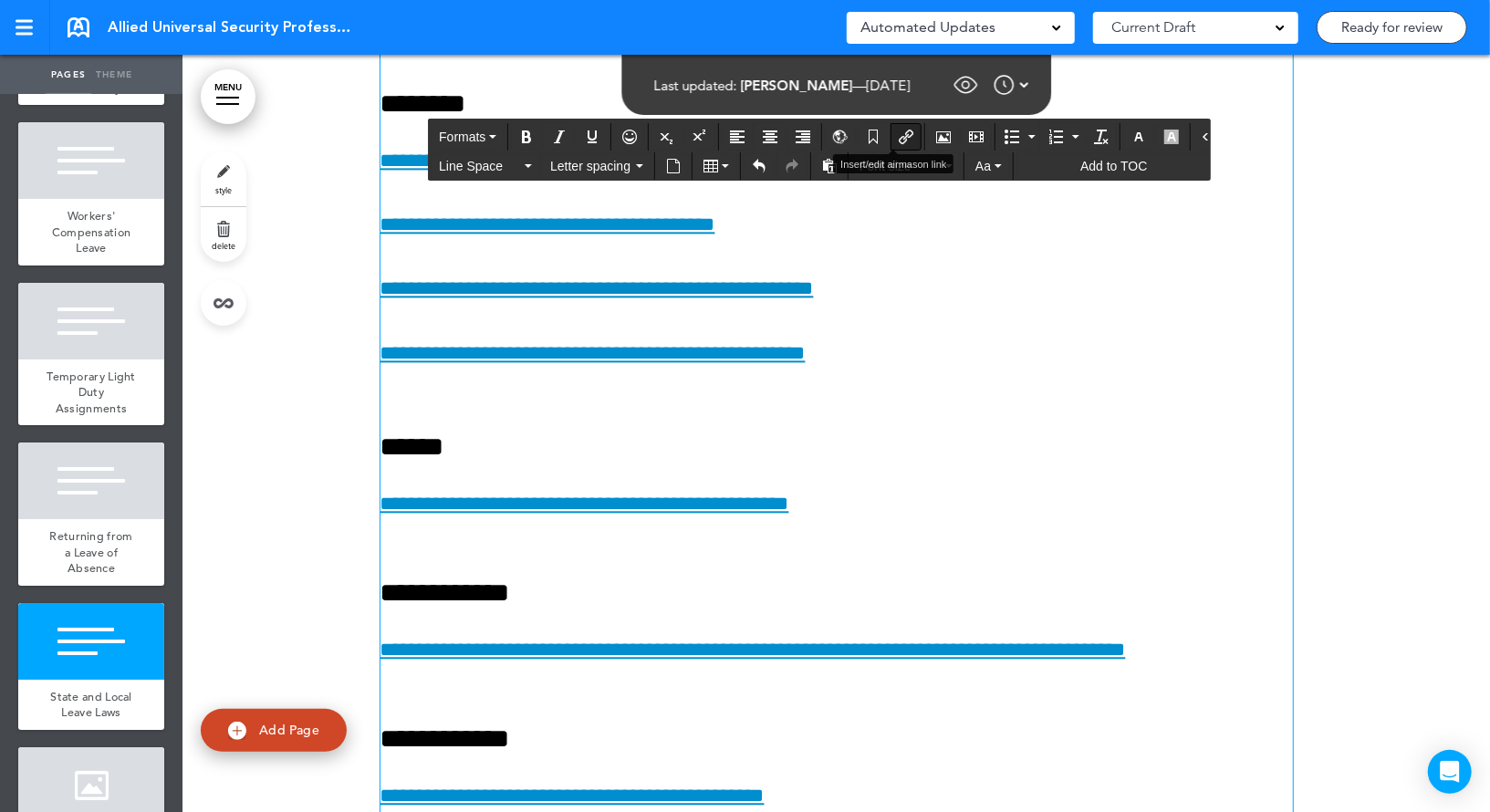
type input "**********"
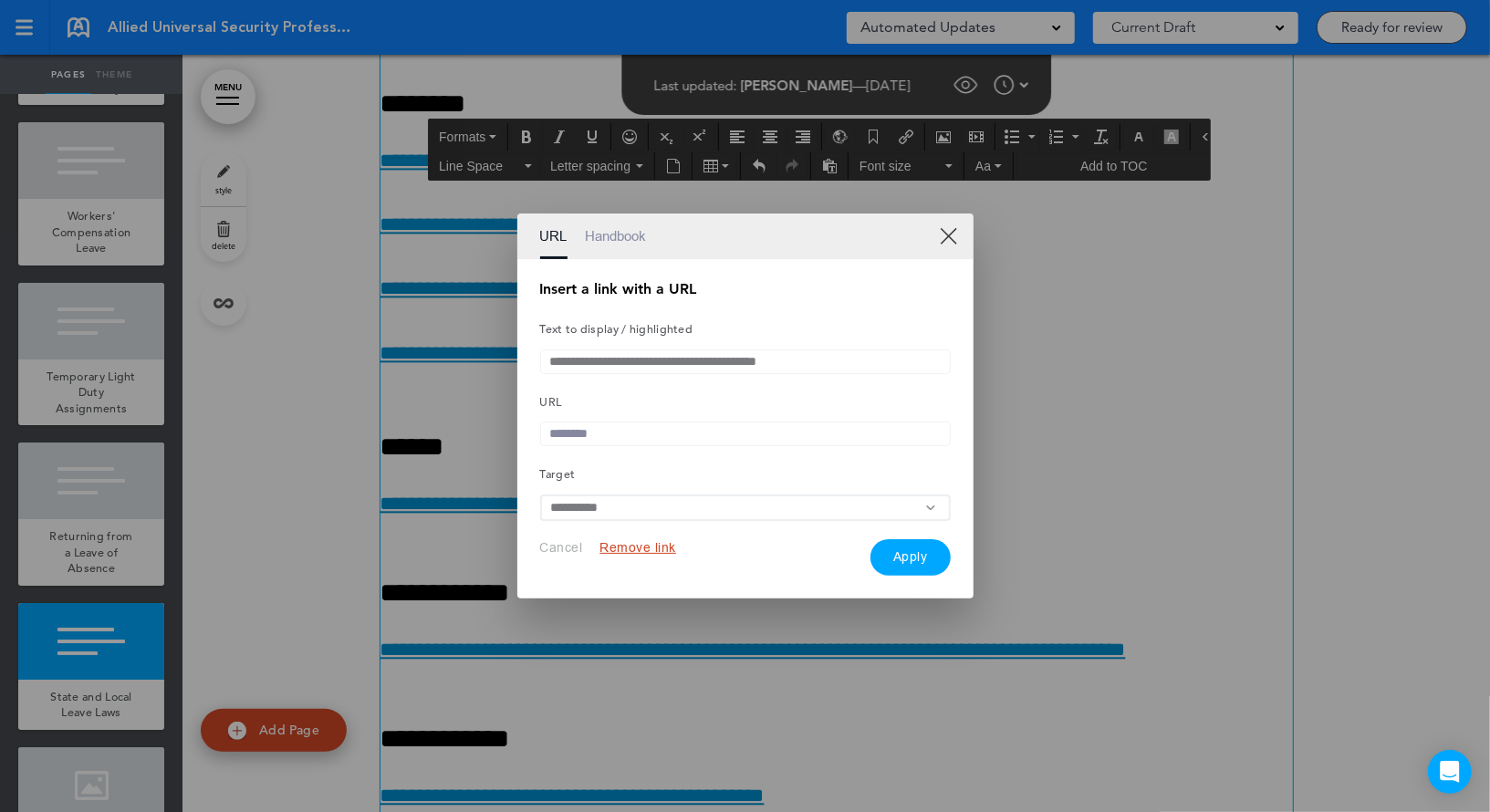
click at [636, 237] on link "Handbook" at bounding box center [616, 235] width 61 height 46
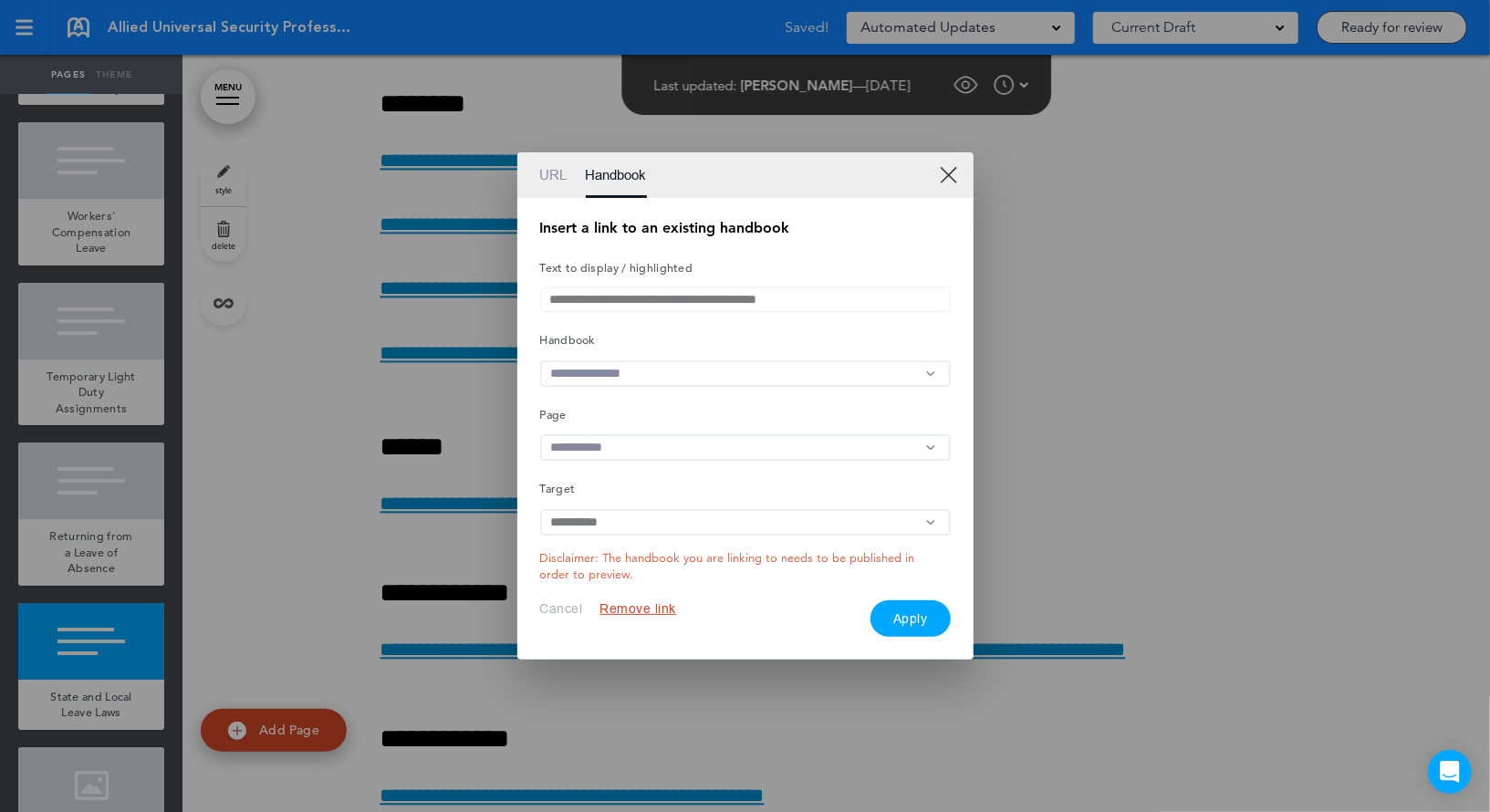
click at [646, 305] on input "**********" at bounding box center [745, 298] width 410 height 24
click at [619, 357] on div "**********" at bounding box center [745, 428] width 410 height 416
click at [615, 379] on input "text" at bounding box center [745, 373] width 410 height 26
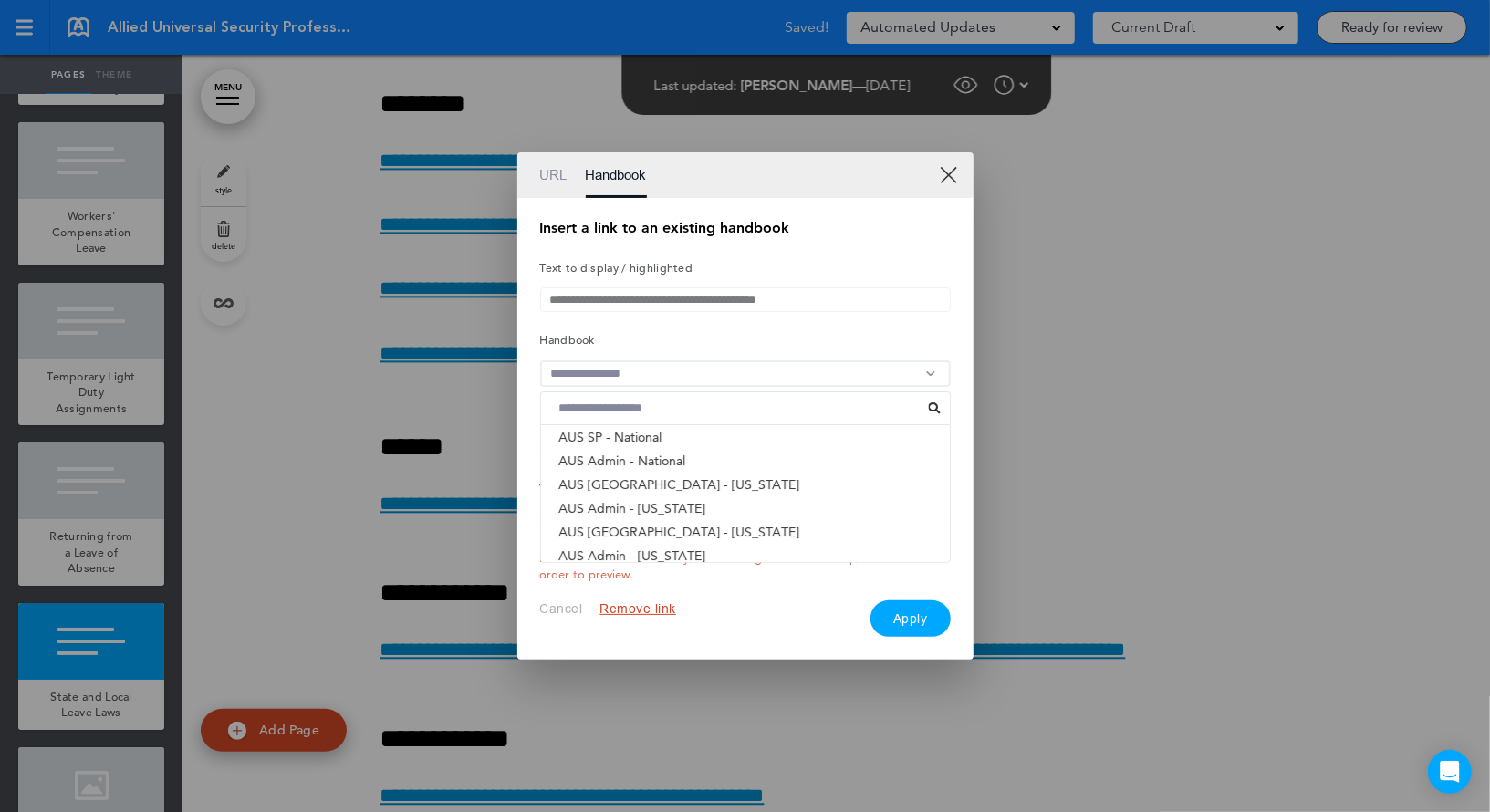
click at [613, 412] on input at bounding box center [739, 408] width 379 height 23
type input "********"
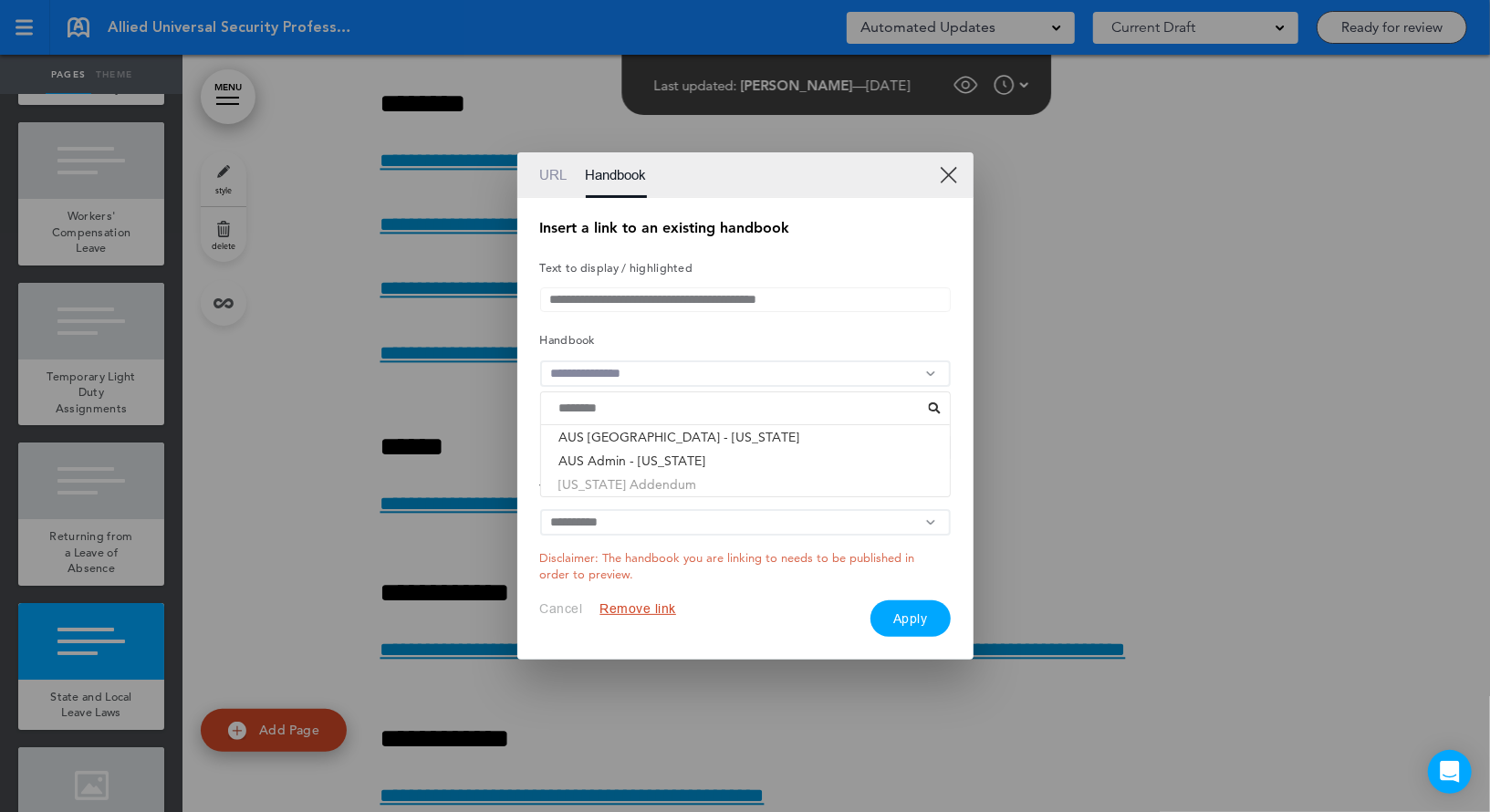
click at [586, 485] on li "[US_STATE] Addendum" at bounding box center [745, 484] width 409 height 23
click at [628, 450] on input "text" at bounding box center [745, 447] width 410 height 26
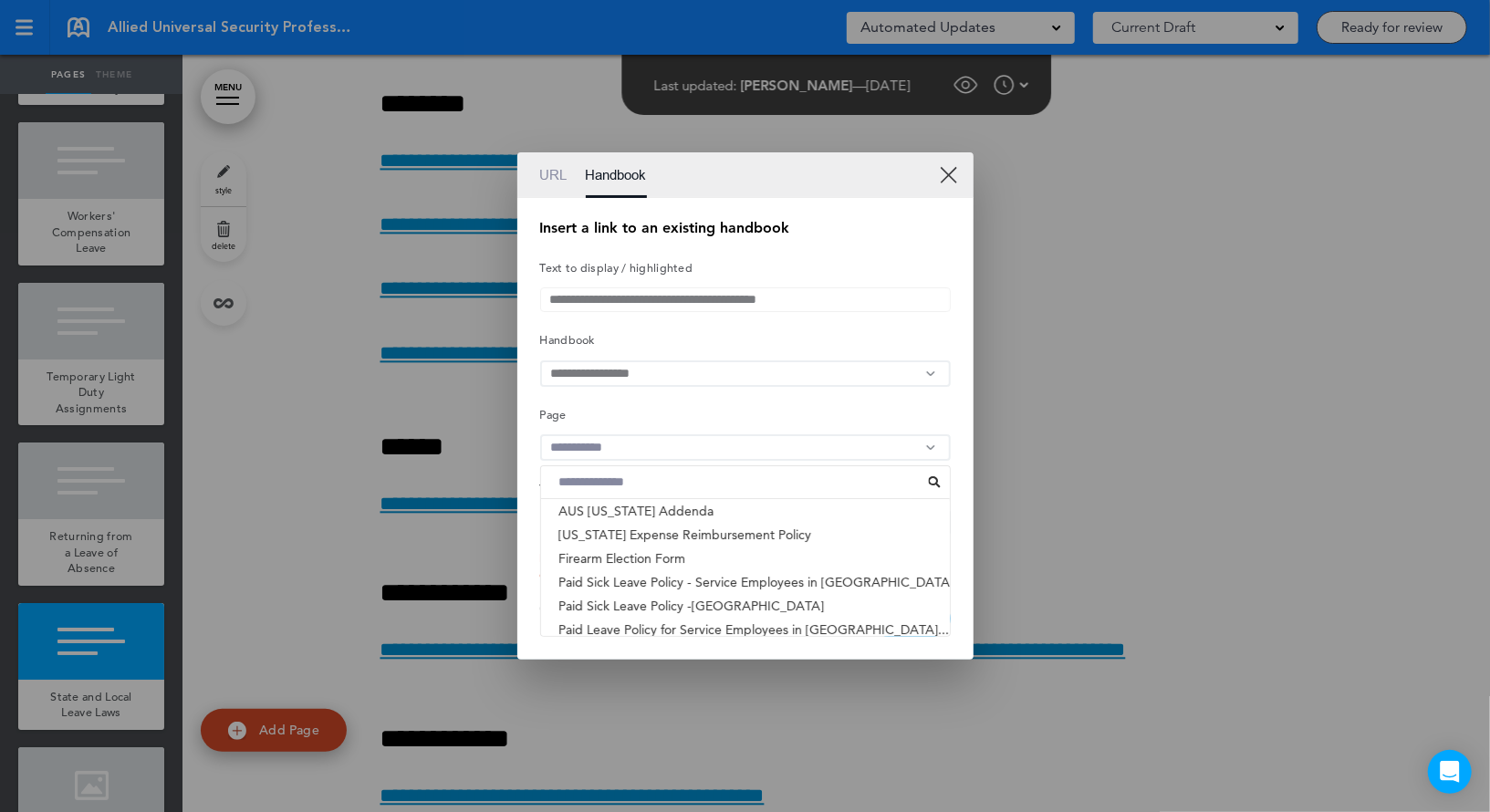
click at [613, 490] on input at bounding box center [739, 483] width 379 height 23
type input "********"
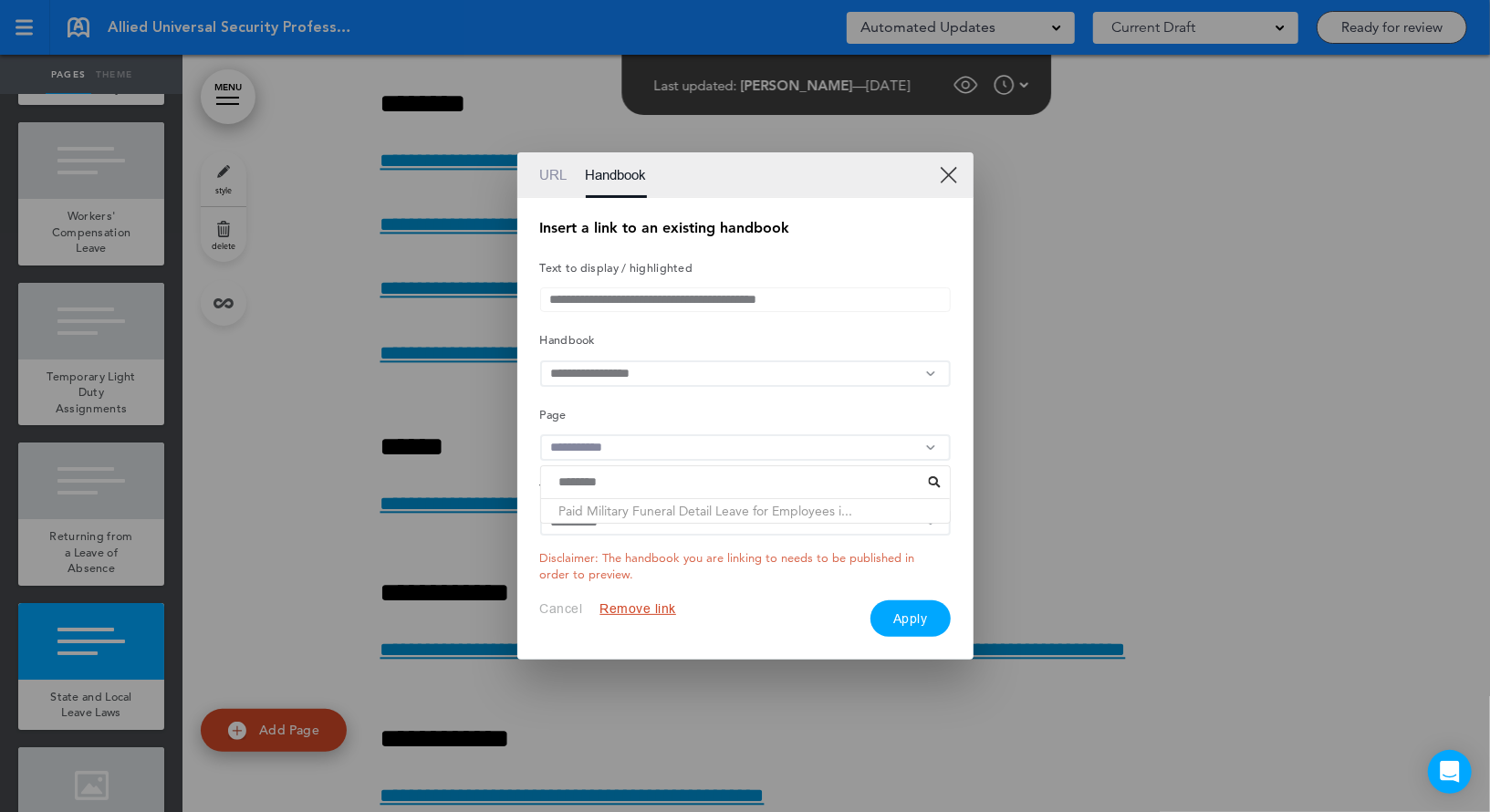
click at [642, 516] on li "Paid Military Funeral Detail Leave for Employees i..." at bounding box center [745, 511] width 409 height 23
click at [901, 627] on button "Apply" at bounding box center [910, 618] width 80 height 37
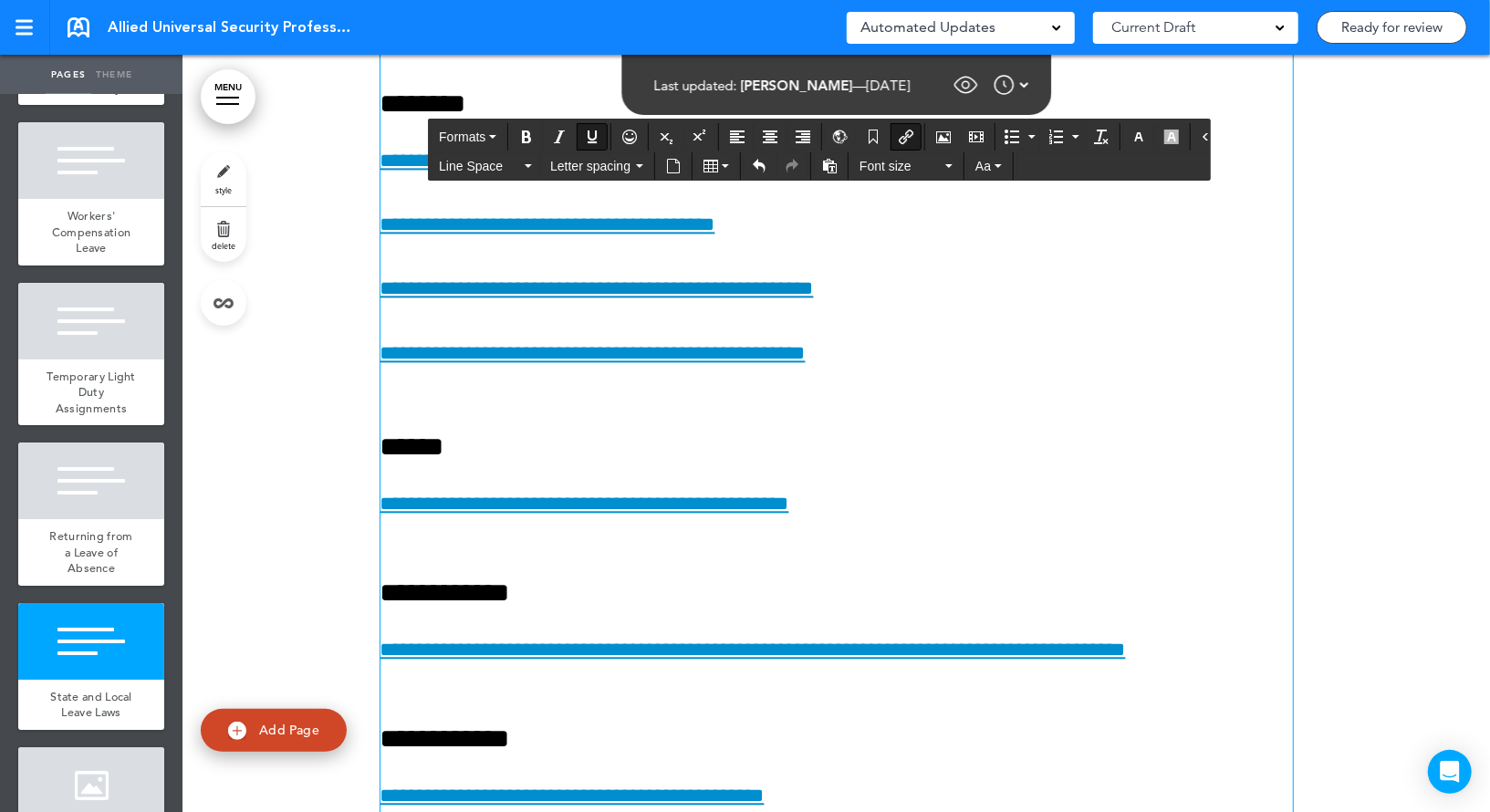
click at [165, 29] on span "Allied Universal Security Professionals Handbook" at bounding box center [231, 27] width 246 height 20
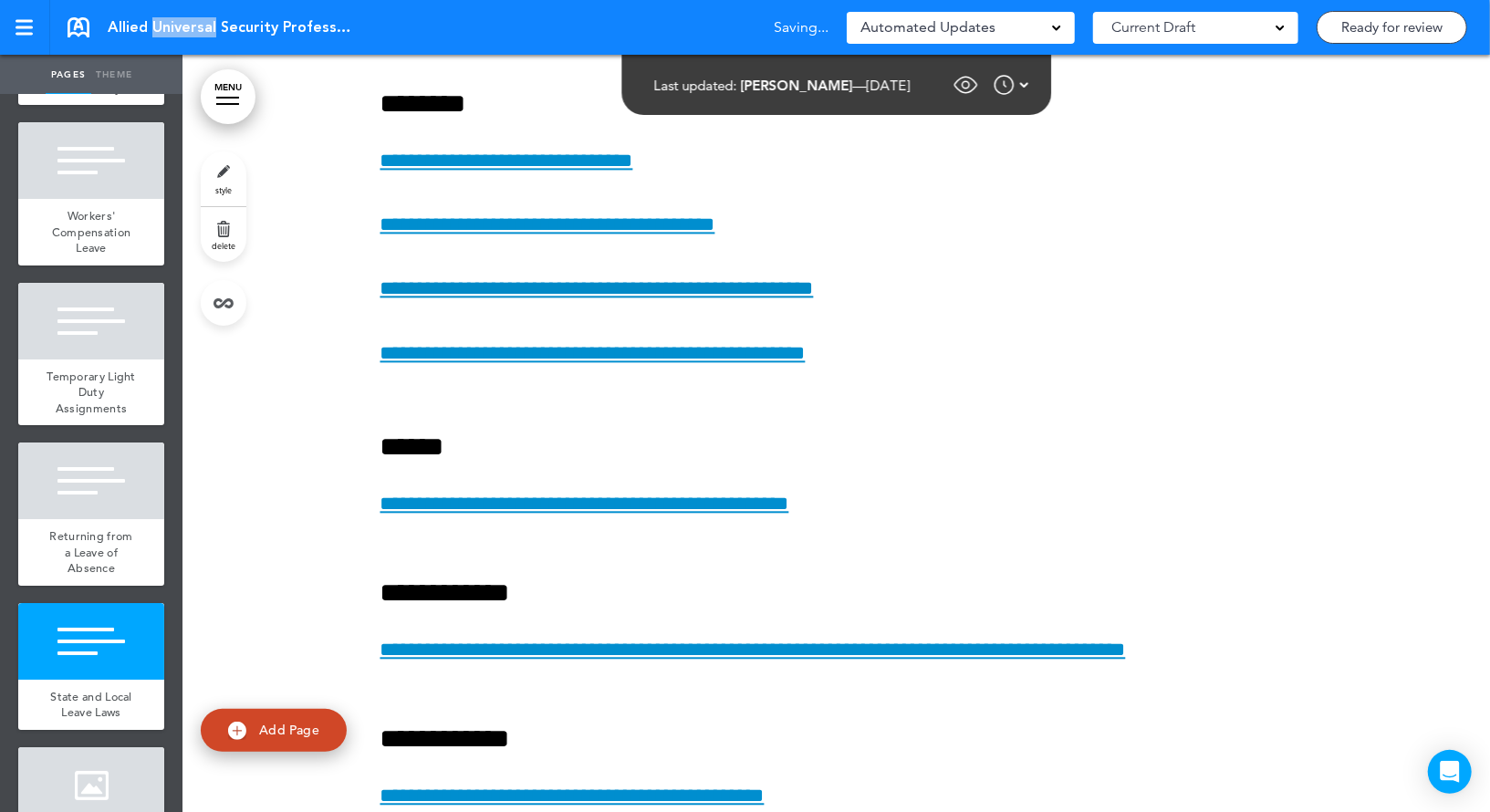
click at [165, 29] on span "Allied Universal Security Professionals Handbook" at bounding box center [231, 27] width 246 height 20
copy div "Allied Universal Security Professionals Handbook"
click at [34, 25] on link at bounding box center [25, 27] width 50 height 54
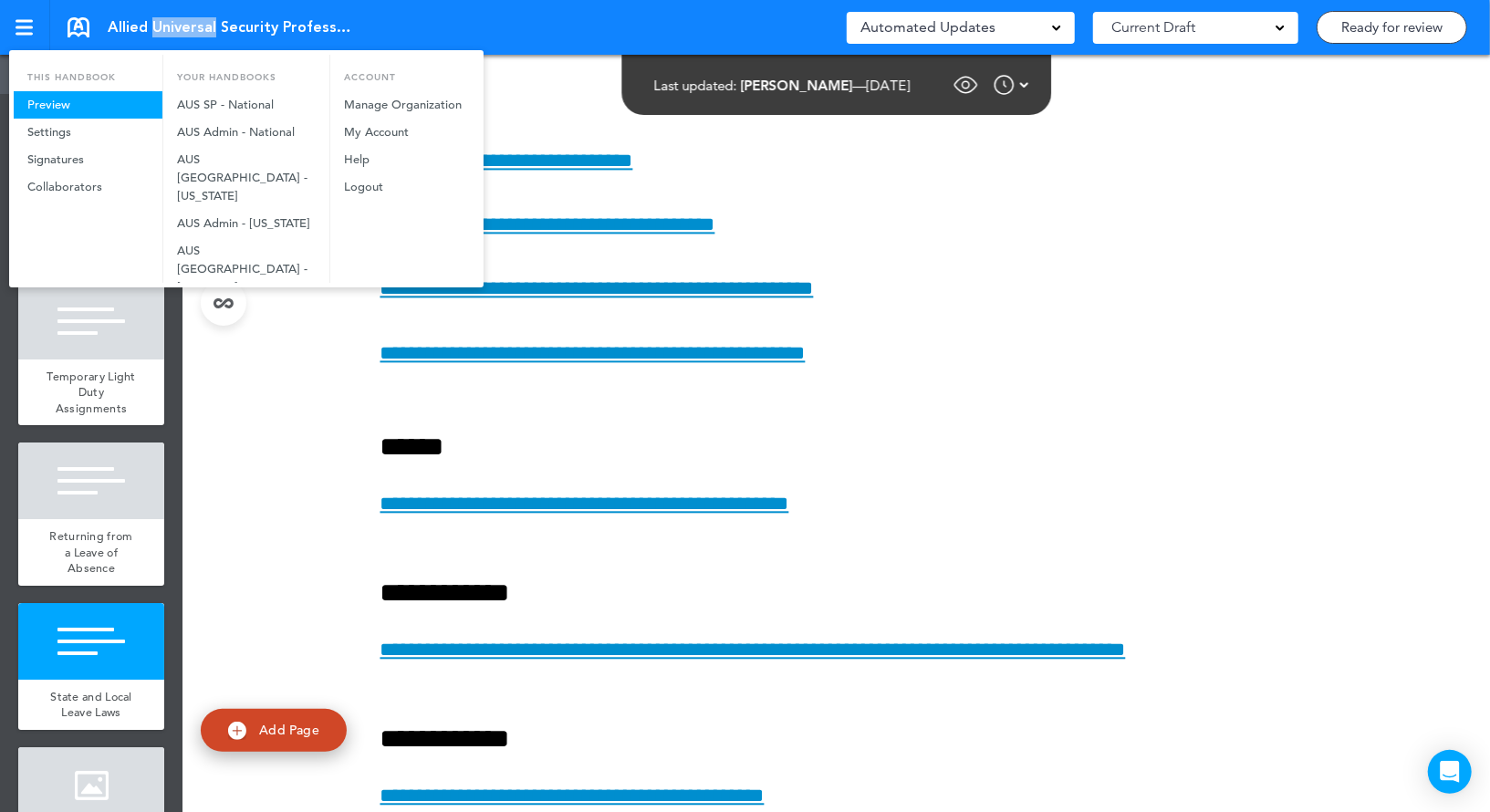
click at [61, 104] on link "Preview" at bounding box center [87, 105] width 148 height 27
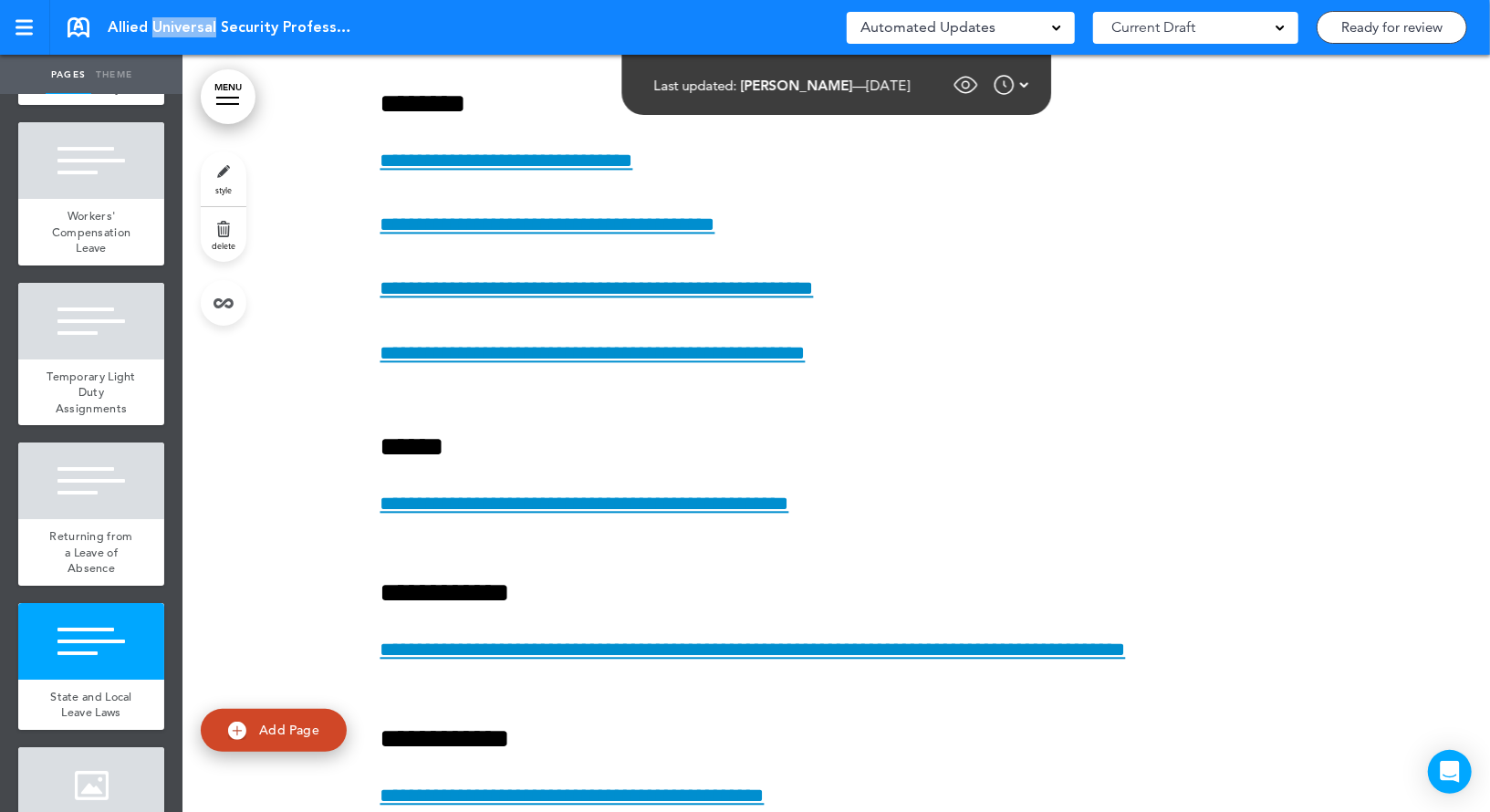
click at [233, 104] on div at bounding box center [228, 104] width 23 height 2
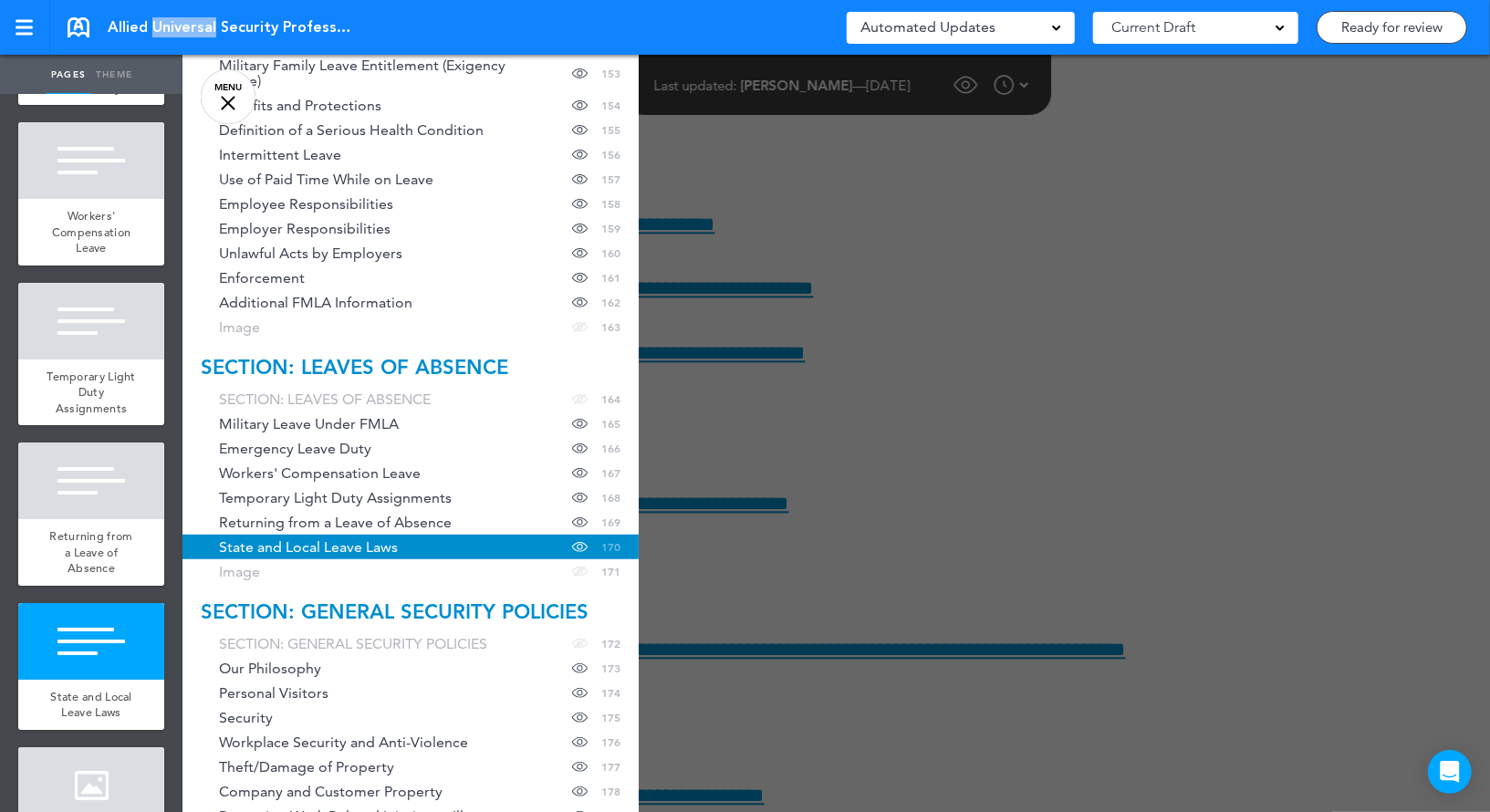
scroll to position [4958, 0]
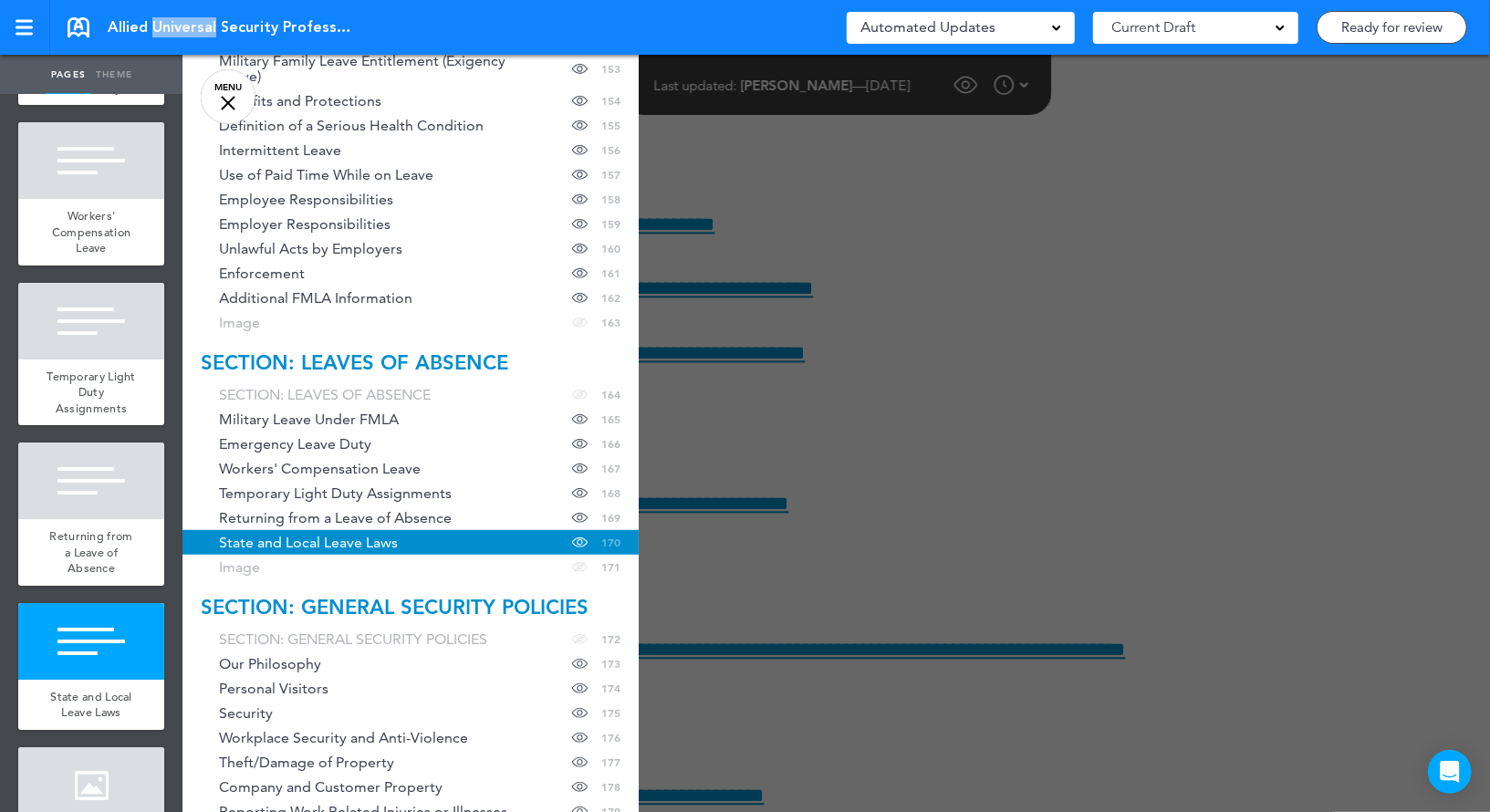
click at [299, 543] on span "State and Local Leave Laws" at bounding box center [308, 542] width 178 height 16
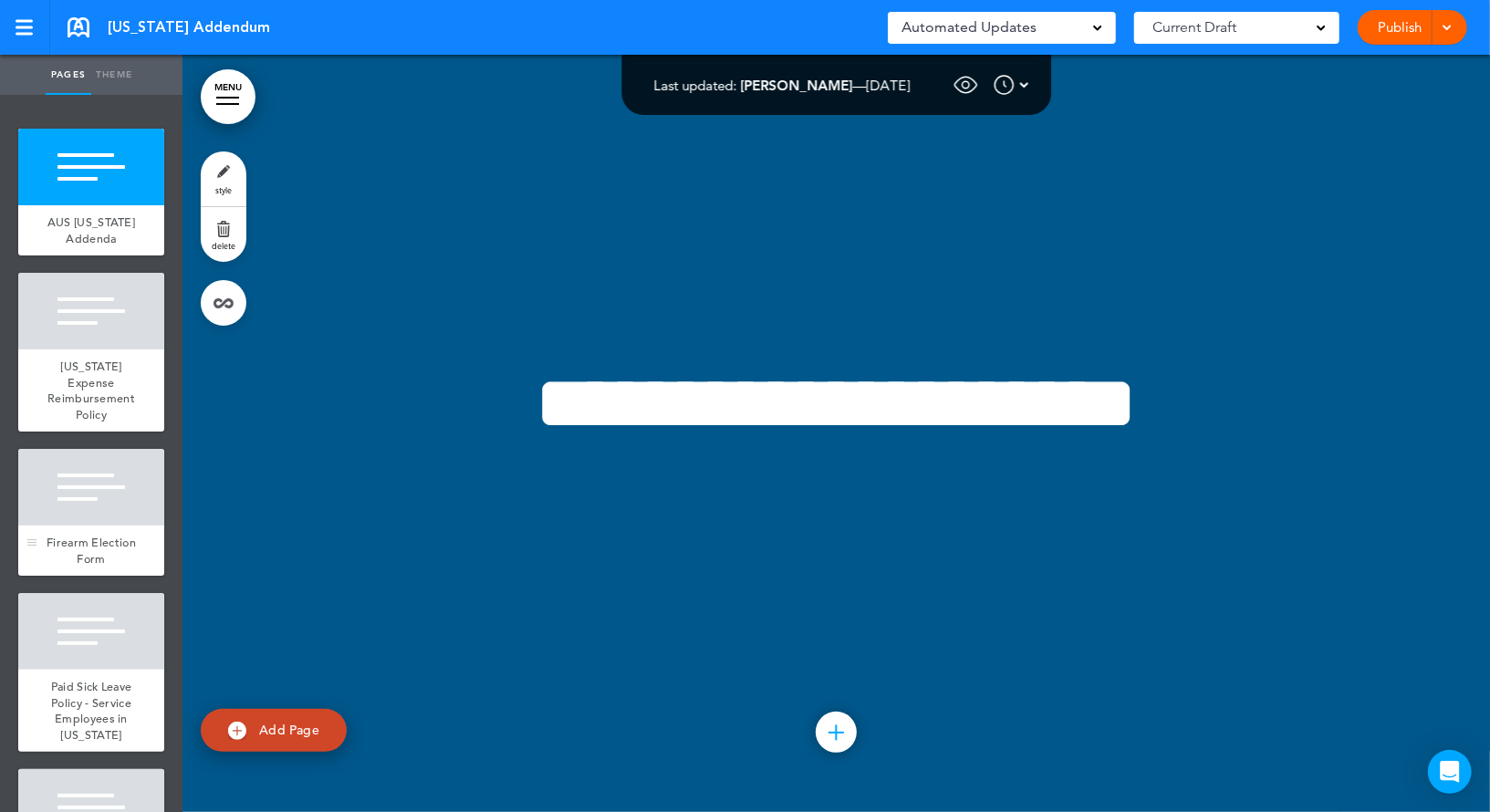
scroll to position [856, 0]
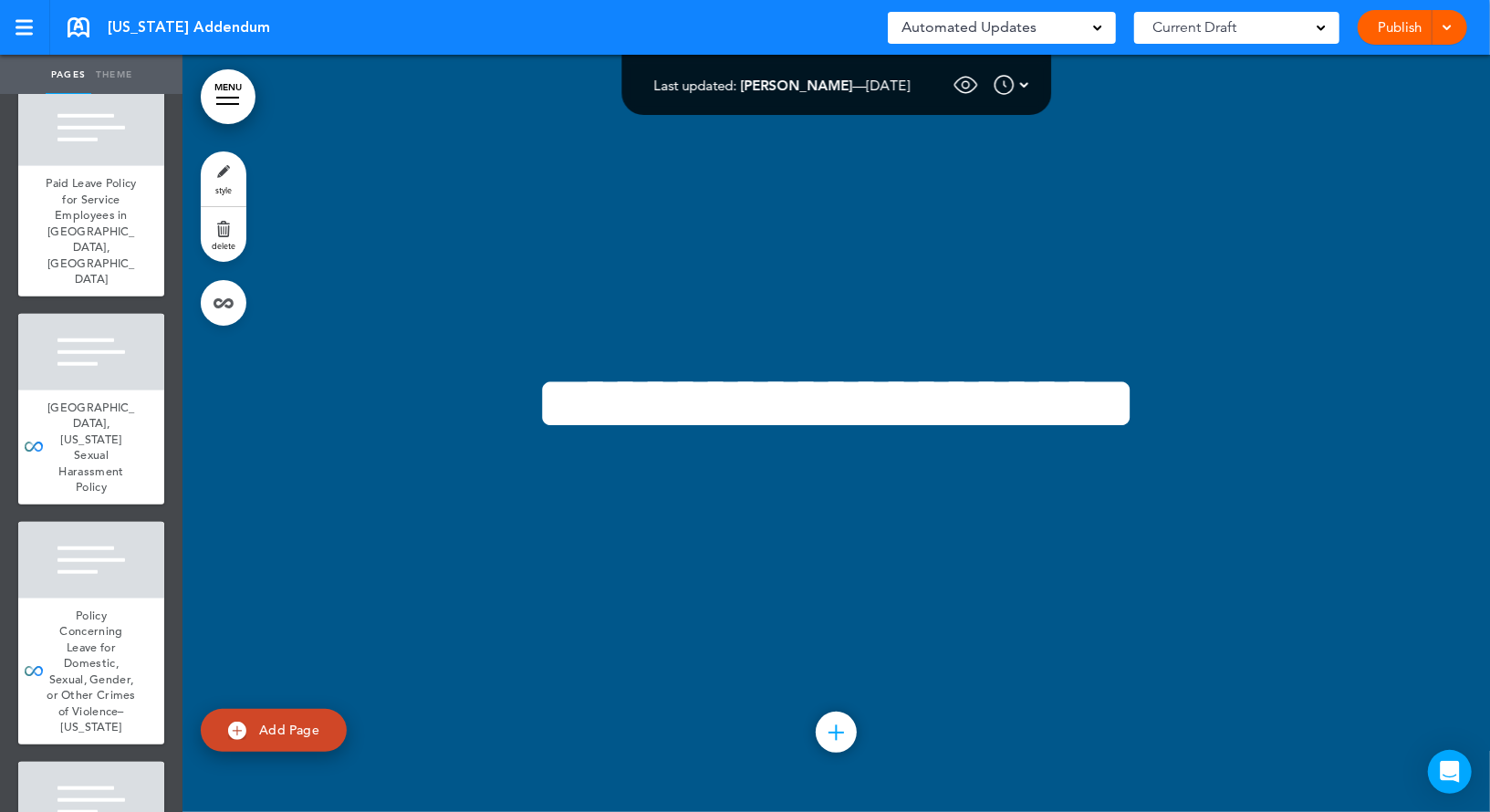
click at [139, 805] on ul "add page AUS [US_STATE] Addenda add page [US_STATE] Expense Reimbursement Polic…" at bounding box center [91, 453] width 182 height 717
click at [127, 762] on div at bounding box center [91, 799] width 146 height 77
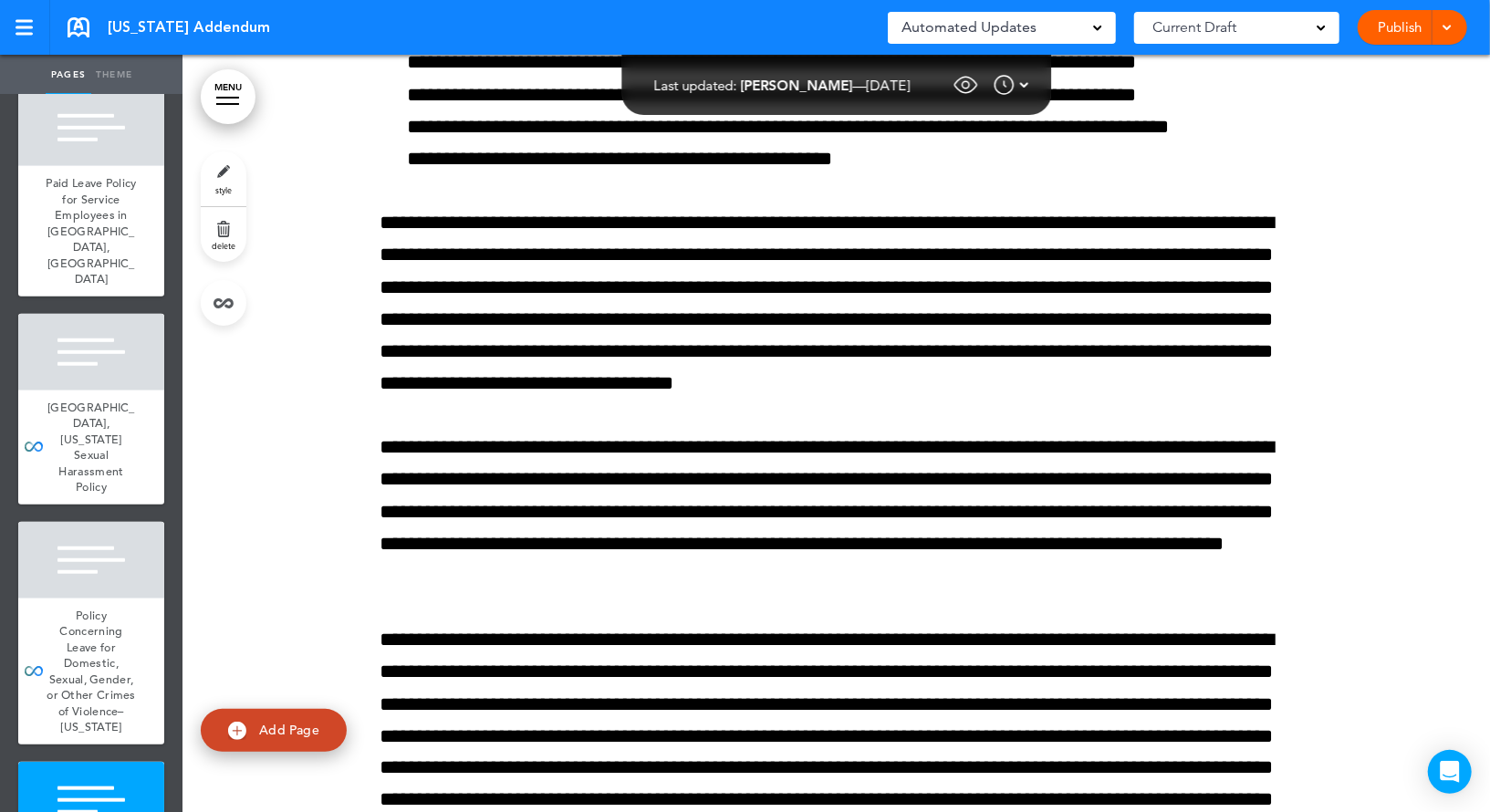
scroll to position [34457, 0]
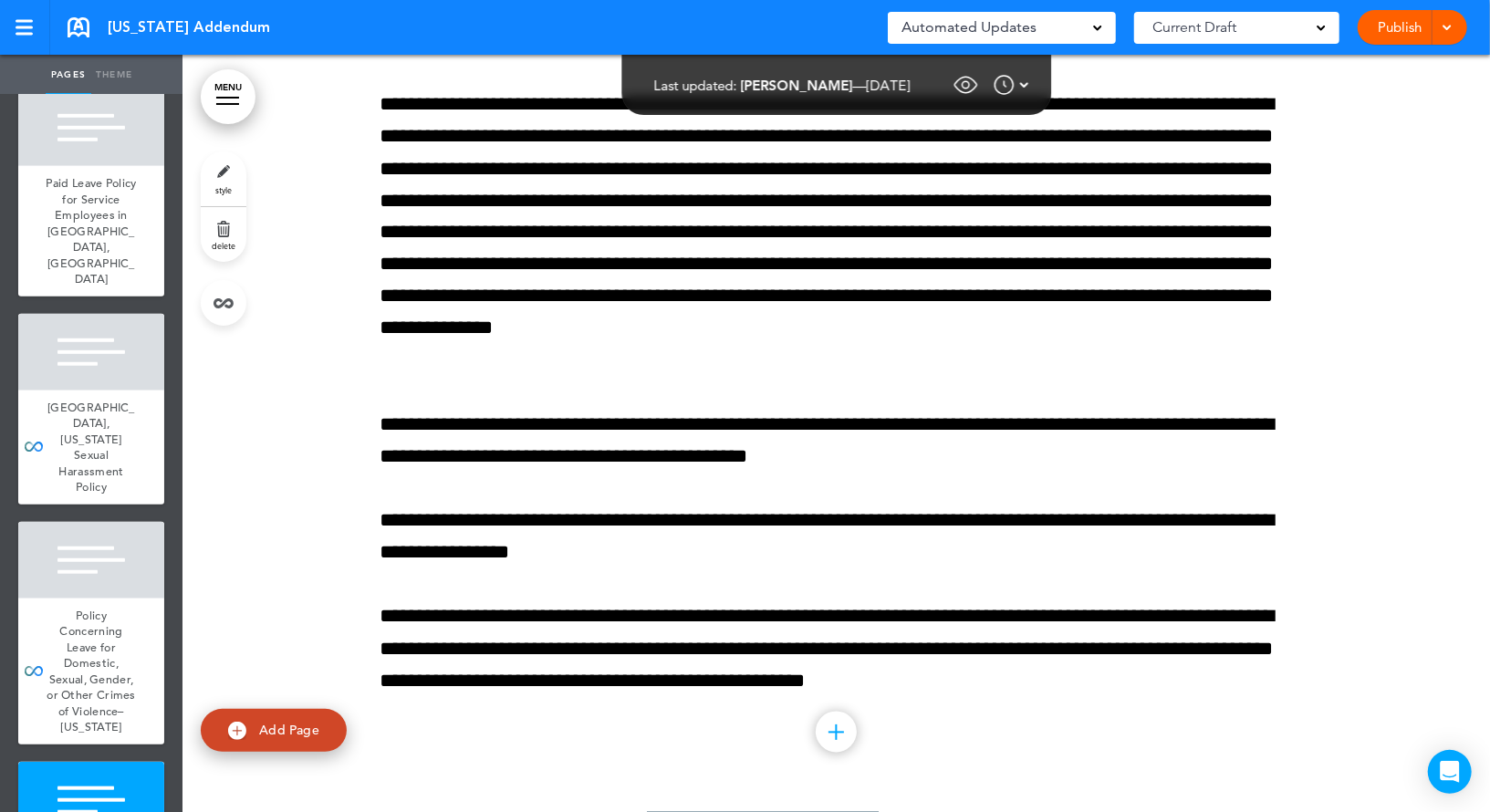
click at [269, 730] on span "Add Page" at bounding box center [289, 729] width 60 height 16
type input "********"
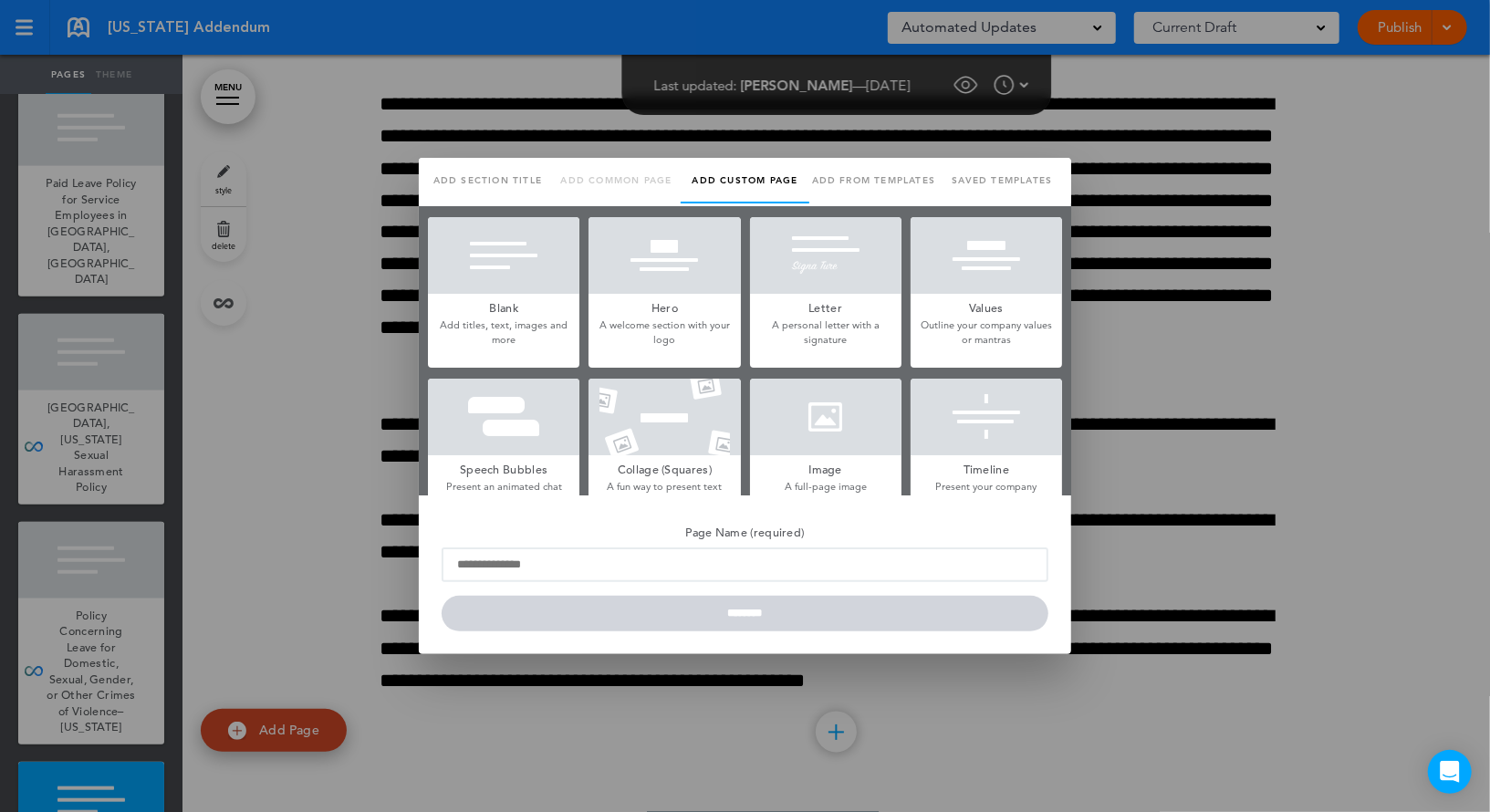
scroll to position [0, 0]
click at [512, 286] on div at bounding box center [503, 255] width 151 height 77
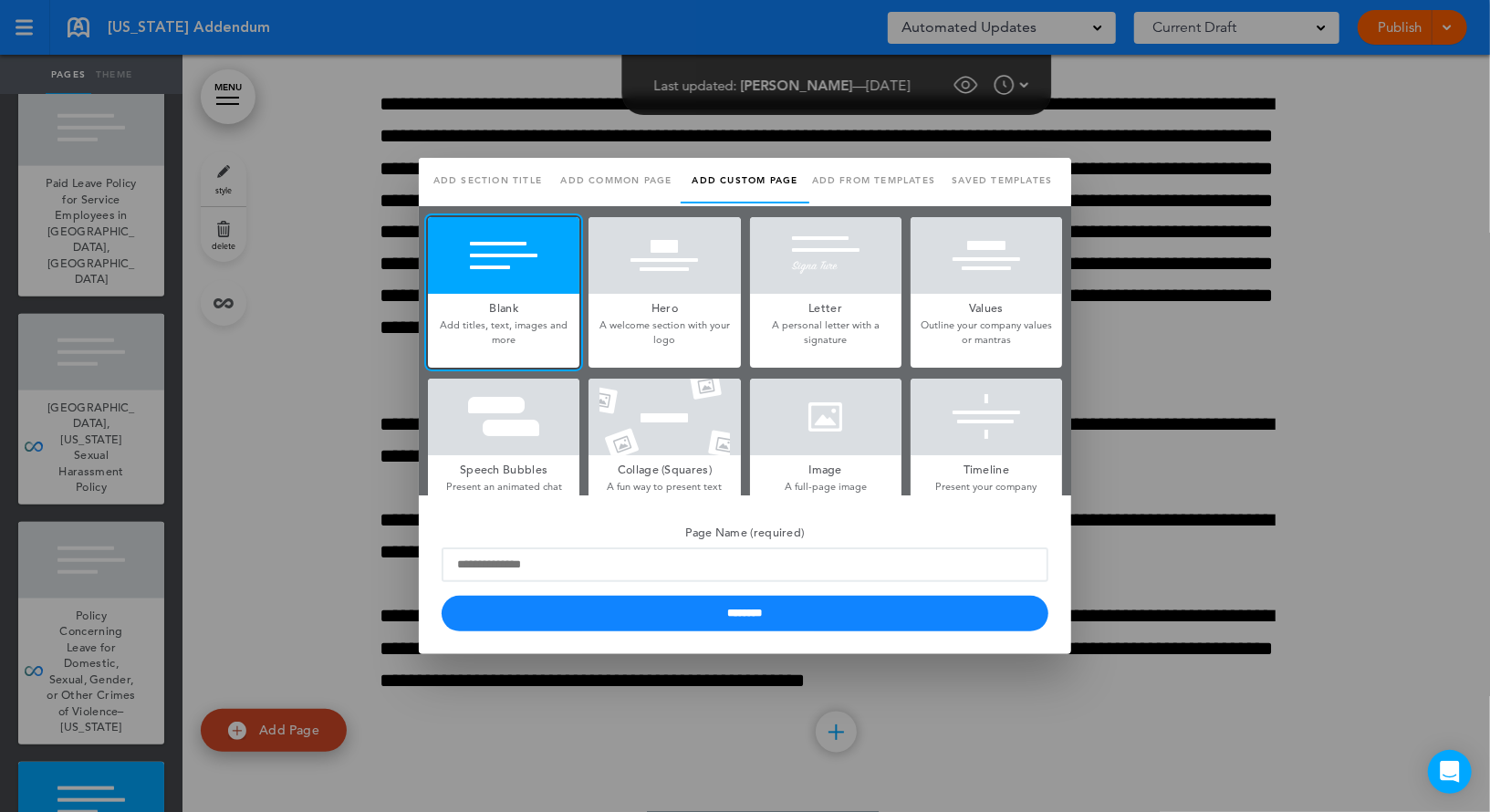
click at [663, 178] on link "Add common page" at bounding box center [616, 180] width 129 height 46
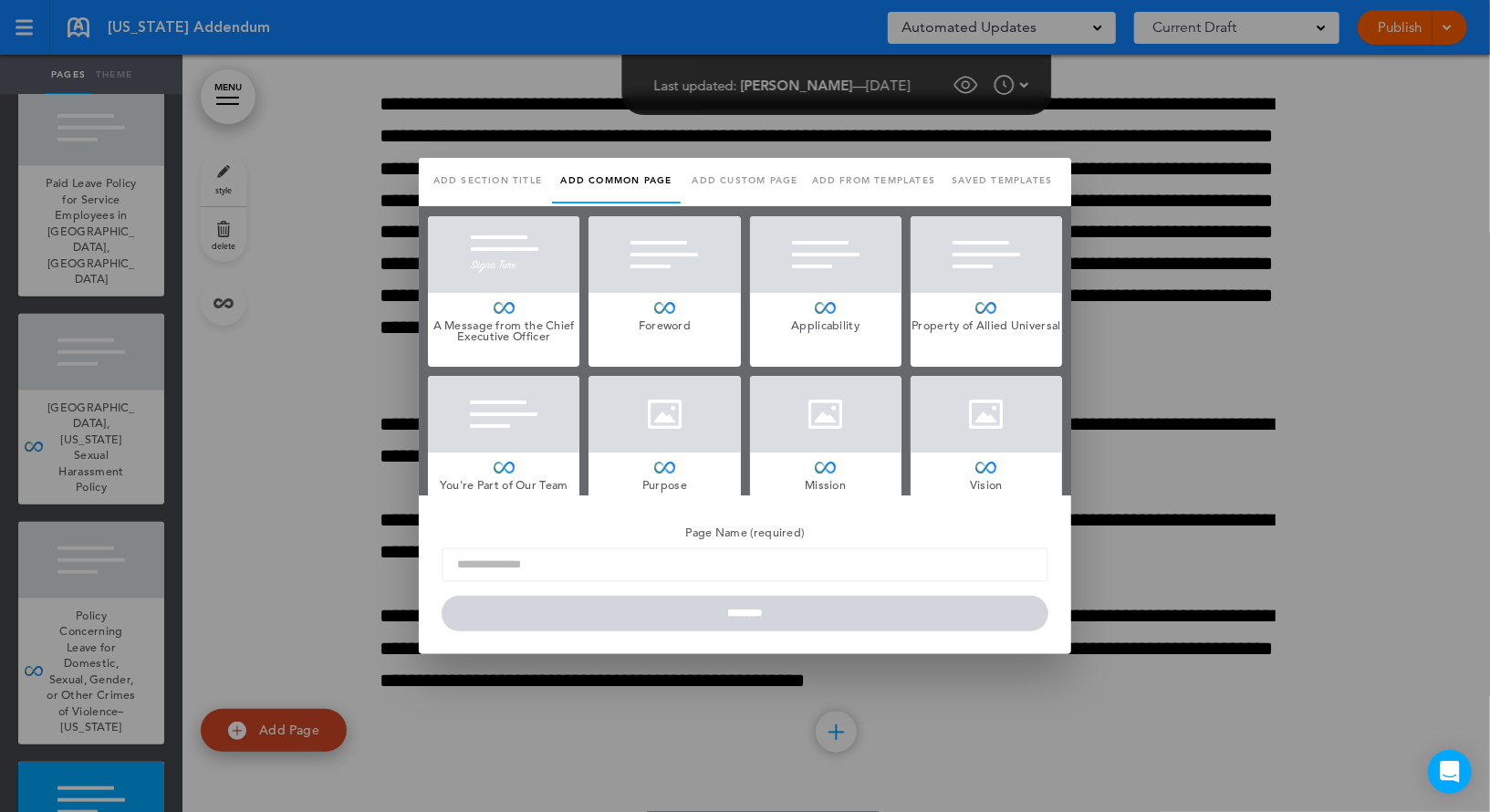
scroll to position [15940, 0]
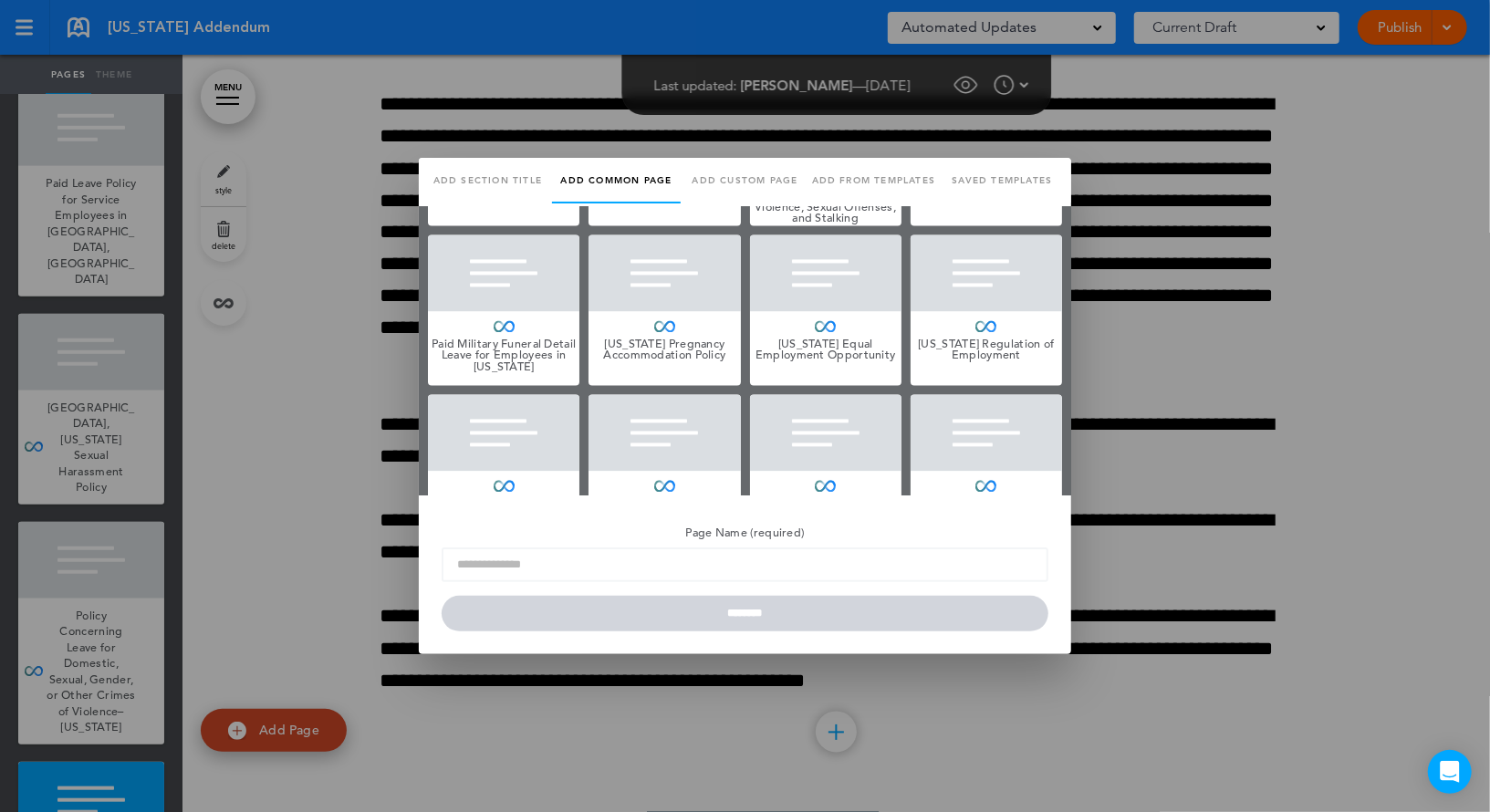
click at [506, 268] on div at bounding box center [503, 272] width 151 height 77
type input "**********"
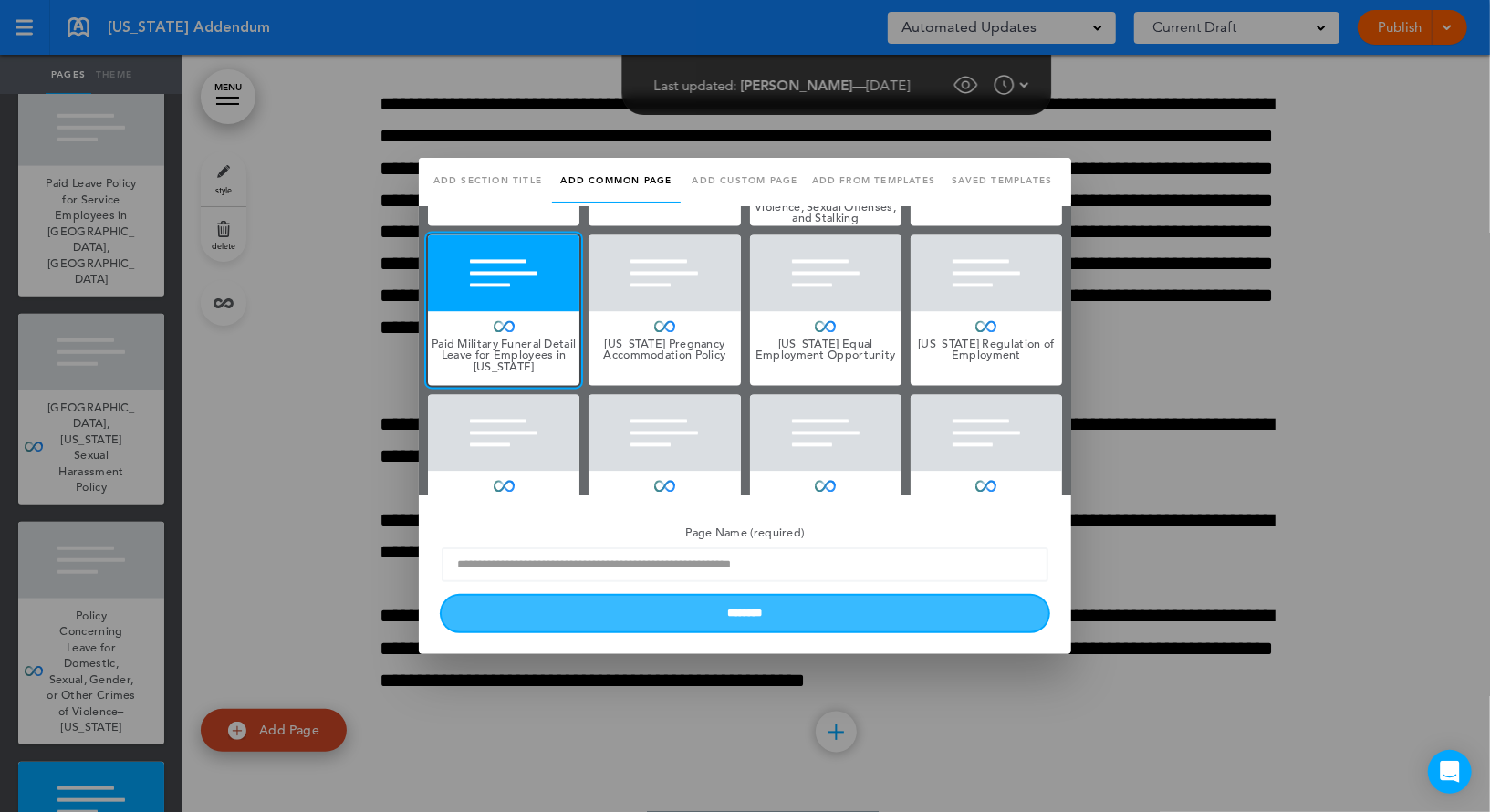
click at [583, 616] on input "********" at bounding box center [745, 613] width 607 height 36
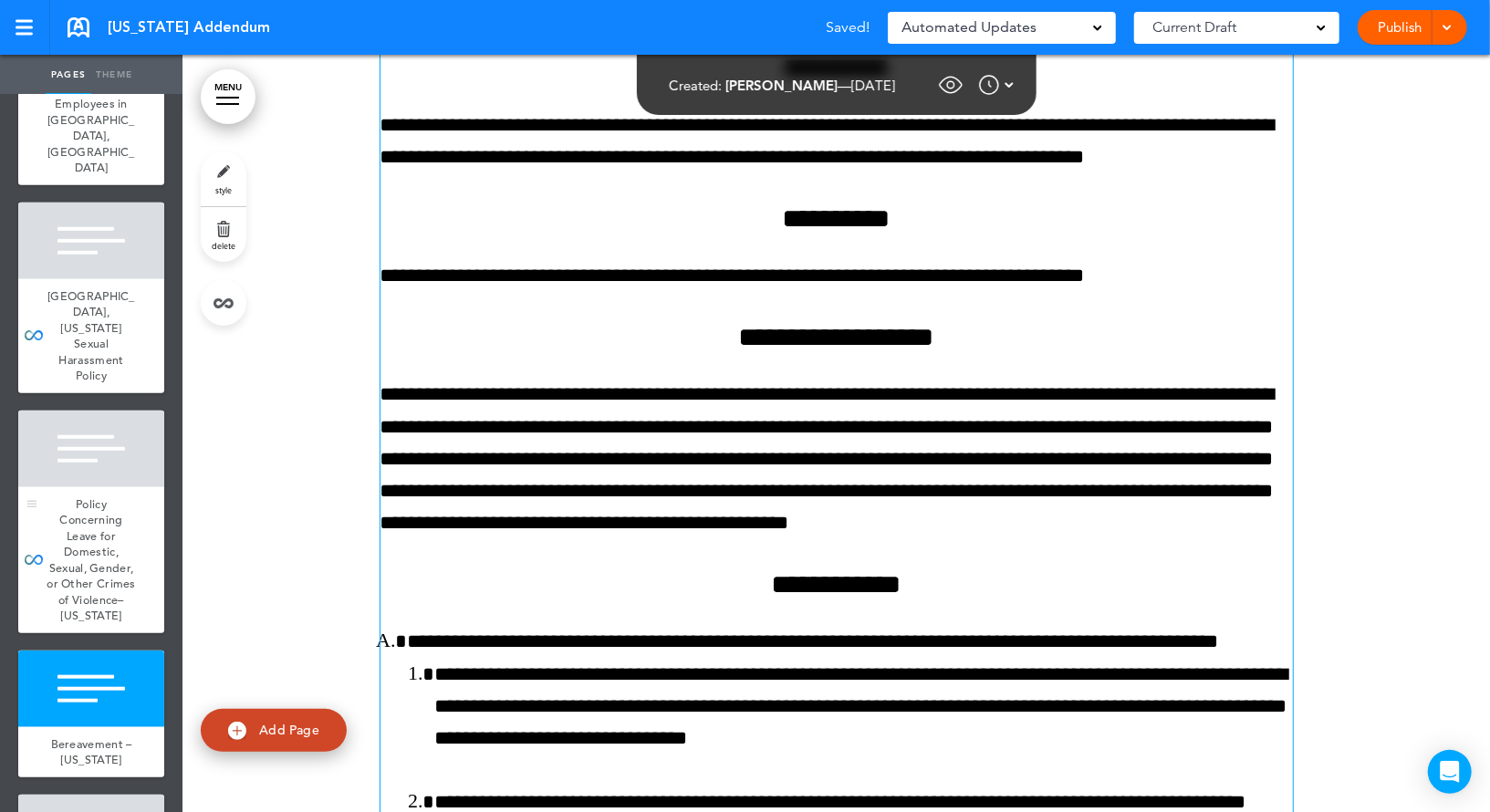
scroll to position [1046, 0]
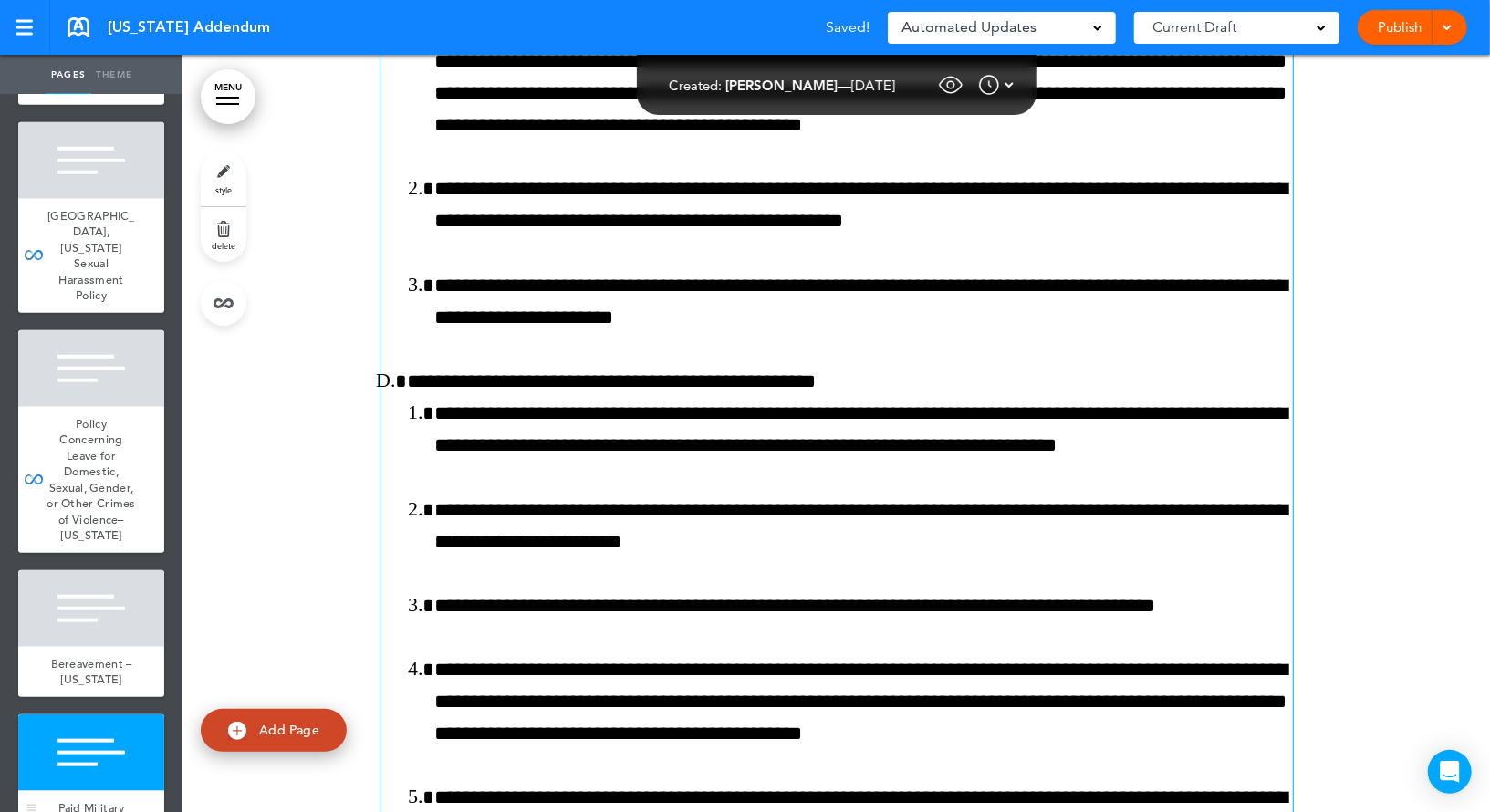
scroll to position [36306, 0]
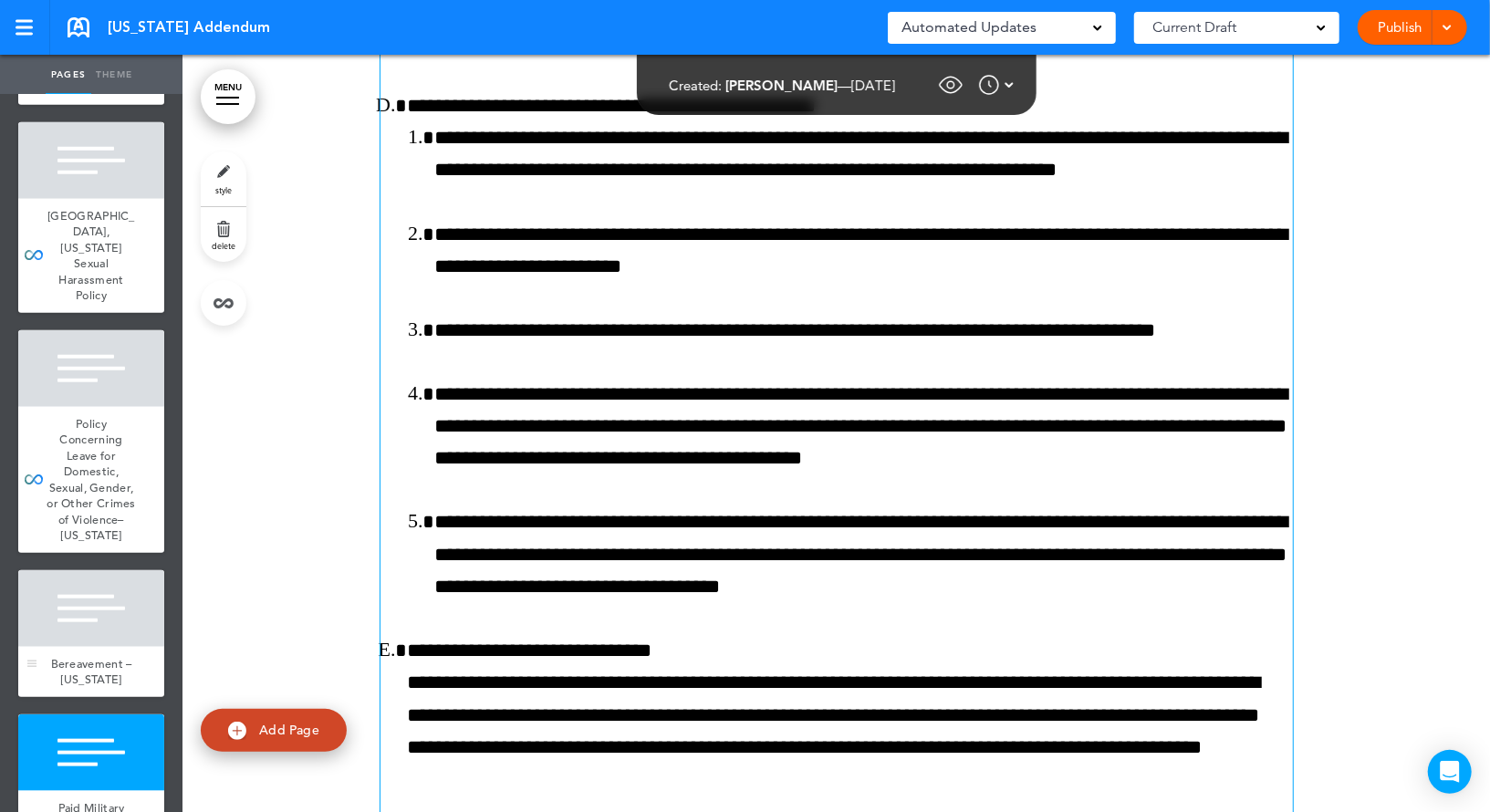
click at [70, 570] on div at bounding box center [91, 608] width 146 height 77
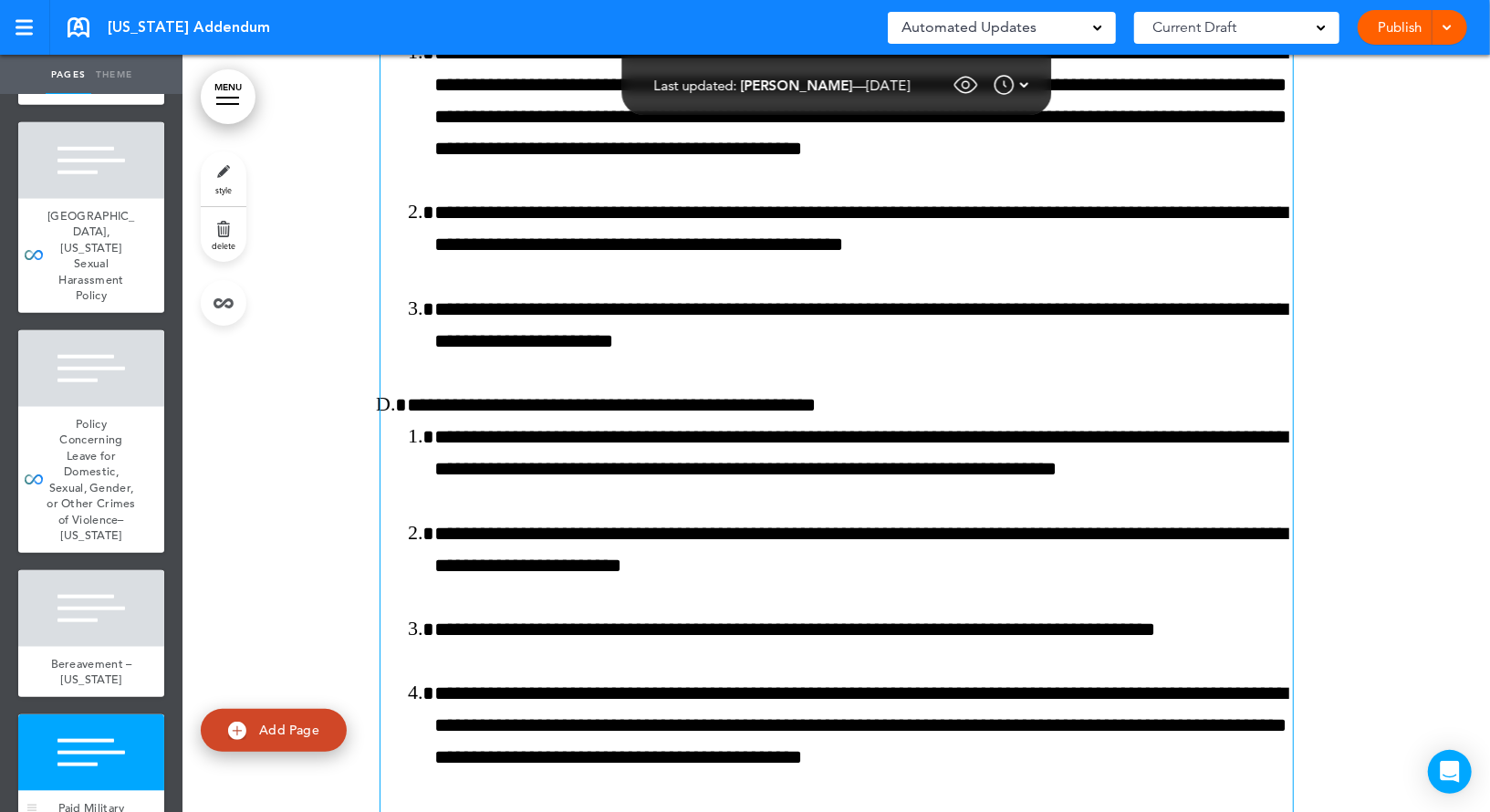
scroll to position [36306, 0]
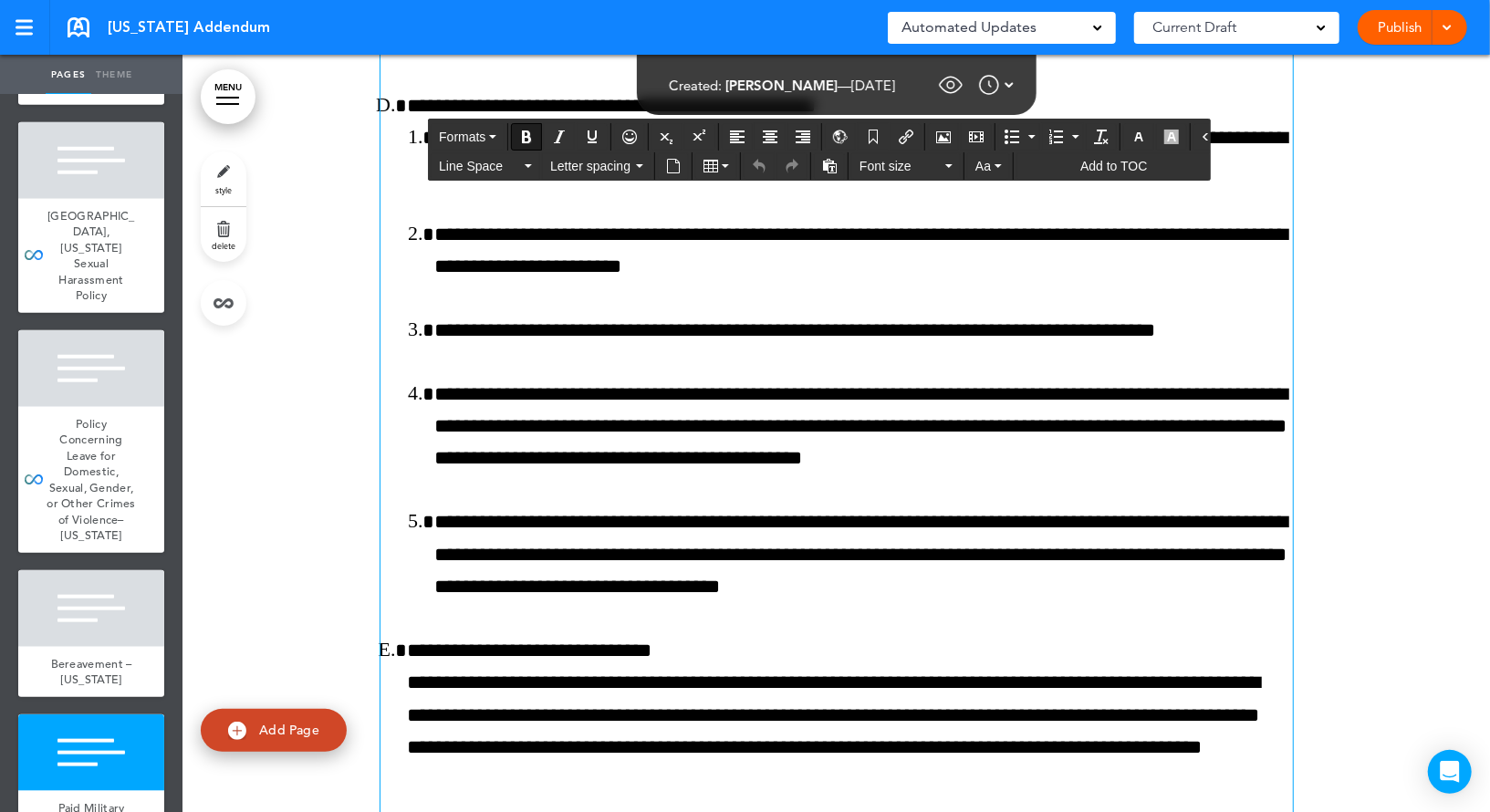
click at [484, 136] on span "Formats" at bounding box center [462, 137] width 47 height 15
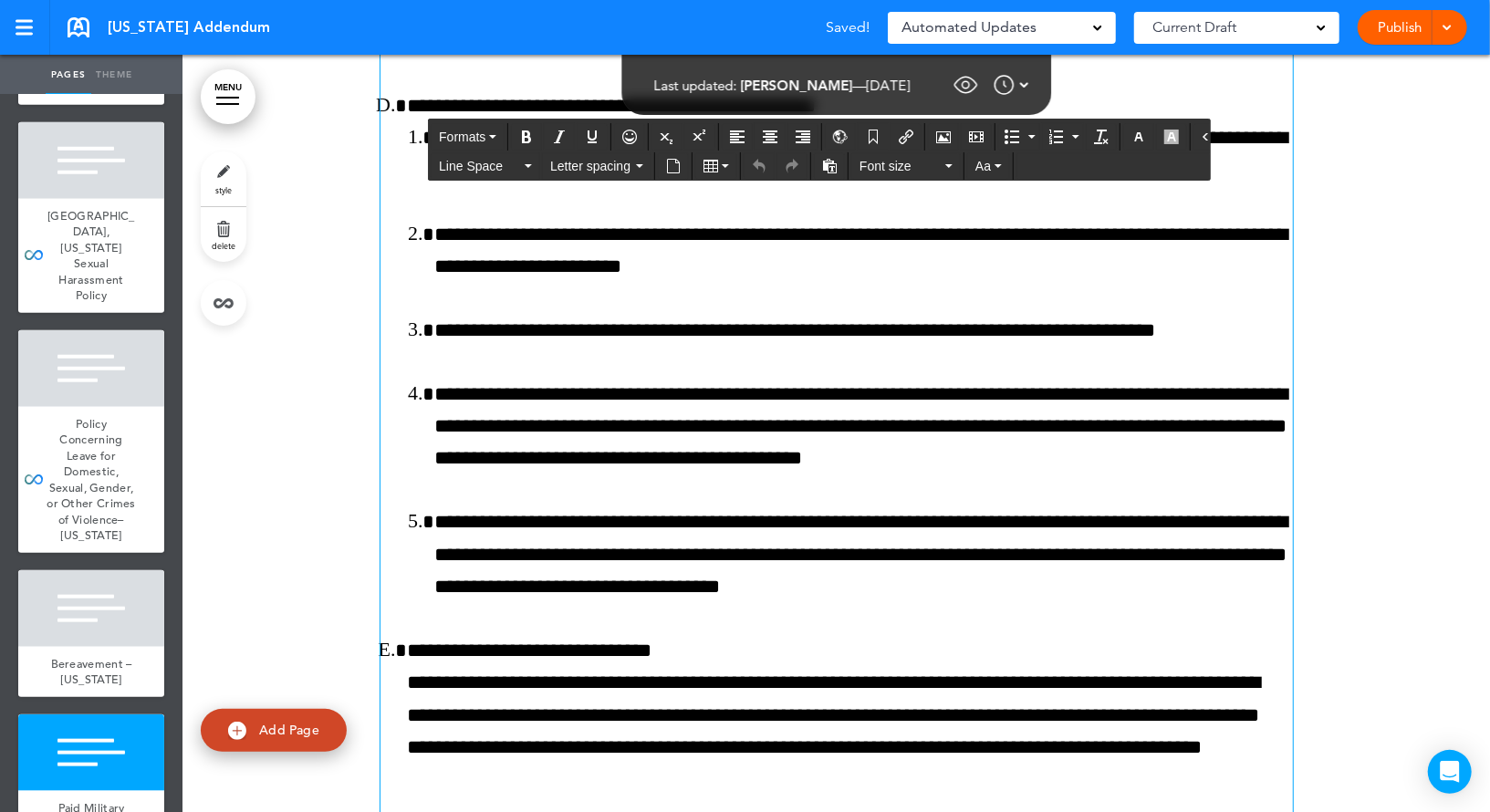
click at [106, 70] on link "Theme" at bounding box center [113, 74] width 46 height 40
type input "******"
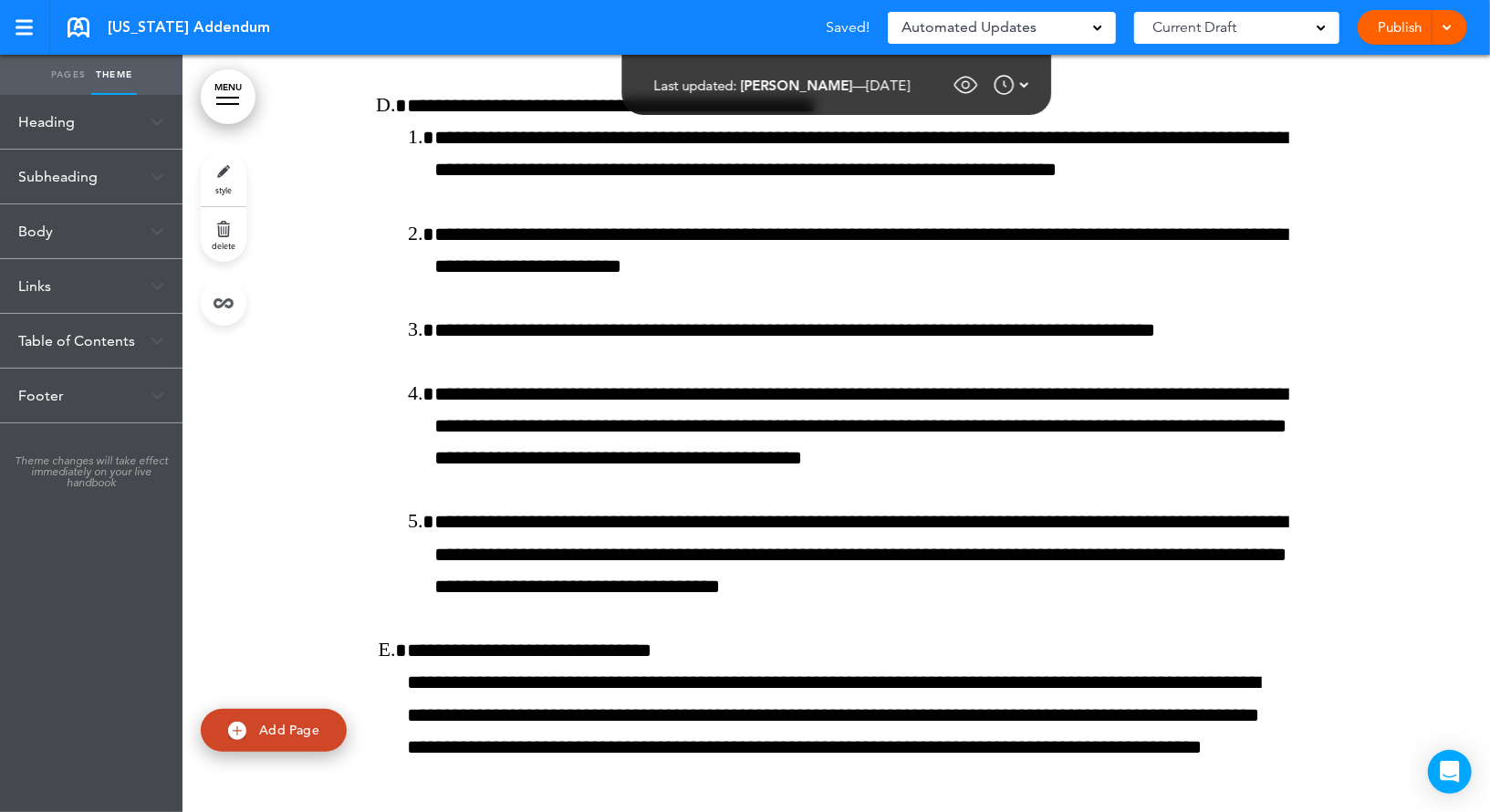
click at [94, 125] on div "Heading" at bounding box center [91, 122] width 182 height 54
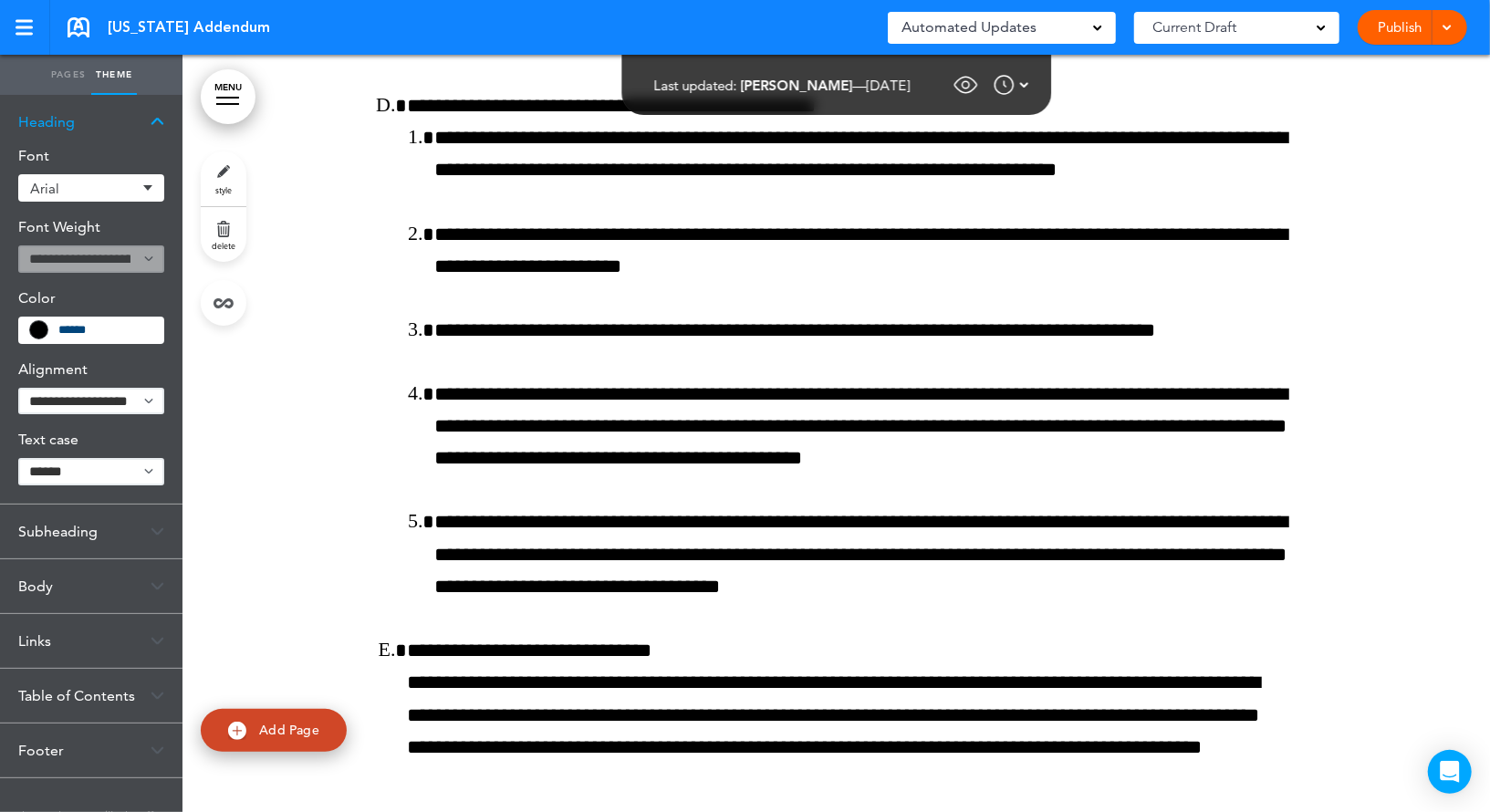
click at [94, 125] on div "Heading" at bounding box center [91, 122] width 182 height 54
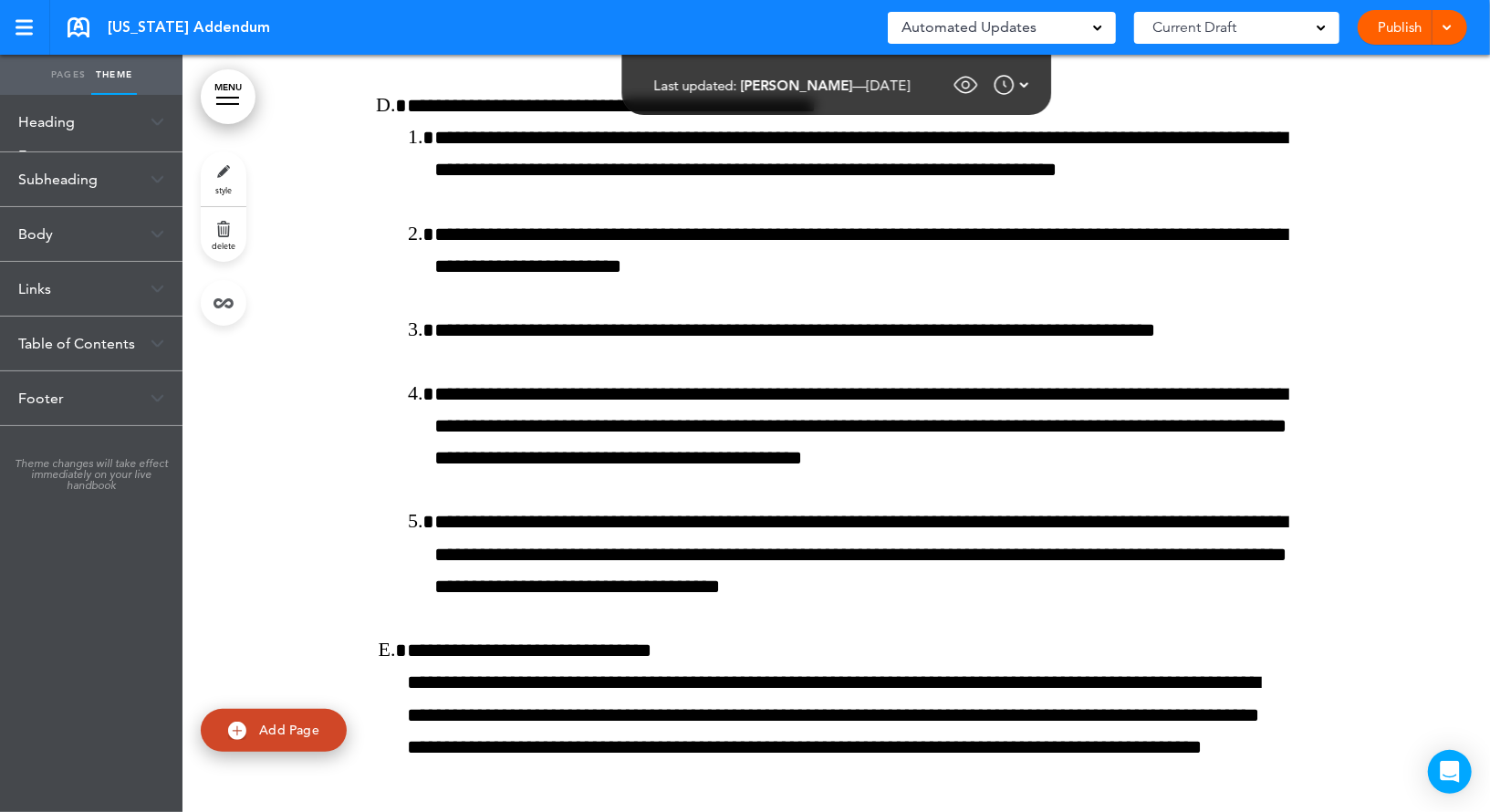
click at [71, 78] on link "Pages" at bounding box center [68, 74] width 46 height 40
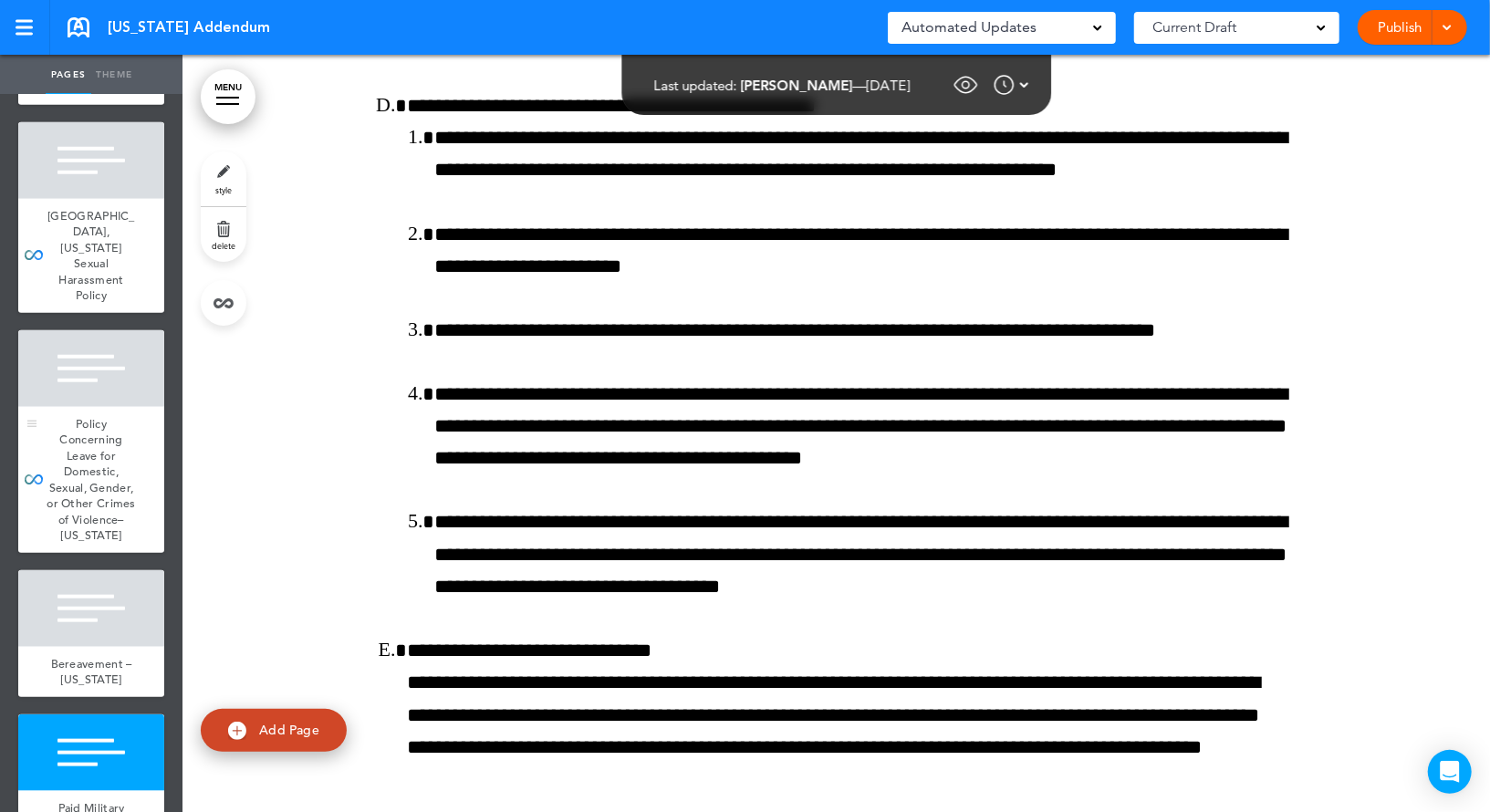
click at [99, 330] on div at bounding box center [91, 368] width 146 height 77
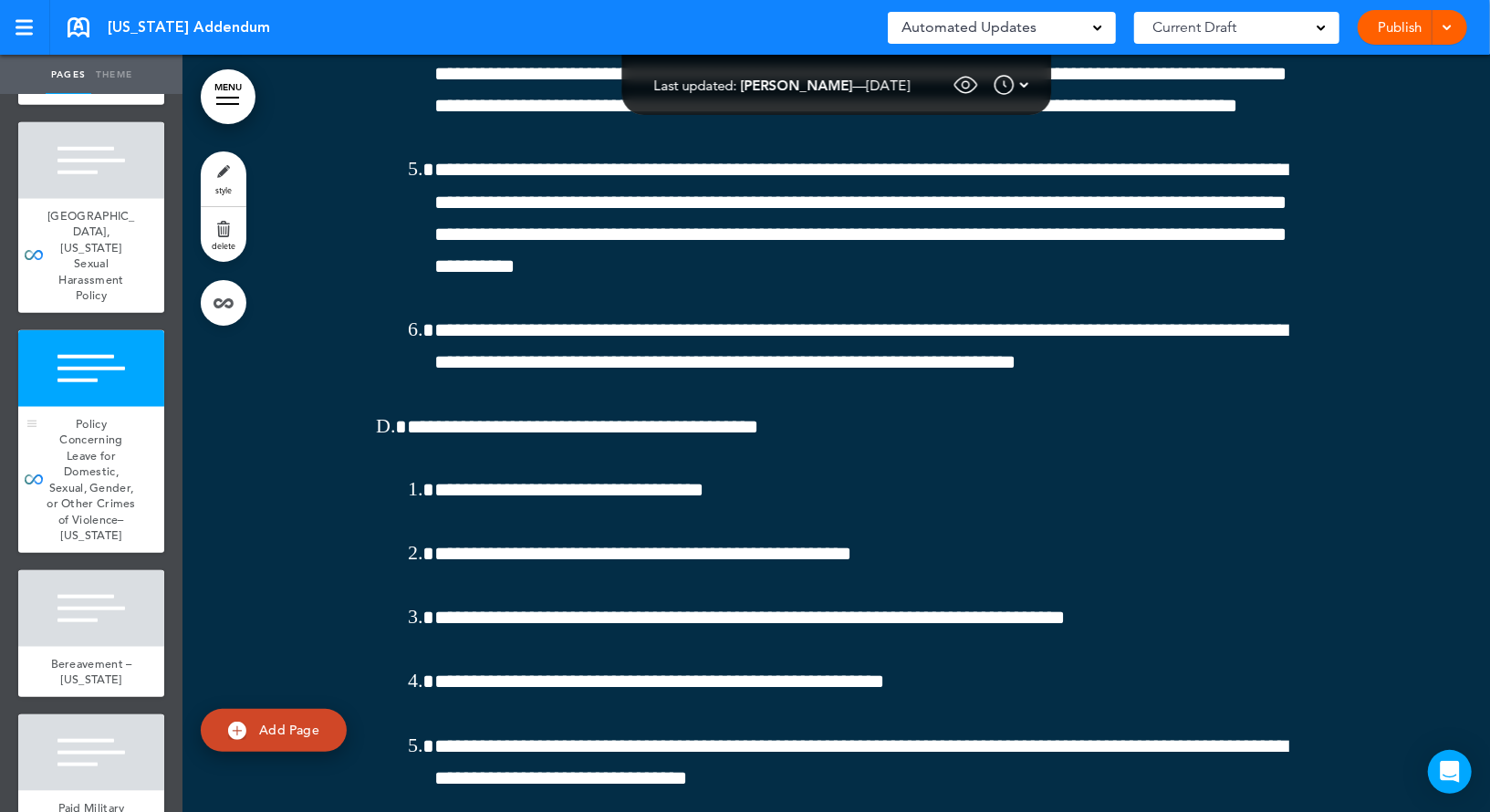
scroll to position [957, 0]
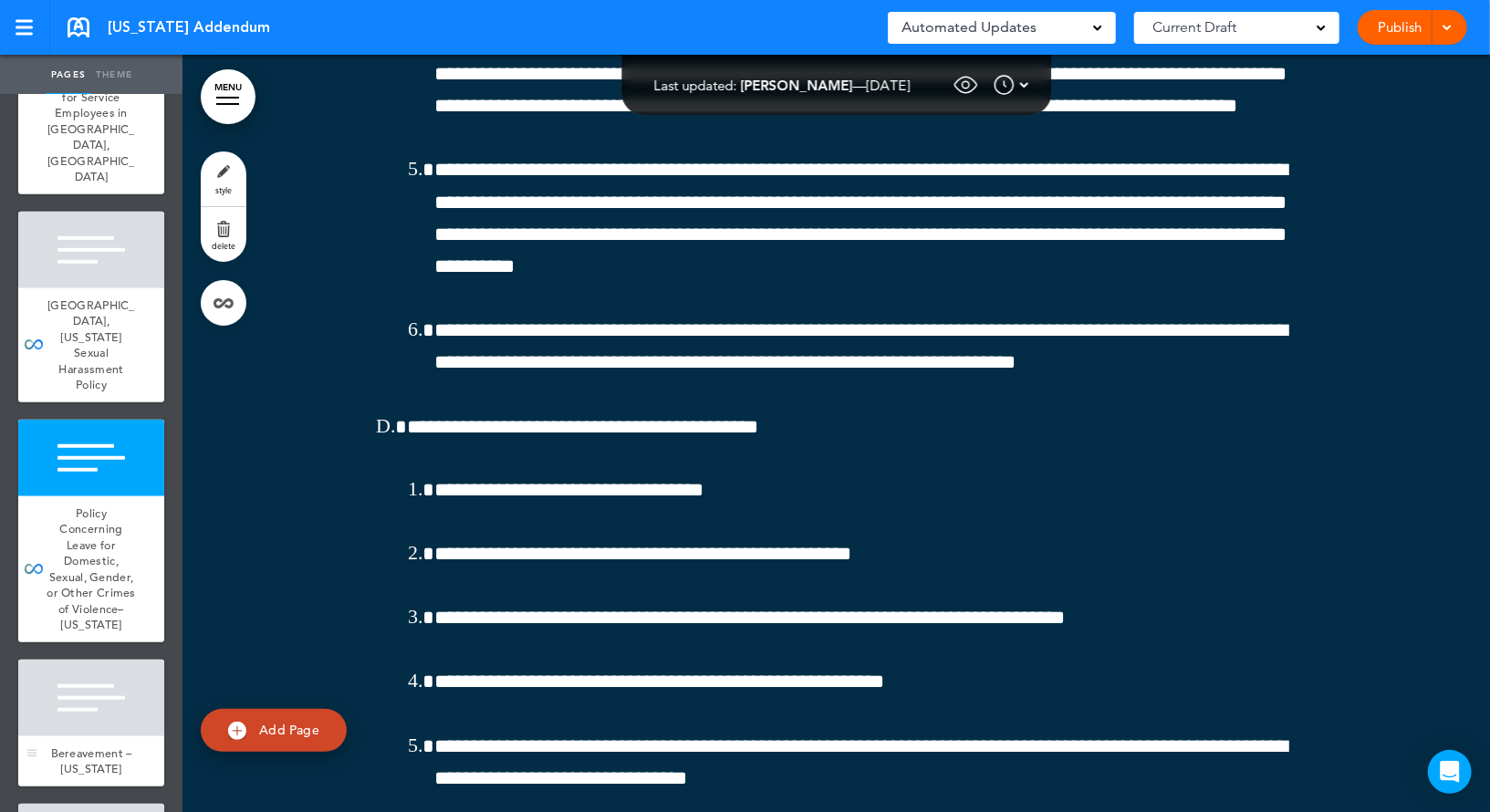
click at [114, 659] on div at bounding box center [91, 697] width 146 height 77
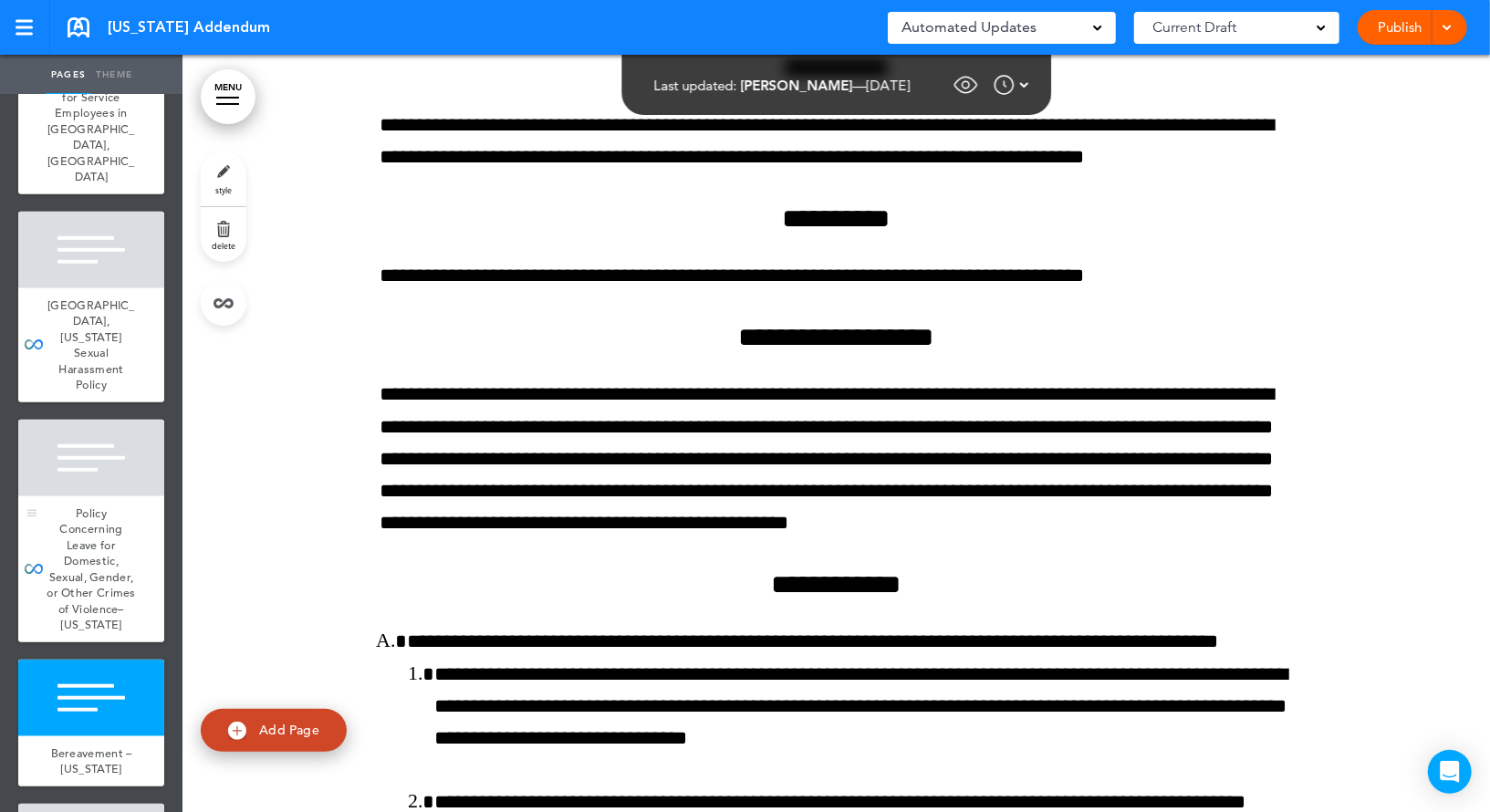
scroll to position [771, 0]
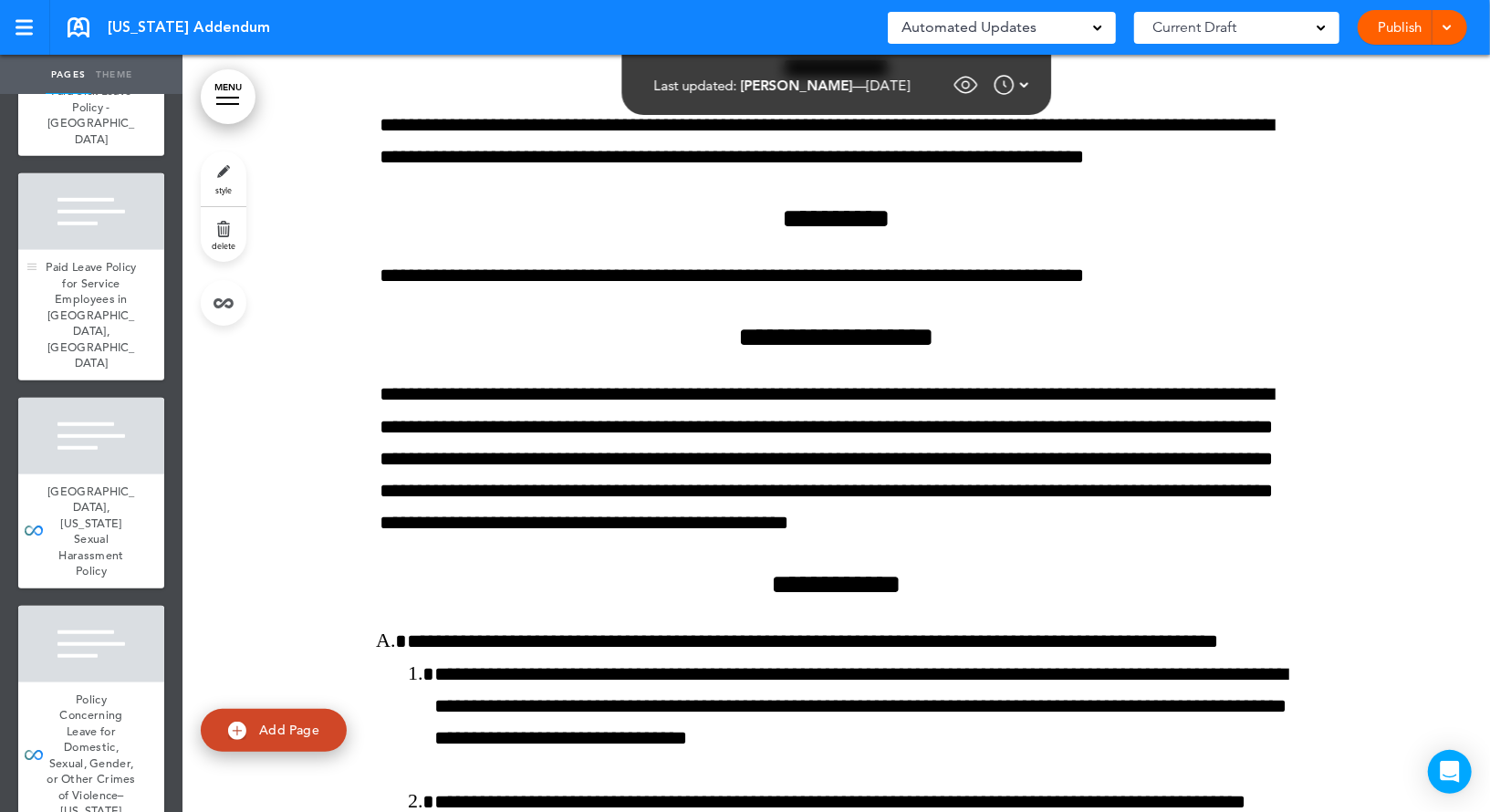
click at [111, 203] on div at bounding box center [91, 211] width 146 height 77
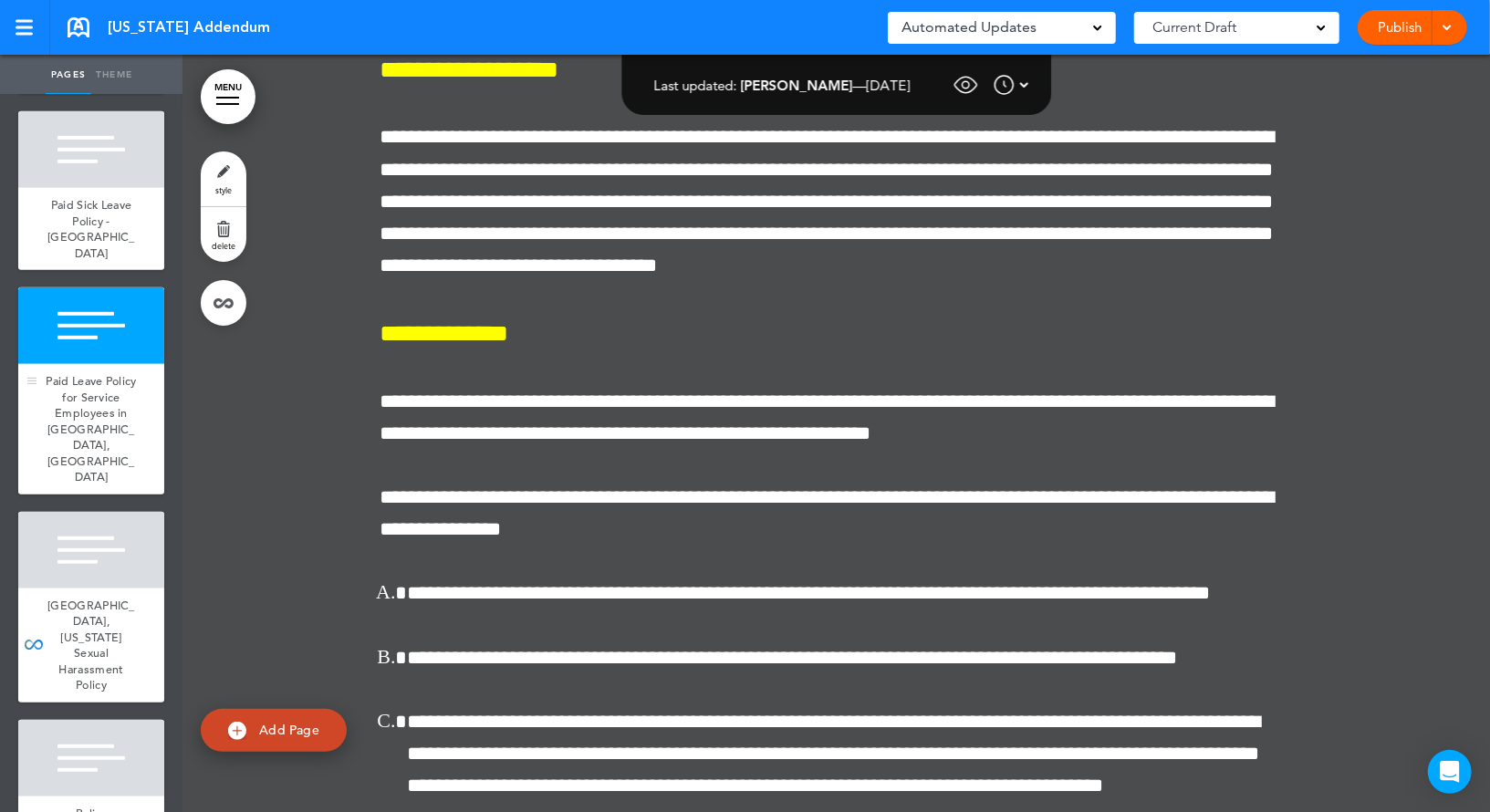
scroll to position [644, 0]
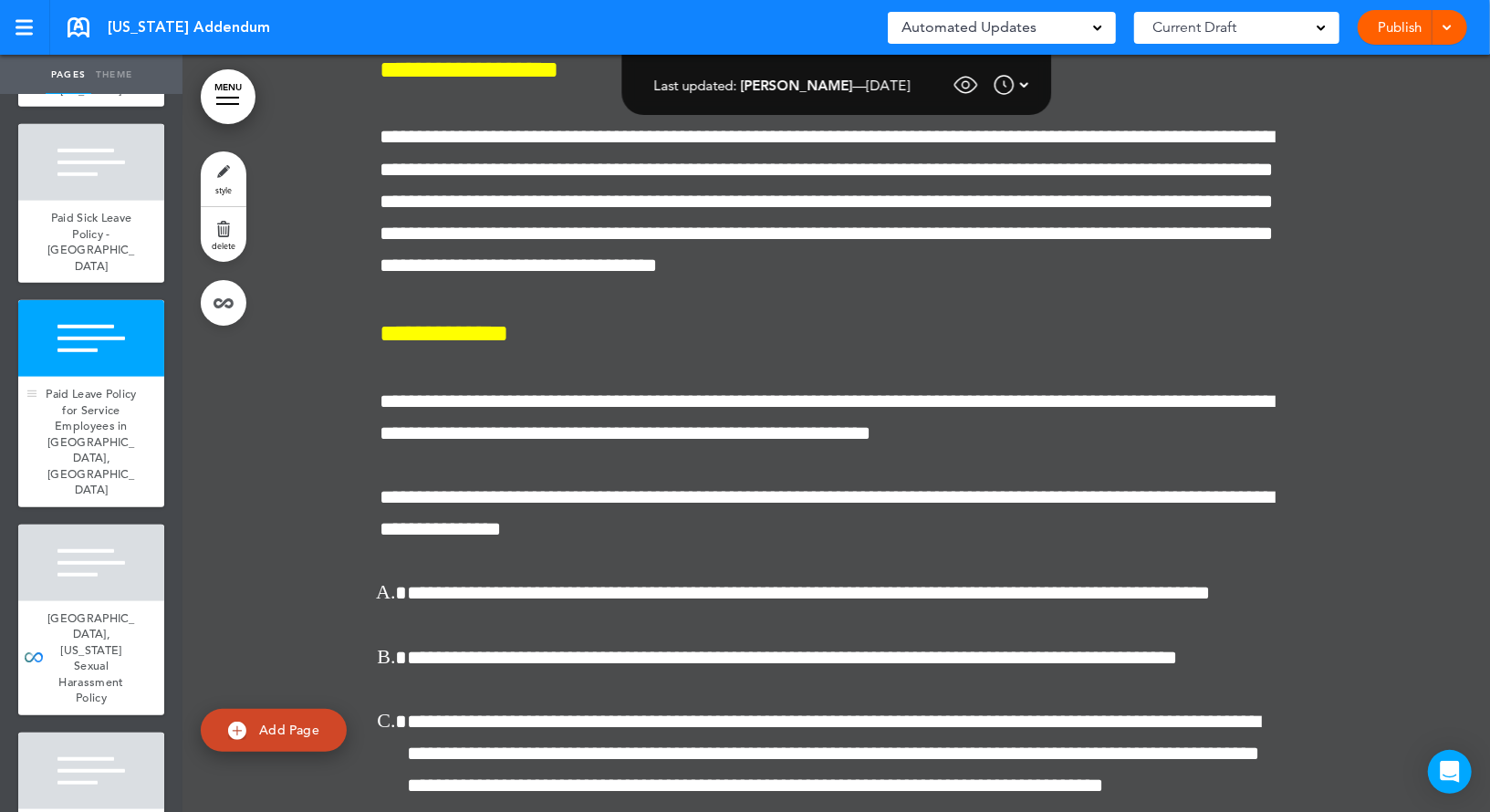
click at [111, 209] on span "Paid Sick Leave Policy -[GEOGRAPHIC_DATA]" at bounding box center [91, 241] width 87 height 64
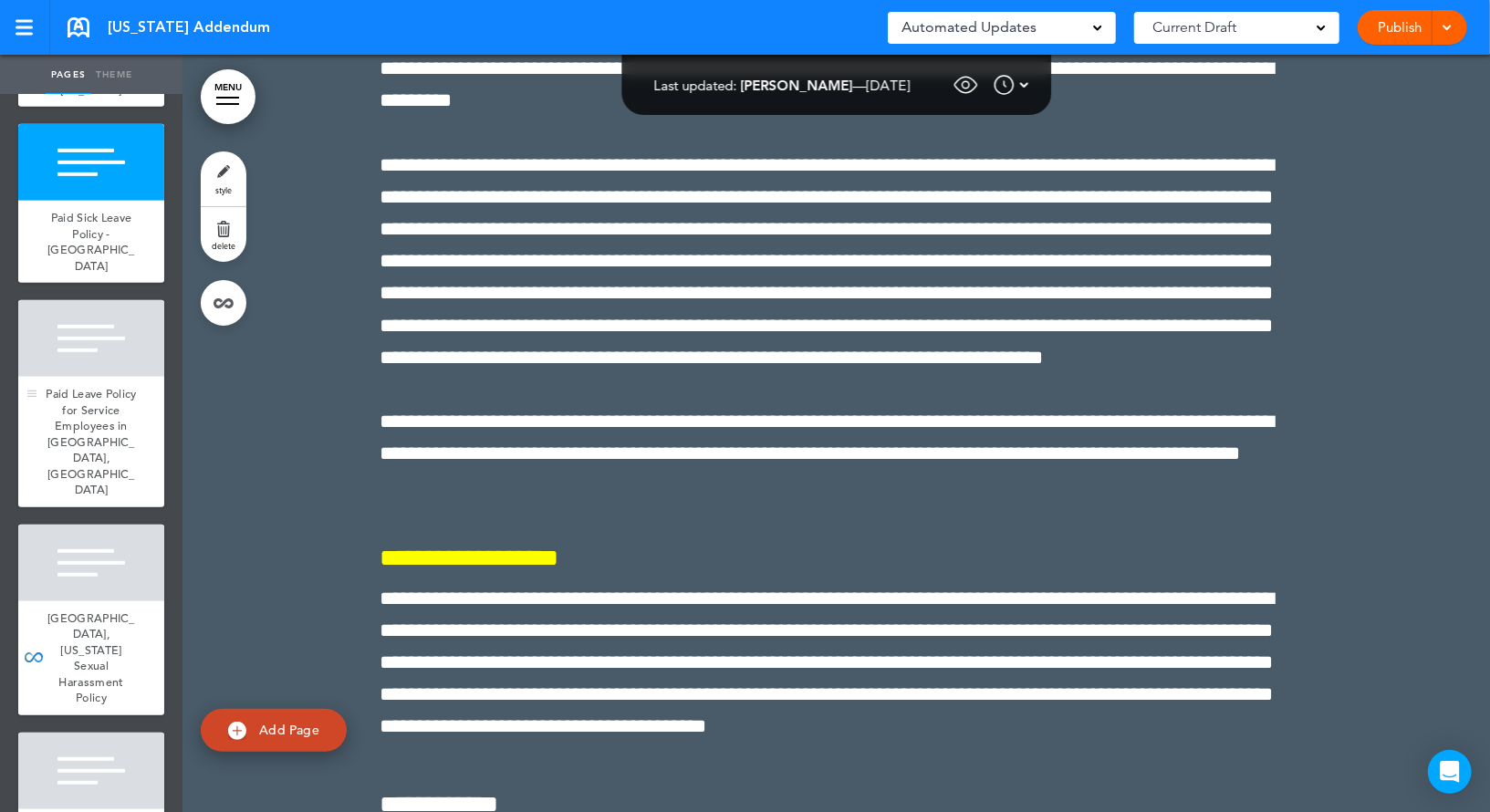
scroll to position [505, 0]
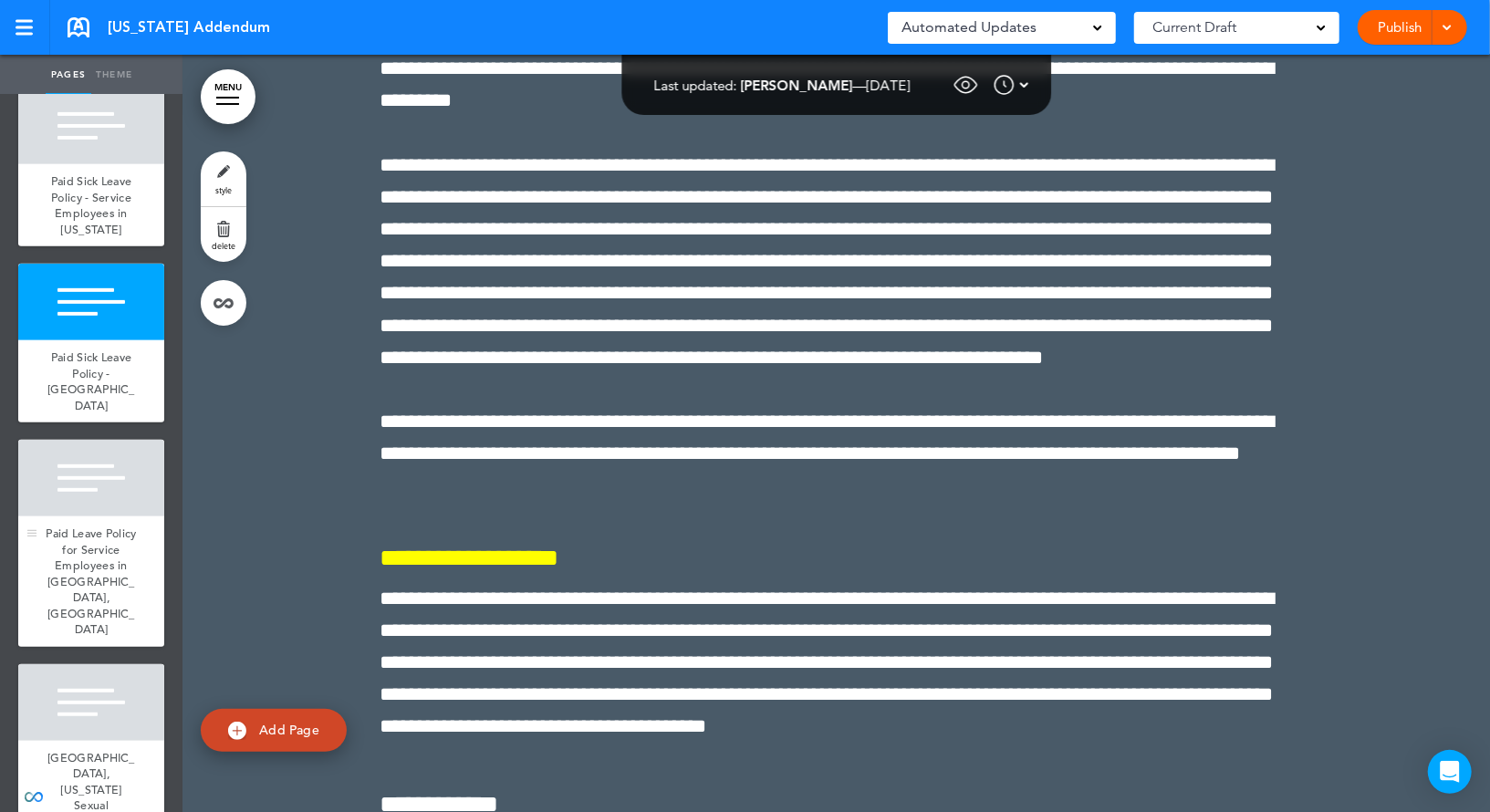
click at [111, 203] on span "Paid Sick Leave Policy - Service Employees in [US_STATE]" at bounding box center [92, 205] width 81 height 64
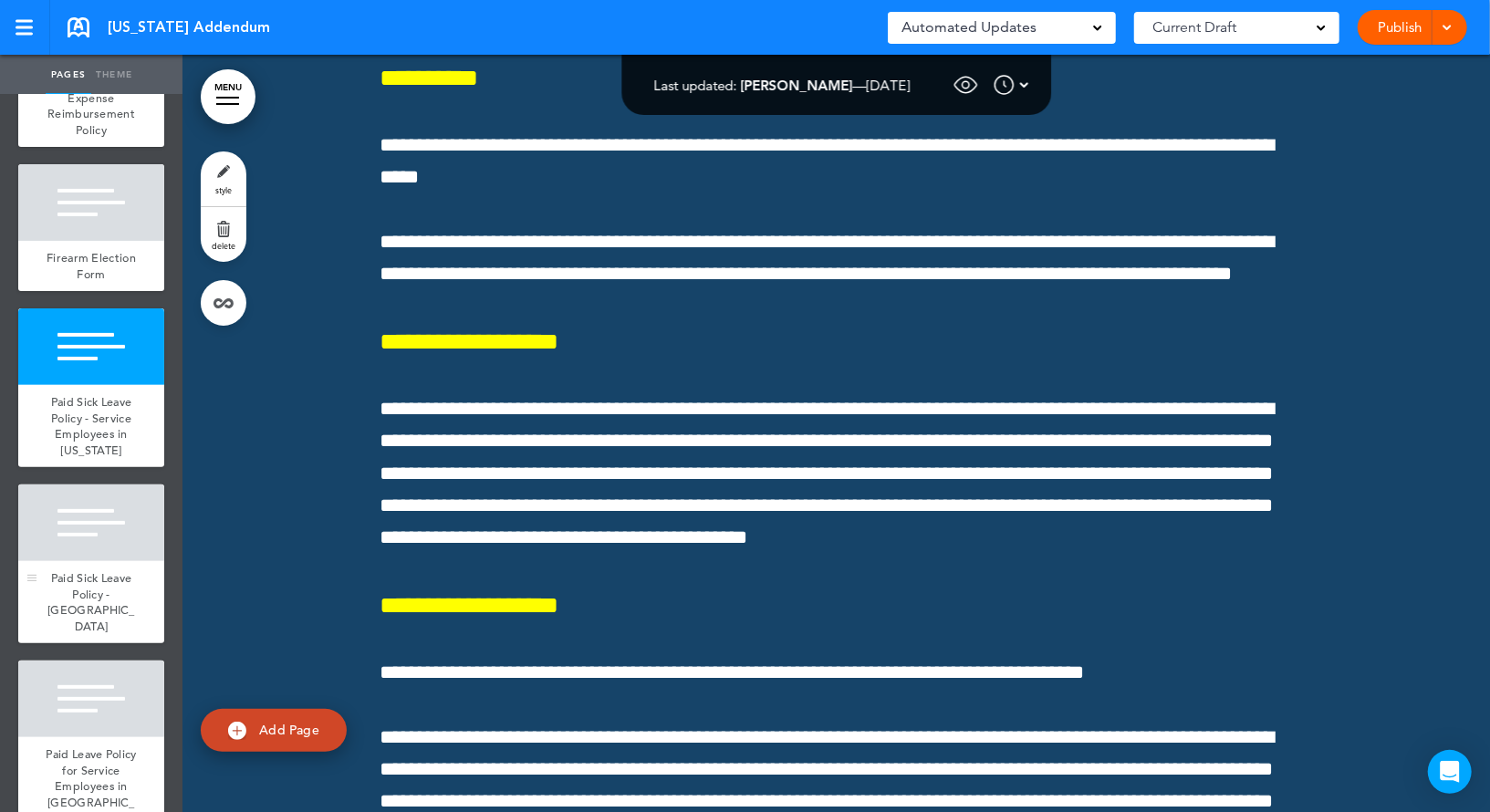
scroll to position [250, 0]
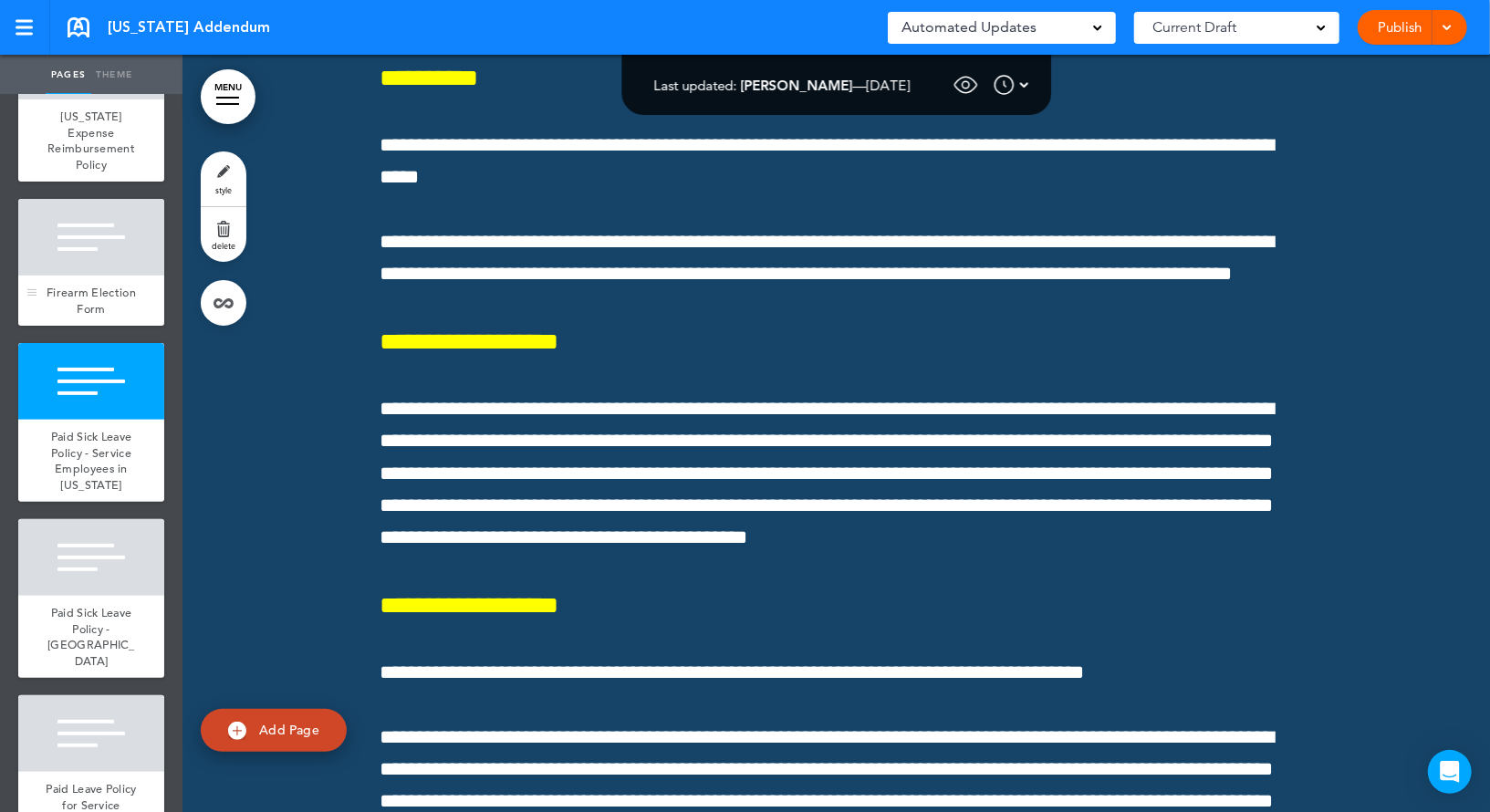
click at [117, 227] on div at bounding box center [91, 236] width 146 height 77
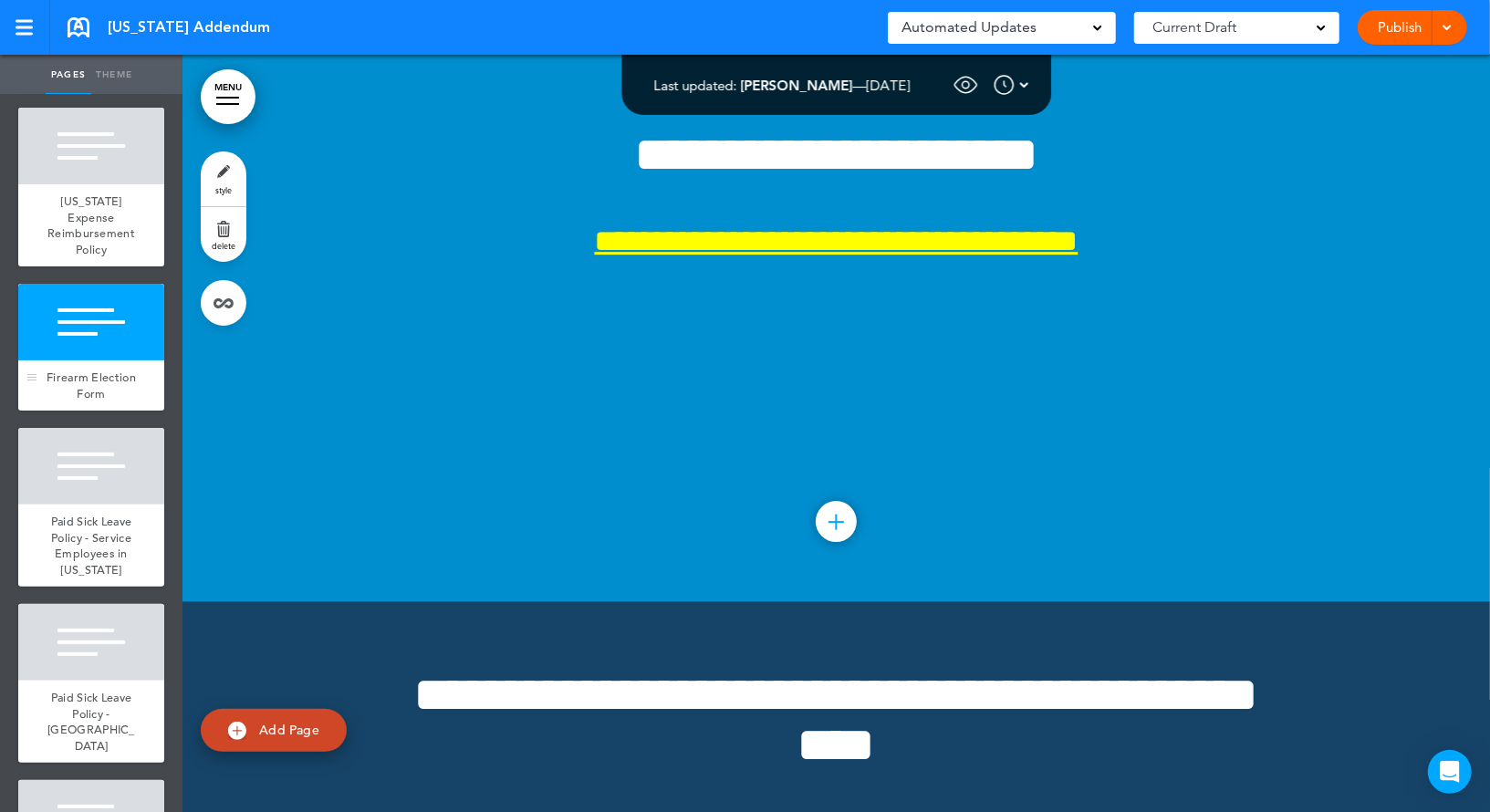
scroll to position [156, 0]
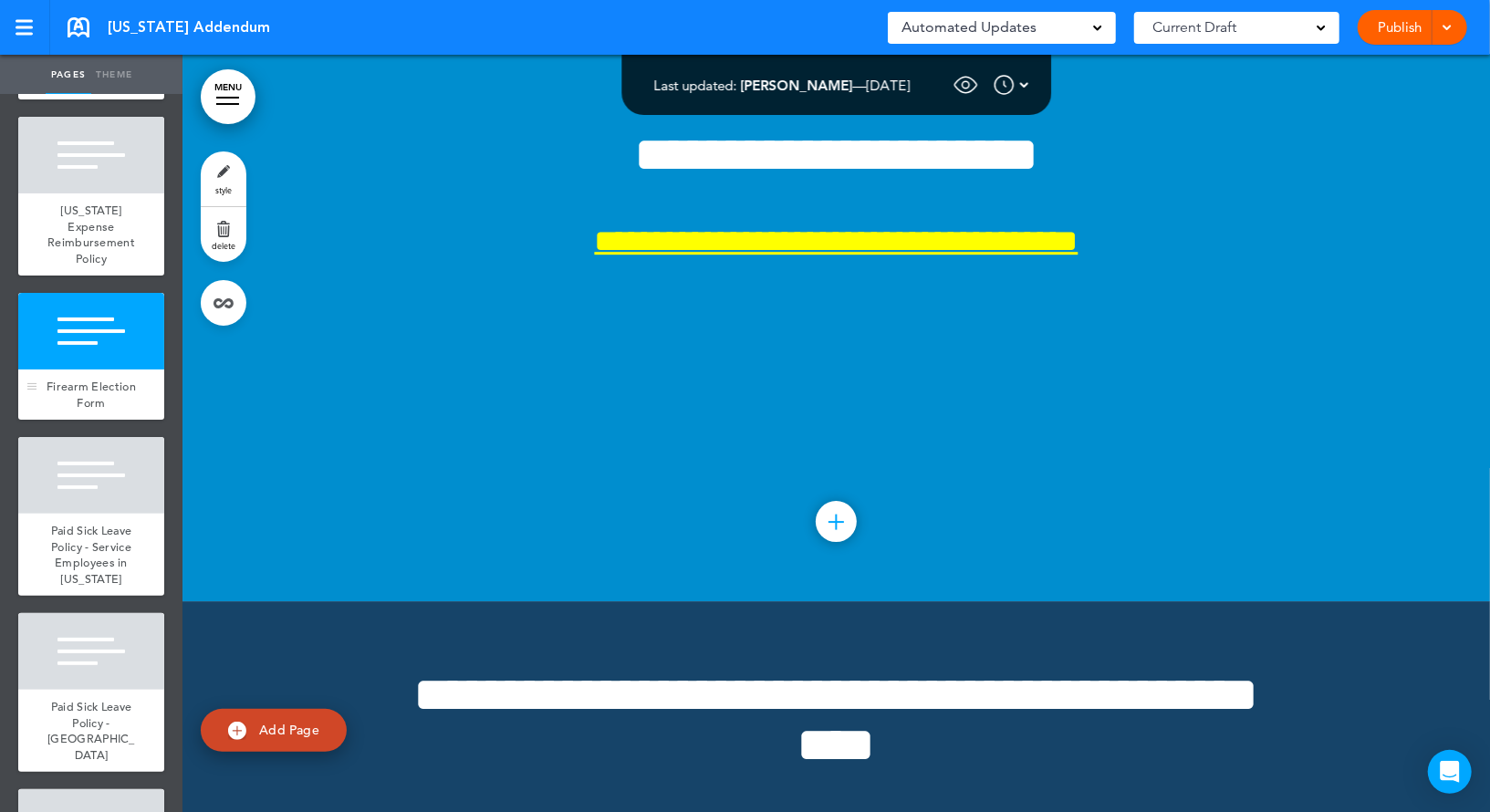
click at [117, 227] on span "[US_STATE] Expense Reimbursement Policy" at bounding box center [91, 234] width 87 height 64
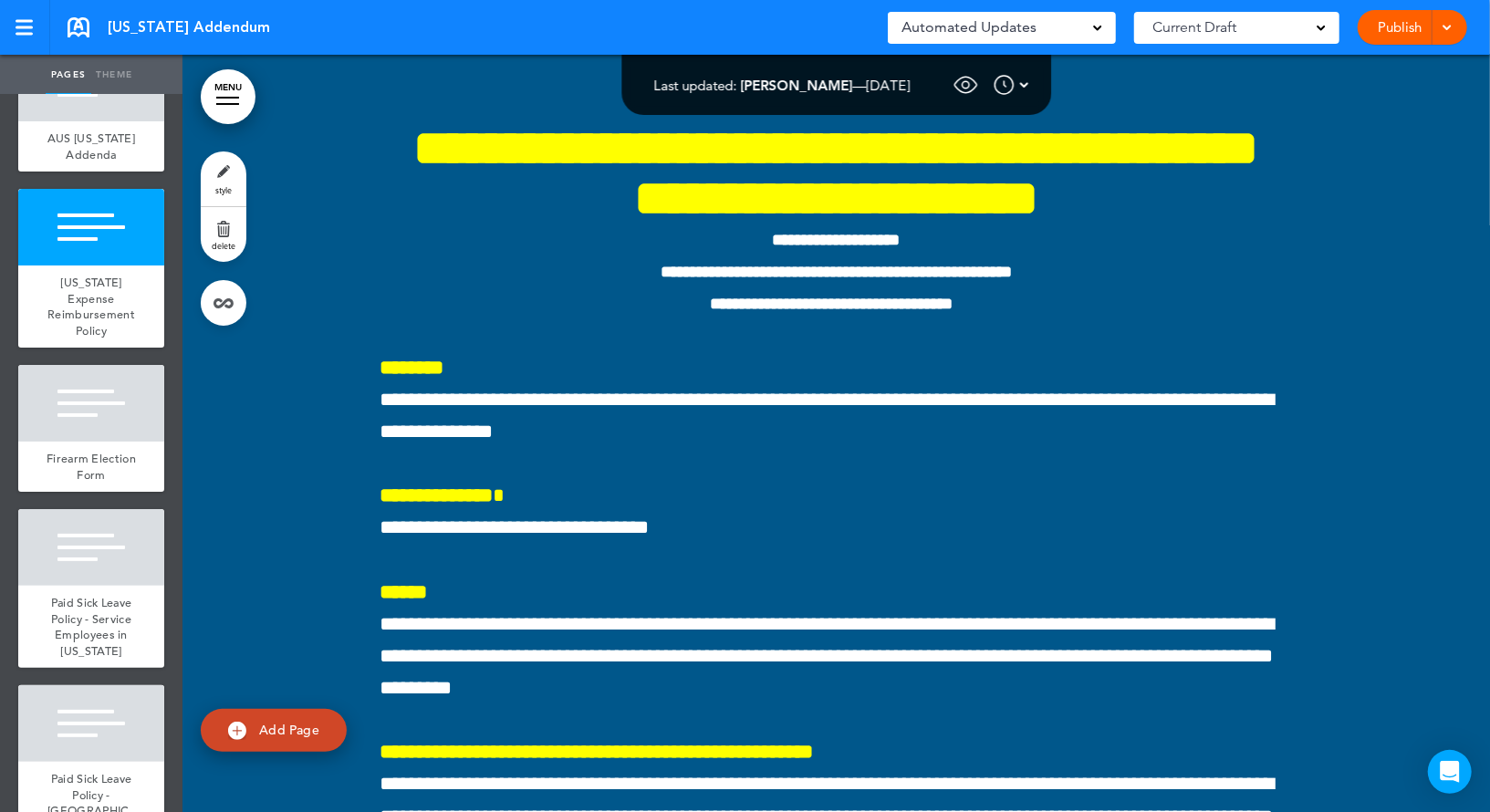
scroll to position [42, 0]
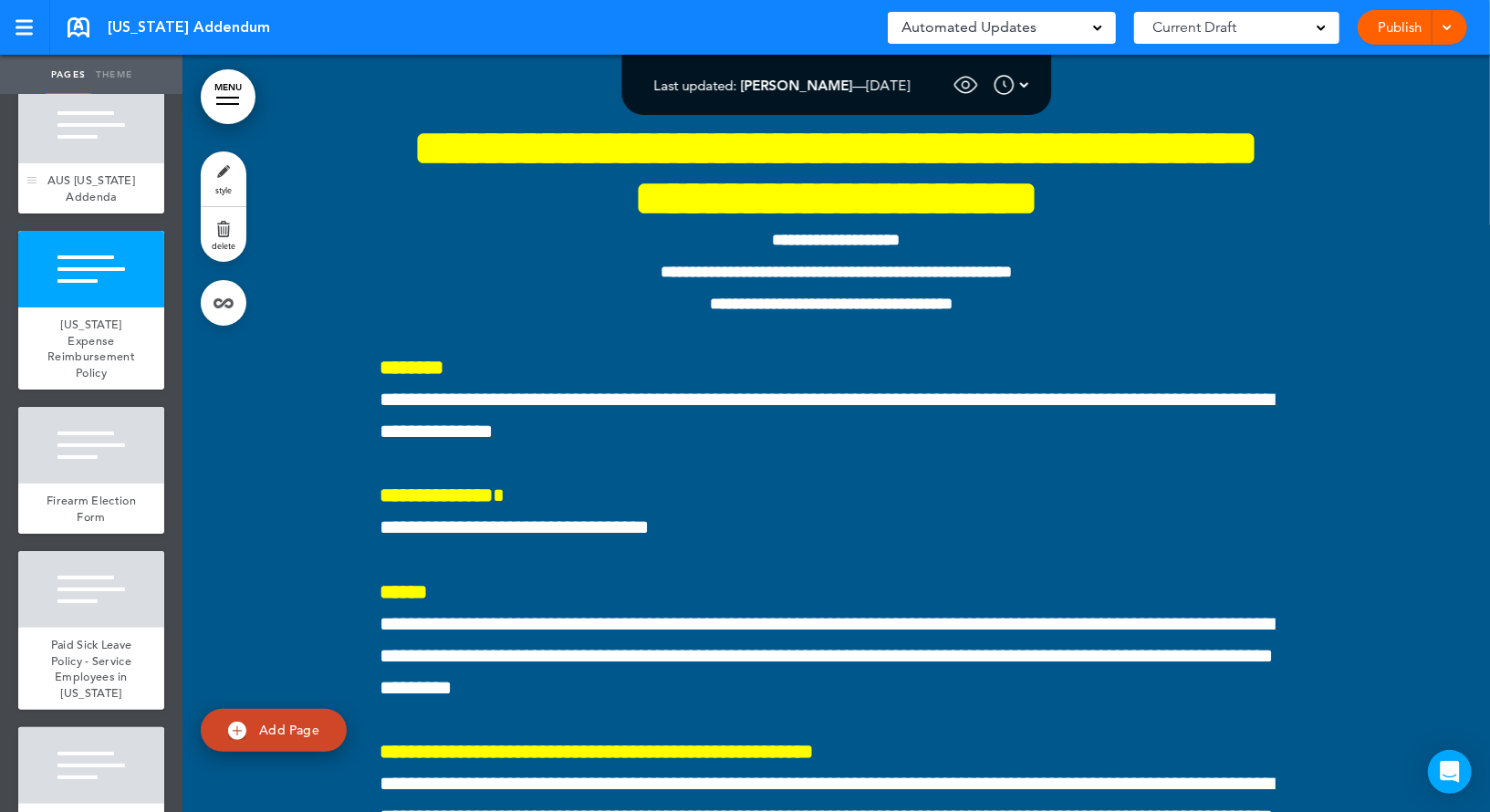
click at [134, 157] on div at bounding box center [91, 124] width 146 height 77
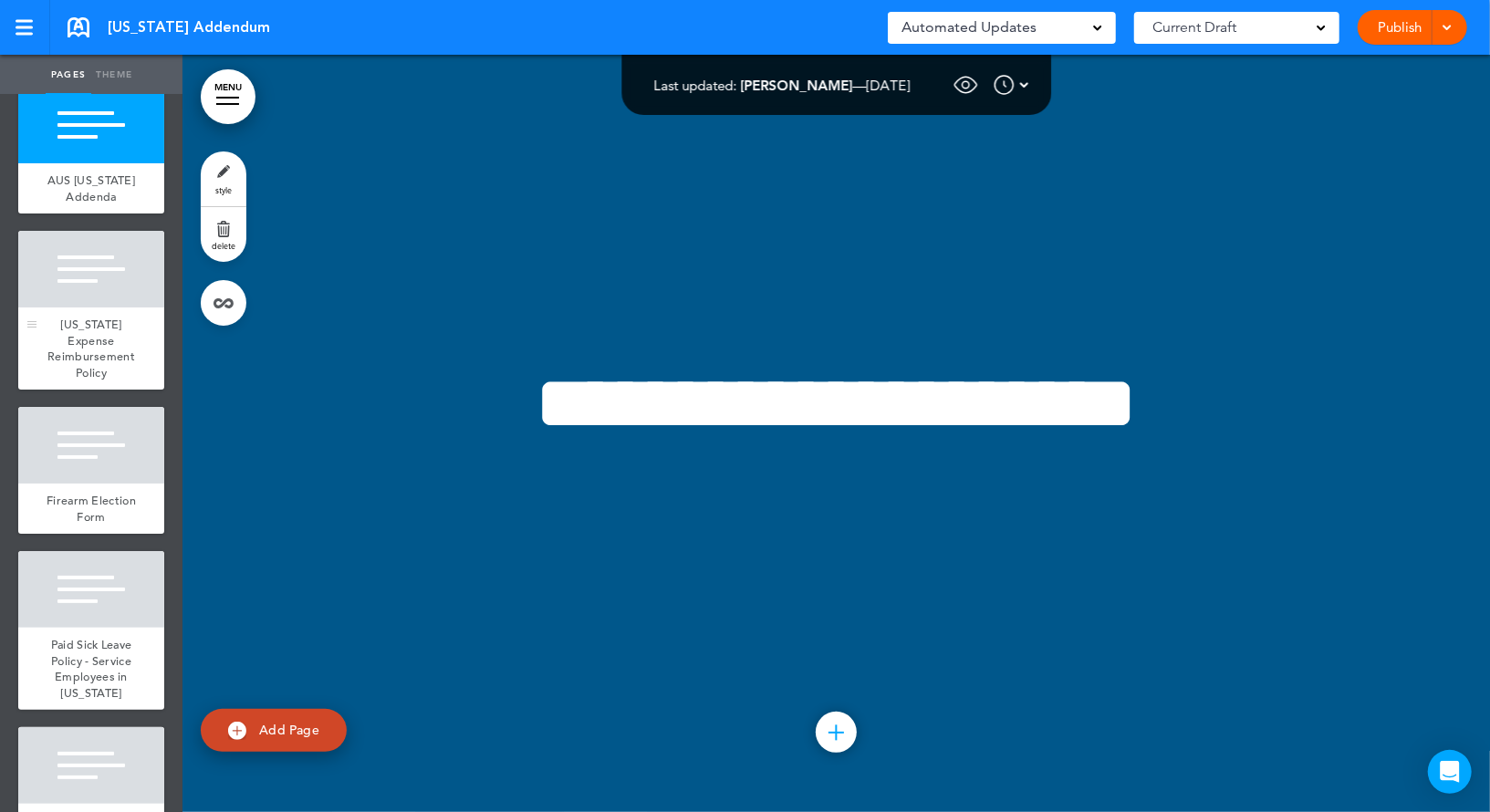
click at [108, 259] on div at bounding box center [91, 268] width 146 height 77
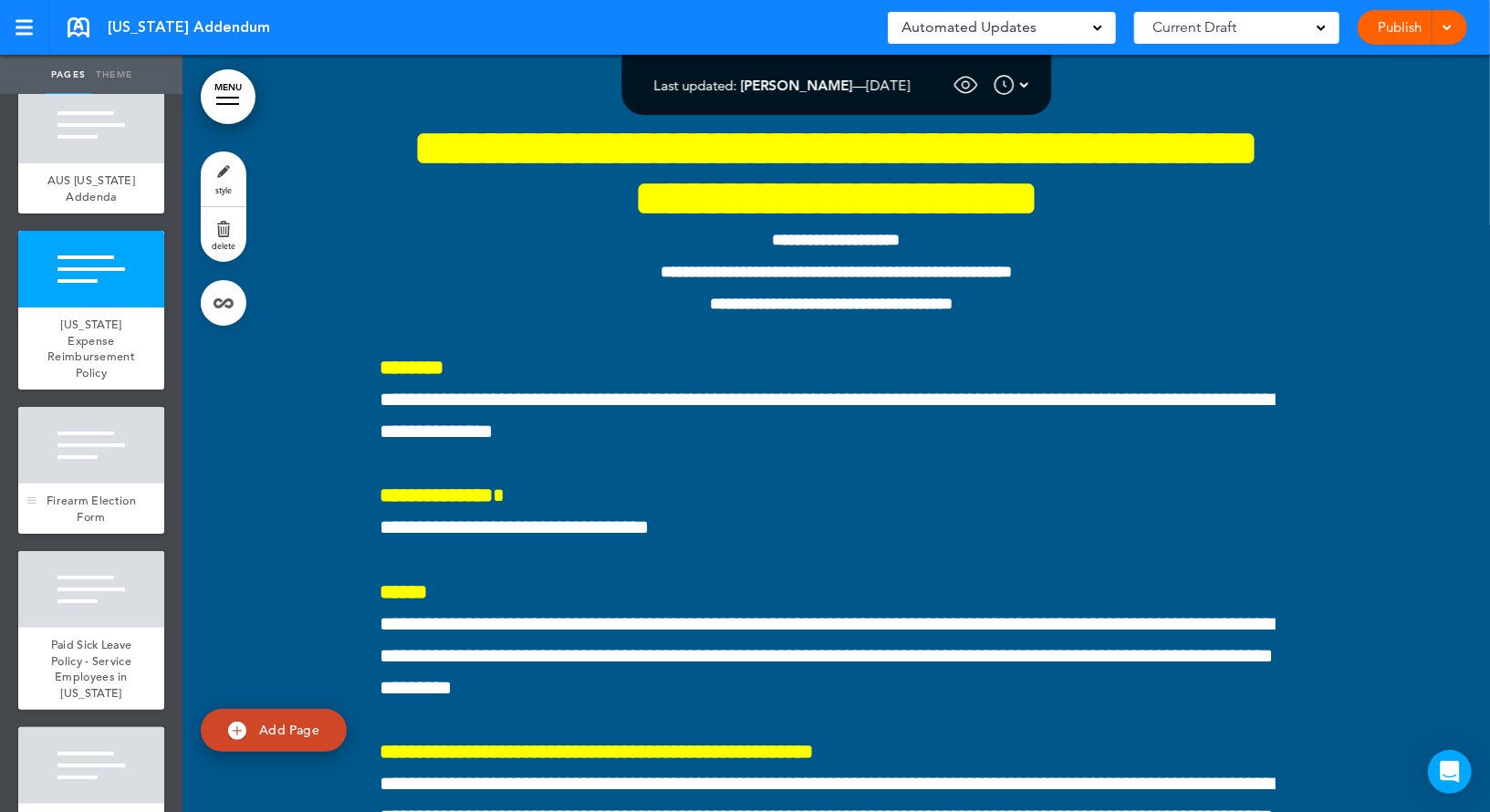
click at [101, 436] on div at bounding box center [91, 445] width 146 height 77
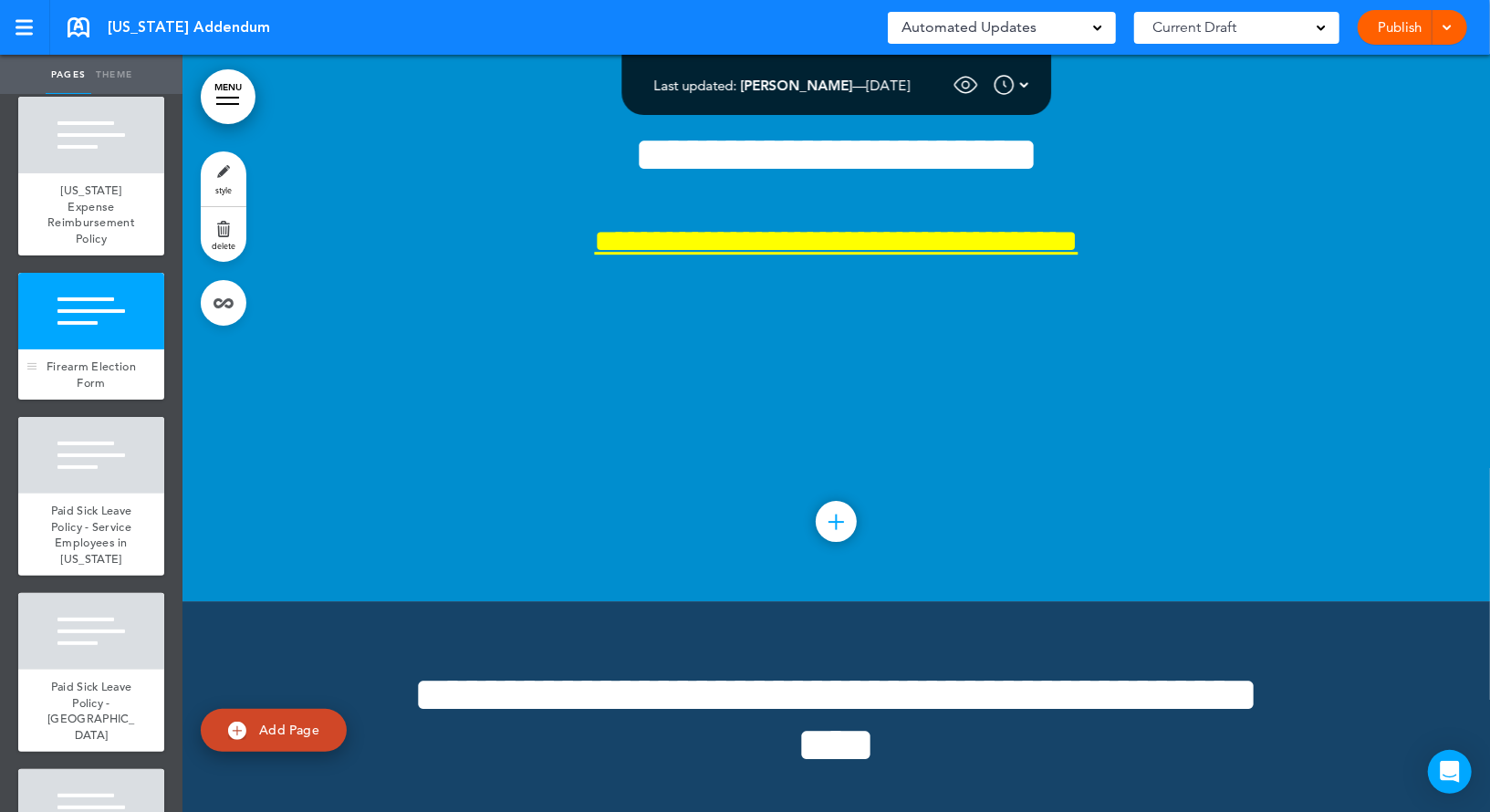
scroll to position [189, 0]
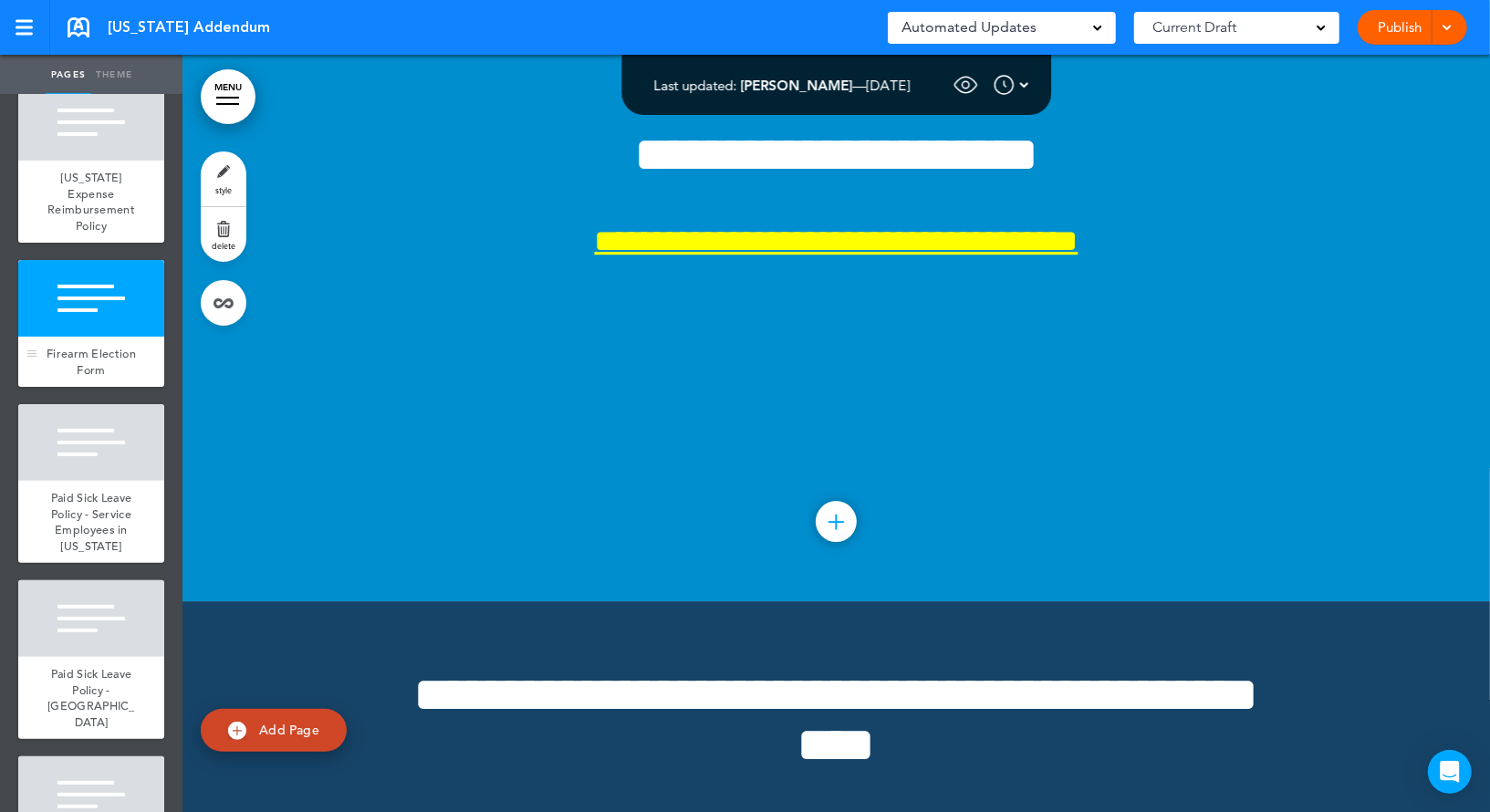
click at [101, 436] on div at bounding box center [91, 442] width 146 height 77
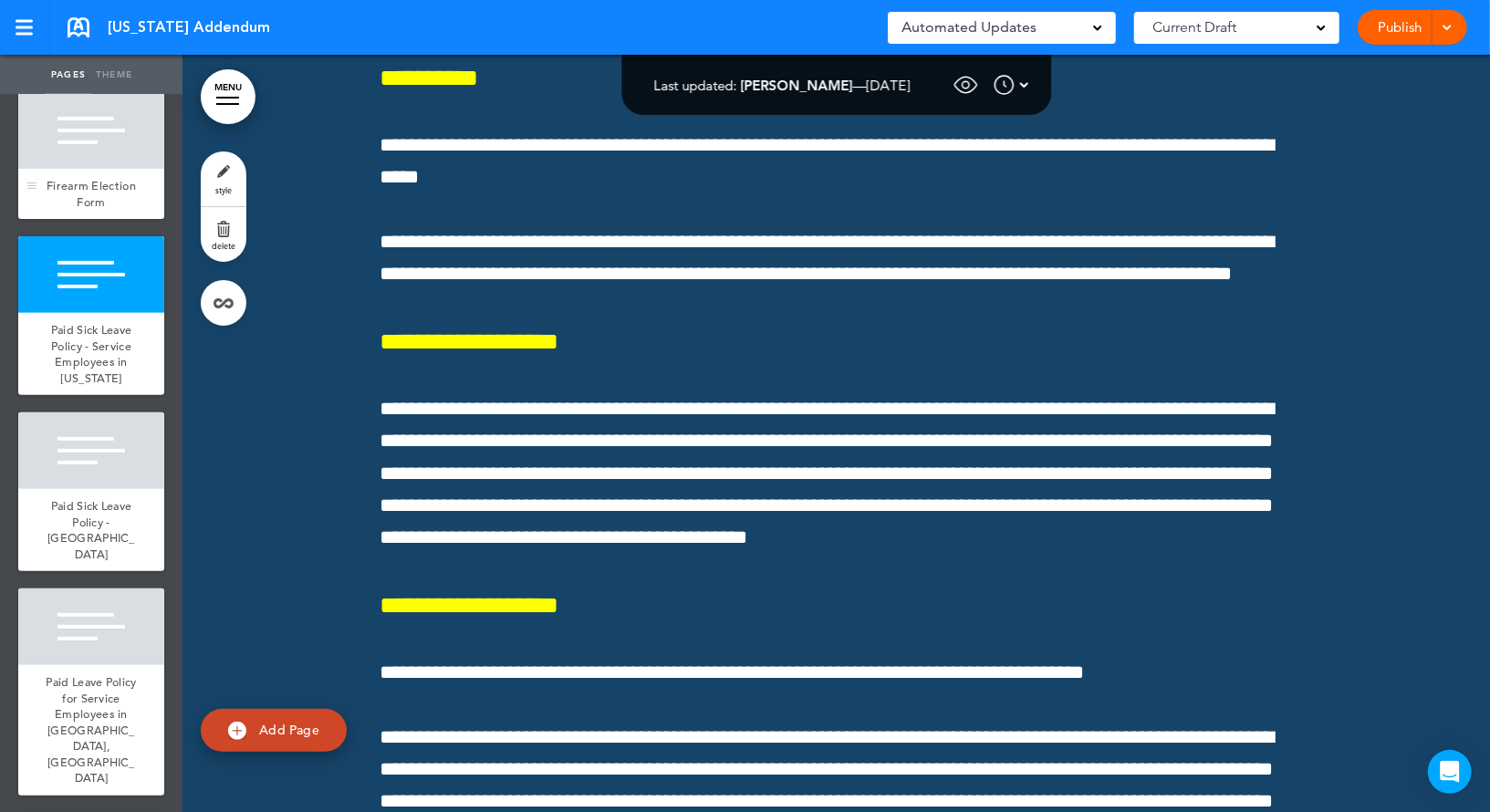
click at [101, 436] on div at bounding box center [91, 450] width 146 height 77
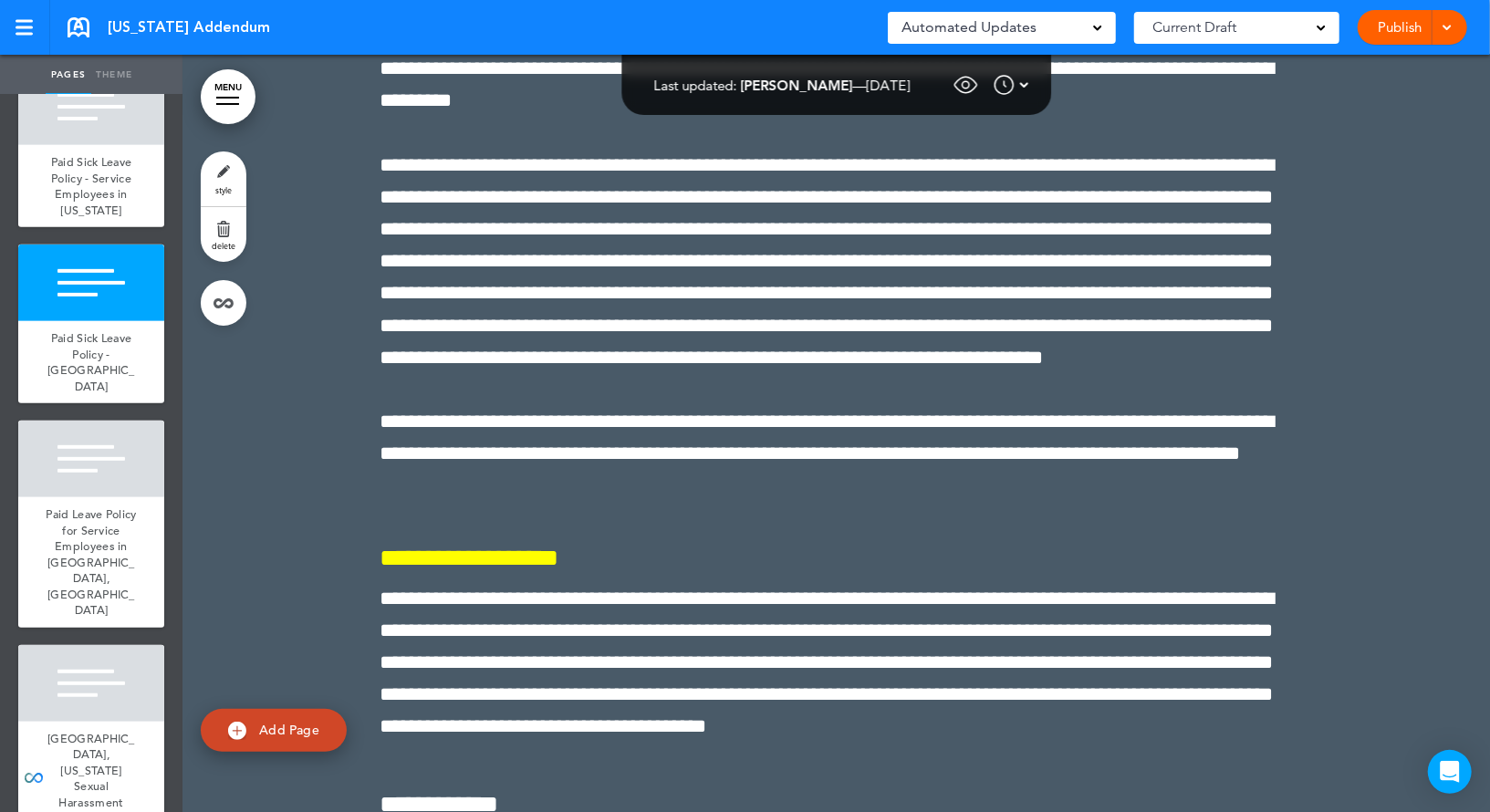
click at [101, 436] on div at bounding box center [91, 458] width 146 height 77
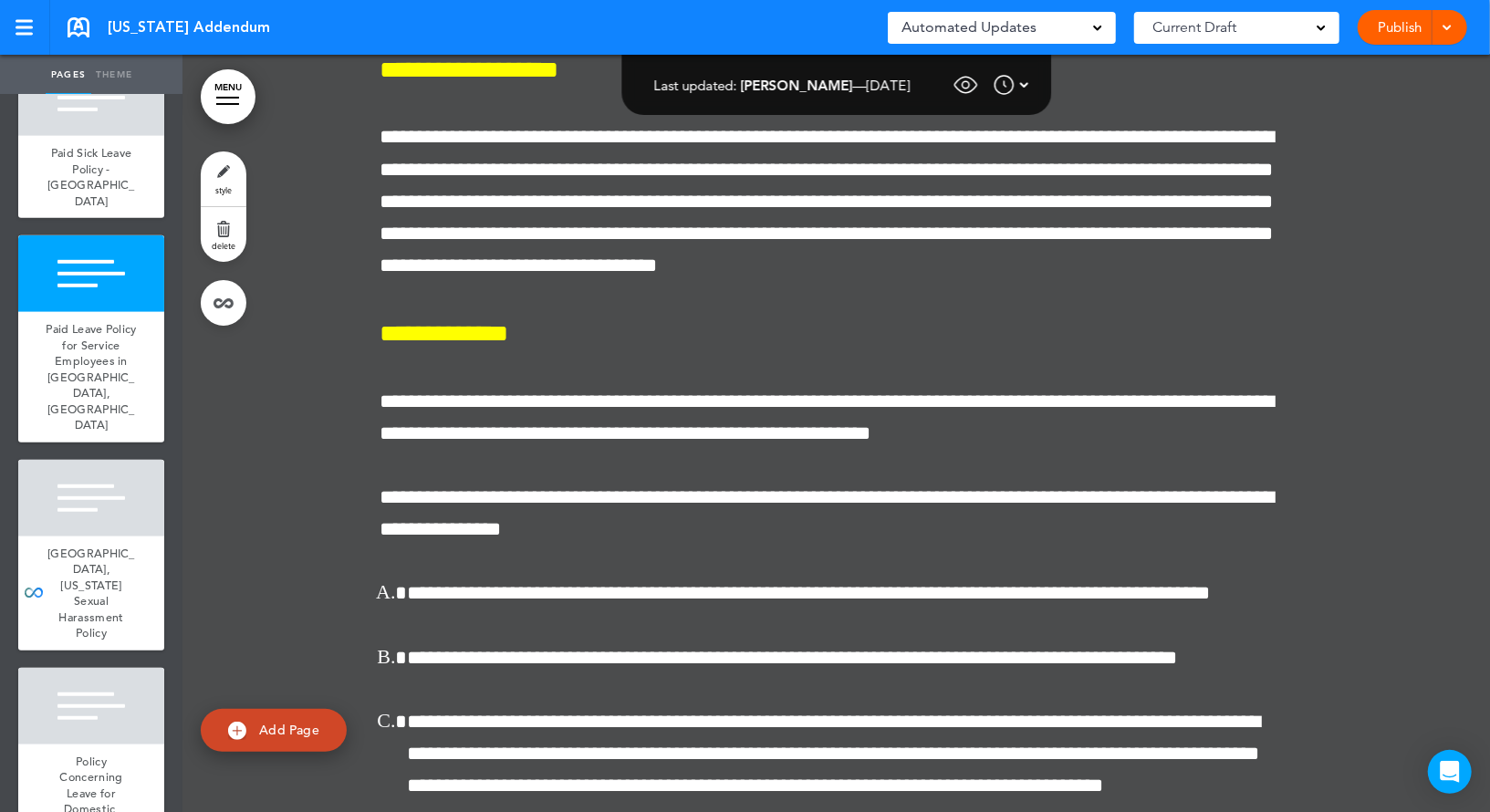
click at [101, 459] on div at bounding box center [91, 497] width 146 height 77
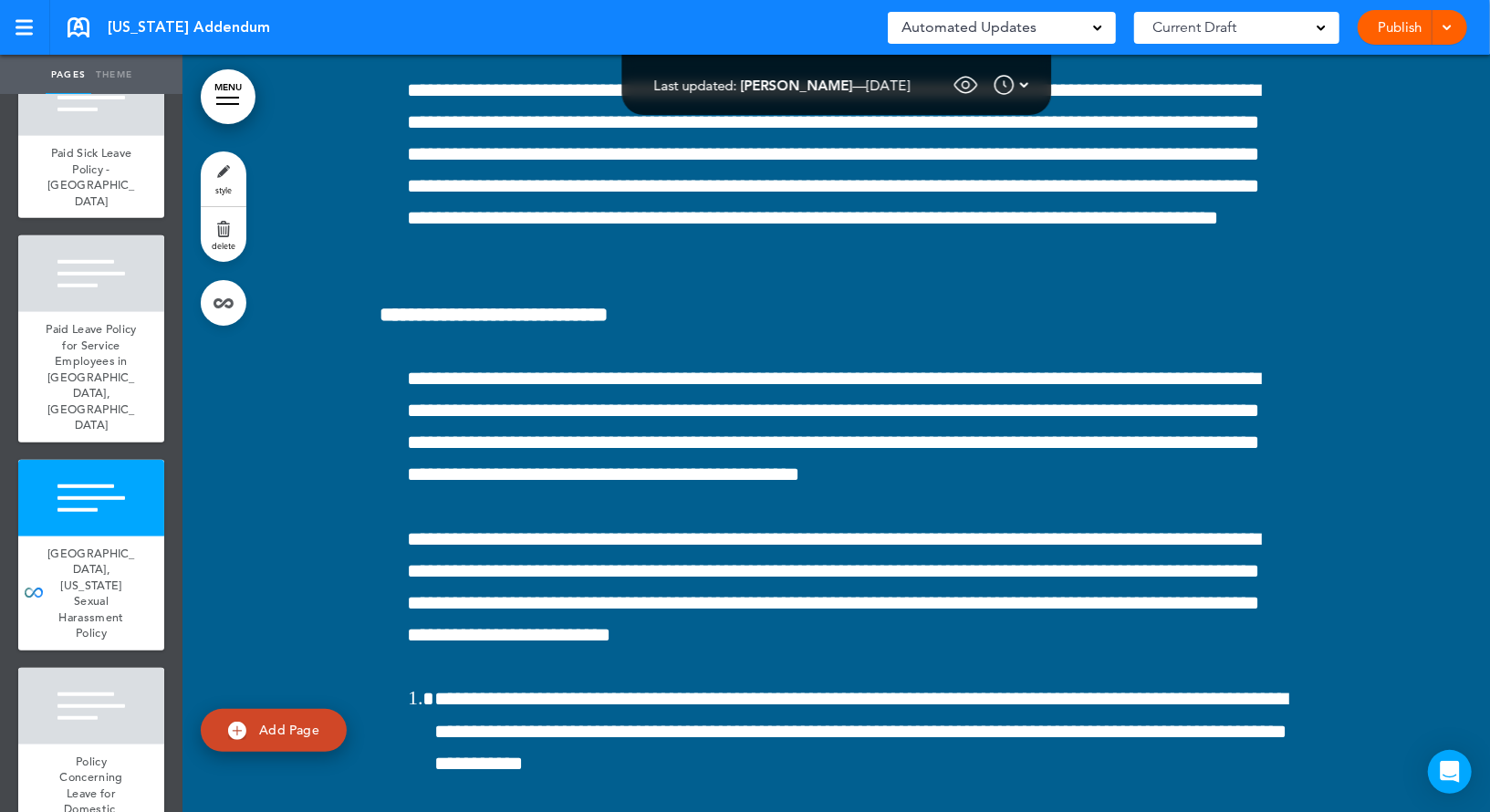
scroll to position [898, 0]
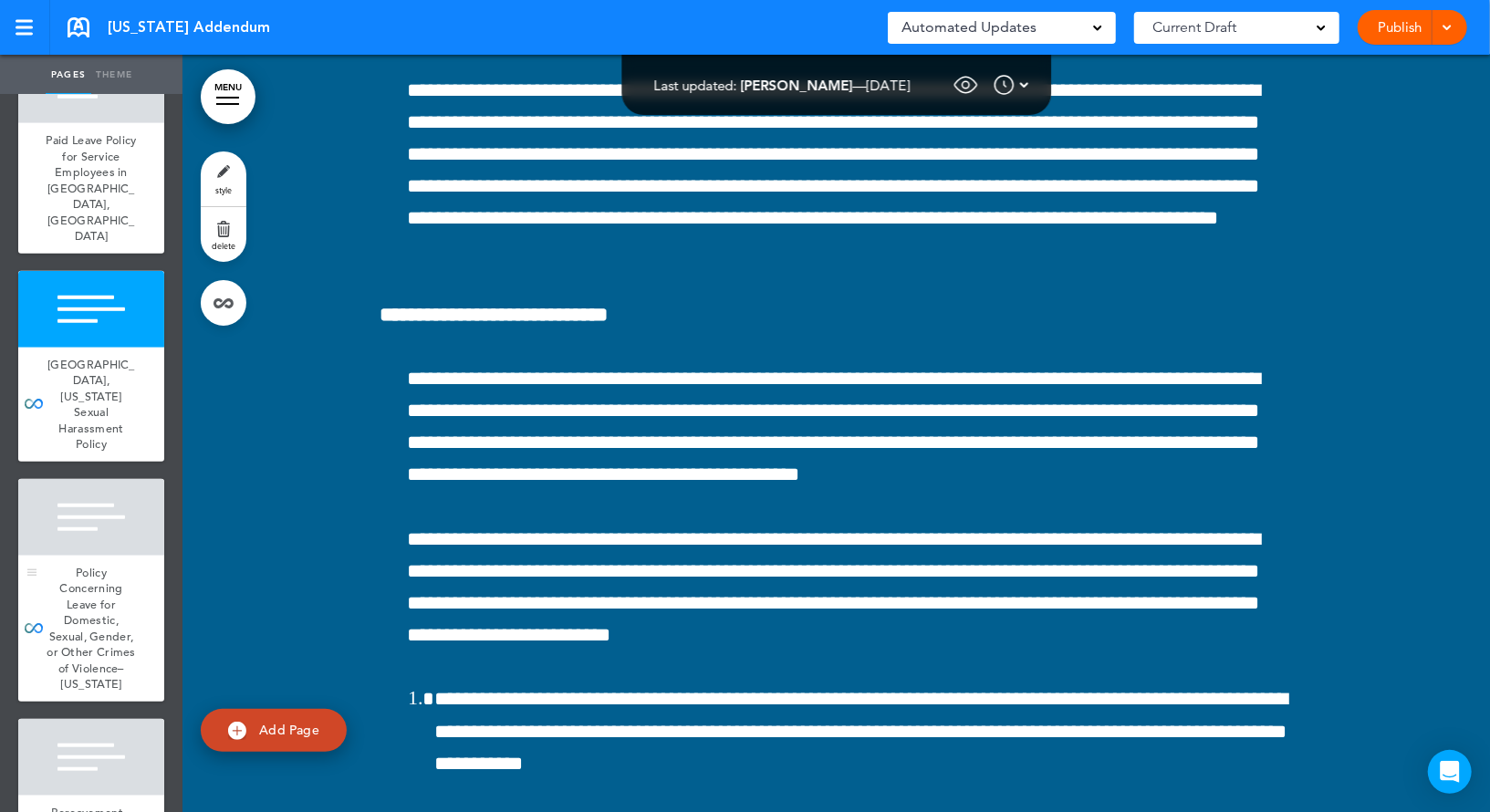
click at [98, 555] on div "Policy Concerning Leave for Domestic, Sexual, Gender, or Other Crimes of Violen…" at bounding box center [91, 628] width 146 height 146
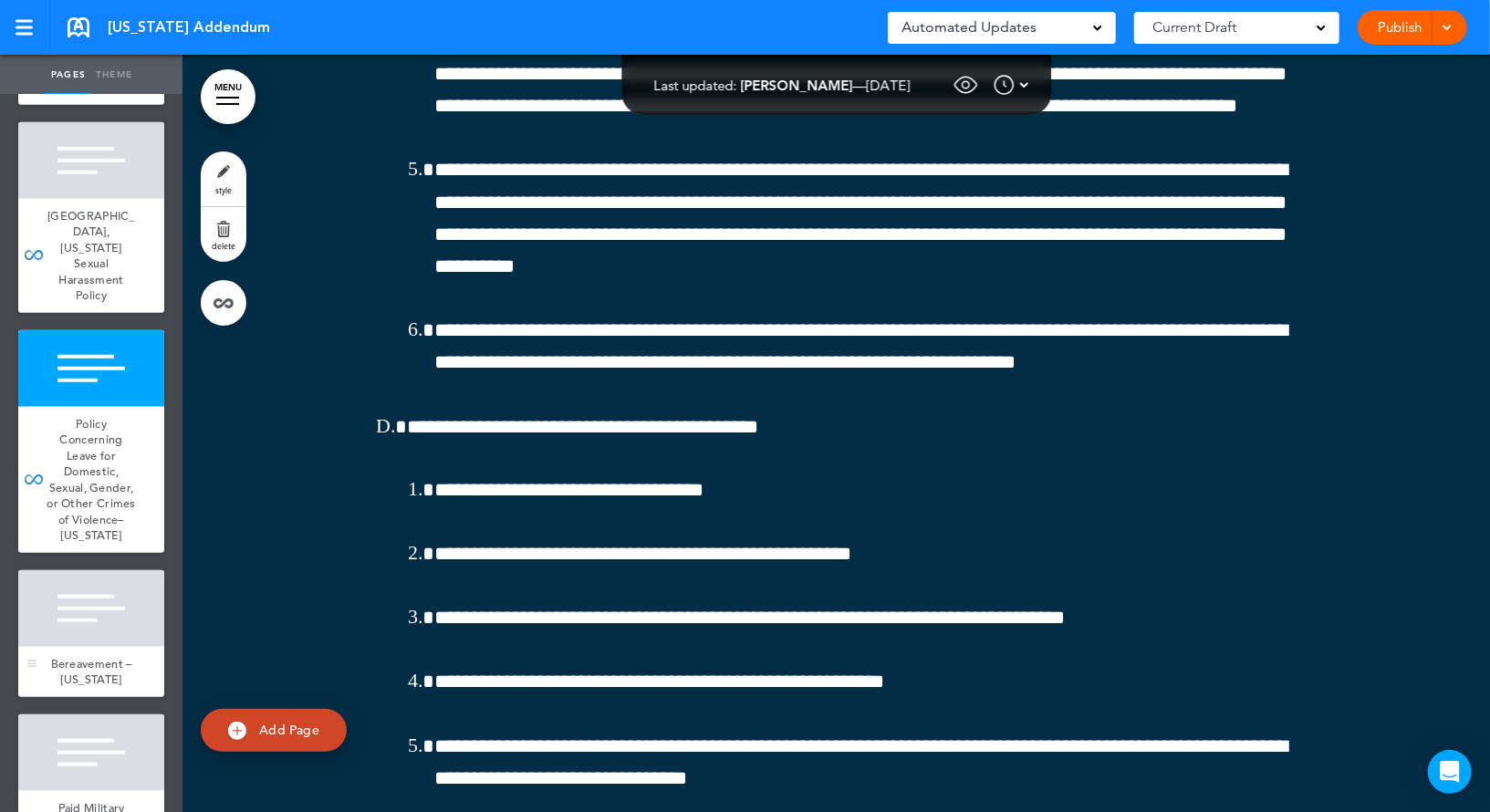
click at [88, 570] on div at bounding box center [91, 608] width 146 height 77
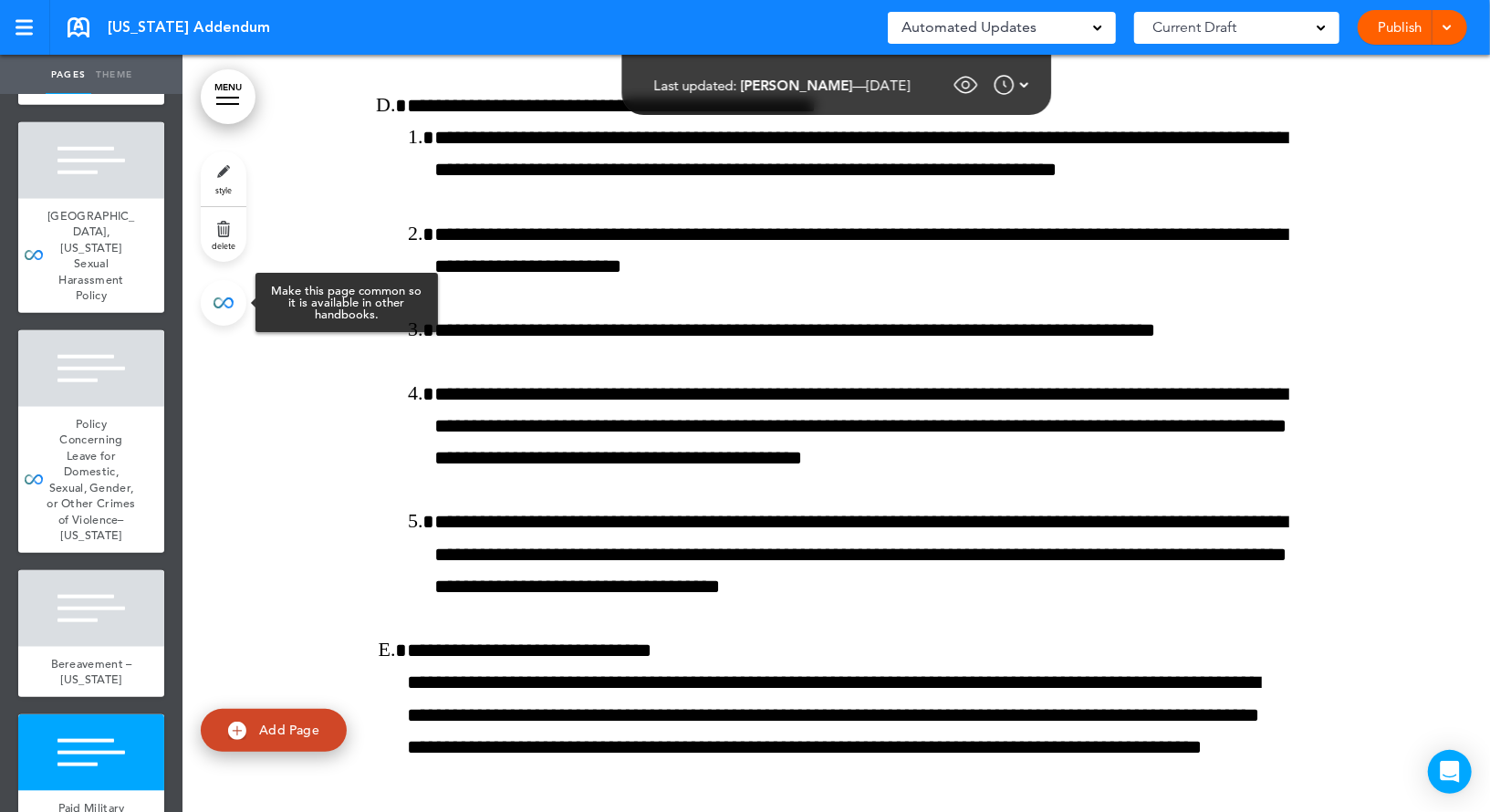
click at [219, 311] on link at bounding box center [223, 302] width 46 height 46
type input "**********"
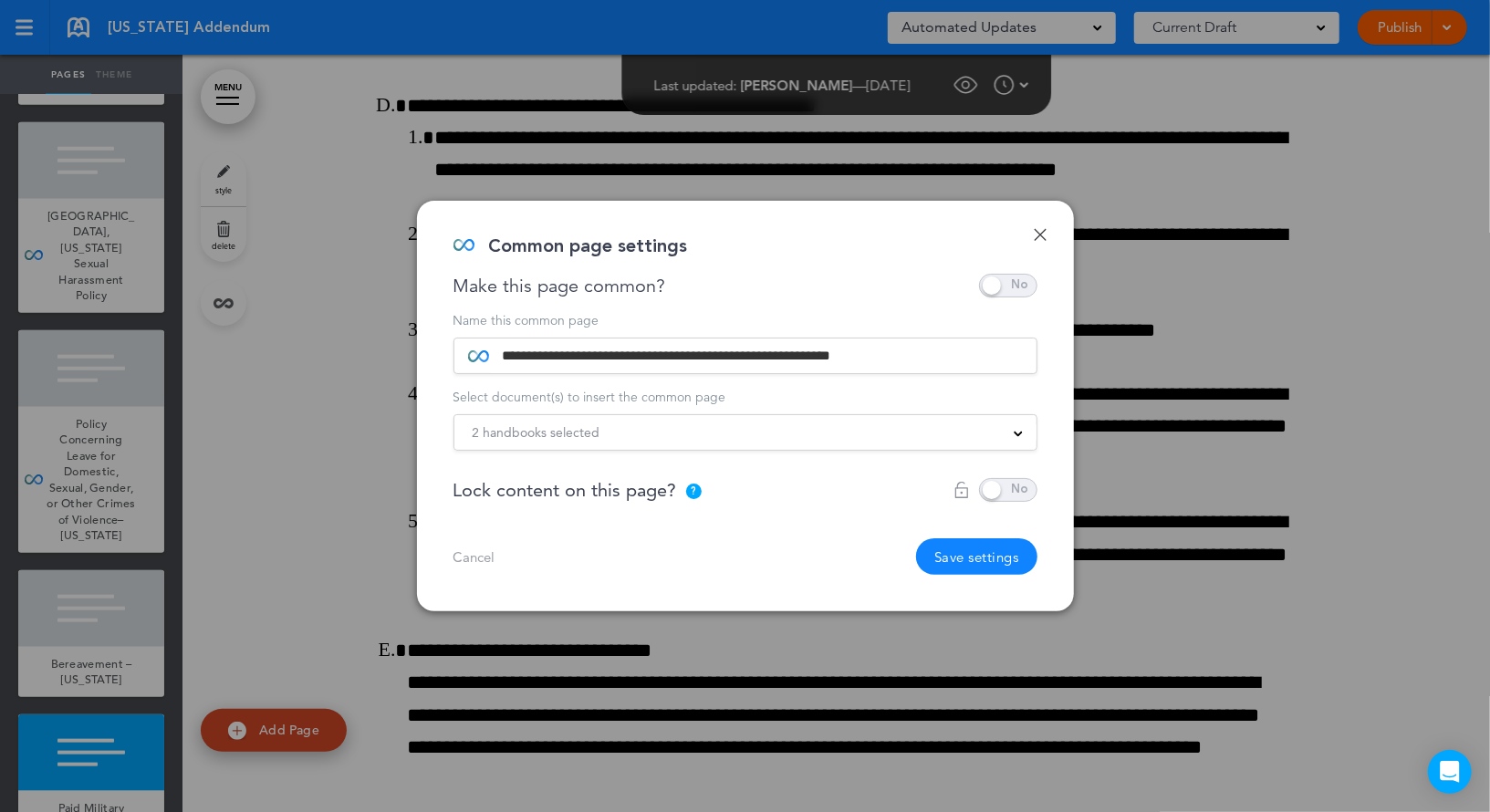
click at [999, 284] on span at bounding box center [1008, 285] width 58 height 23
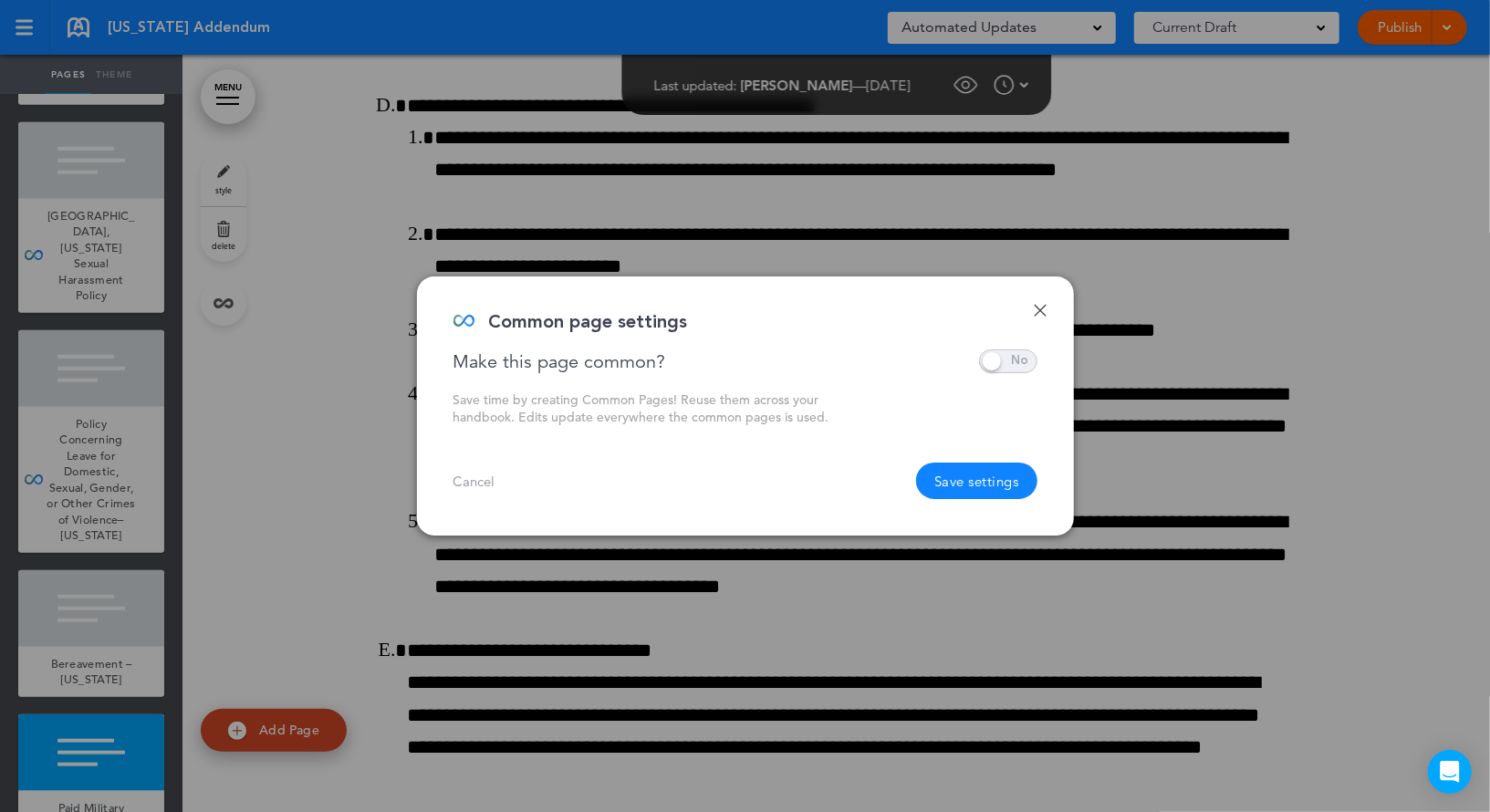
click at [976, 483] on button "Save settings" at bounding box center [976, 481] width 121 height 37
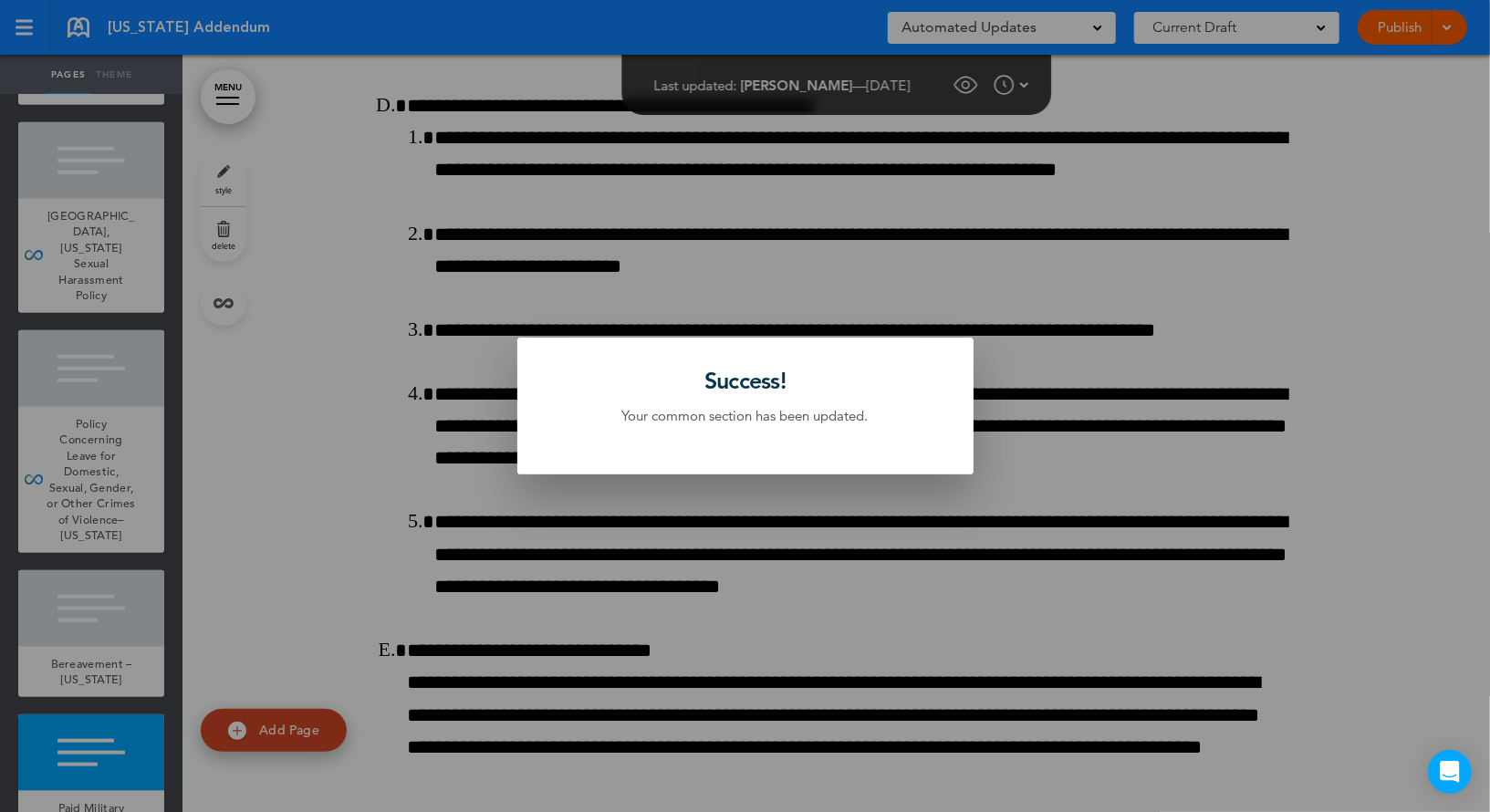
click at [454, 334] on div at bounding box center [745, 406] width 1490 height 812
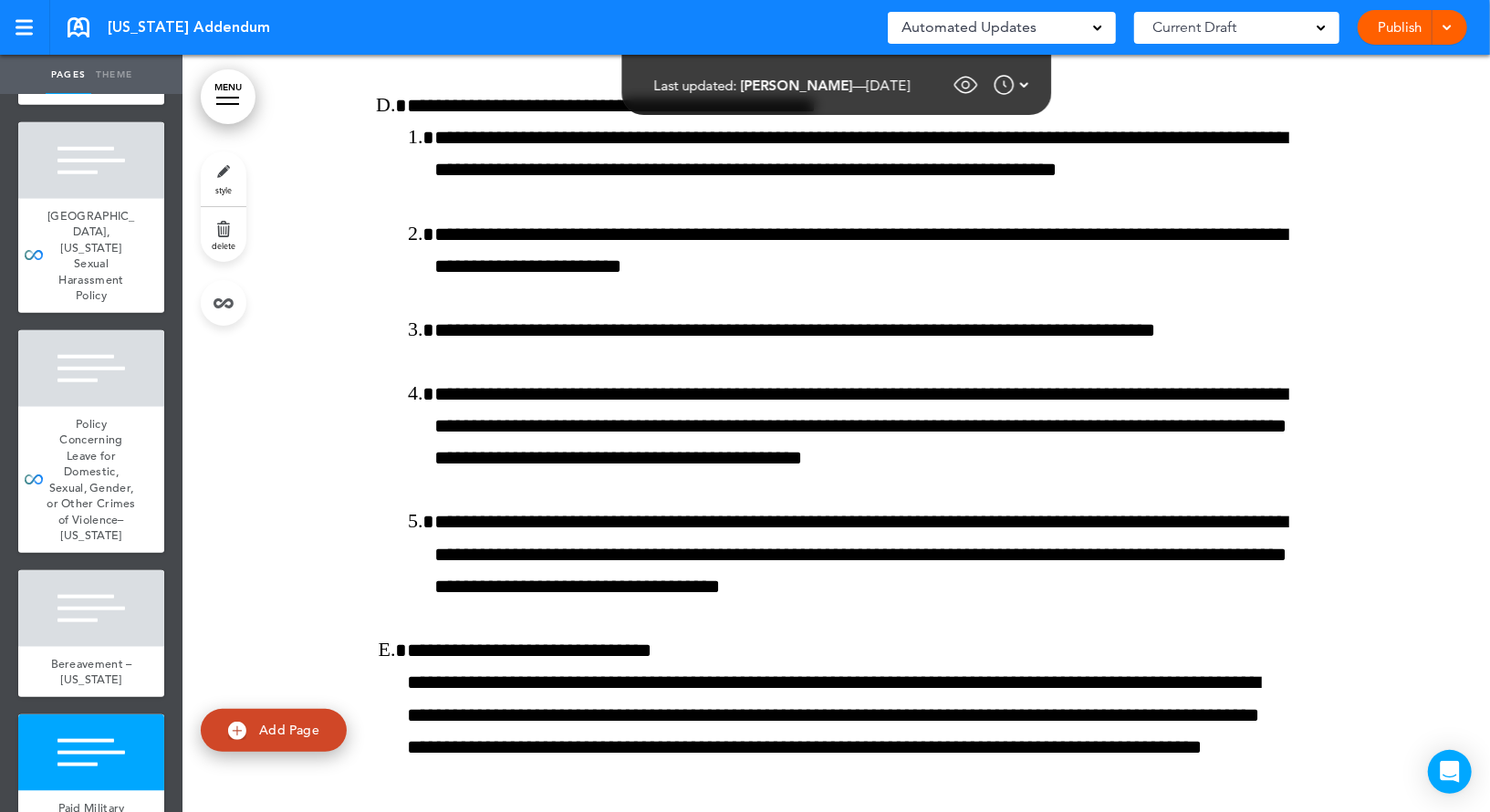
click at [238, 172] on link "style" at bounding box center [223, 178] width 46 height 54
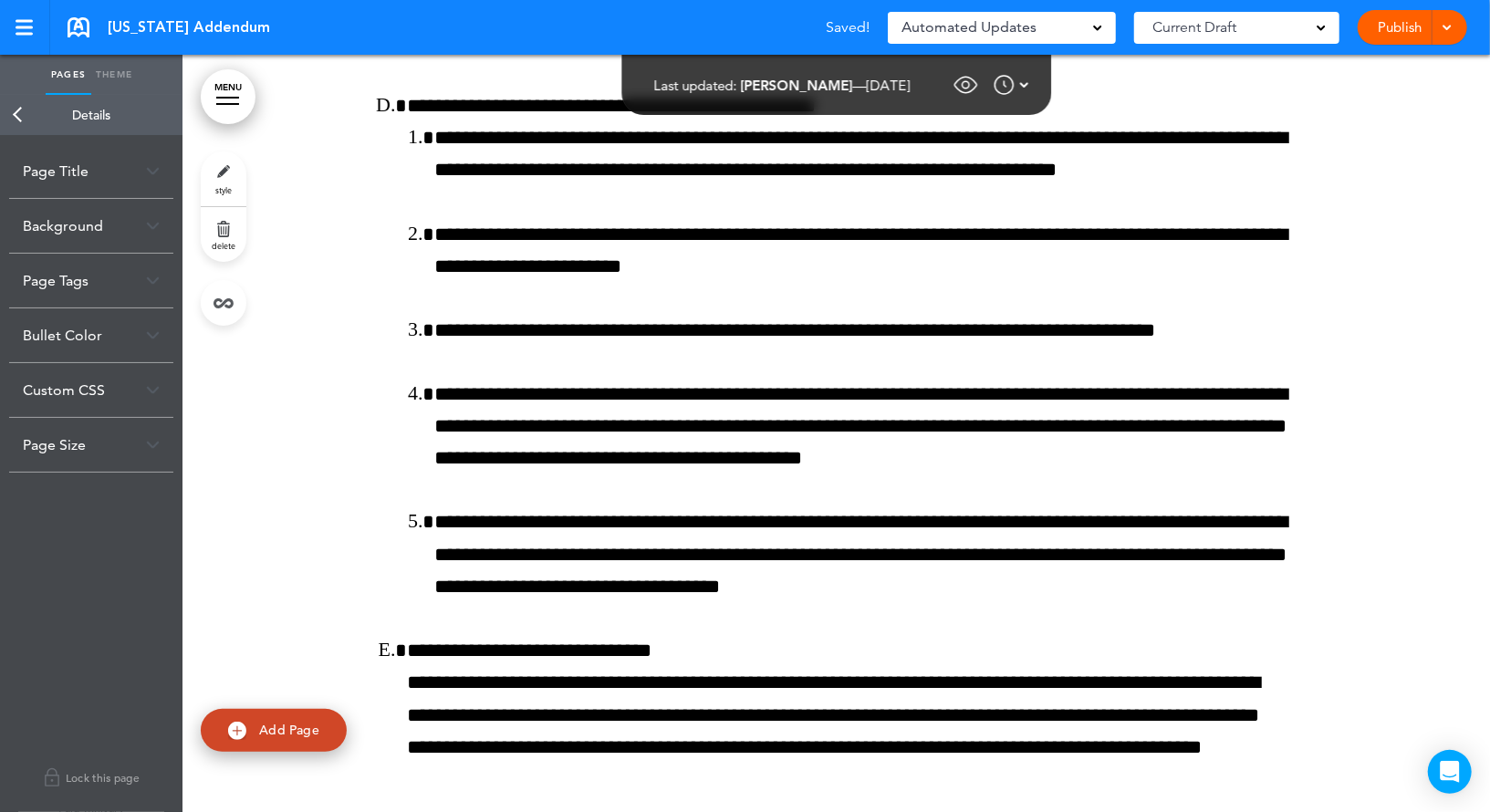
click at [138, 219] on div "Background" at bounding box center [90, 226] width 164 height 54
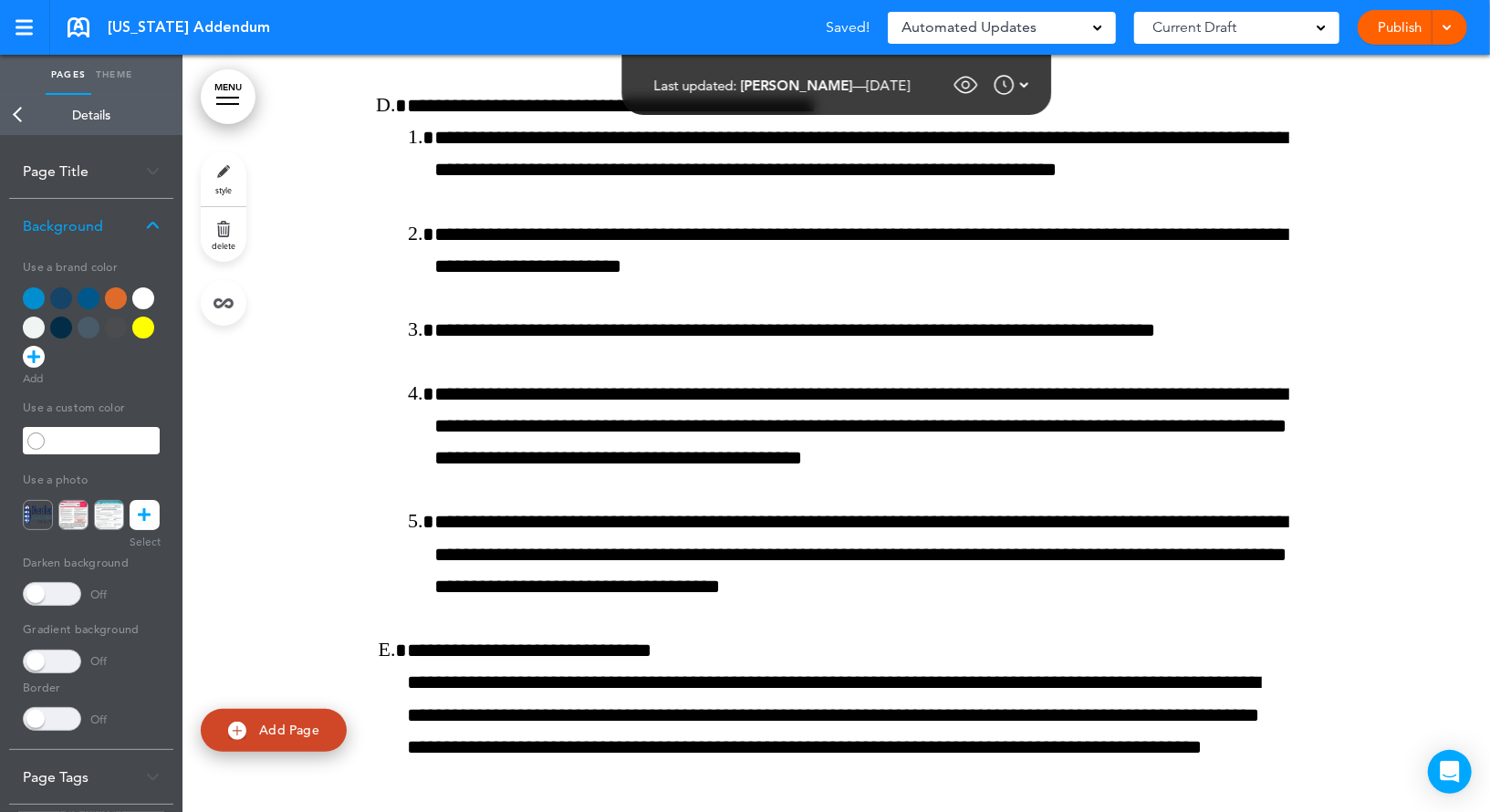
click at [61, 295] on div at bounding box center [61, 297] width 22 height 22
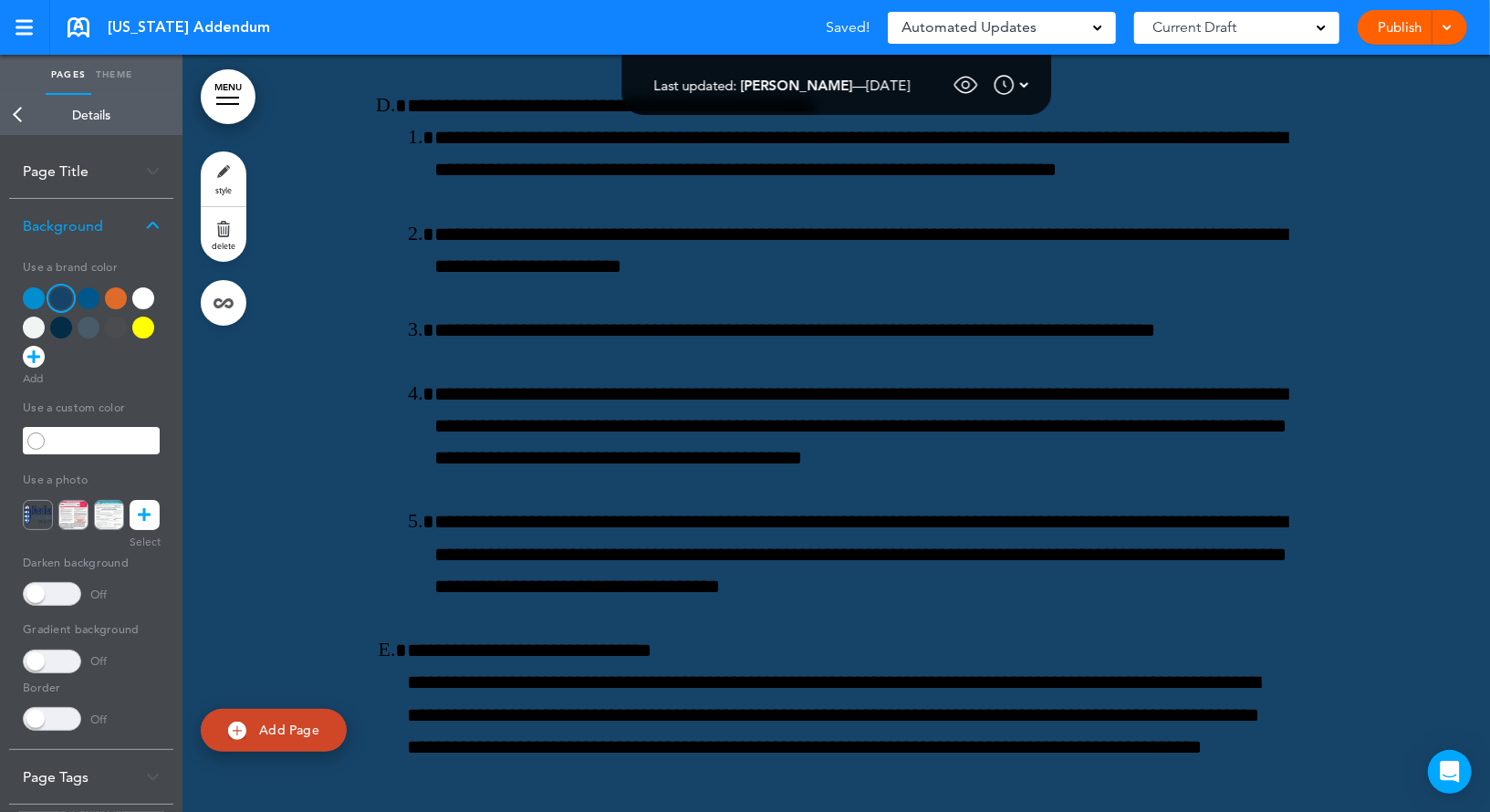
click at [18, 114] on link "Back" at bounding box center [18, 114] width 37 height 40
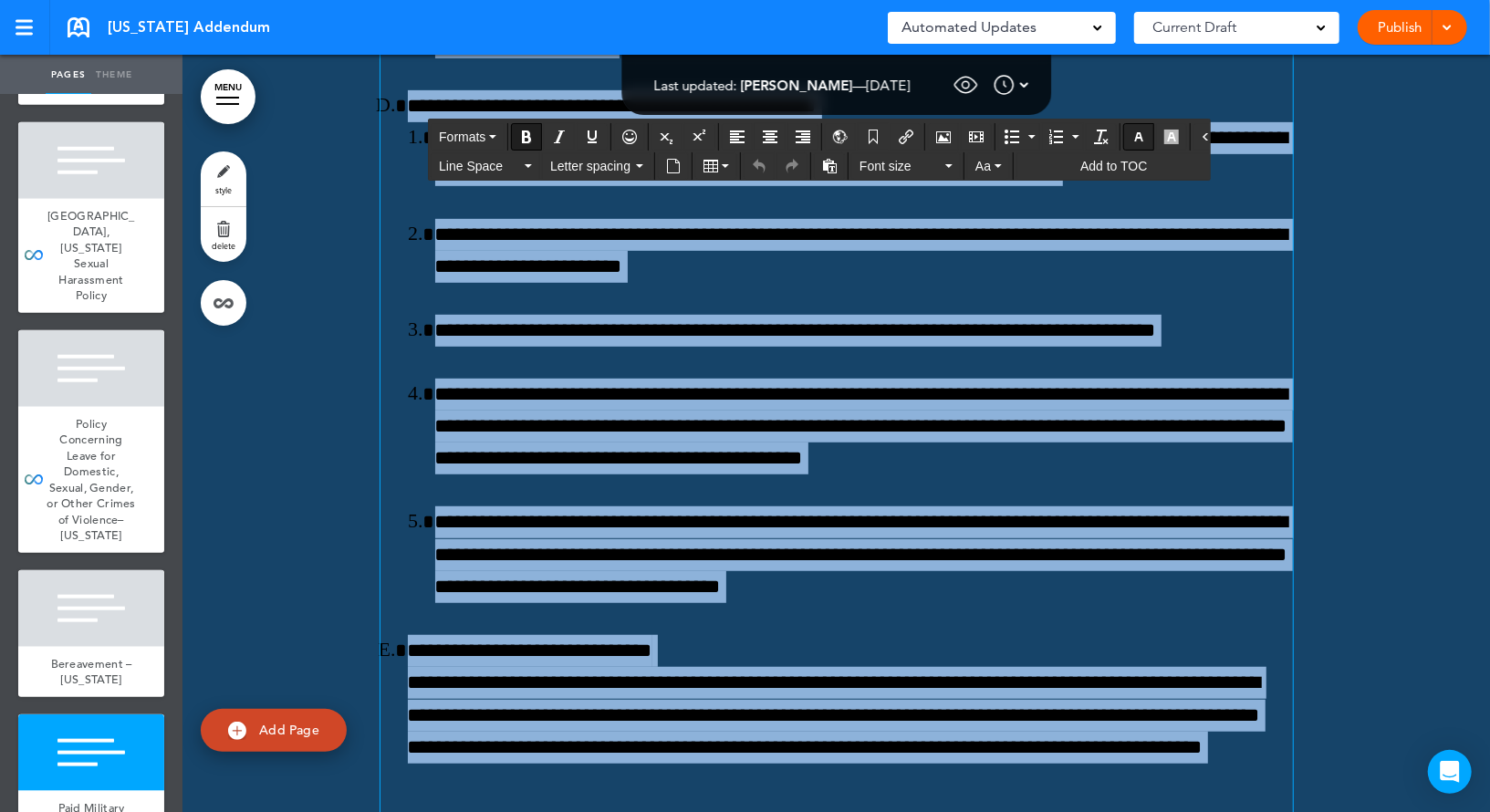
click at [1131, 132] on icon "button" at bounding box center [1138, 137] width 15 height 15
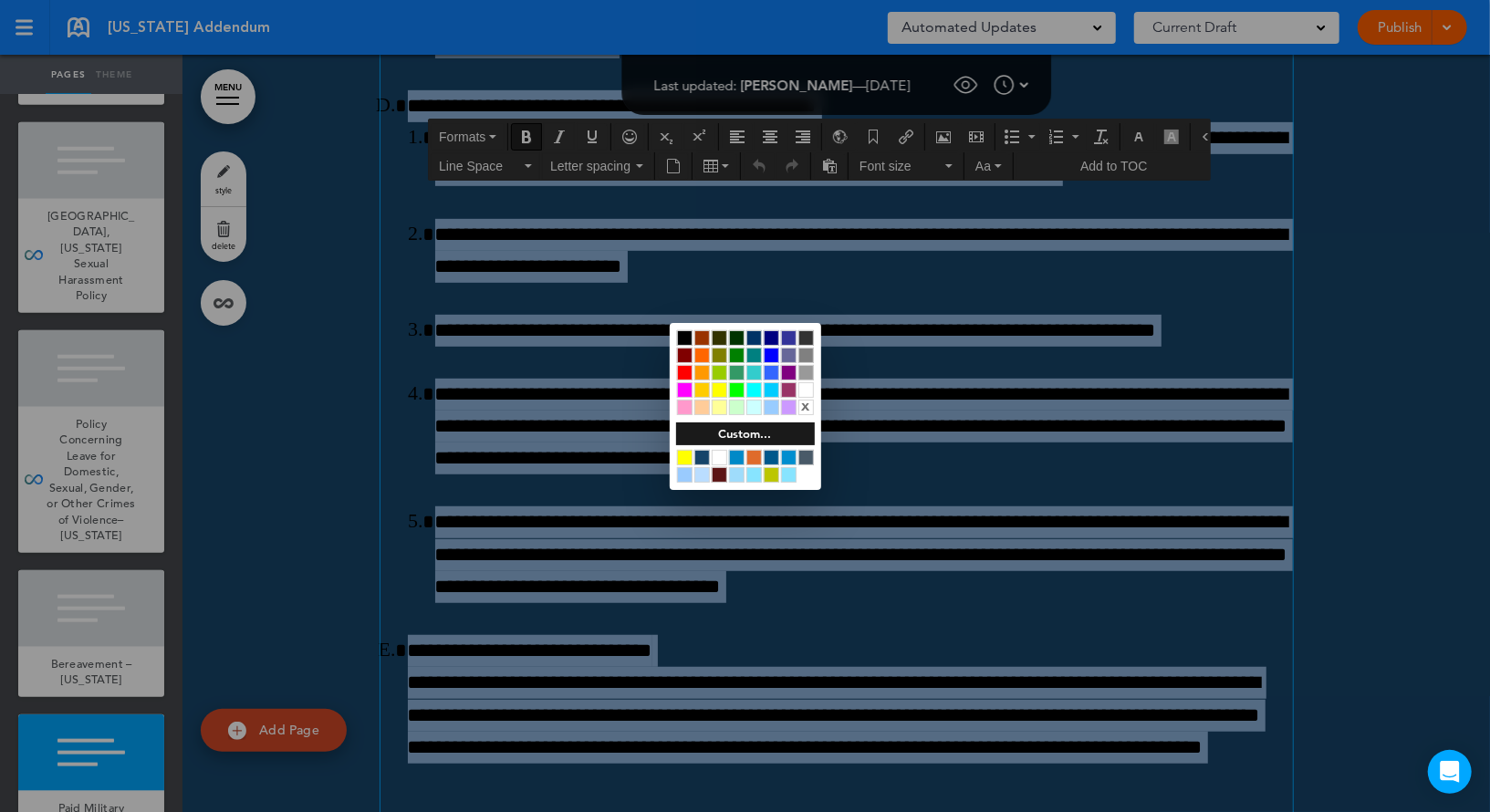
click at [804, 387] on div at bounding box center [806, 390] width 16 height 16
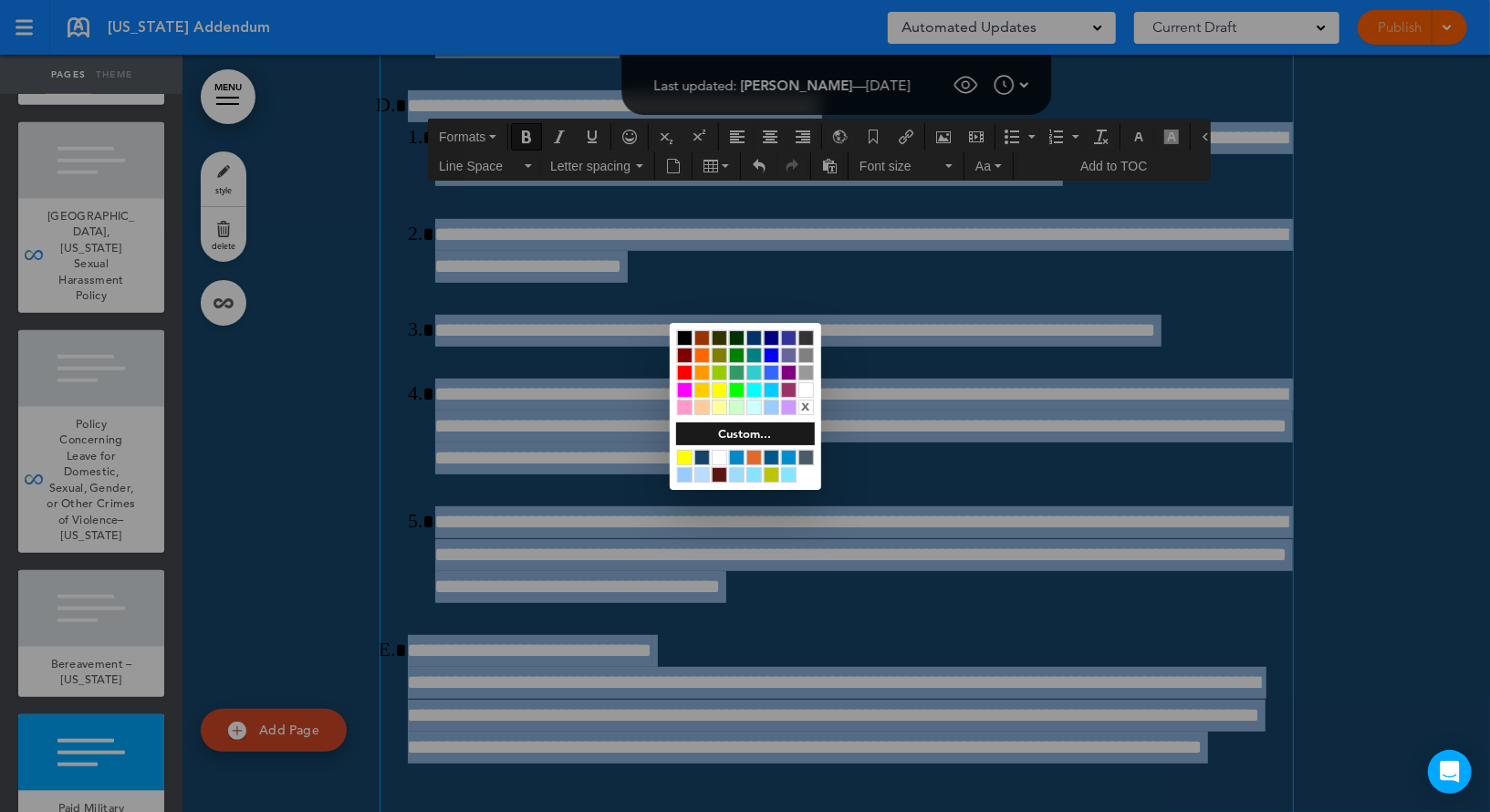
click at [880, 361] on div at bounding box center [745, 406] width 1490 height 812
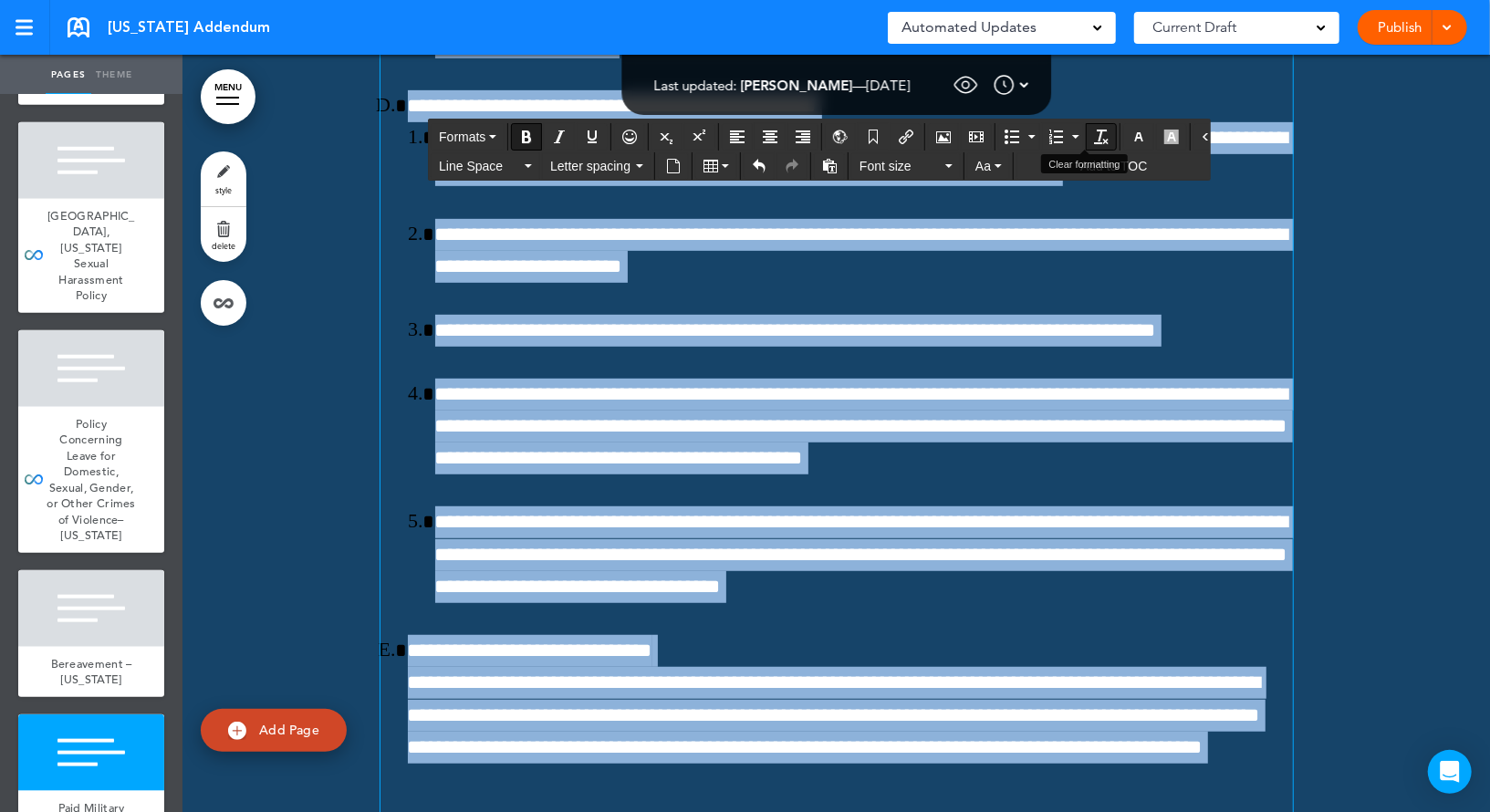
click at [1094, 136] on icon "Clear formatting" at bounding box center [1100, 137] width 15 height 15
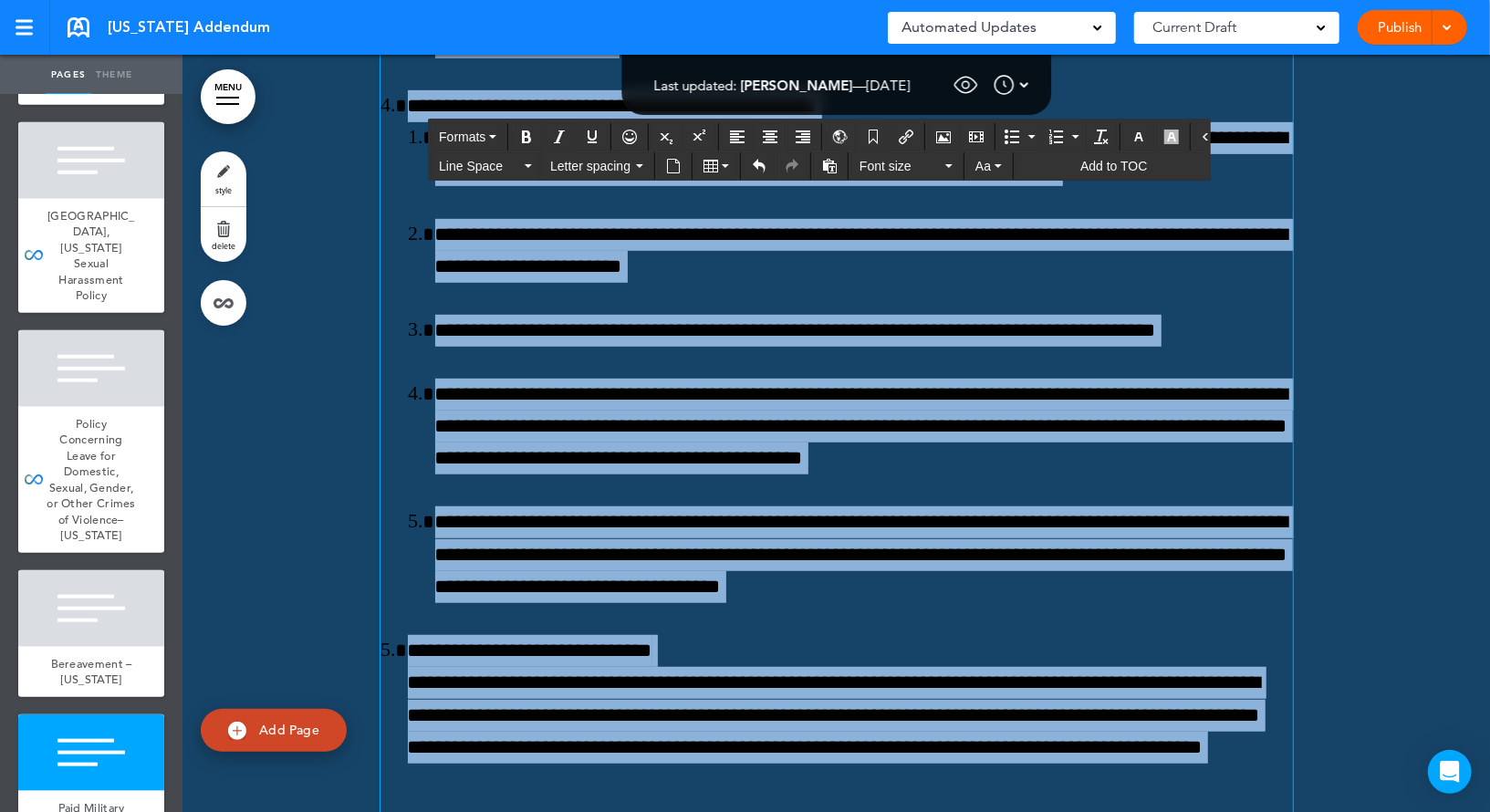
click at [227, 172] on link "style" at bounding box center [223, 178] width 46 height 54
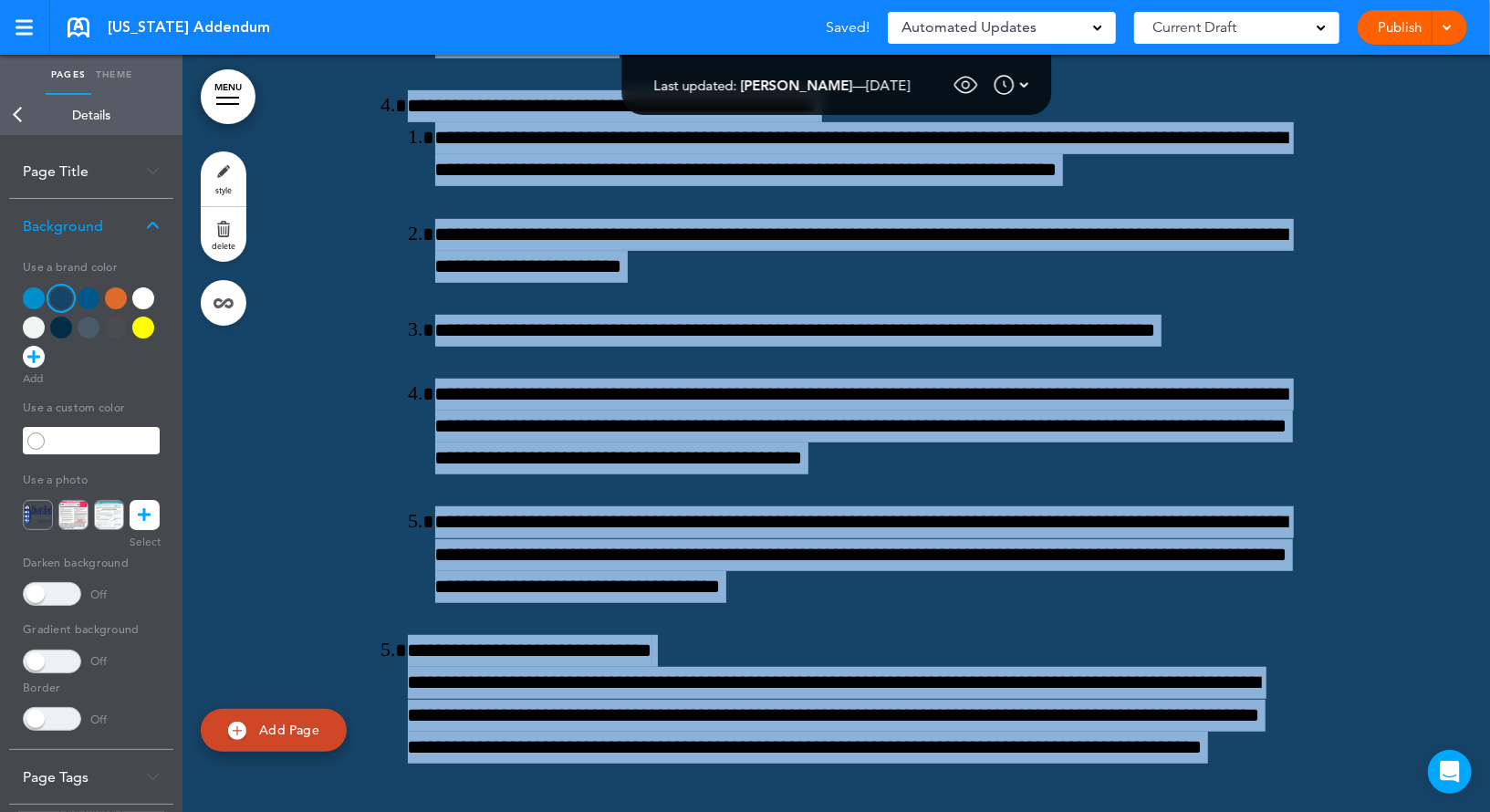
click at [147, 293] on div at bounding box center [143, 297] width 22 height 22
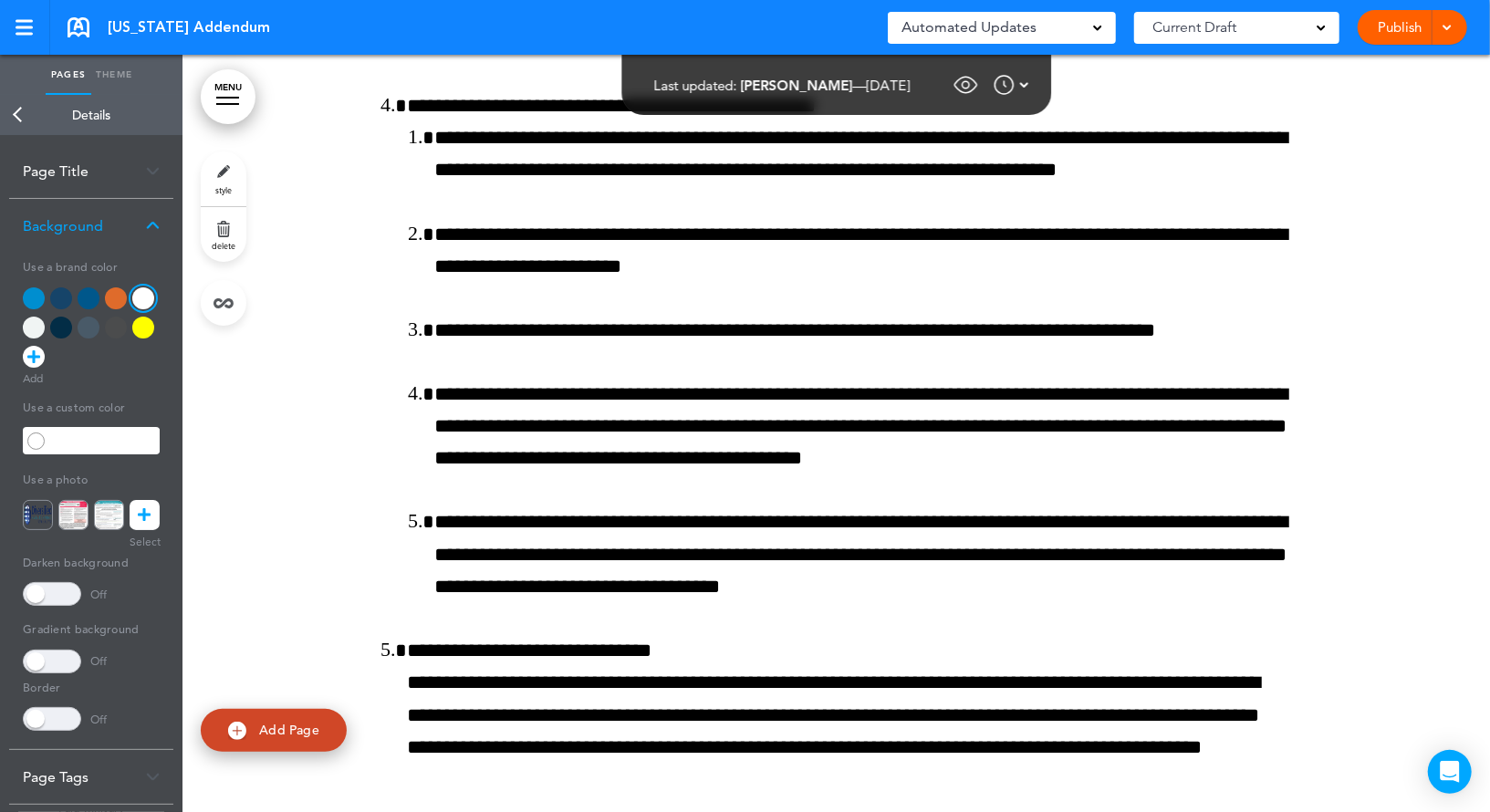
click at [27, 124] on link "Back" at bounding box center [18, 114] width 37 height 40
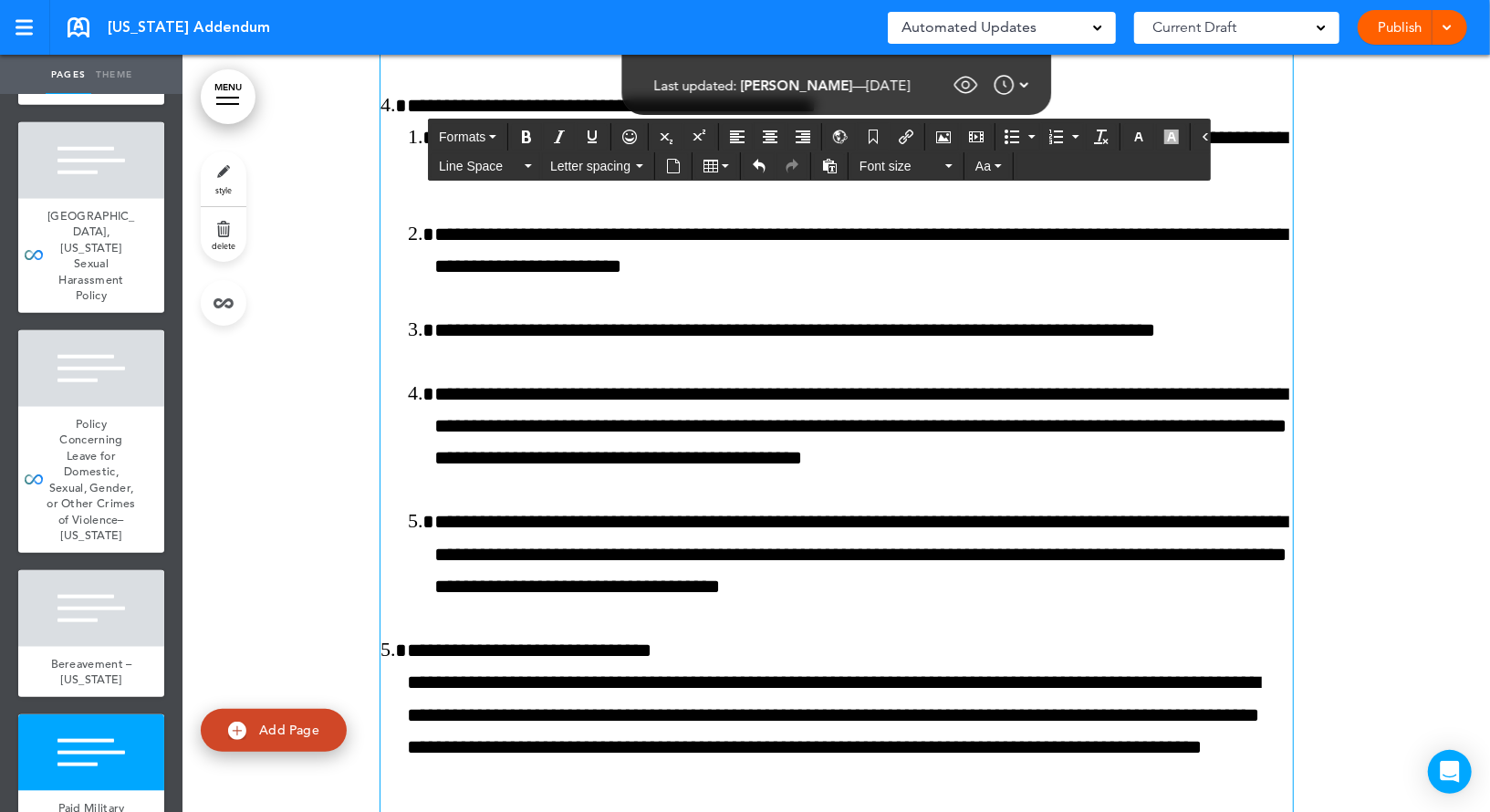
click at [502, 136] on button "Formats" at bounding box center [467, 137] width 72 height 25
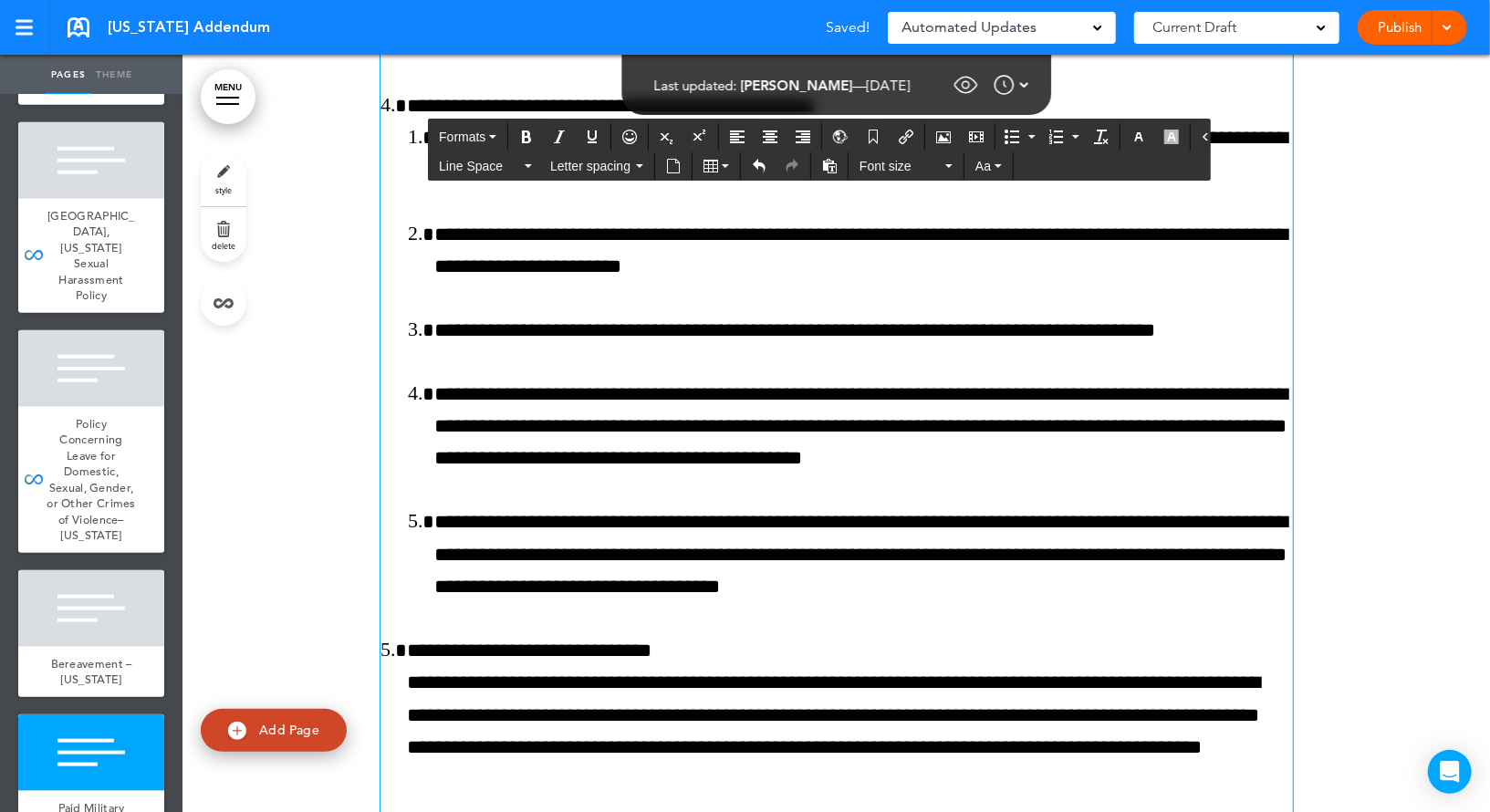
click at [1124, 134] on button "button" at bounding box center [1138, 137] width 29 height 25
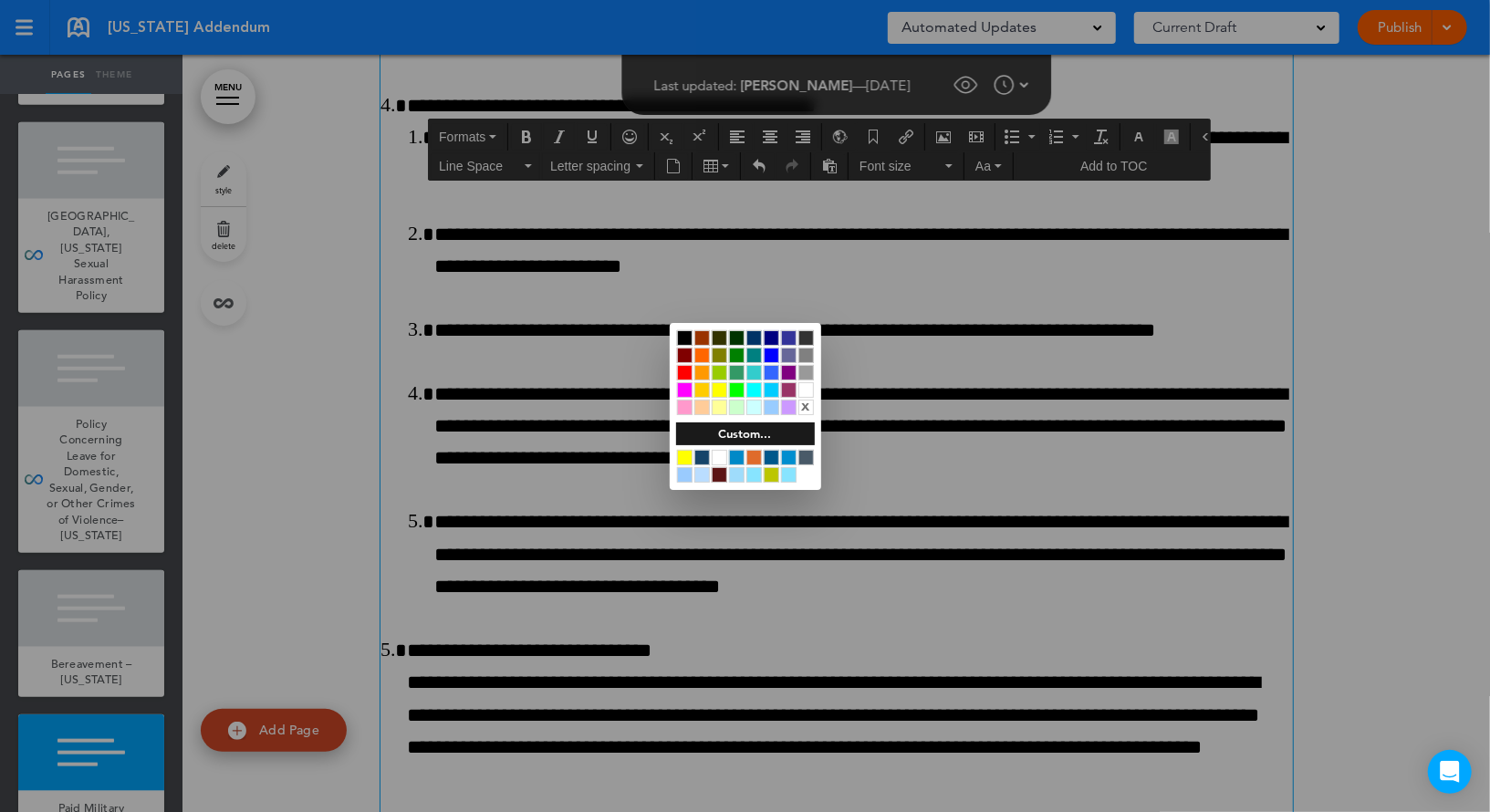
click at [701, 452] on div at bounding box center [702, 457] width 16 height 16
click at [884, 365] on div at bounding box center [745, 406] width 1490 height 812
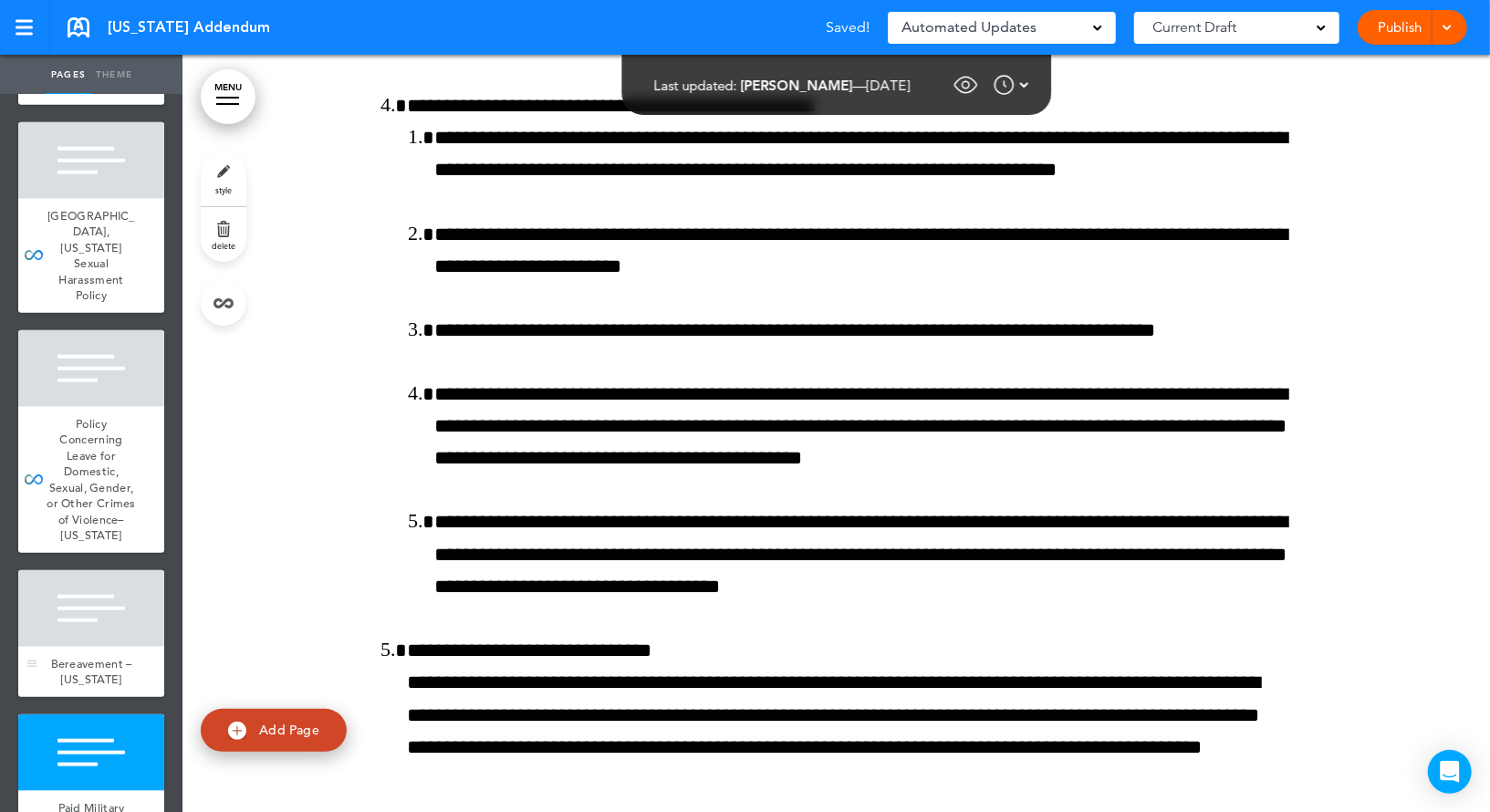
click at [110, 570] on div at bounding box center [91, 608] width 146 height 77
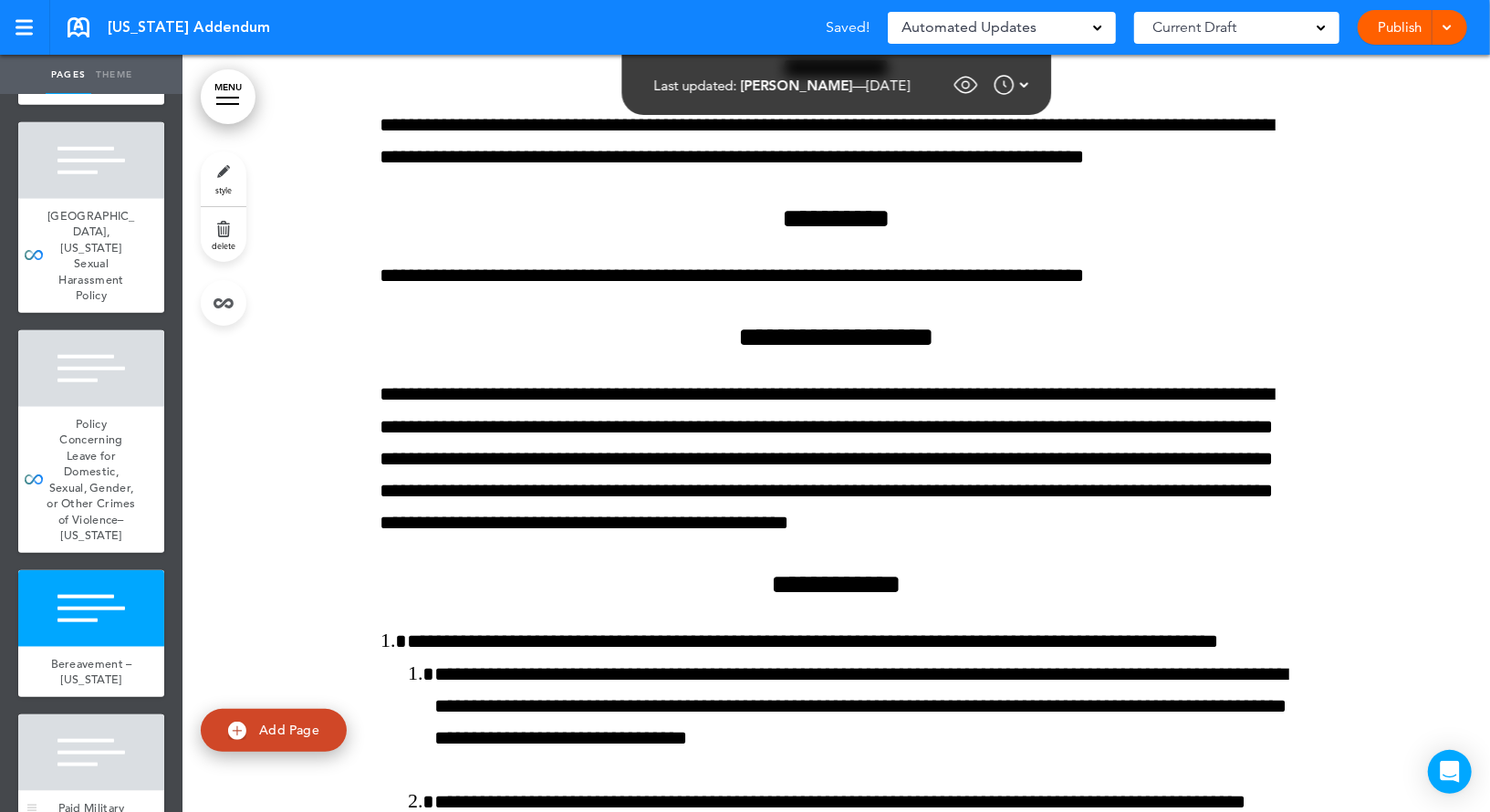
click at [106, 714] on div at bounding box center [91, 752] width 146 height 77
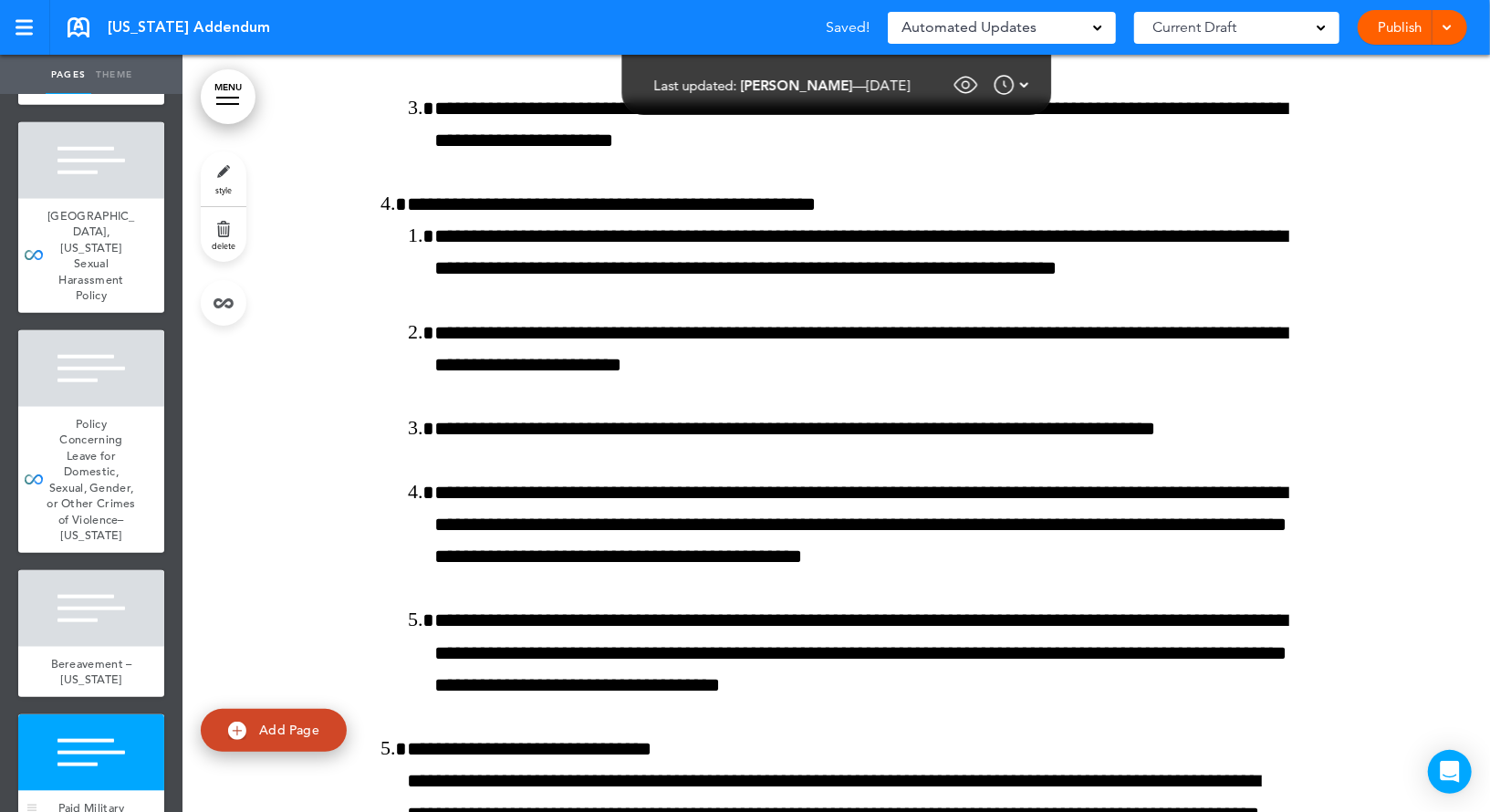
scroll to position [36306, 0]
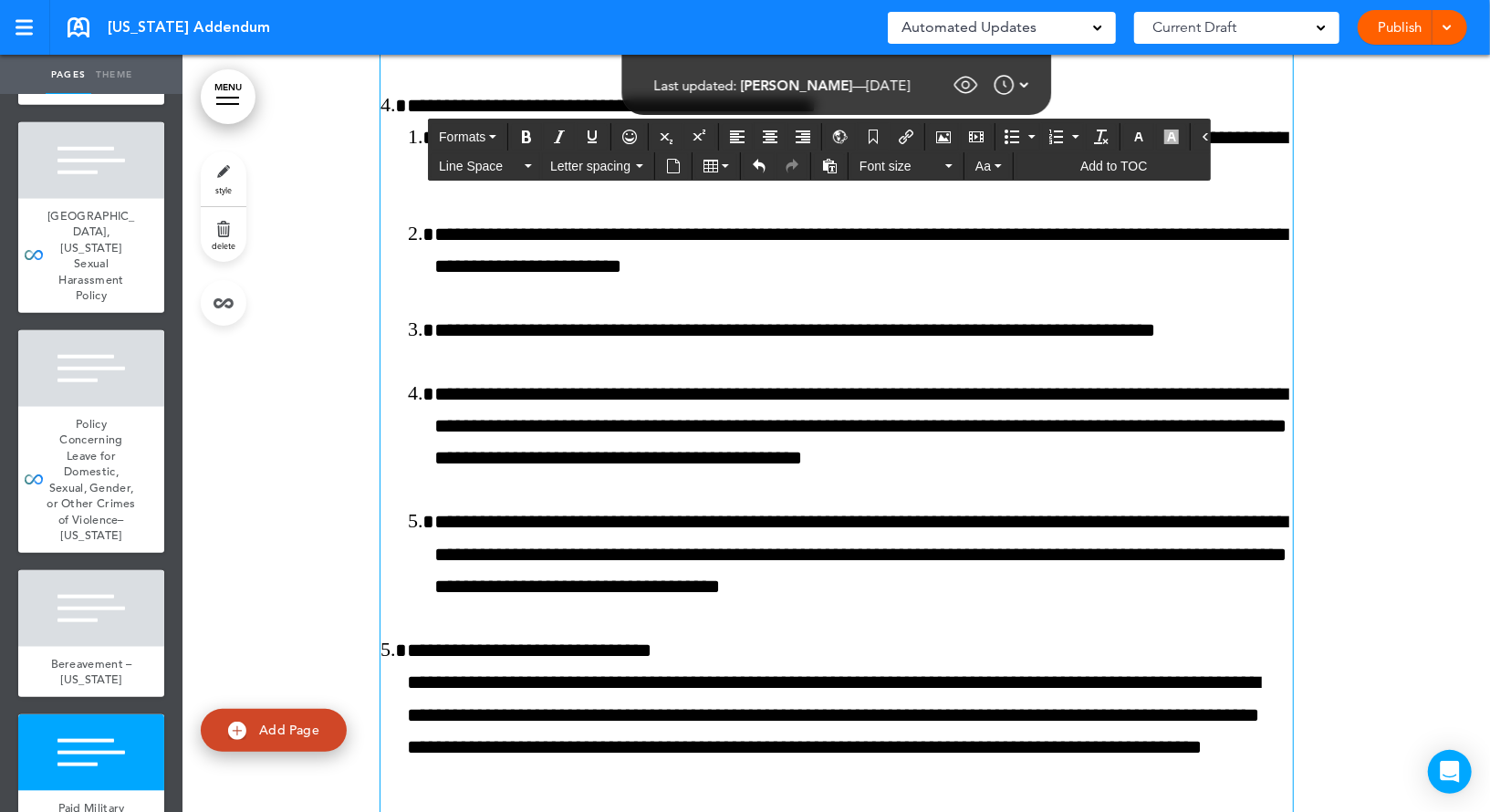
drag, startPoint x: 413, startPoint y: 151, endPoint x: 935, endPoint y: 286, distance: 539.2
click at [1131, 137] on icon "button" at bounding box center [1138, 137] width 15 height 15
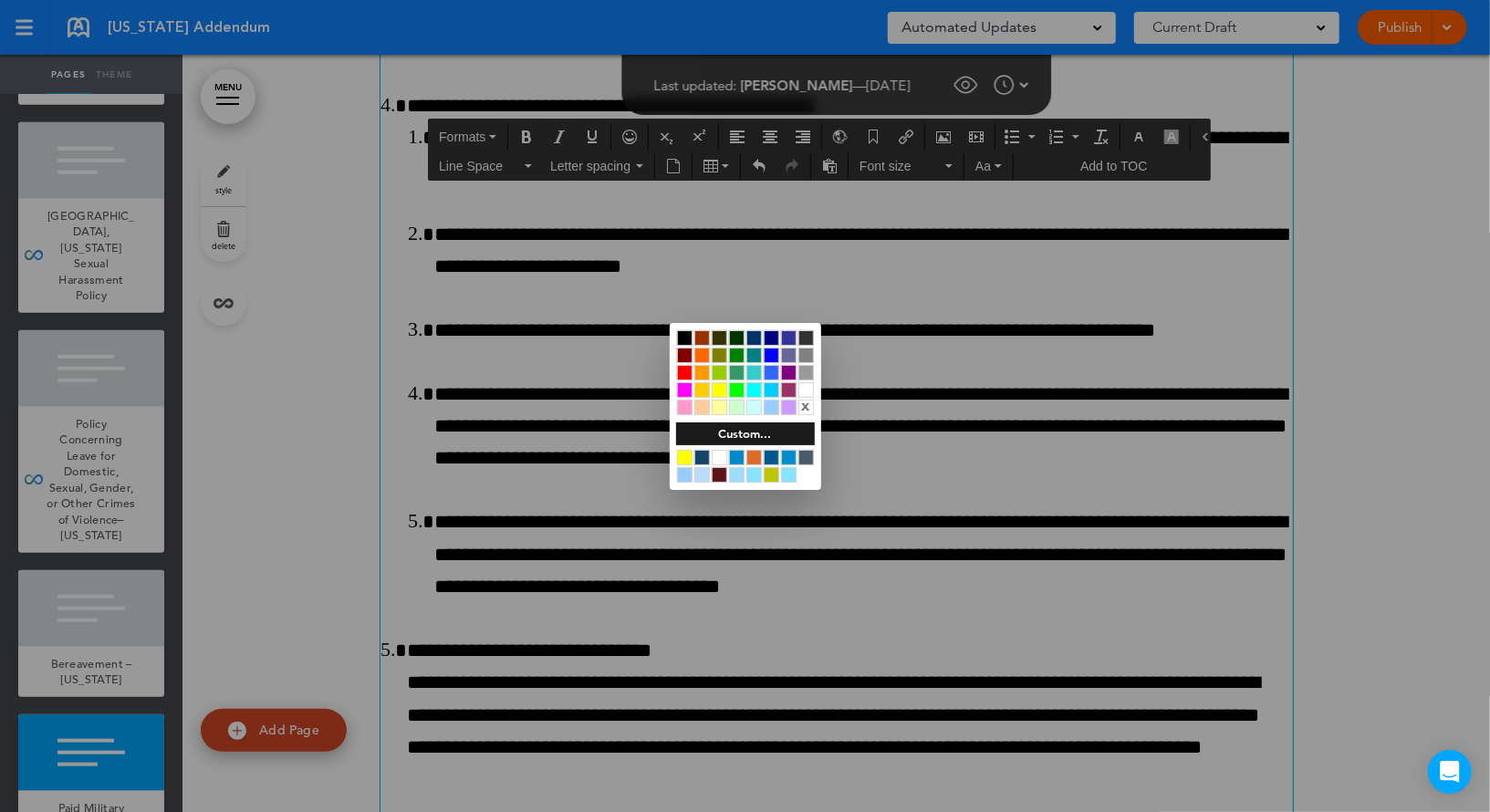
click at [770, 455] on div at bounding box center [772, 457] width 16 height 16
click at [925, 362] on div at bounding box center [745, 406] width 1490 height 812
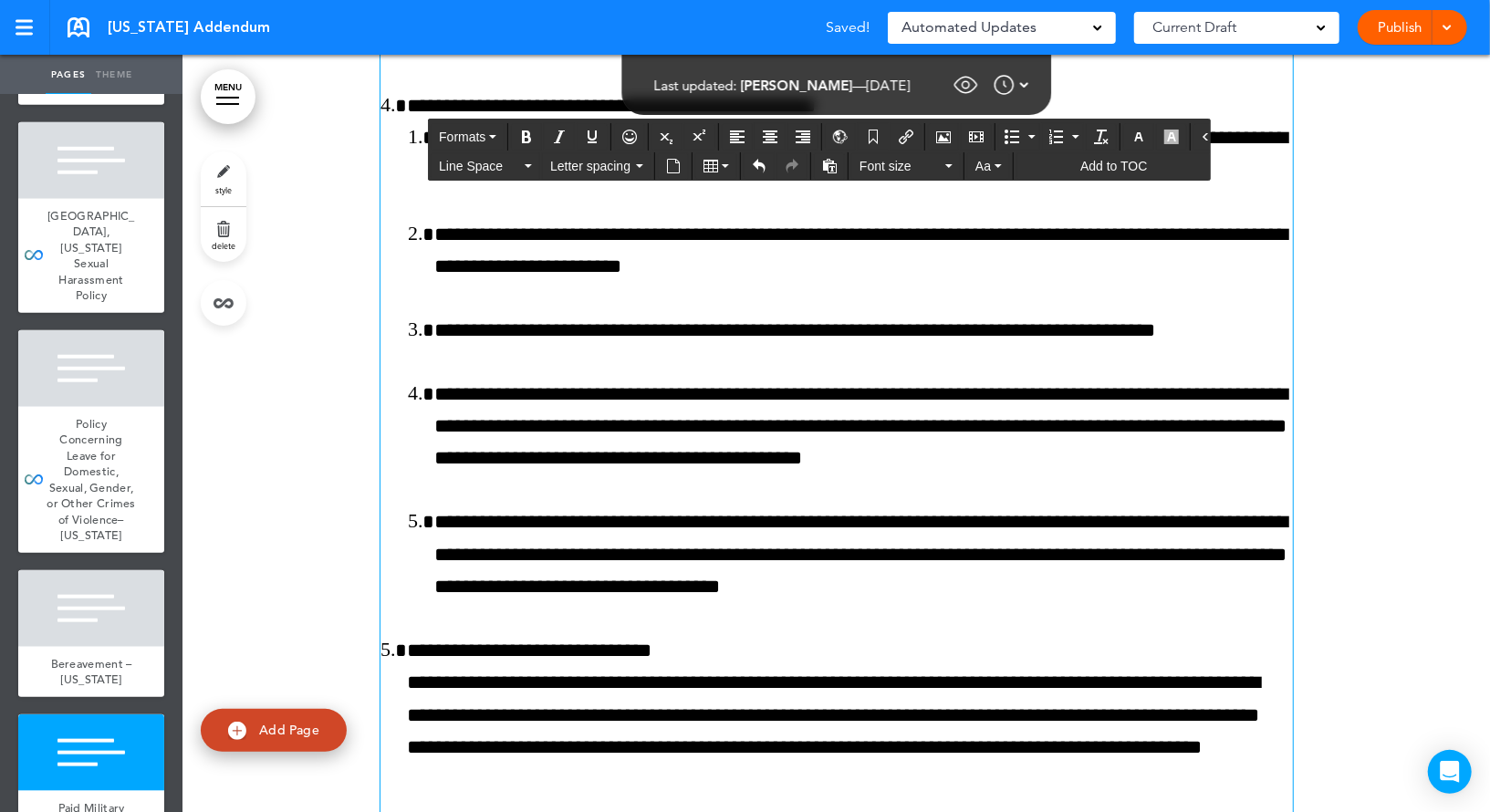
click at [1124, 133] on button "button" at bounding box center [1138, 137] width 29 height 25
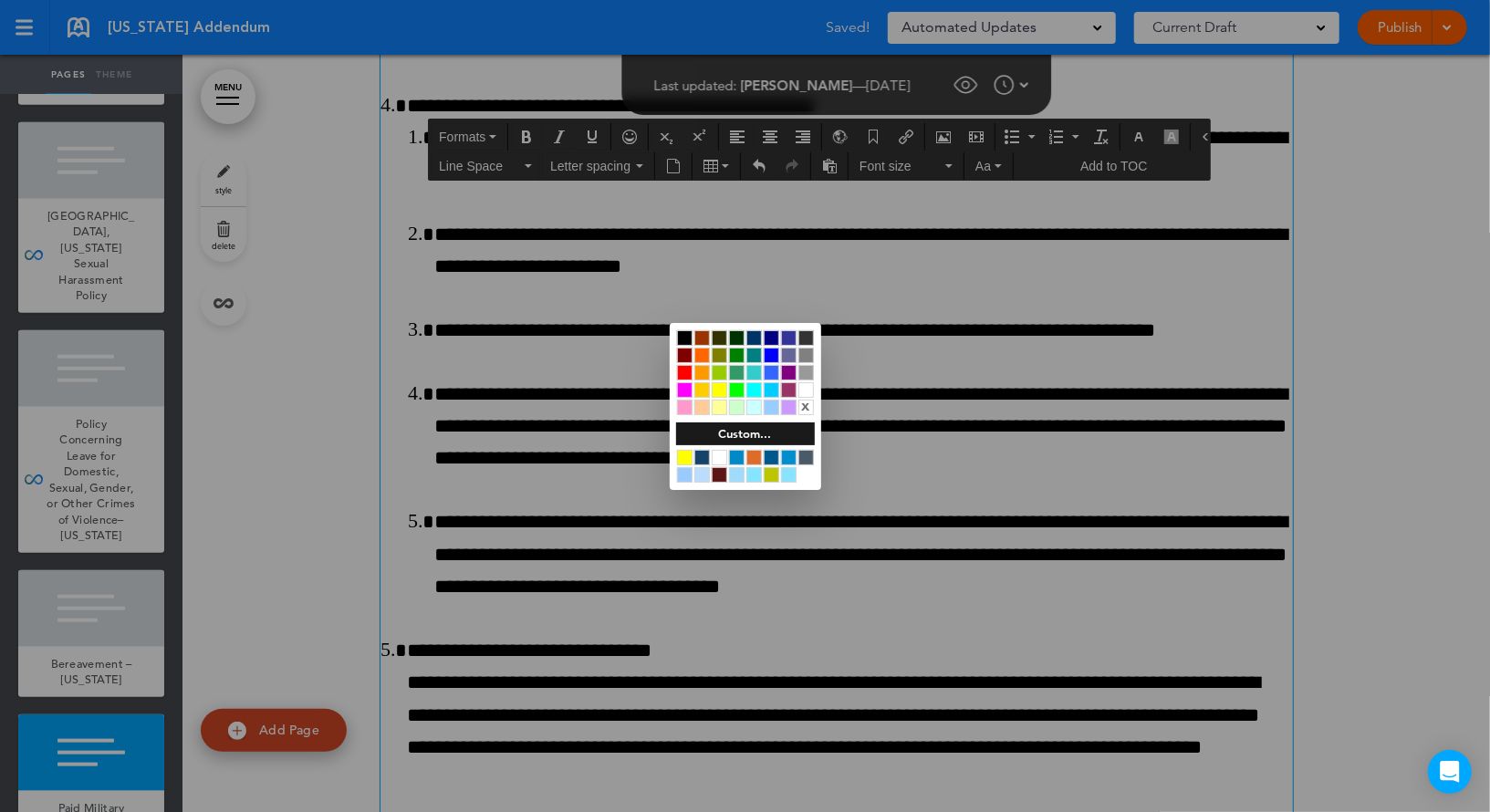
click at [772, 456] on div at bounding box center [772, 457] width 16 height 16
click at [882, 411] on div at bounding box center [745, 406] width 1490 height 812
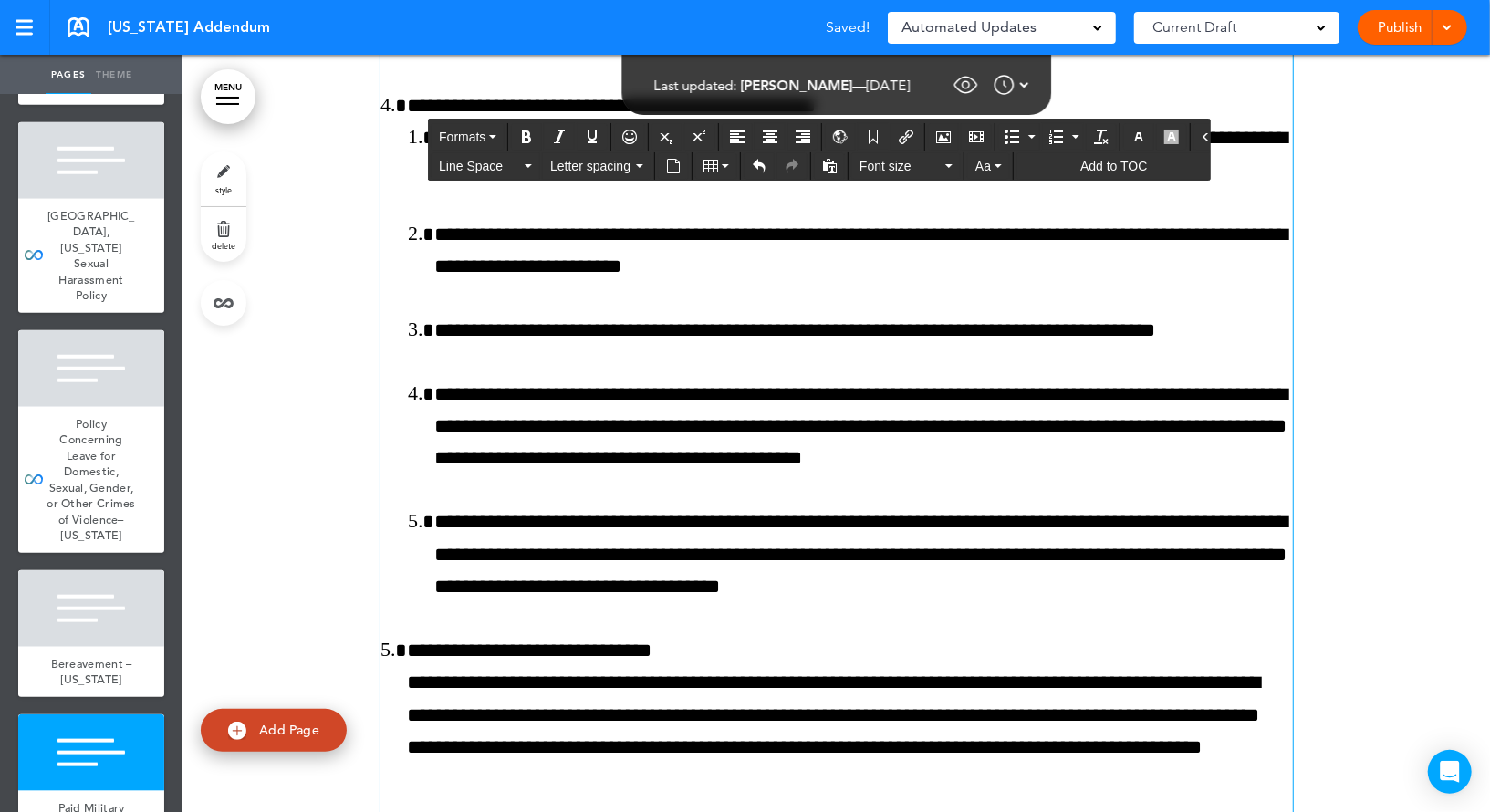
click at [1131, 137] on icon "button" at bounding box center [1138, 137] width 15 height 15
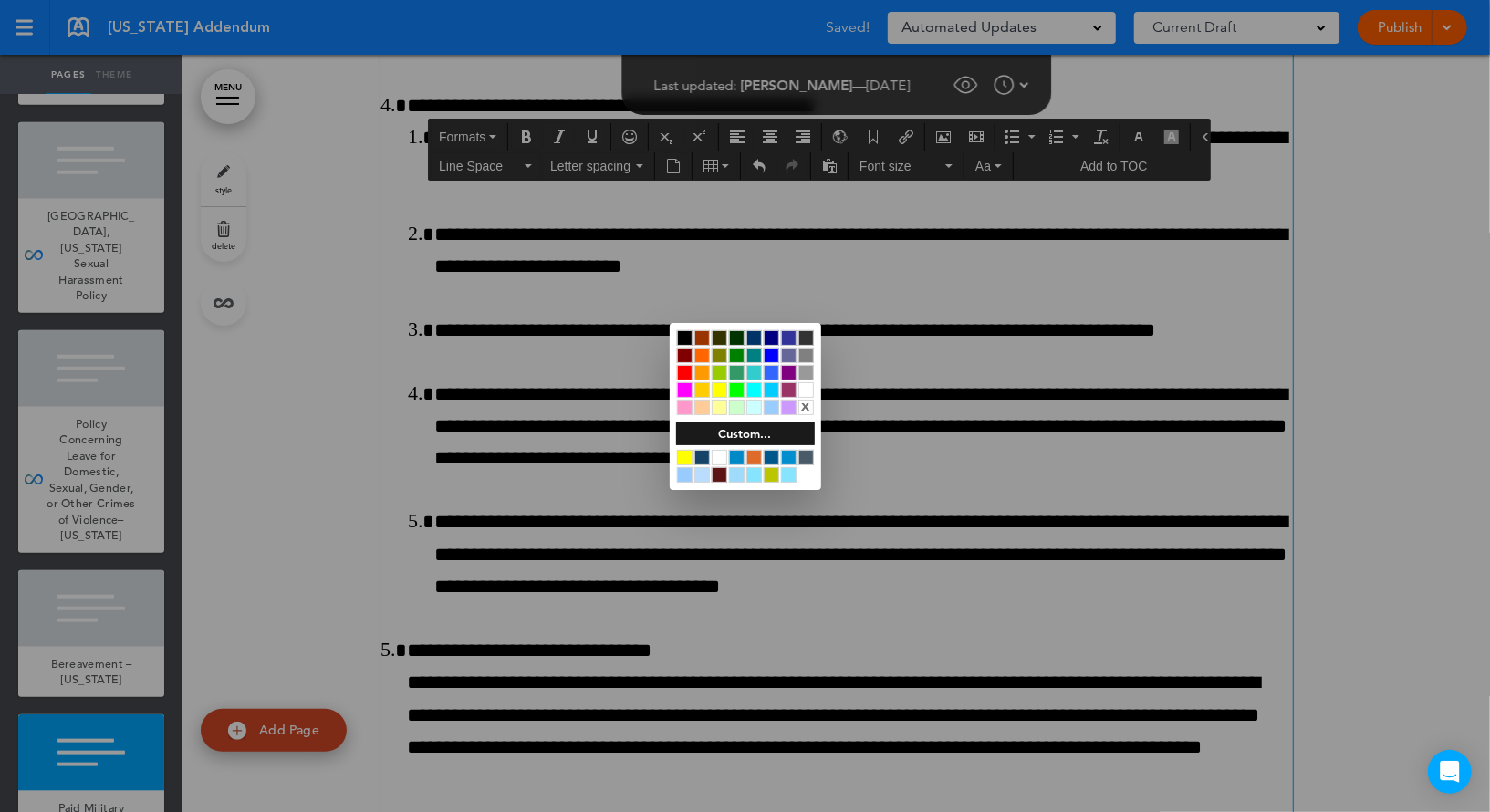
drag, startPoint x: 772, startPoint y: 454, endPoint x: 795, endPoint y: 445, distance: 24.7
click at [772, 454] on div at bounding box center [772, 457] width 16 height 16
click at [896, 411] on div at bounding box center [745, 406] width 1490 height 812
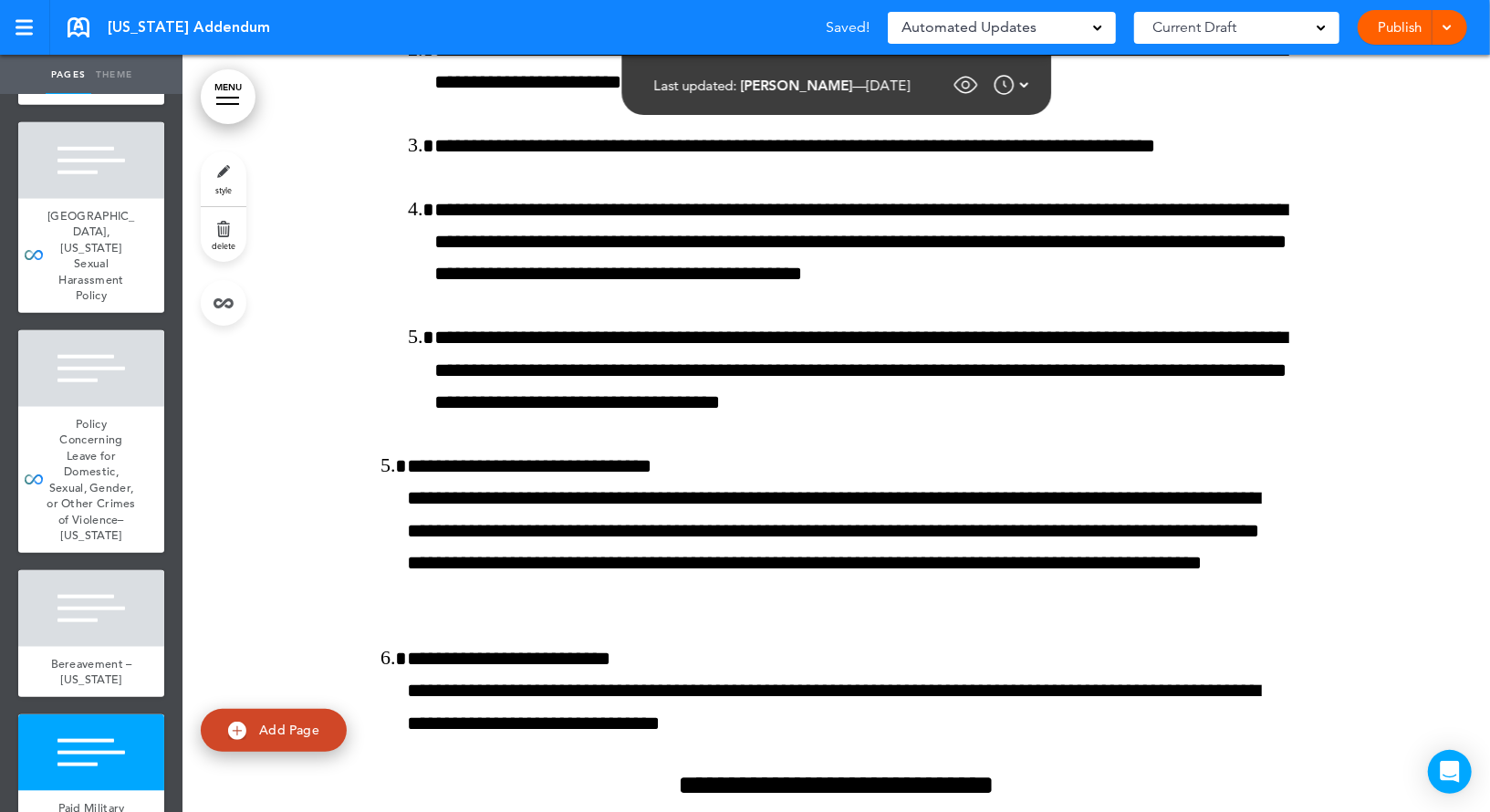
scroll to position [36549, 0]
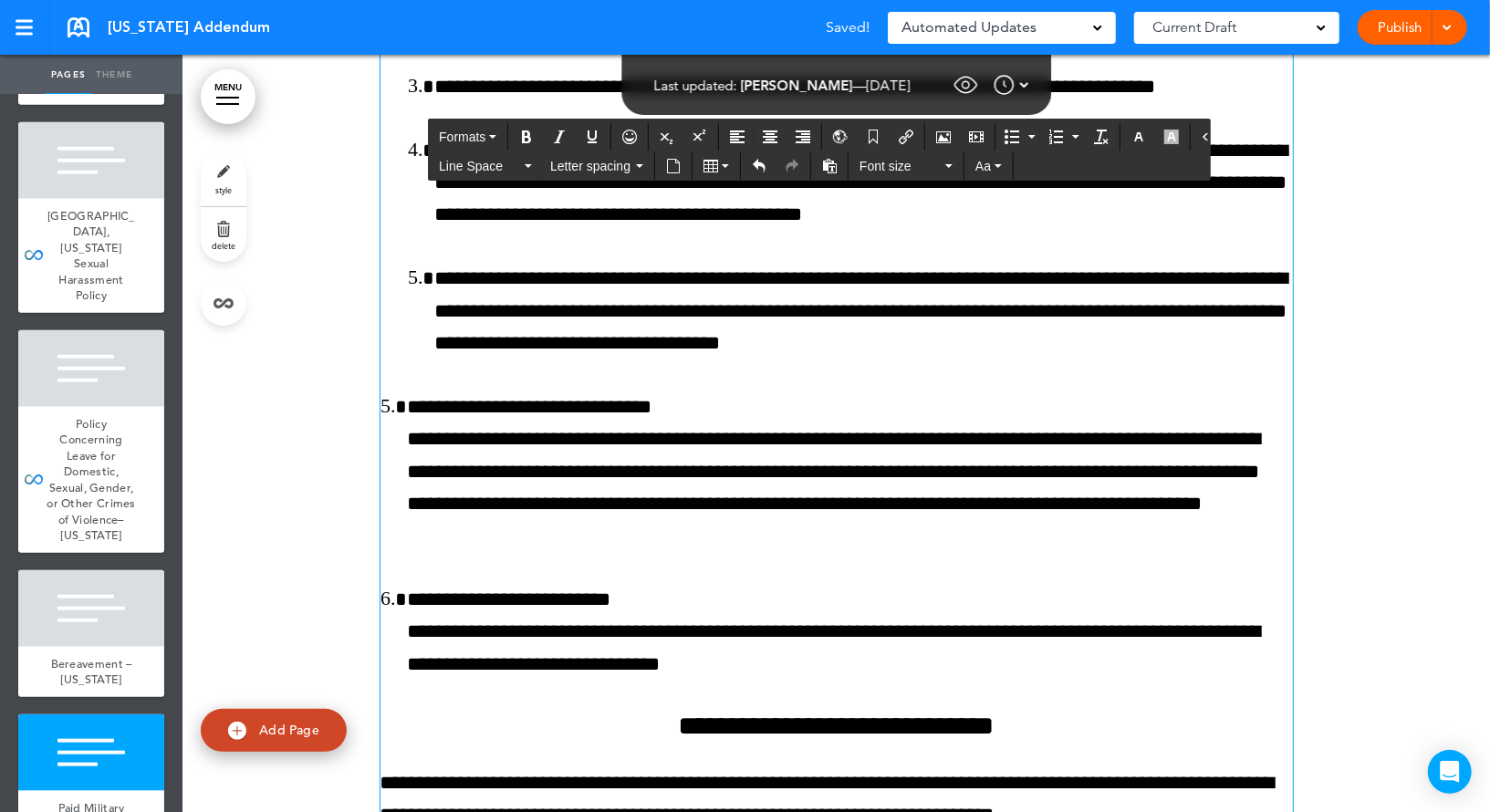
click at [1124, 142] on button "button" at bounding box center [1138, 137] width 29 height 25
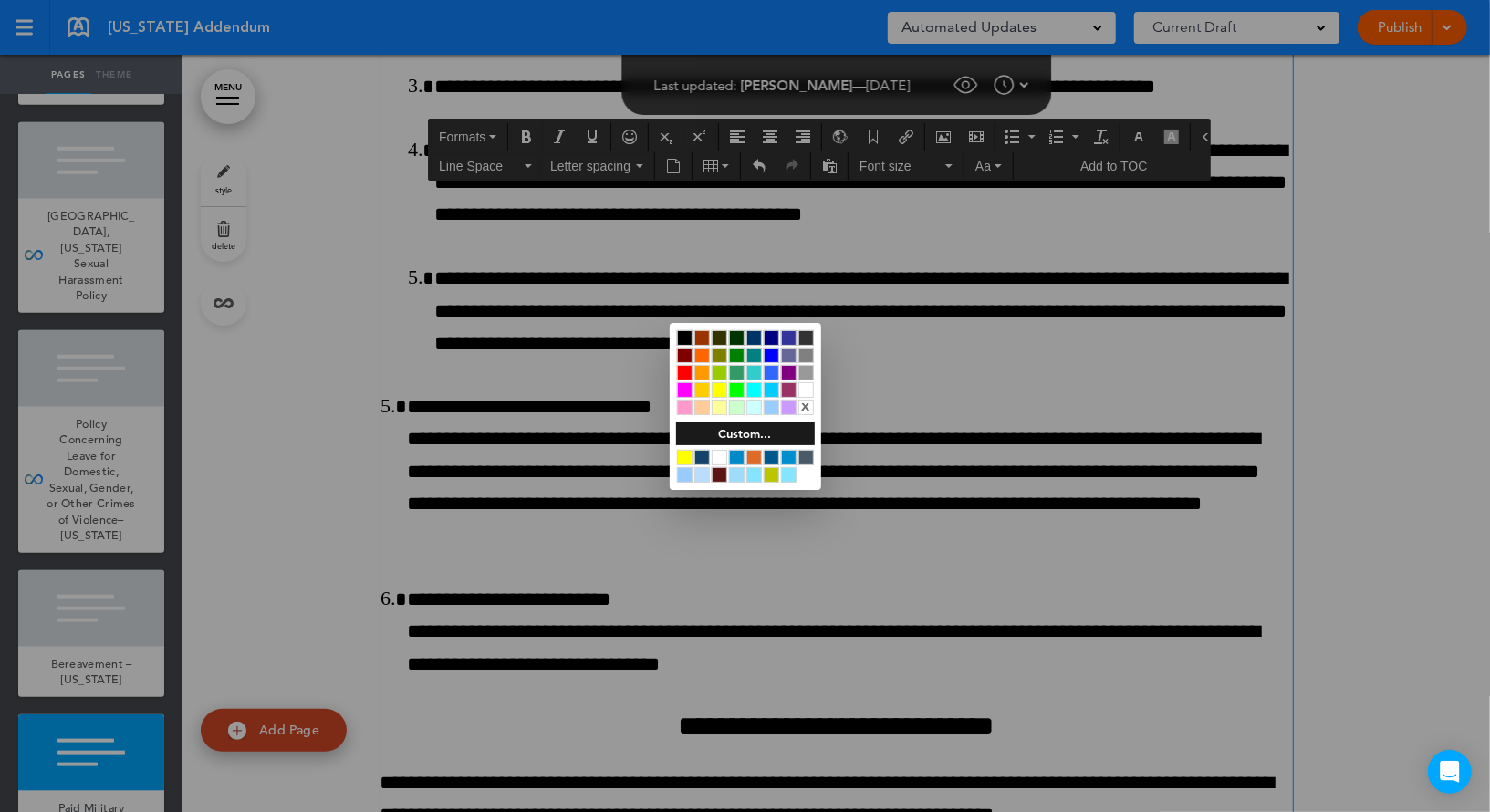
click at [773, 457] on div at bounding box center [772, 457] width 16 height 16
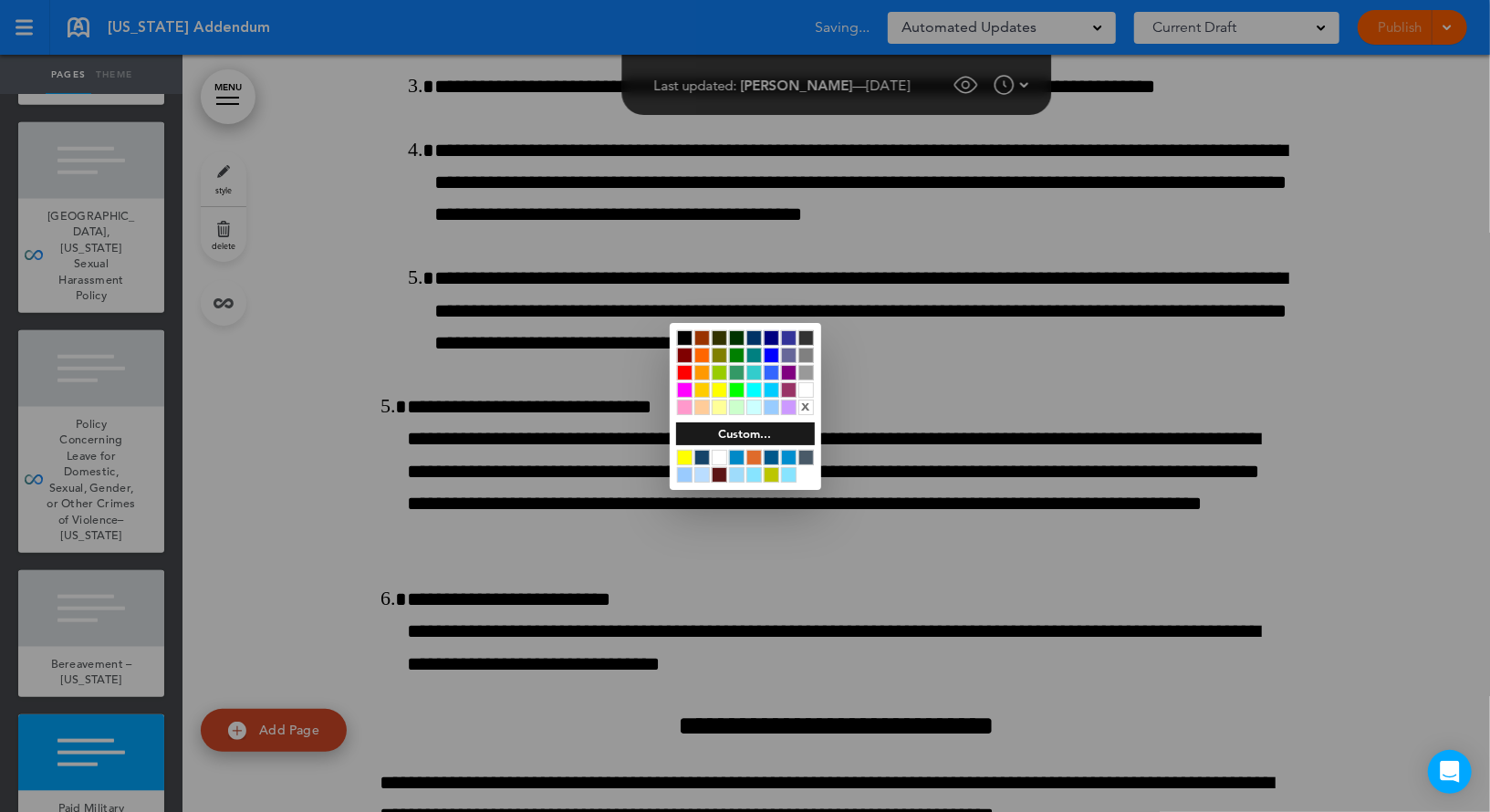
click at [908, 452] on div at bounding box center [745, 406] width 1490 height 812
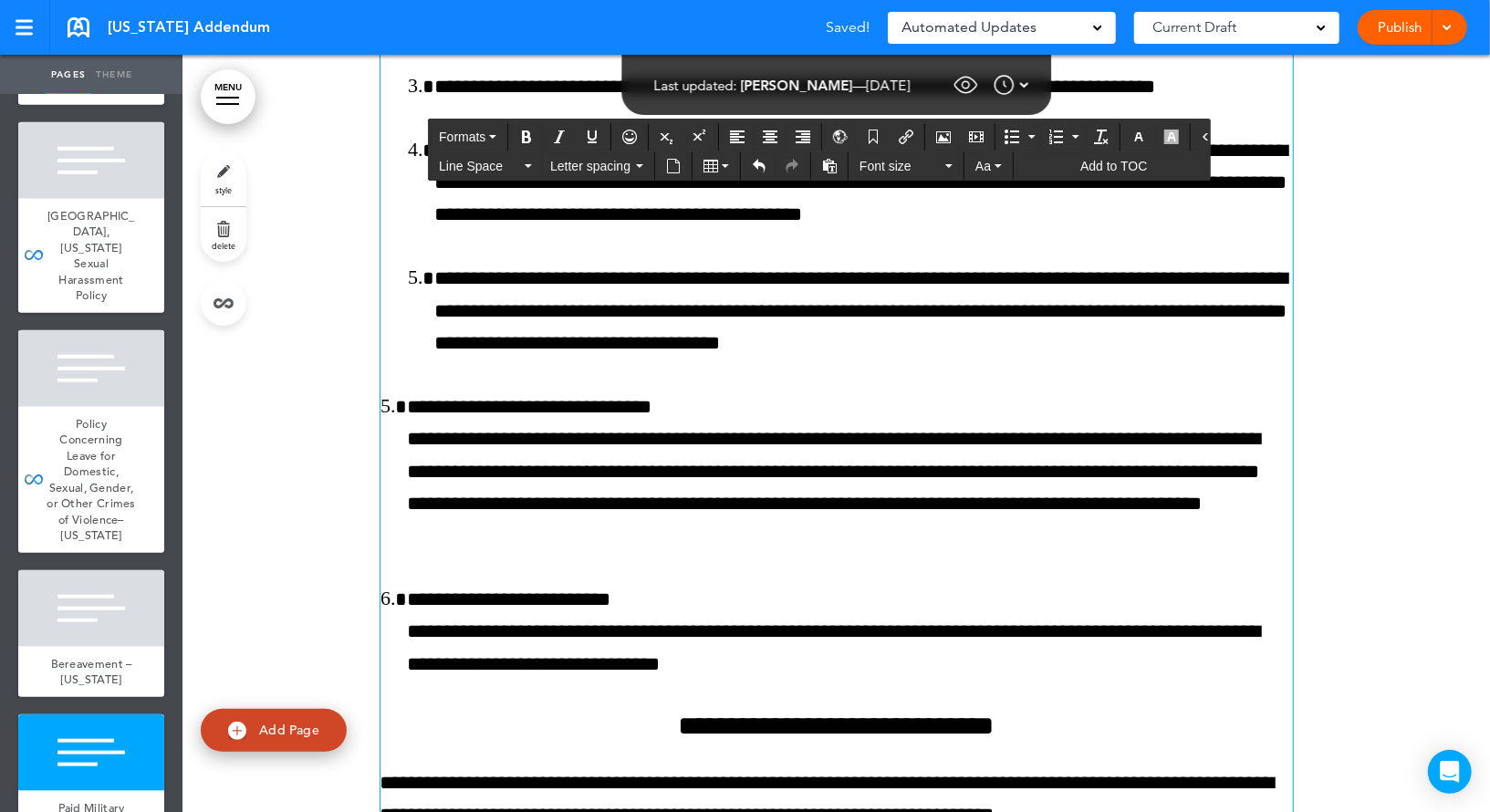
click at [1128, 135] on button "button" at bounding box center [1138, 137] width 29 height 25
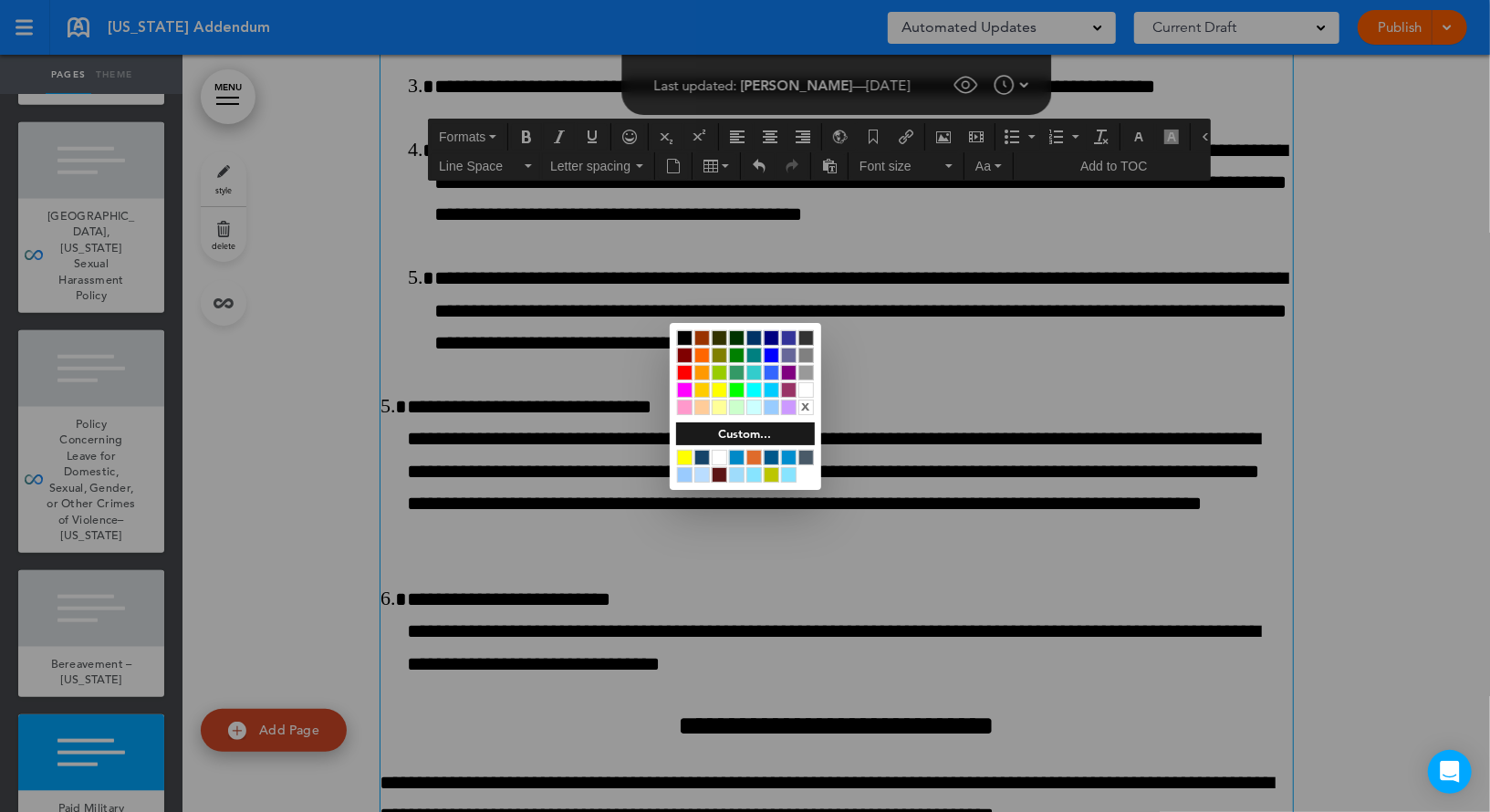
click at [776, 454] on div at bounding box center [772, 457] width 16 height 16
click at [899, 406] on div at bounding box center [745, 406] width 1490 height 812
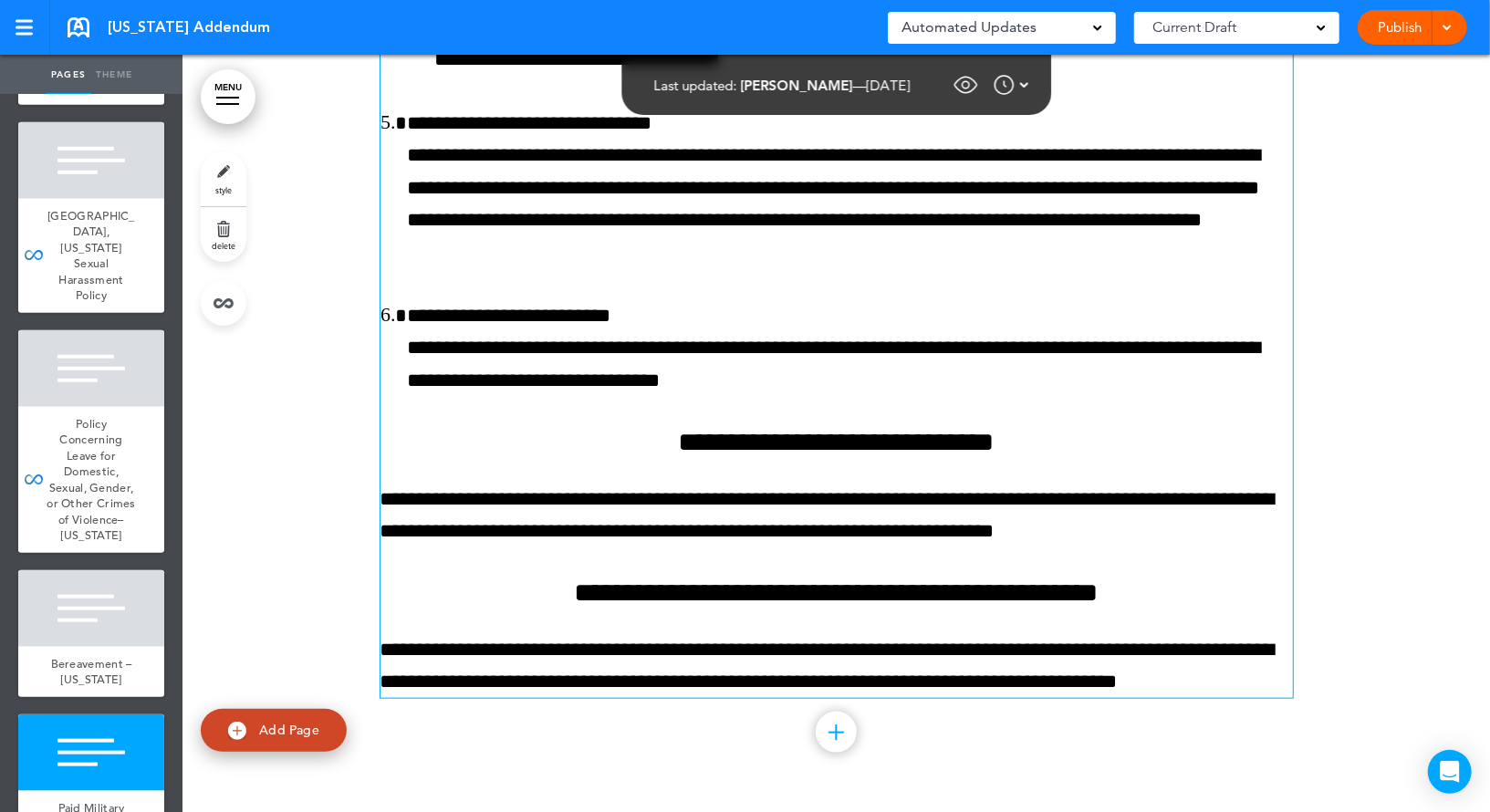
scroll to position [39016, 0]
click at [836, 431] on h6 "**********" at bounding box center [836, 442] width 912 height 27
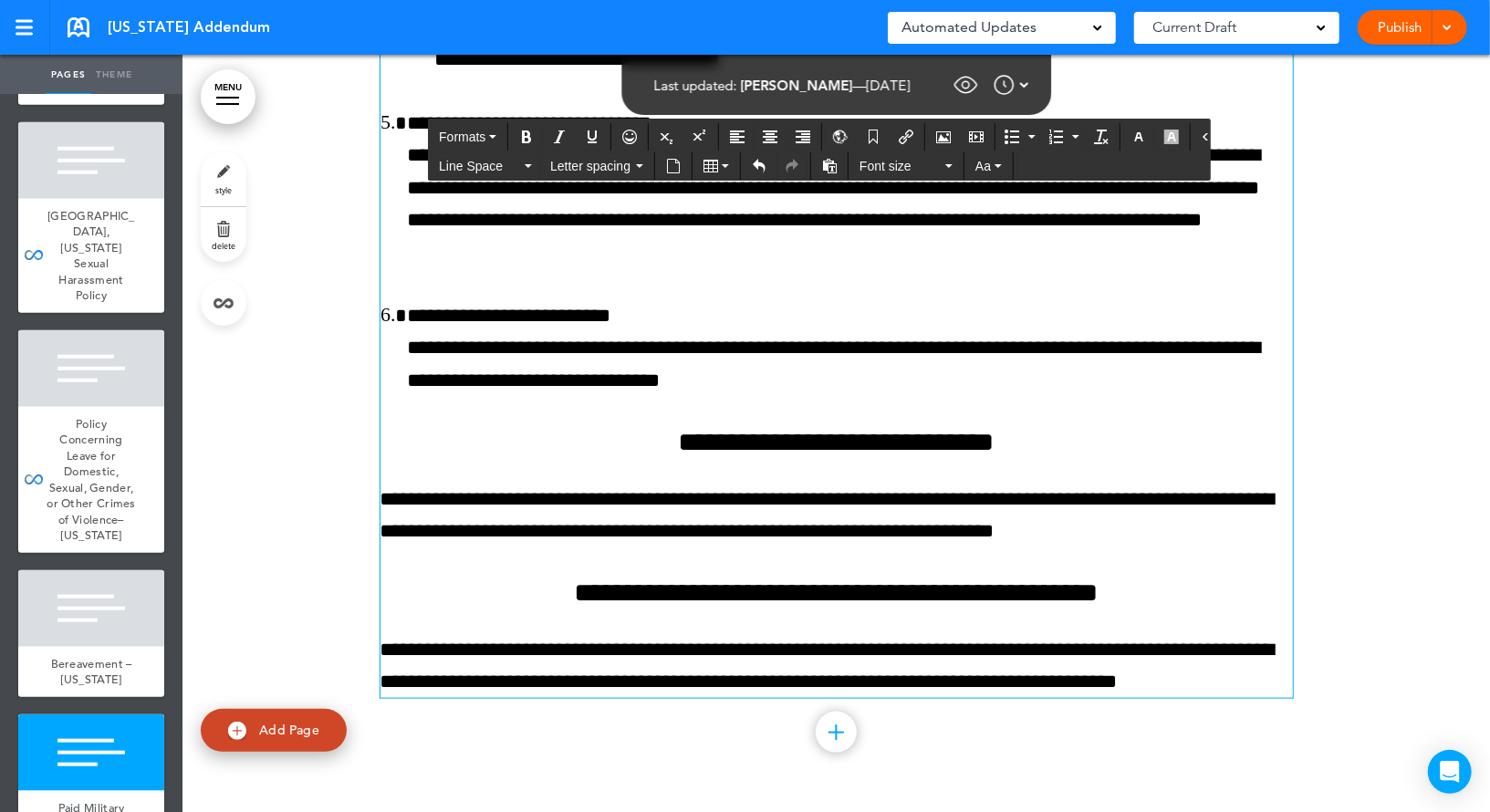
click at [836, 431] on h6 "**********" at bounding box center [836, 442] width 912 height 27
click at [1131, 133] on icon "button" at bounding box center [1138, 137] width 15 height 15
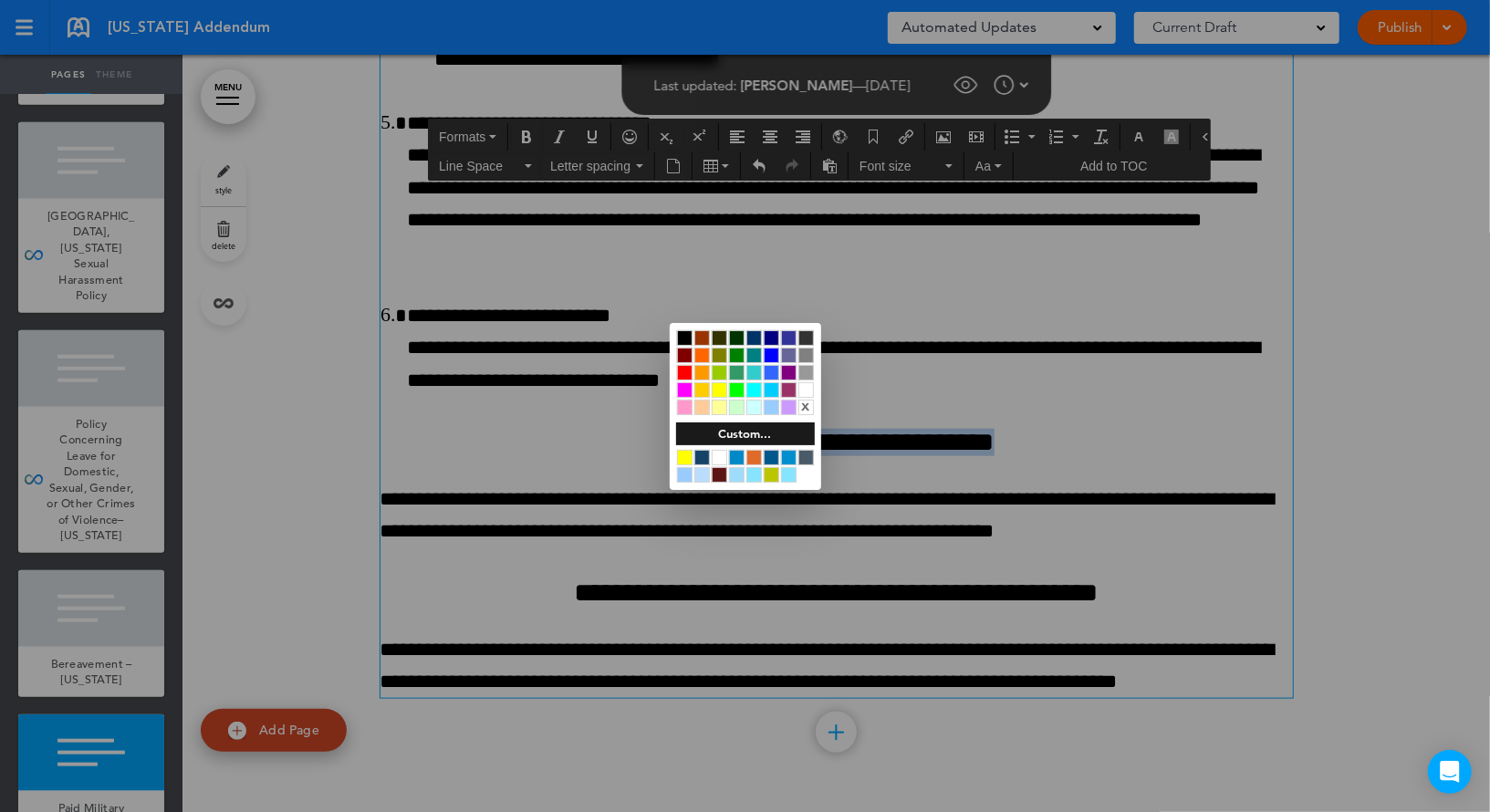
click at [771, 454] on div at bounding box center [772, 457] width 16 height 16
click at [936, 443] on div at bounding box center [745, 406] width 1490 height 812
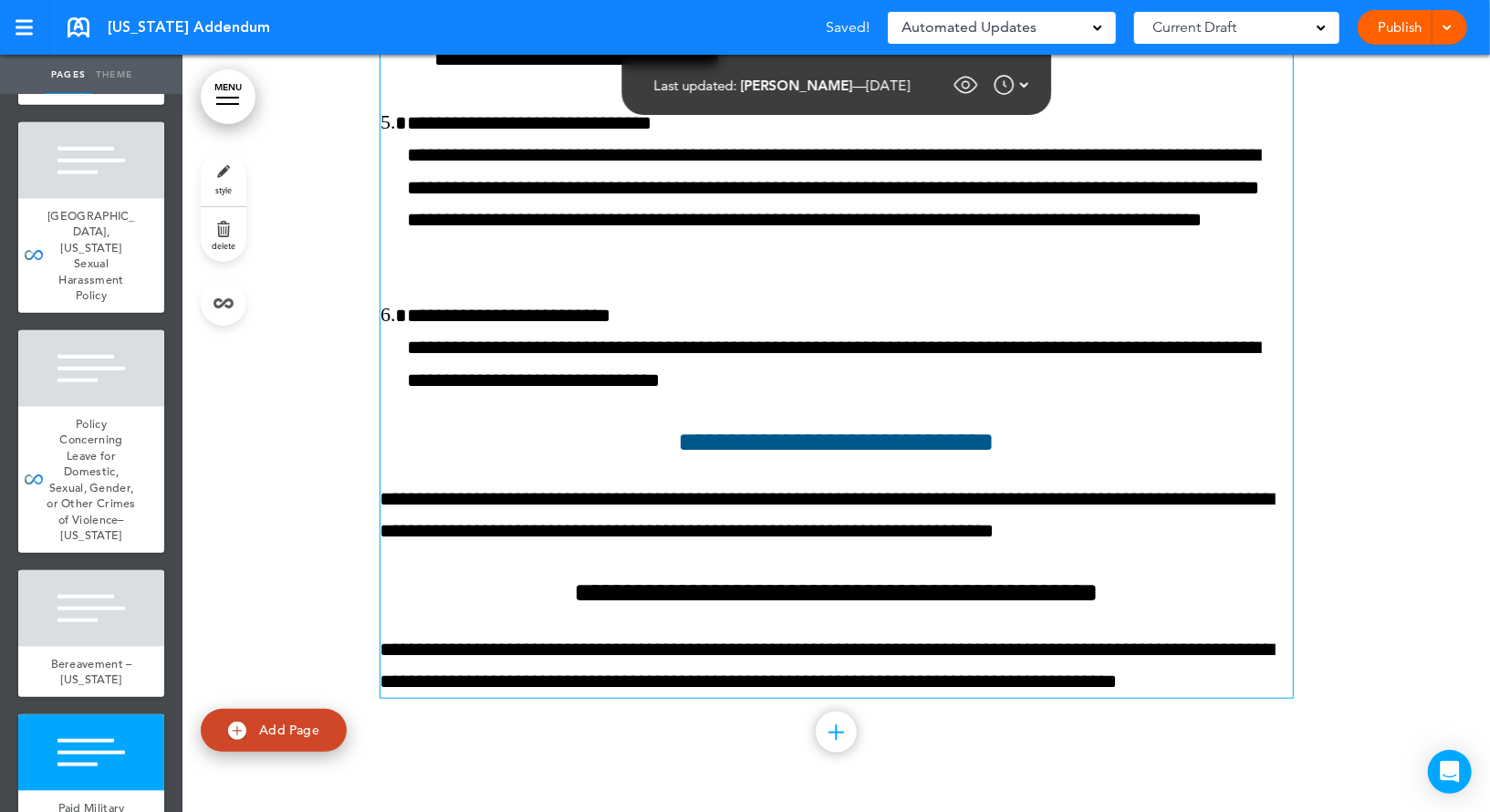
click at [857, 582] on h6 "**********" at bounding box center [836, 593] width 912 height 27
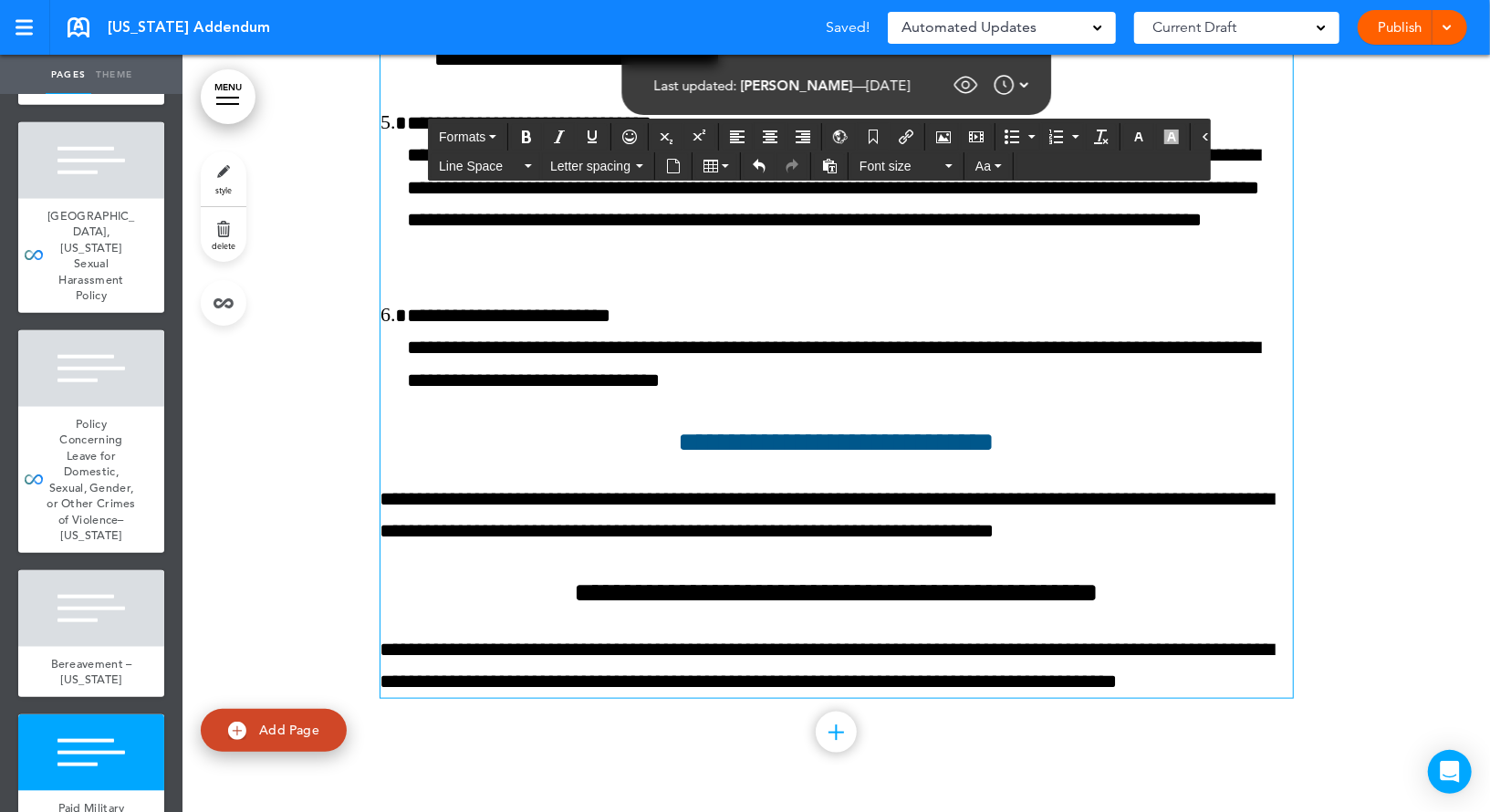
click at [857, 582] on h6 "**********" at bounding box center [836, 593] width 912 height 27
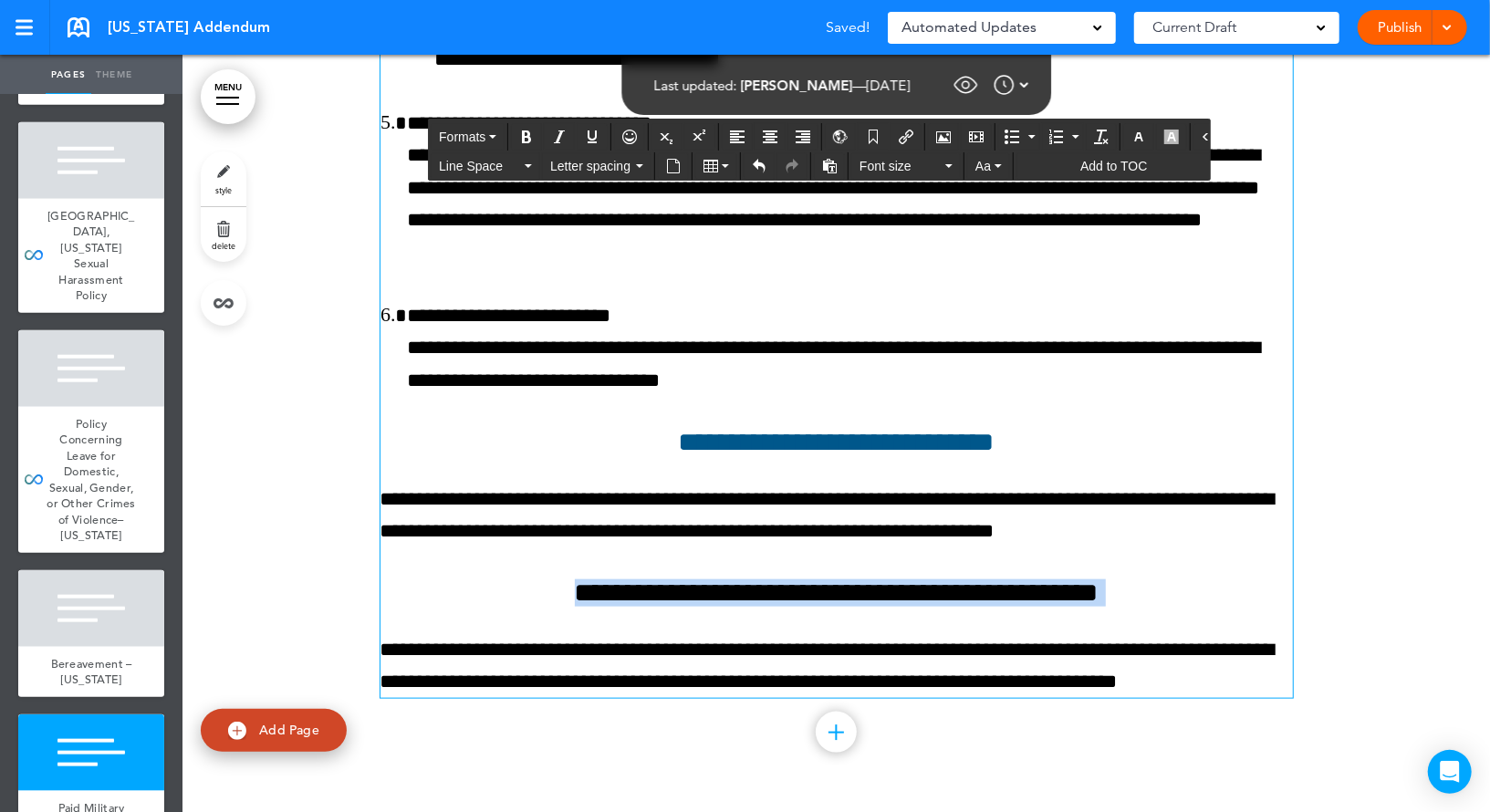
click at [857, 582] on h6 "**********" at bounding box center [836, 593] width 912 height 27
click at [1131, 132] on icon "button" at bounding box center [1138, 137] width 15 height 15
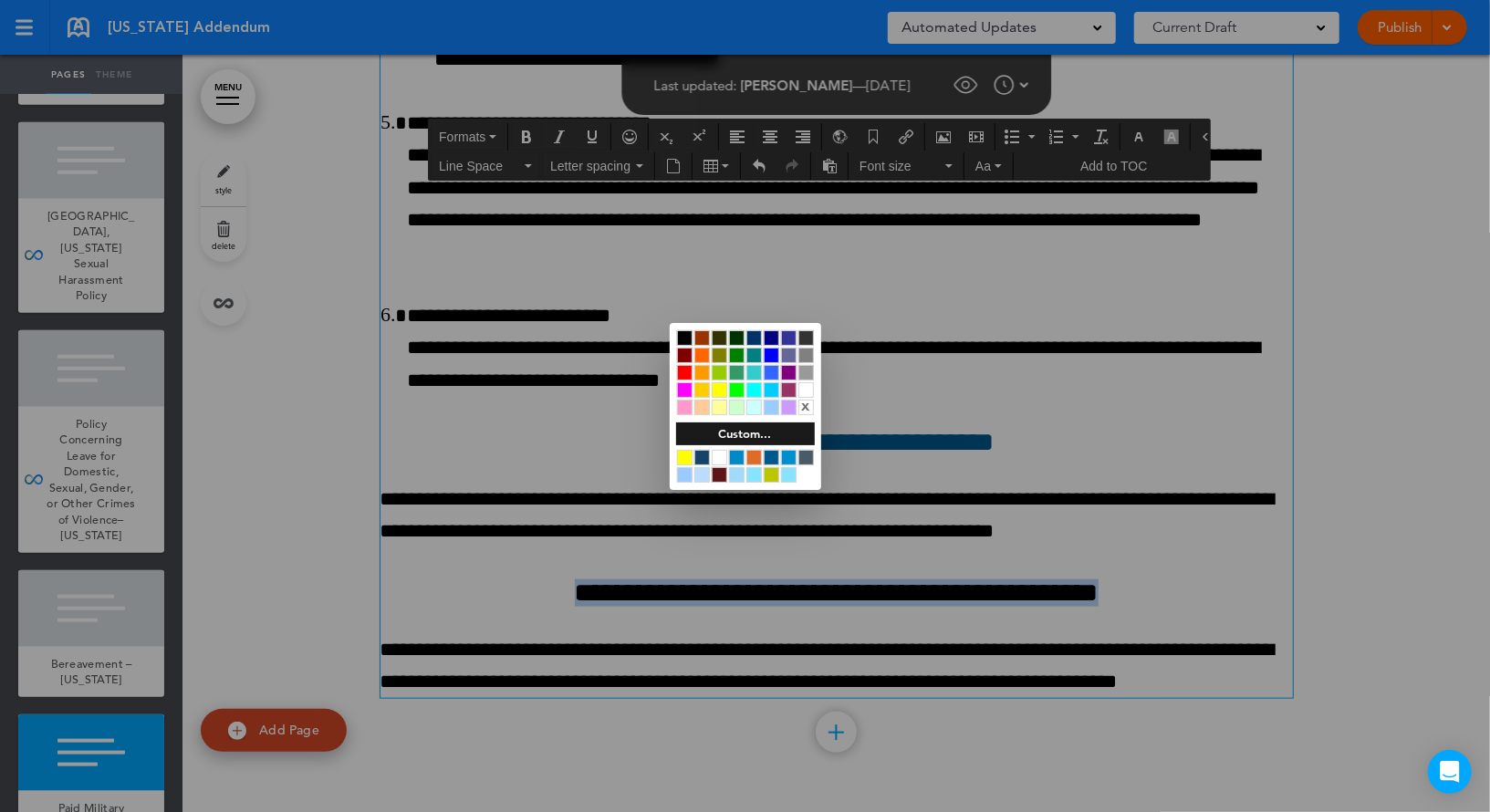
click at [770, 456] on div at bounding box center [772, 457] width 16 height 16
click at [917, 432] on div at bounding box center [745, 406] width 1490 height 812
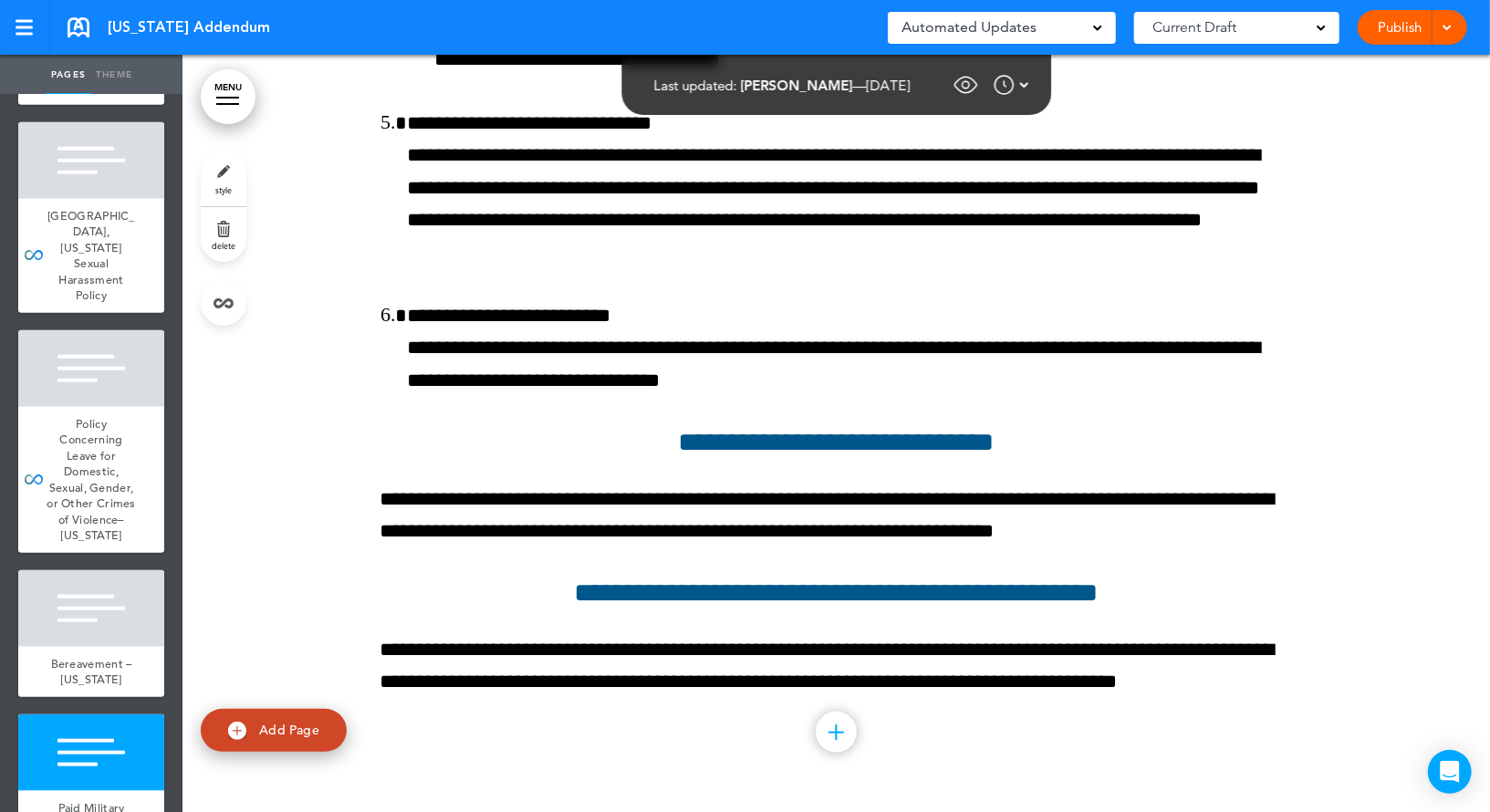
click at [1386, 32] on link "Publish" at bounding box center [1399, 27] width 57 height 35
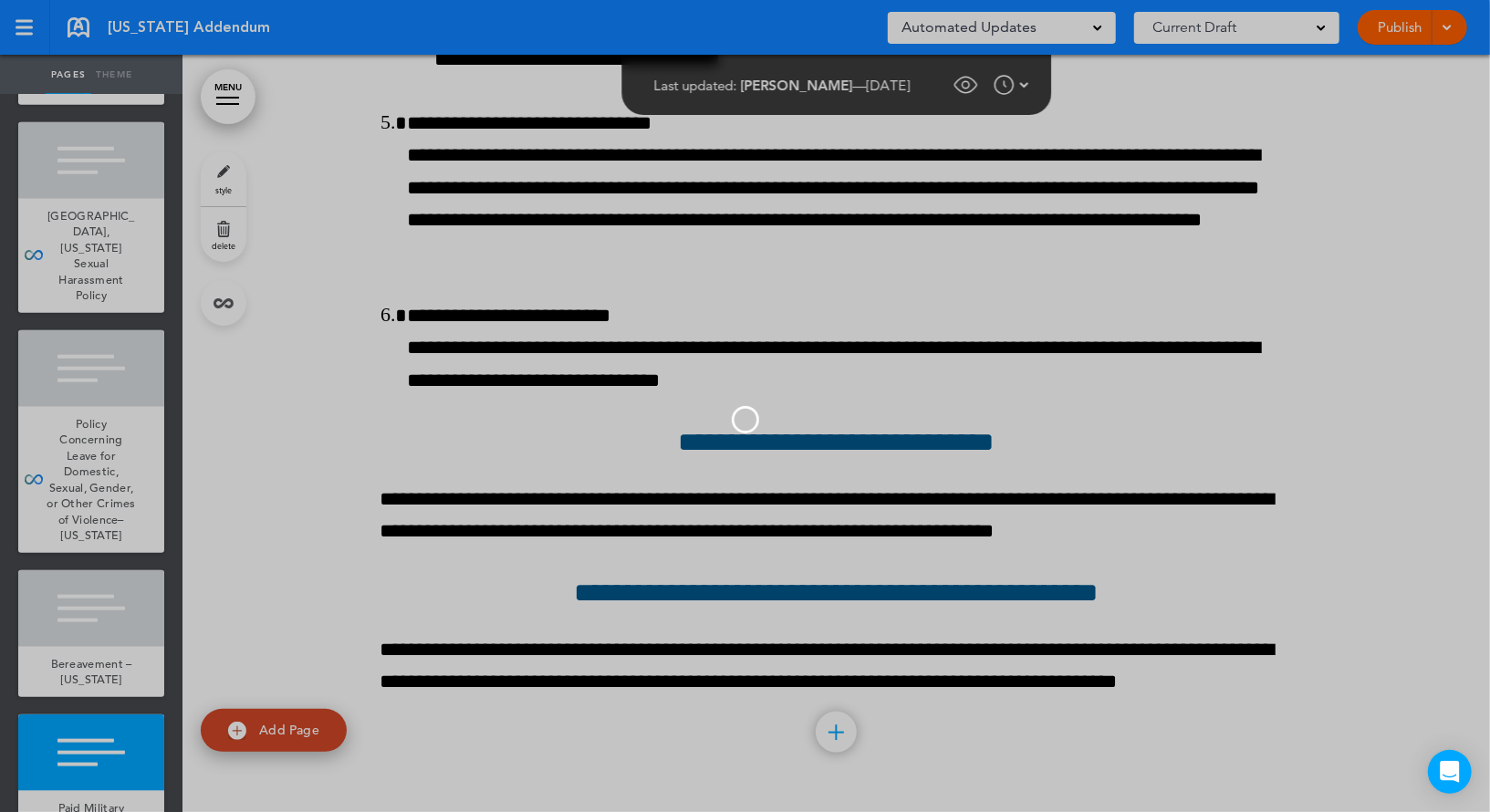
scroll to position [0, 0]
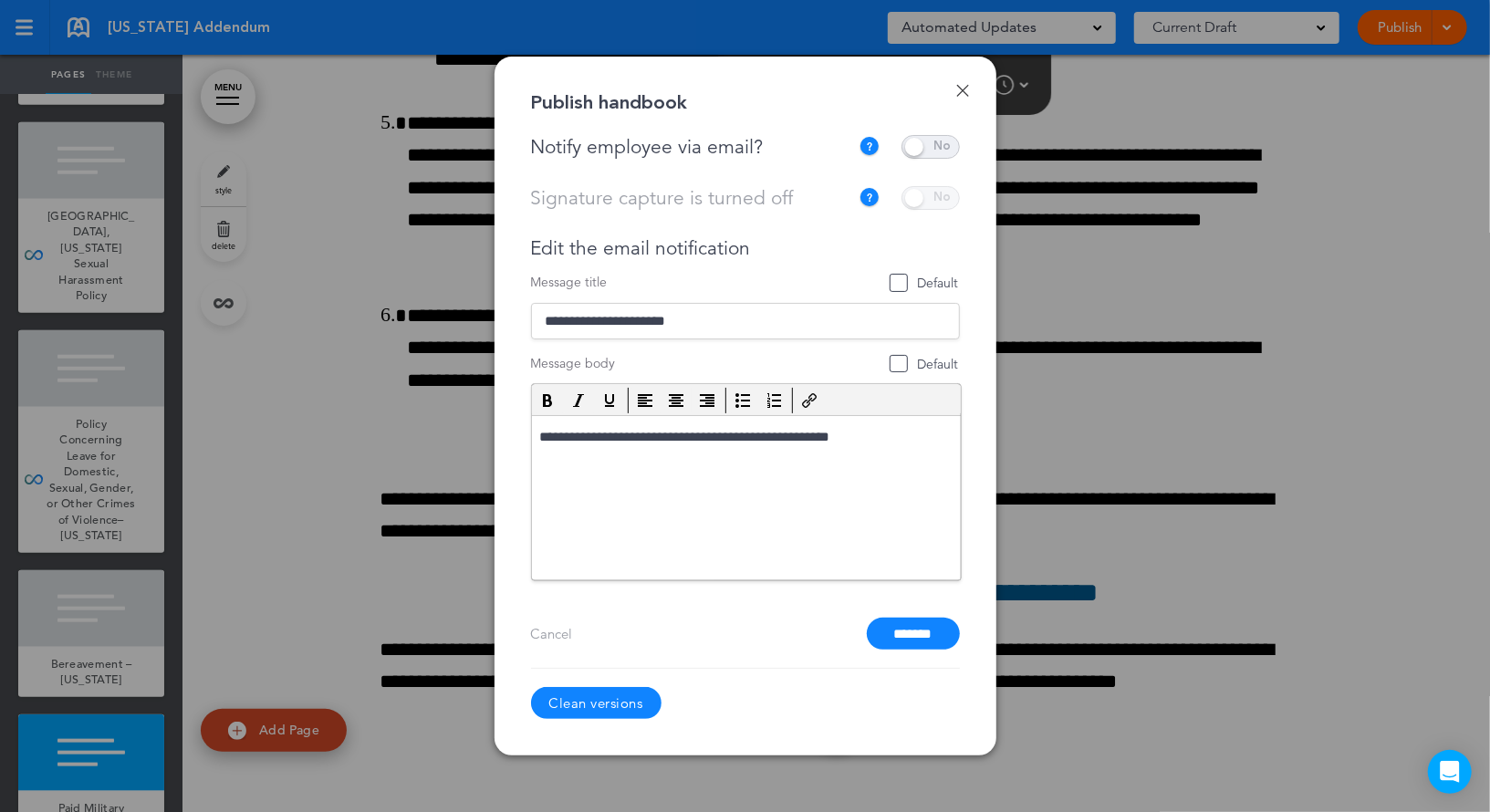
click at [943, 147] on span at bounding box center [931, 146] width 58 height 23
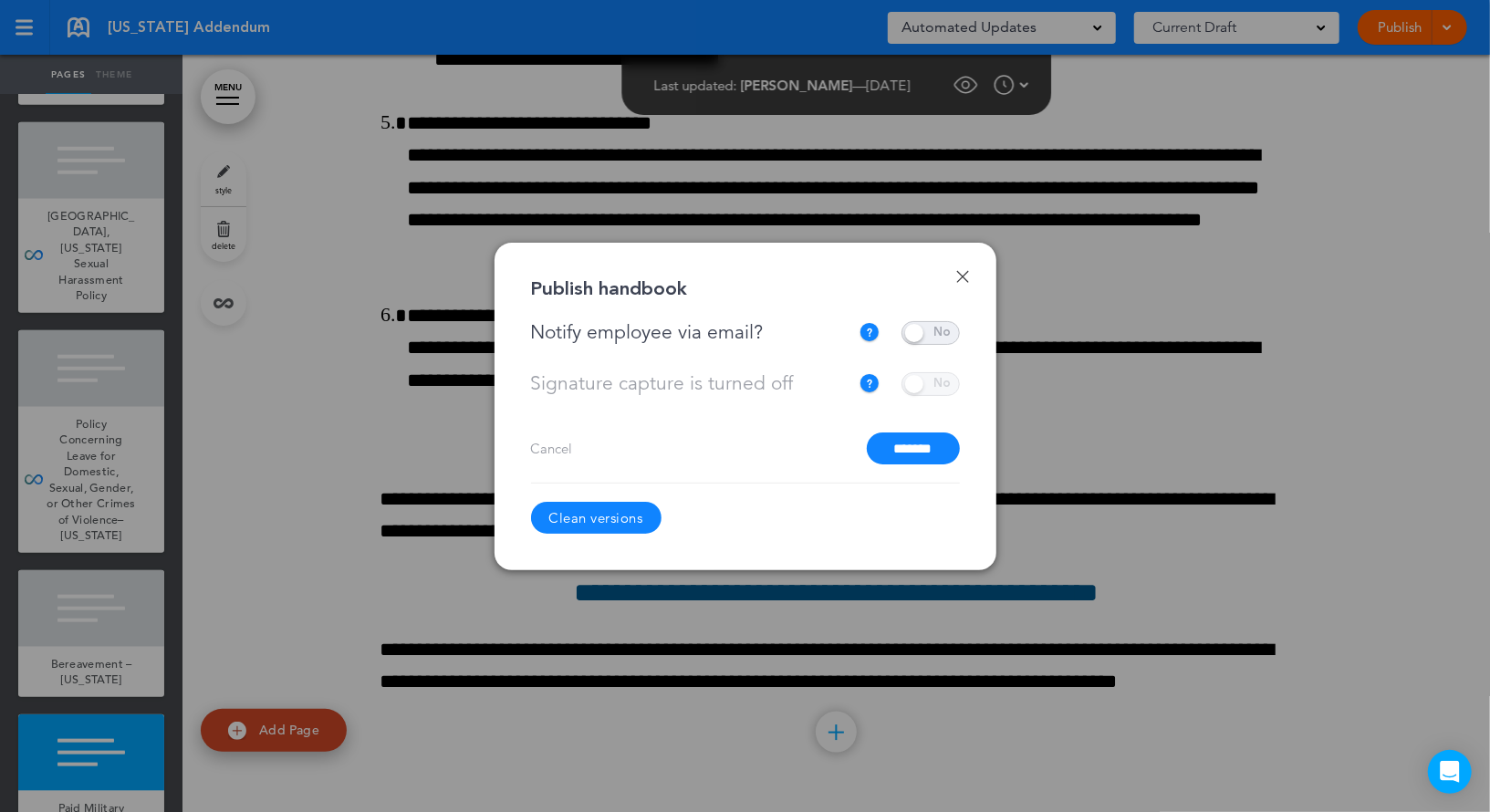
click at [923, 447] on input "*******" at bounding box center [913, 448] width 93 height 32
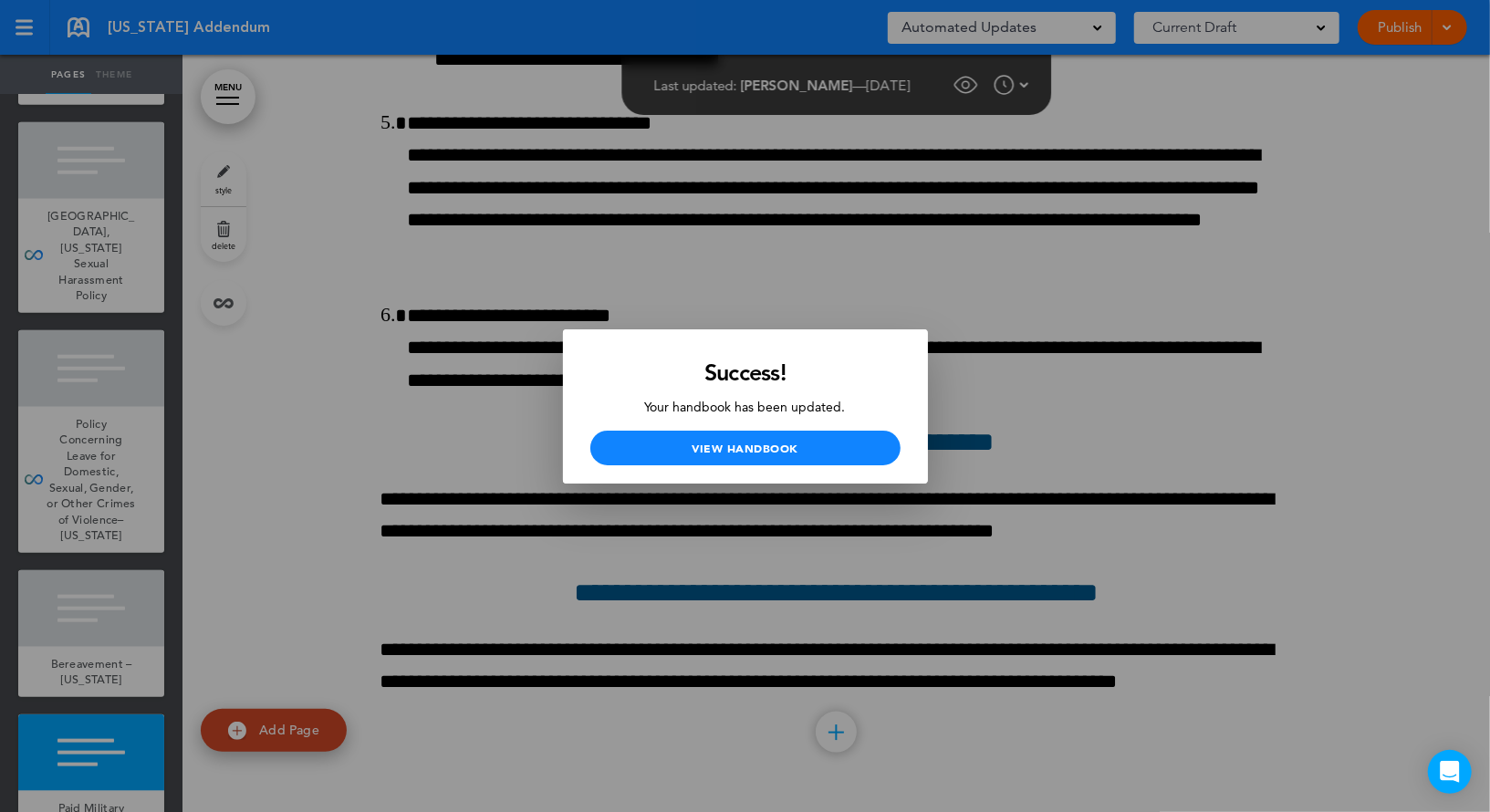
click at [812, 238] on div at bounding box center [745, 406] width 1490 height 812
